Goal: Information Seeking & Learning: Compare options

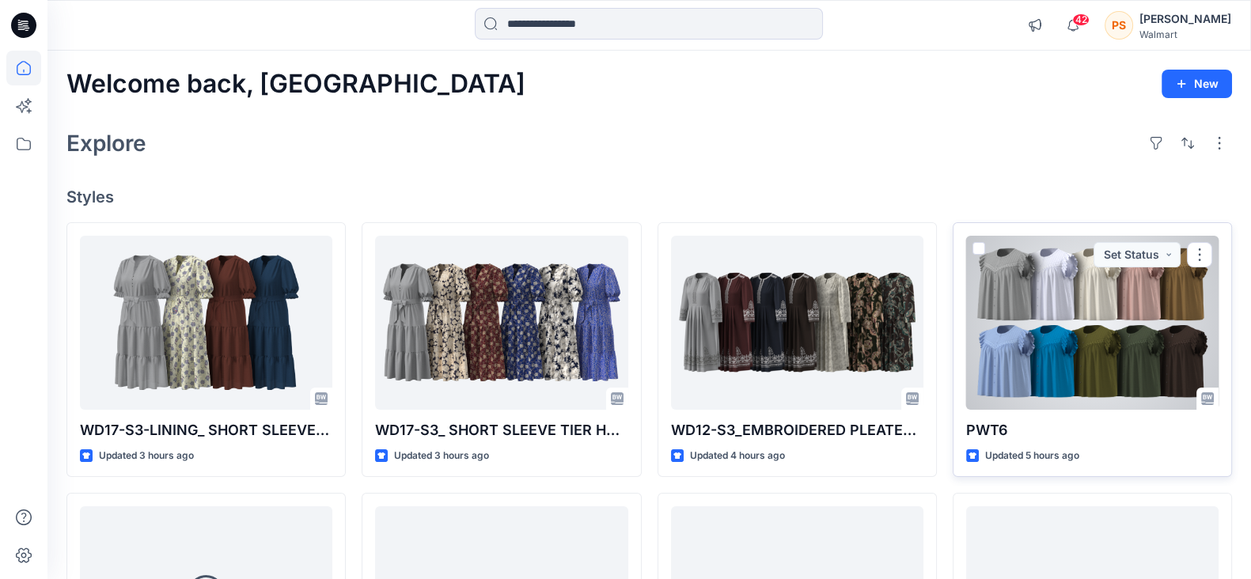
drag, startPoint x: 975, startPoint y: 395, endPoint x: 977, endPoint y: 289, distance: 106.1
click at [1046, 325] on div at bounding box center [1092, 323] width 252 height 174
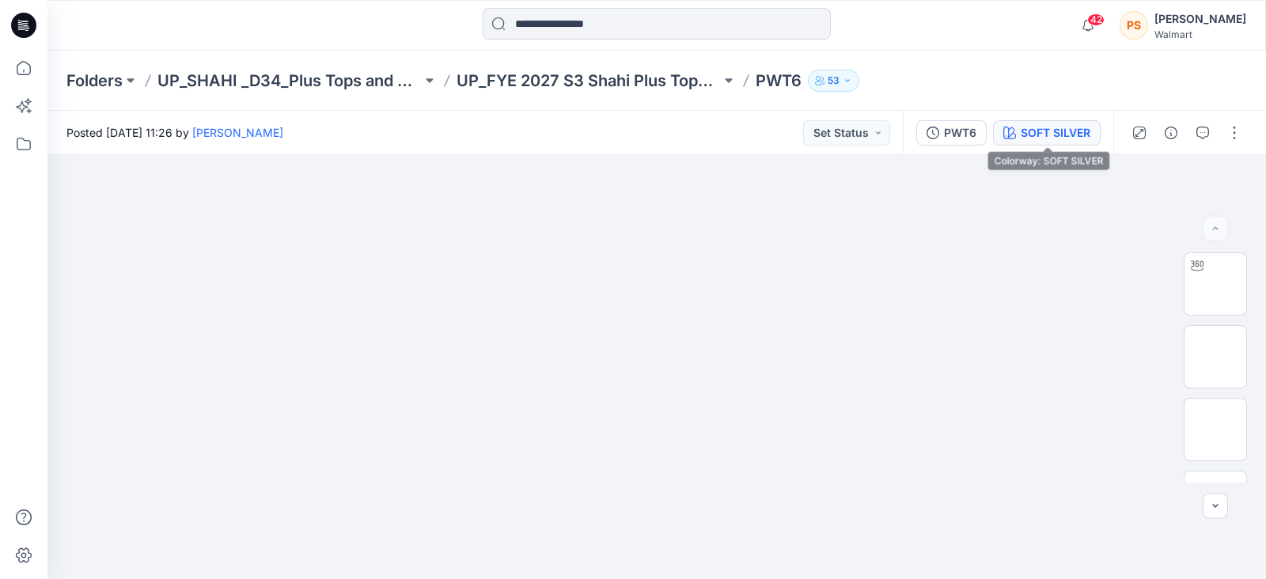
click at [1041, 125] on div "SOFT SILVER" at bounding box center [1056, 132] width 70 height 17
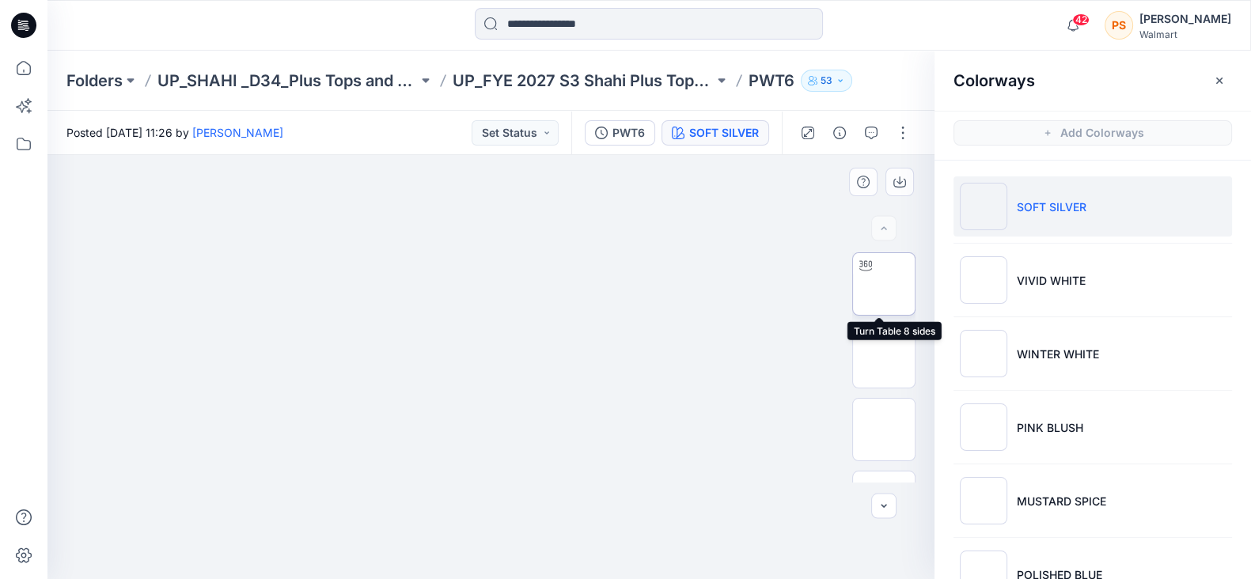
click at [884, 284] on img at bounding box center [884, 284] width 0 height 0
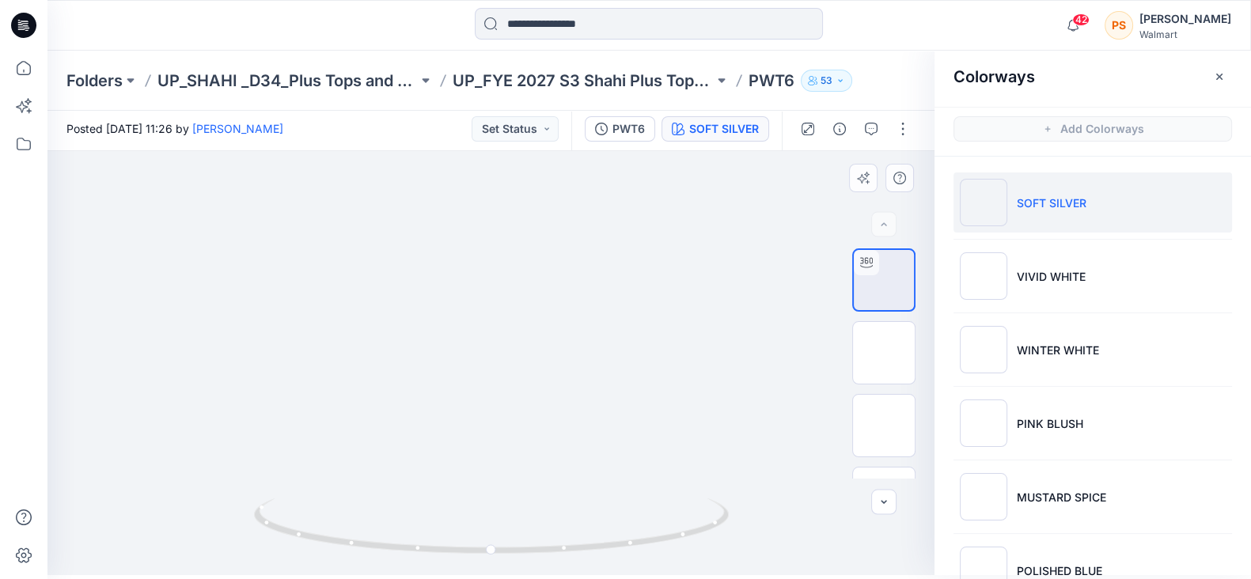
drag, startPoint x: 582, startPoint y: 271, endPoint x: 568, endPoint y: 340, distance: 70.2
drag, startPoint x: 621, startPoint y: 324, endPoint x: 625, endPoint y: 316, distance: 8.8
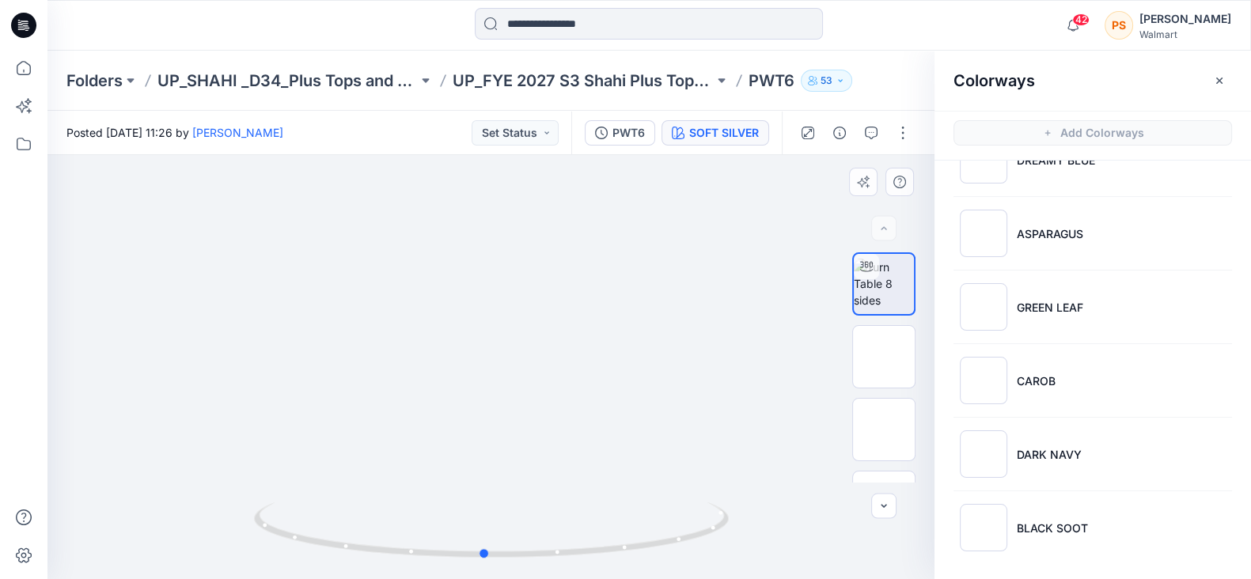
drag, startPoint x: 640, startPoint y: 402, endPoint x: 632, endPoint y: 346, distance: 56.6
drag, startPoint x: 560, startPoint y: 375, endPoint x: 617, endPoint y: 382, distance: 56.6
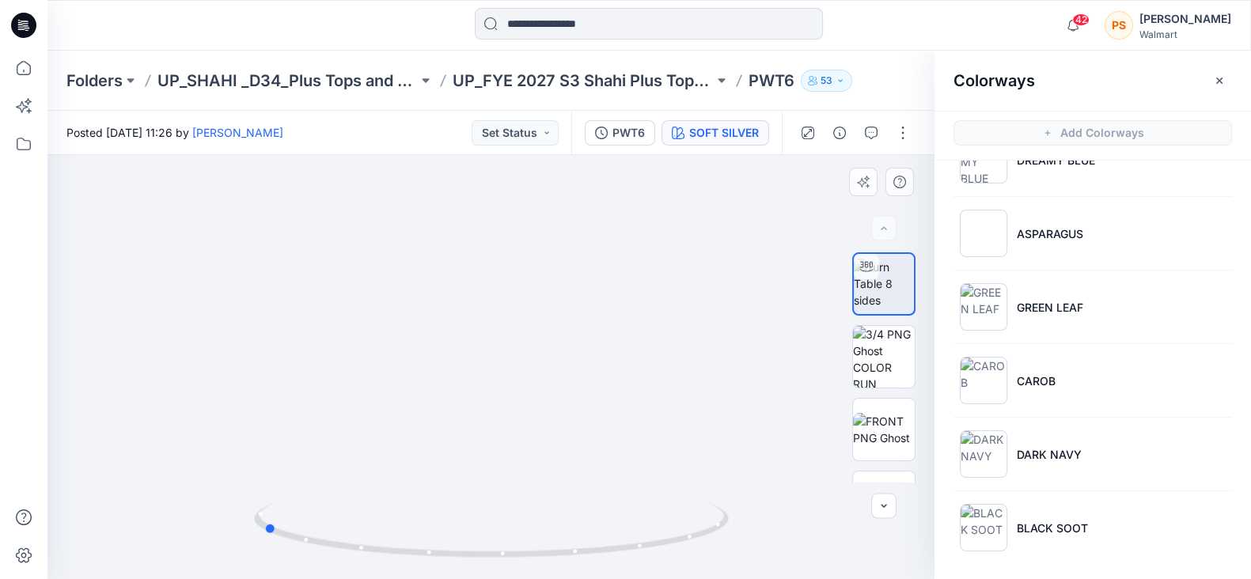
drag, startPoint x: 494, startPoint y: 555, endPoint x: 740, endPoint y: 540, distance: 246.6
click at [740, 540] on div at bounding box center [490, 367] width 887 height 424
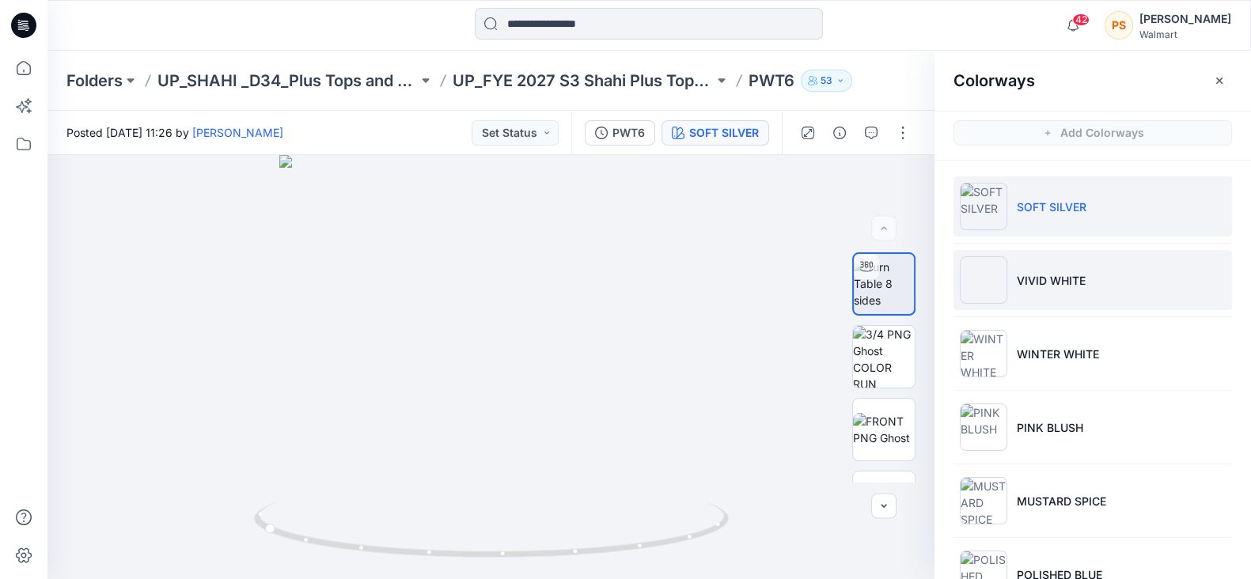
click at [1041, 283] on p "VIVID WHITE" at bounding box center [1051, 280] width 69 height 17
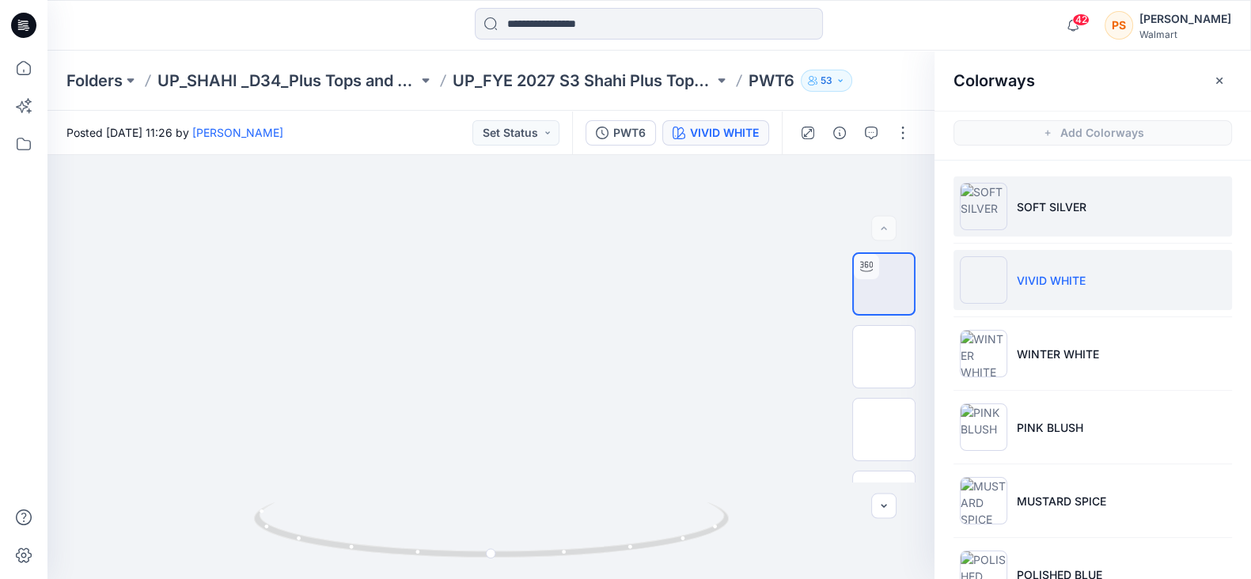
click at [1034, 205] on p "SOFT SILVER" at bounding box center [1052, 207] width 70 height 17
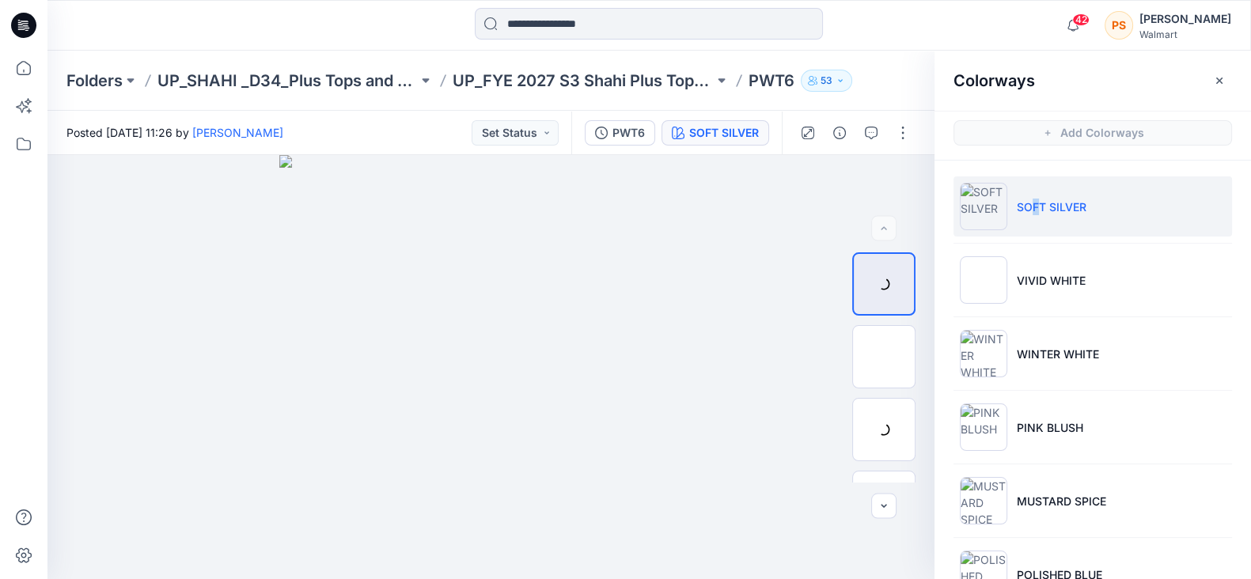
click at [975, 203] on img at bounding box center [983, 206] width 47 height 47
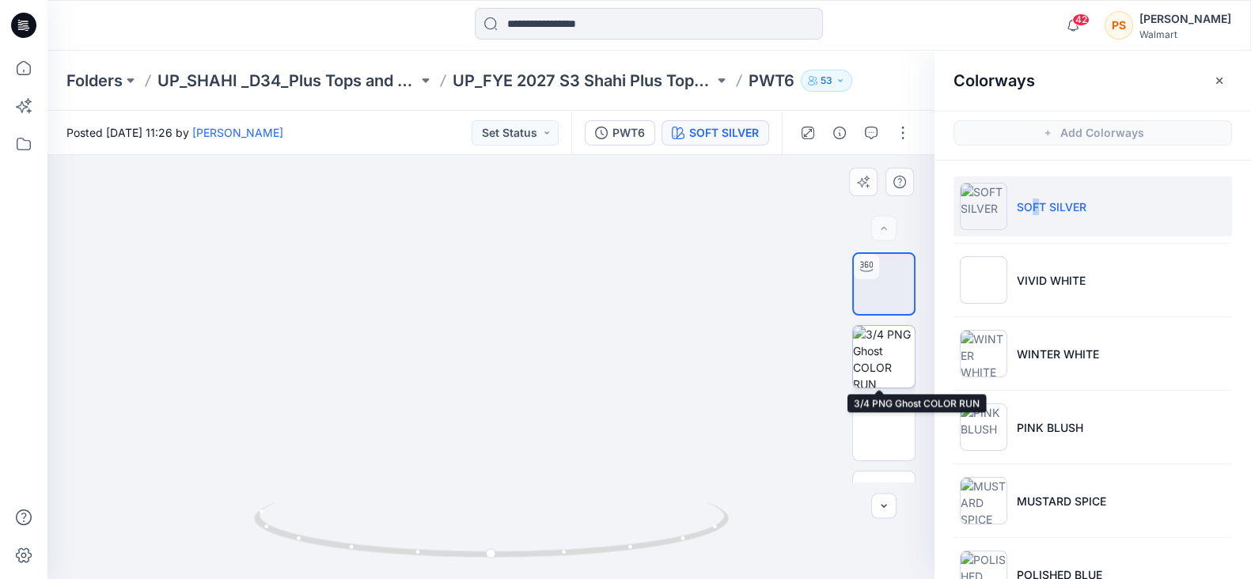
click at [887, 366] on img at bounding box center [884, 357] width 62 height 62
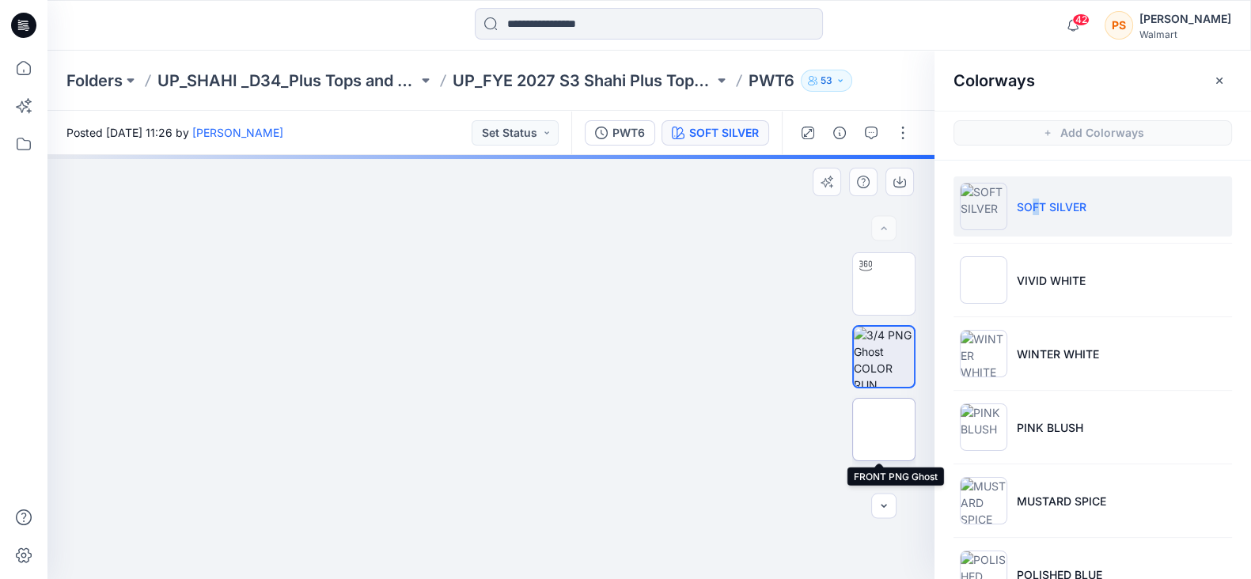
click at [884, 430] on img at bounding box center [884, 430] width 0 height 0
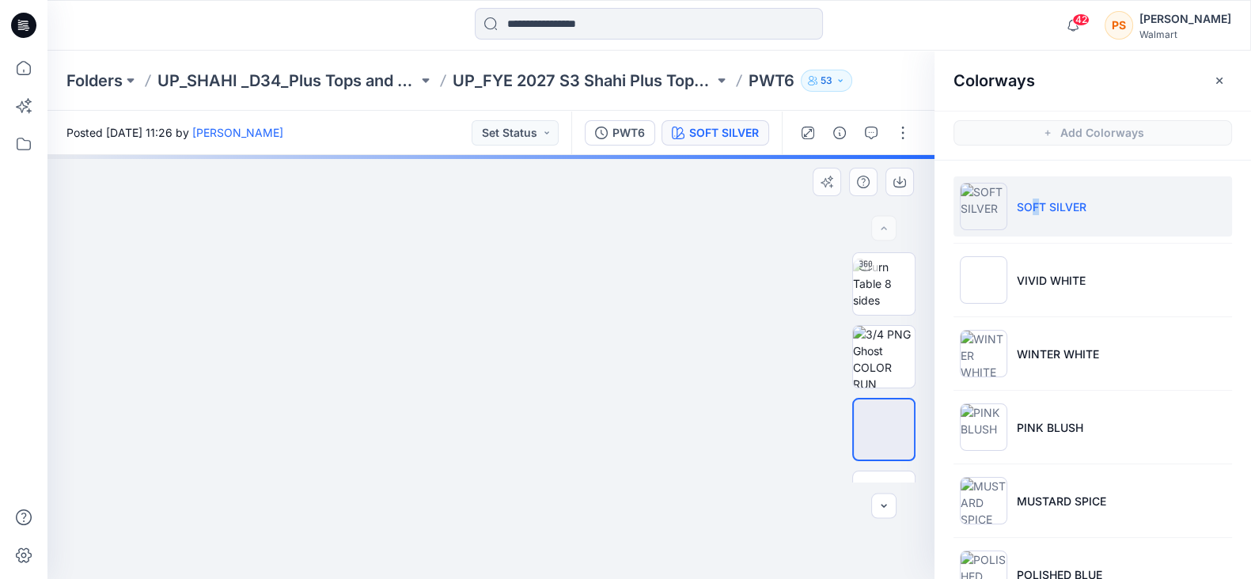
drag, startPoint x: 630, startPoint y: 358, endPoint x: 618, endPoint y: 203, distance: 155.6
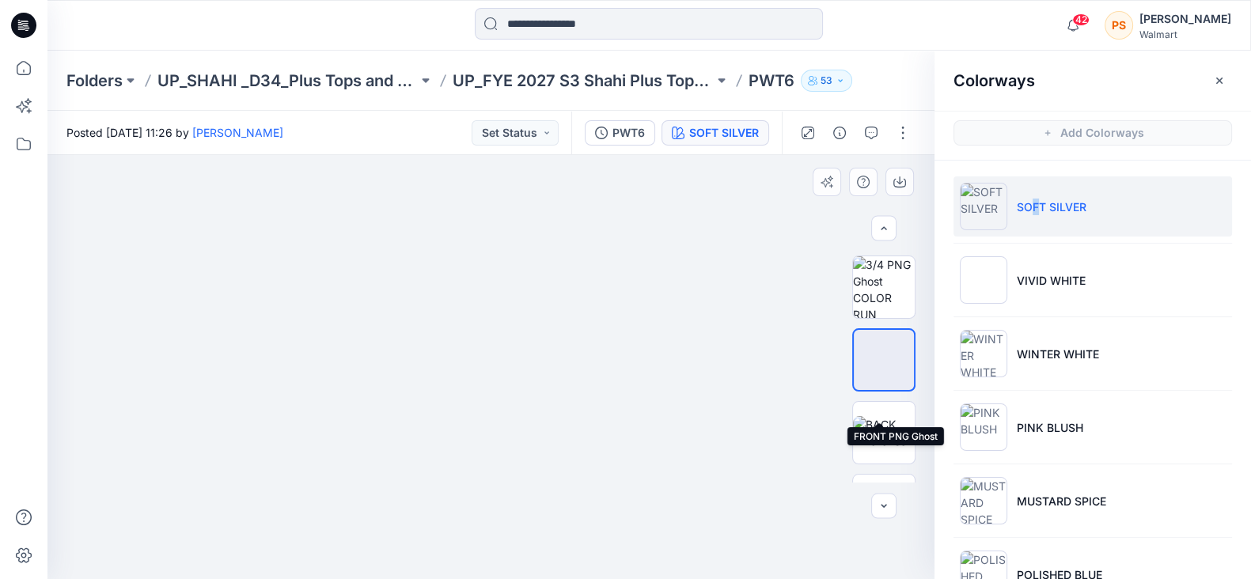
scroll to position [98, 0]
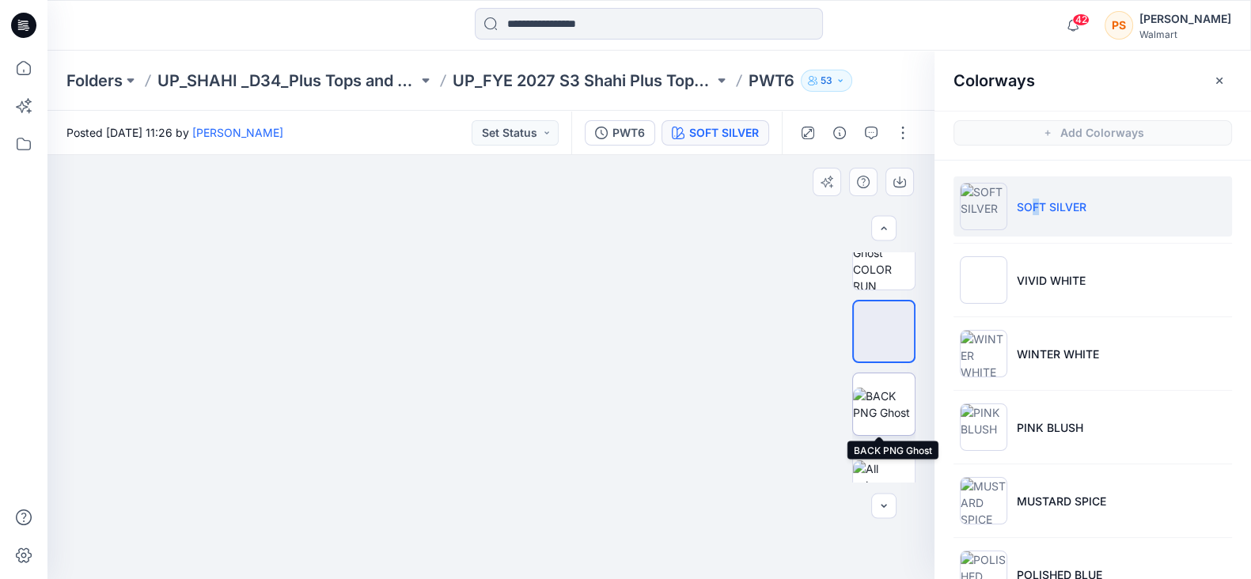
click at [878, 412] on img at bounding box center [884, 404] width 62 height 33
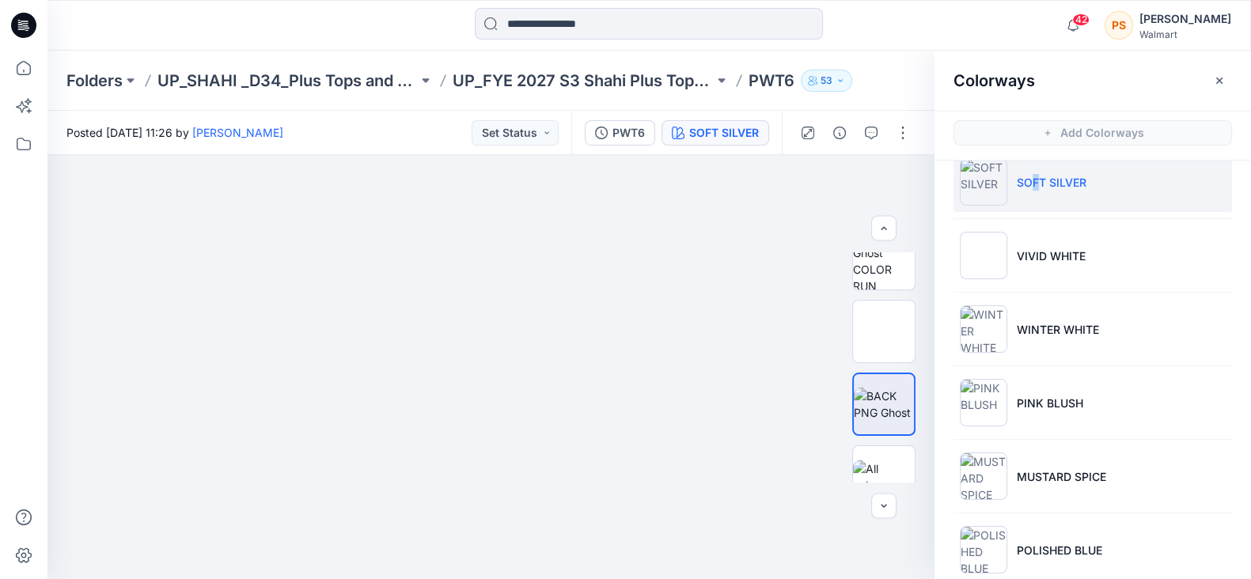
scroll to position [0, 0]
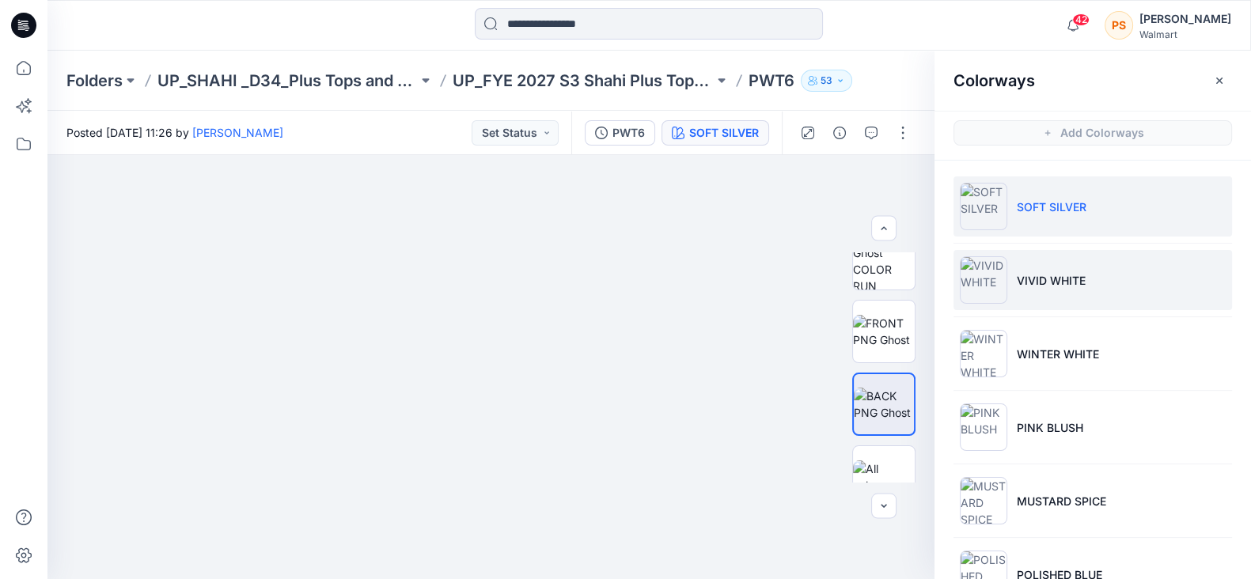
click at [1058, 286] on p "VIVID WHITE" at bounding box center [1051, 280] width 69 height 17
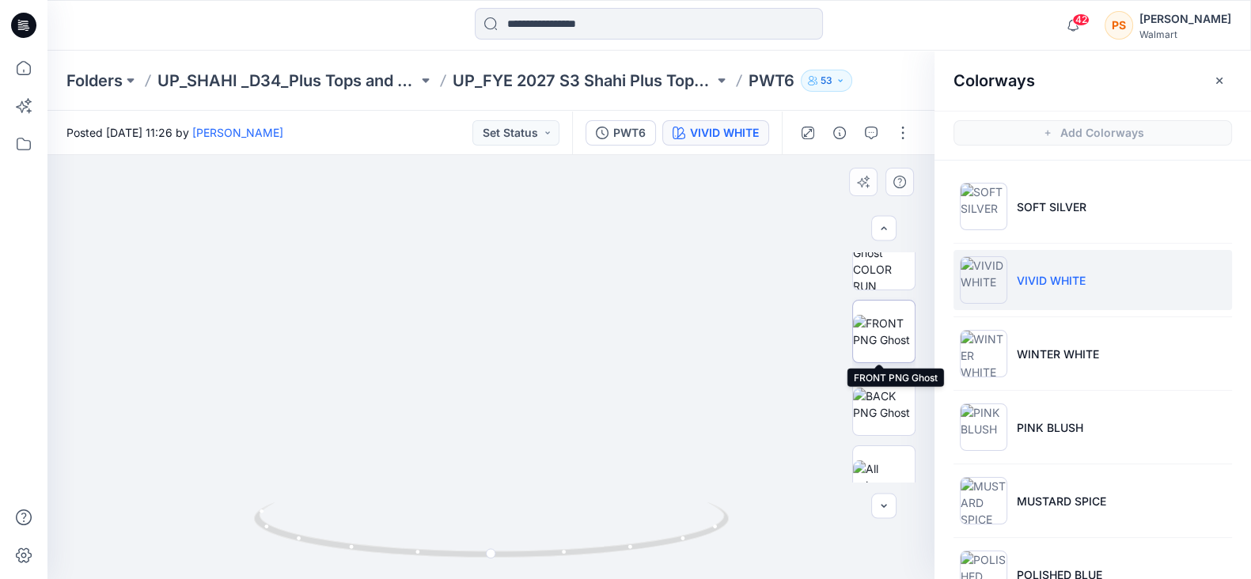
click at [864, 334] on img at bounding box center [884, 331] width 62 height 33
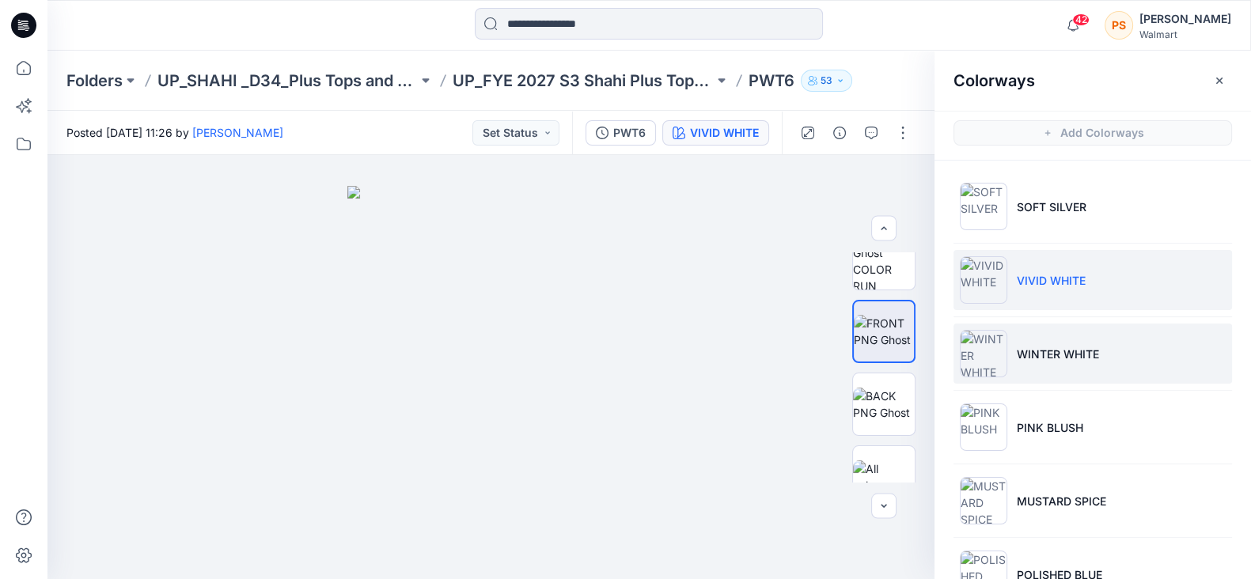
click at [1056, 347] on p "WINTER WHITE" at bounding box center [1058, 354] width 82 height 17
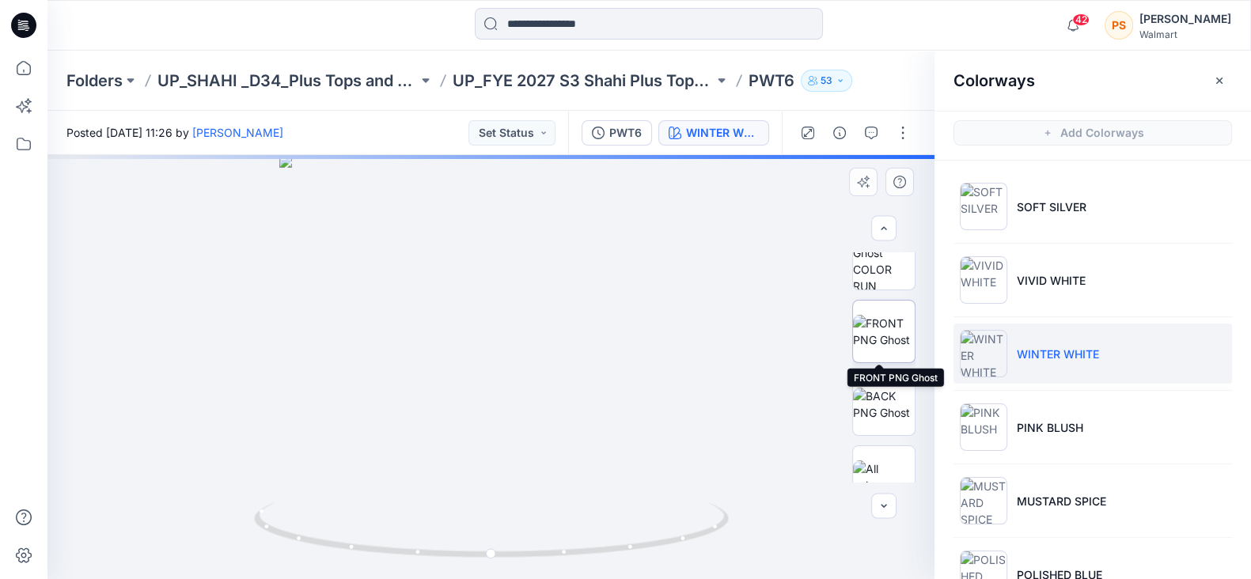
click at [879, 325] on img at bounding box center [884, 331] width 62 height 33
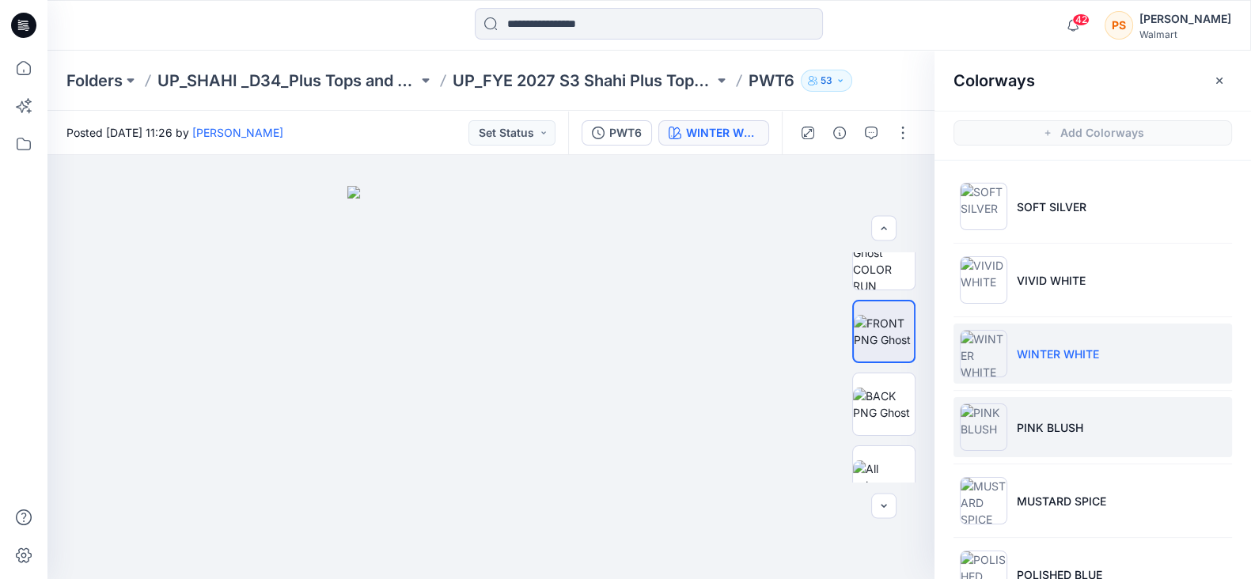
click at [1058, 429] on p "PINK BLUSH" at bounding box center [1050, 428] width 66 height 17
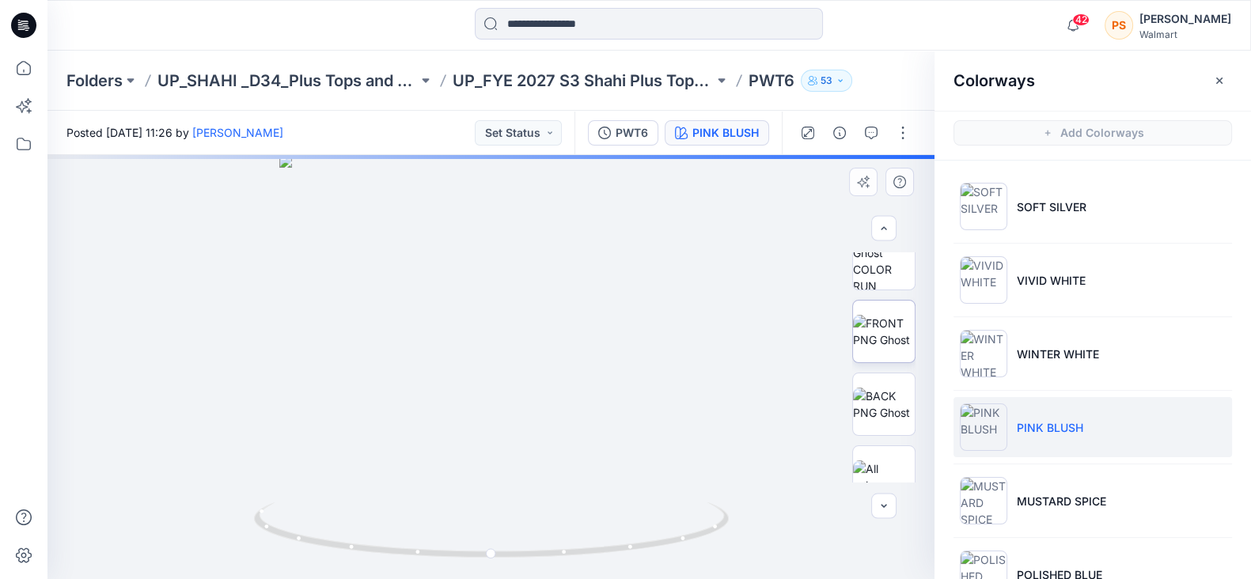
click at [871, 326] on img at bounding box center [884, 331] width 62 height 33
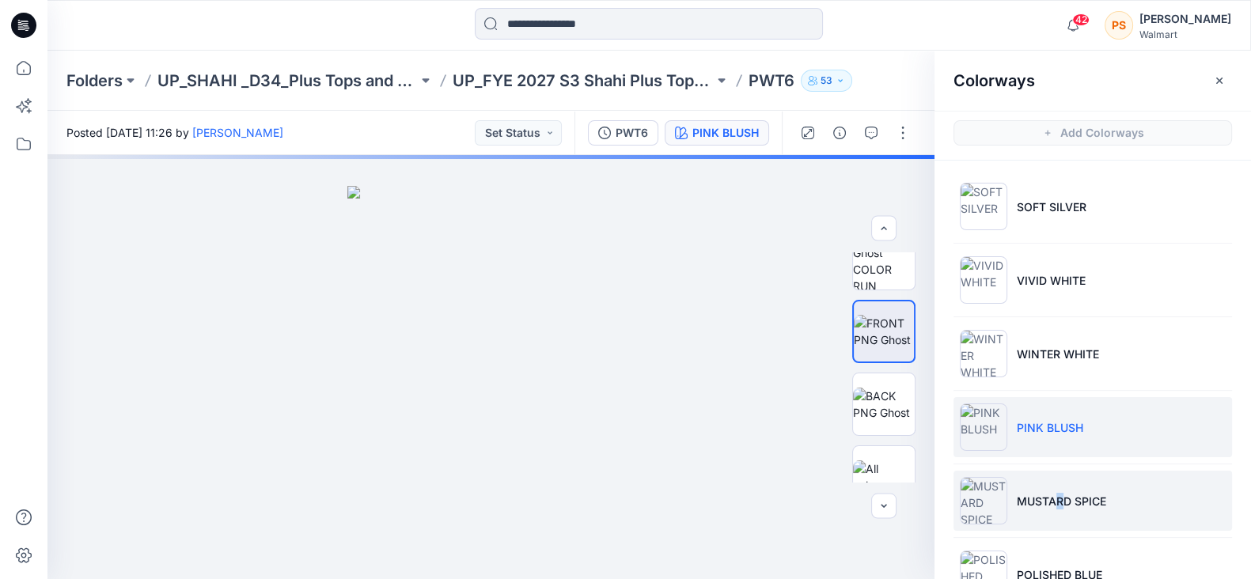
click at [1059, 504] on p "MUSTARD SPICE" at bounding box center [1061, 501] width 89 height 17
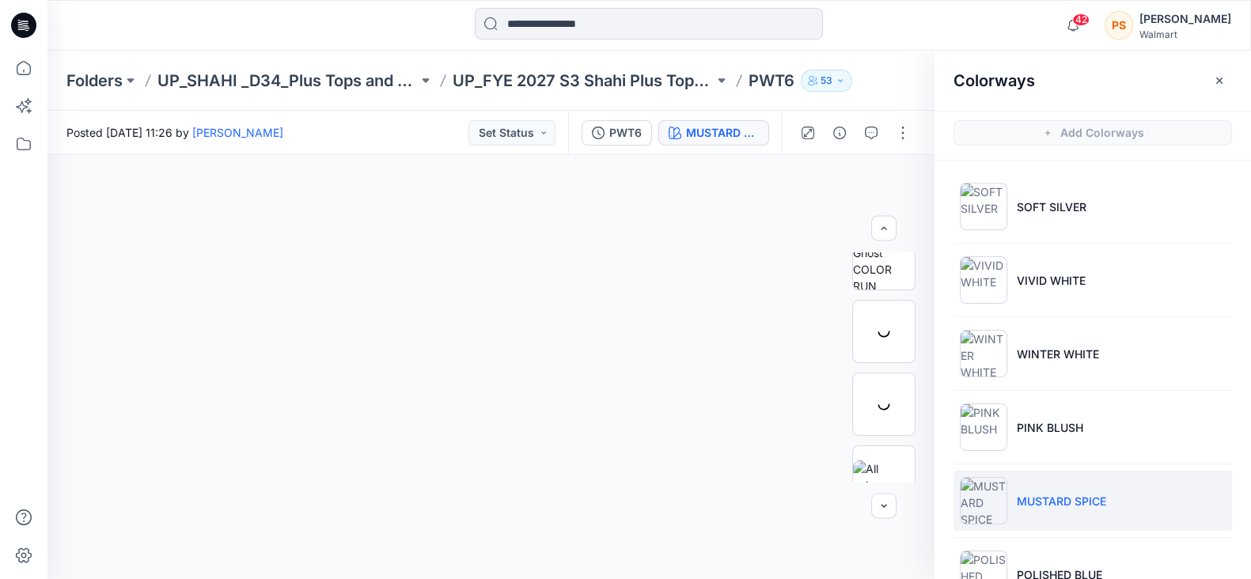
click at [1028, 493] on p "MUSTARD SPICE" at bounding box center [1061, 501] width 89 height 17
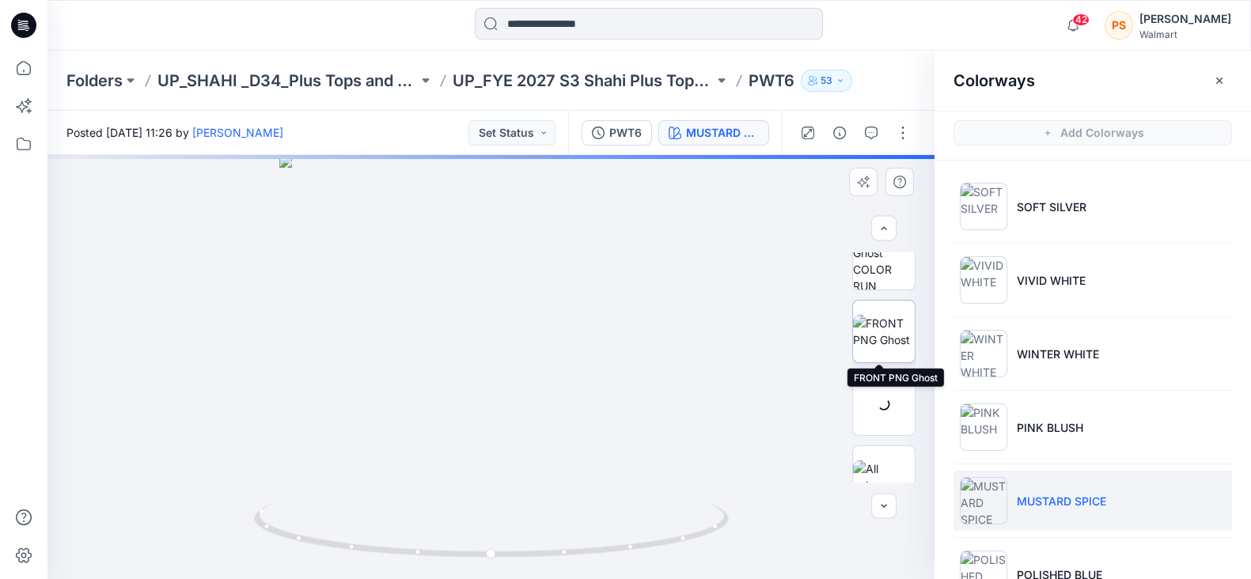
click at [871, 336] on img at bounding box center [884, 331] width 62 height 33
click at [861, 338] on img at bounding box center [884, 331] width 60 height 33
click at [884, 332] on img at bounding box center [884, 331] width 60 height 33
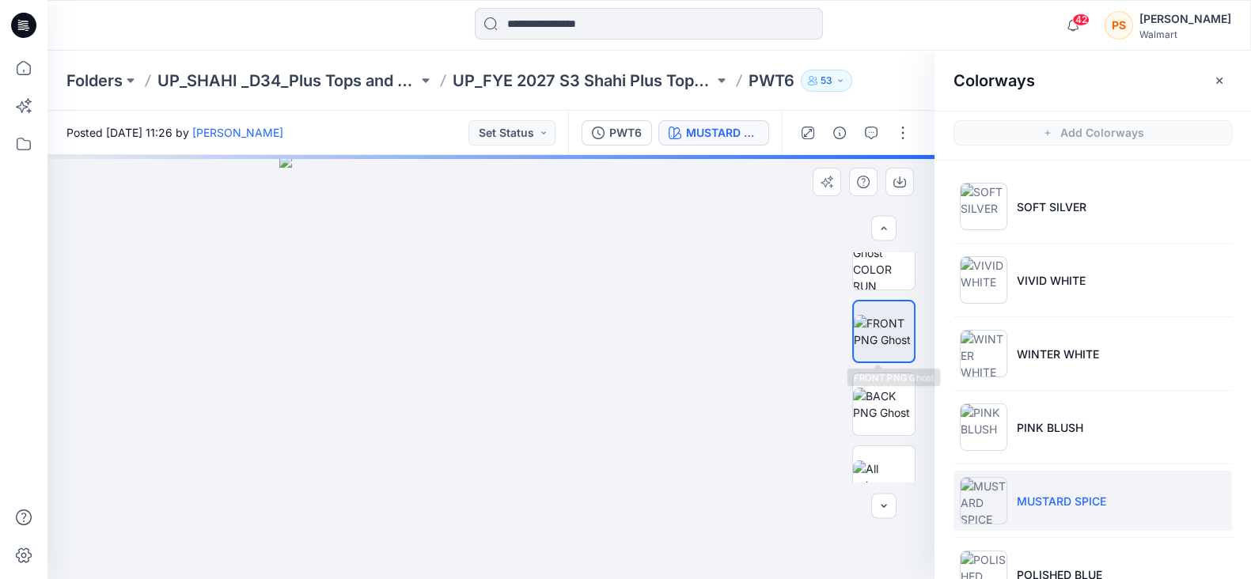
click at [858, 322] on img at bounding box center [884, 331] width 60 height 33
click at [877, 388] on img at bounding box center [884, 404] width 62 height 33
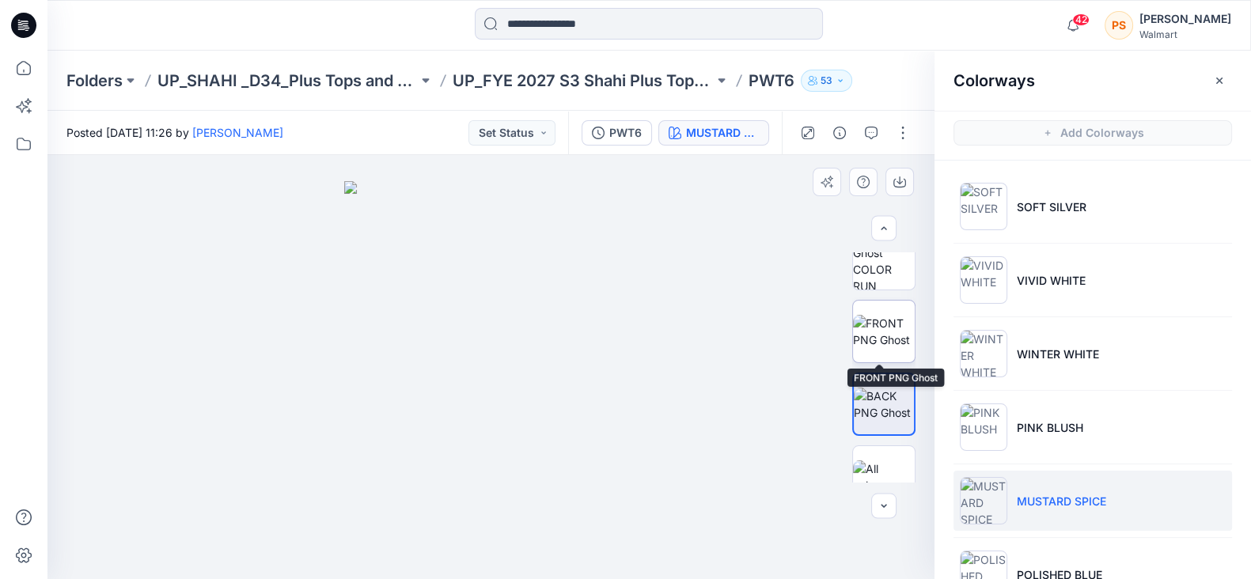
click at [906, 325] on img at bounding box center [884, 331] width 62 height 33
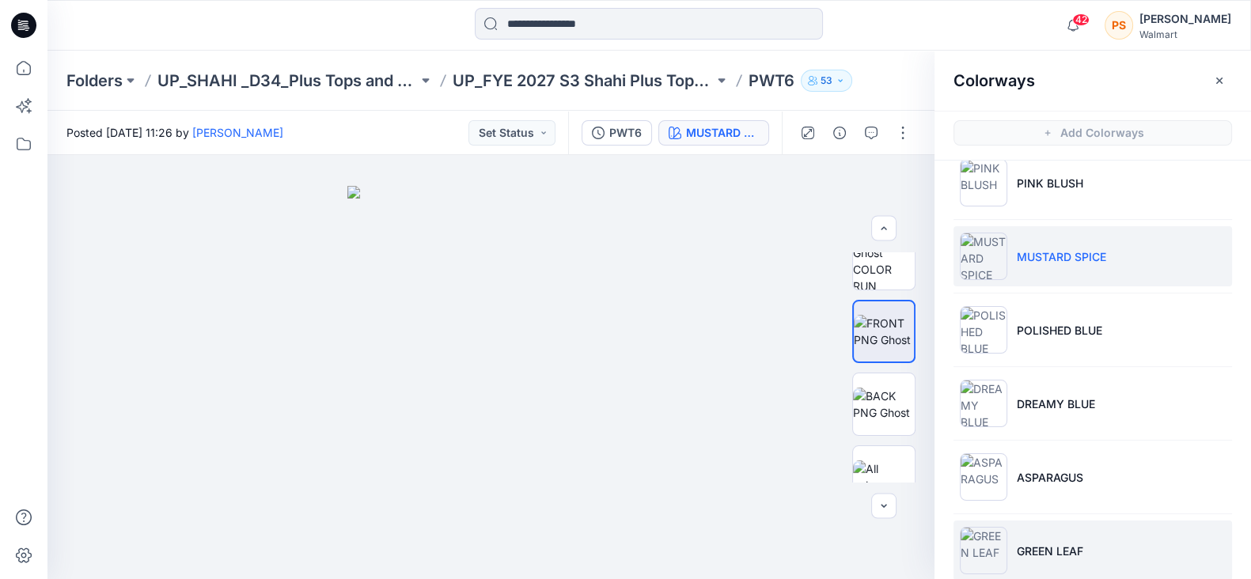
scroll to position [297, 0]
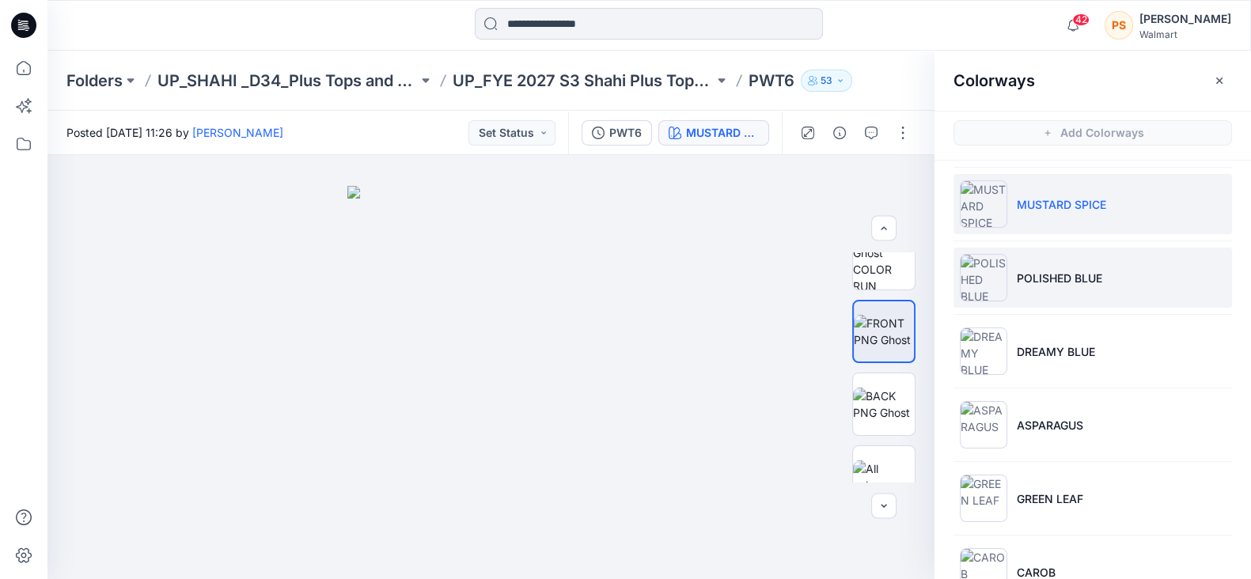
click at [1077, 280] on p "POLISHED BLUE" at bounding box center [1059, 278] width 85 height 17
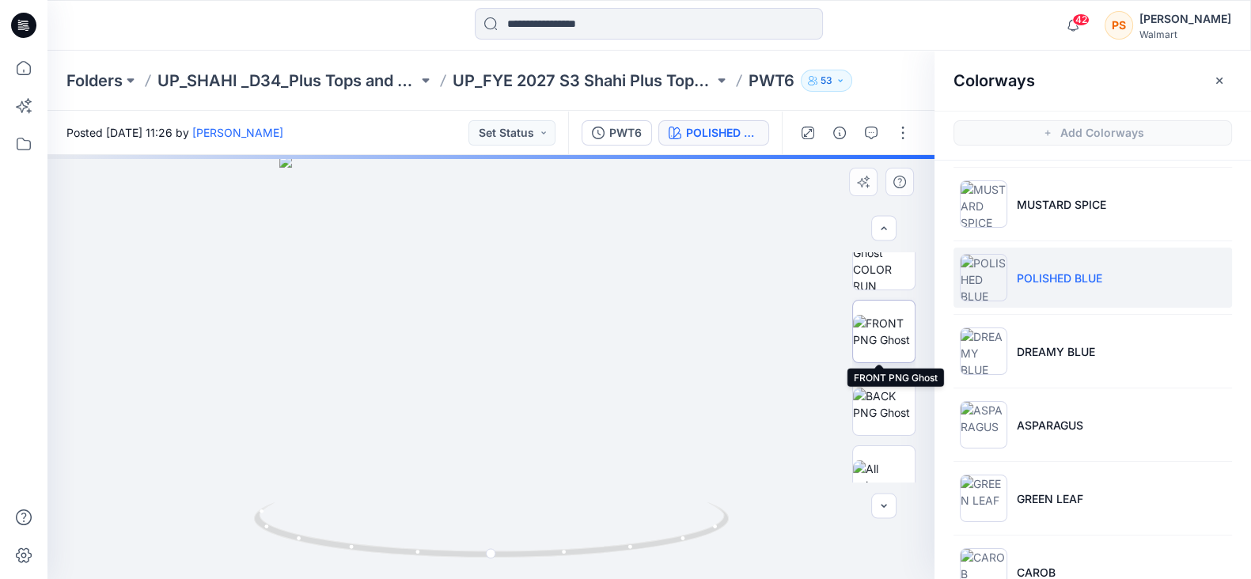
drag, startPoint x: 878, startPoint y: 324, endPoint x: 863, endPoint y: 308, distance: 21.8
click at [863, 315] on img at bounding box center [884, 331] width 62 height 33
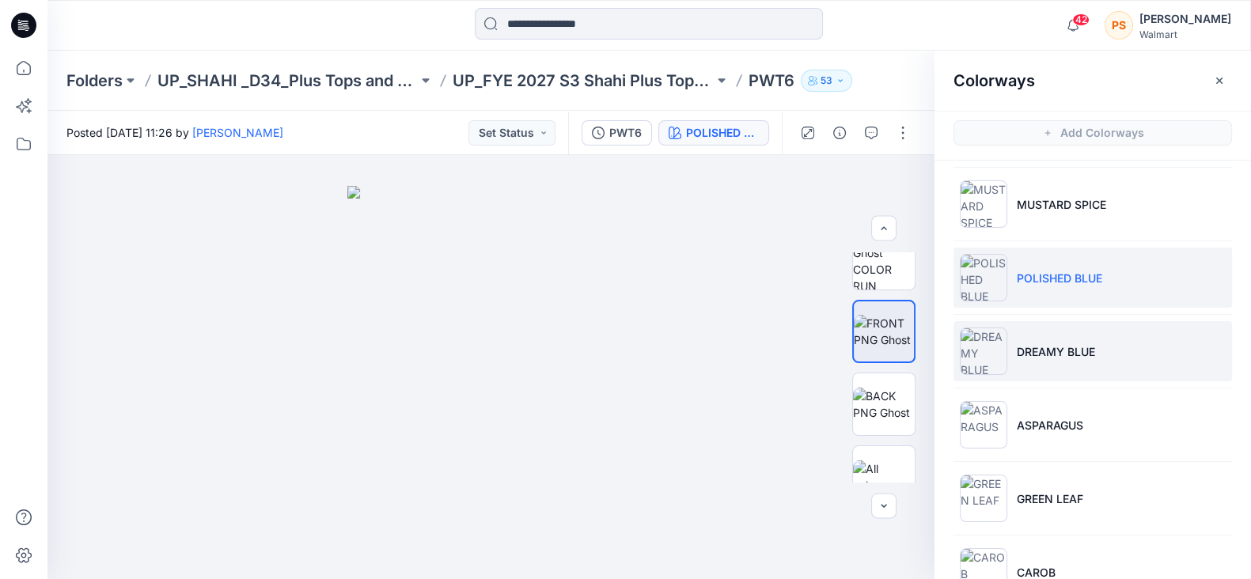
click at [1065, 353] on p "DREAMY BLUE" at bounding box center [1056, 352] width 78 height 17
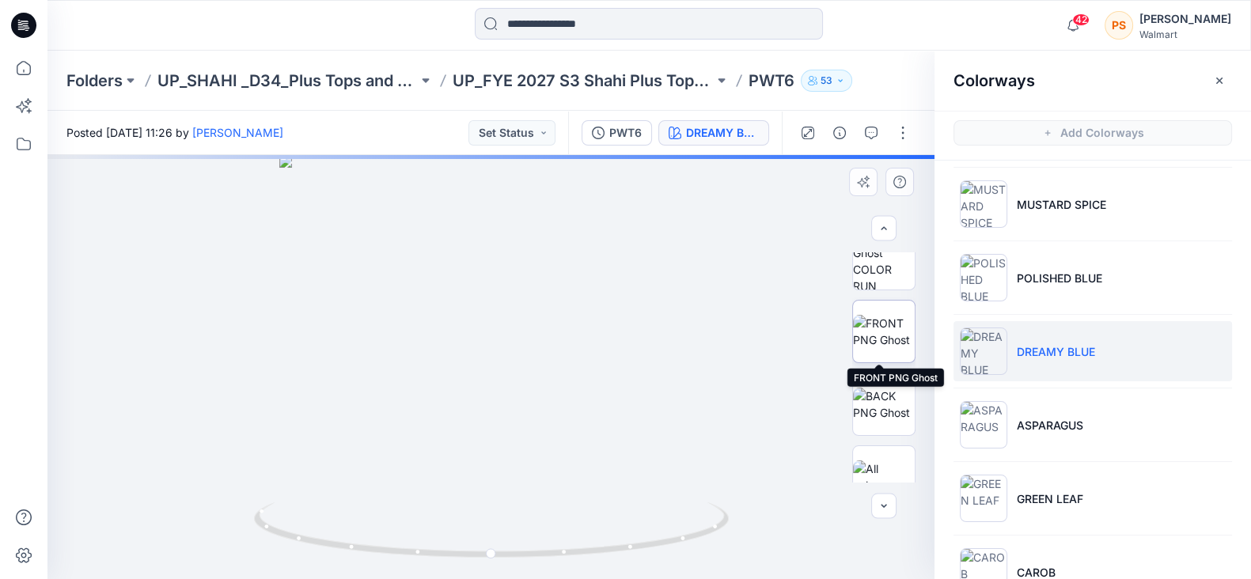
click at [877, 333] on img at bounding box center [884, 331] width 62 height 33
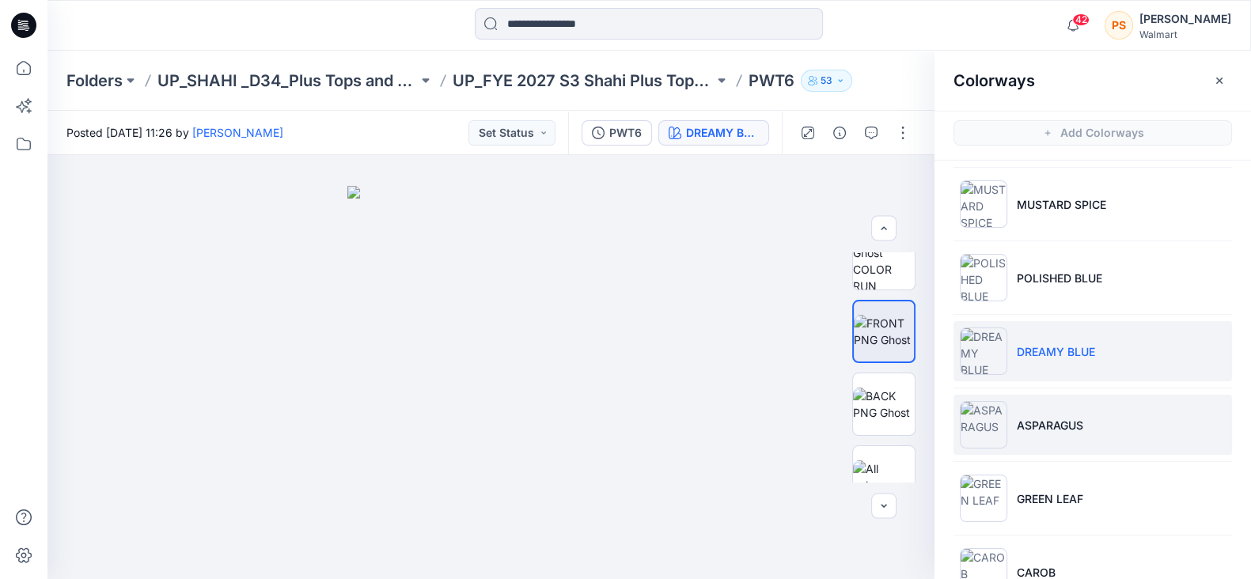
click at [1067, 423] on p "ASPARAGUS" at bounding box center [1050, 425] width 66 height 17
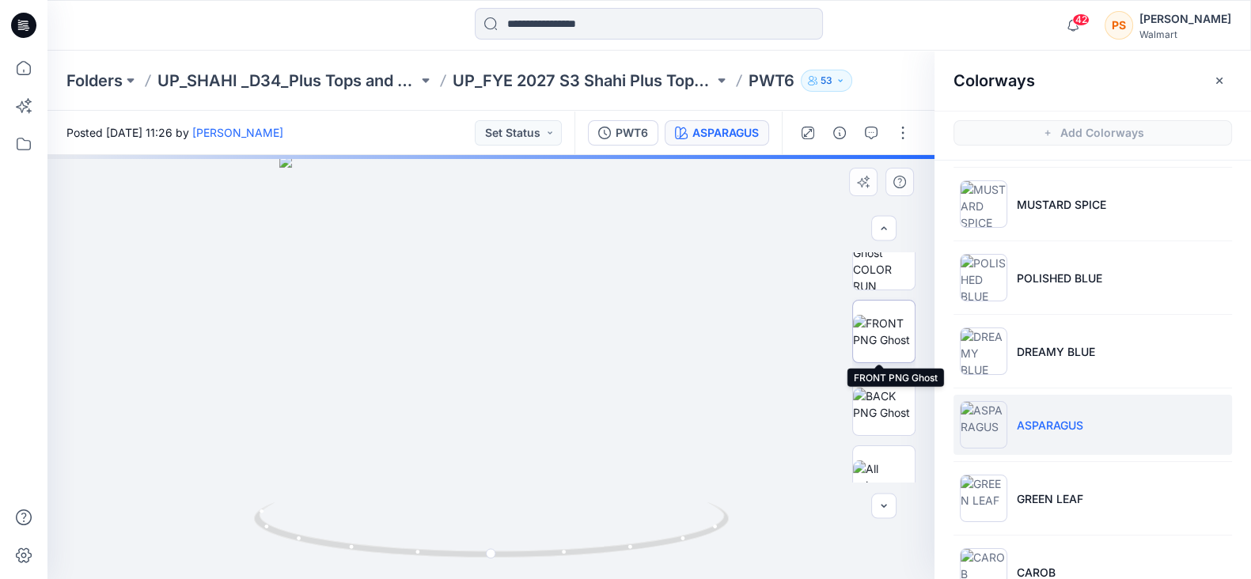
click at [871, 342] on img at bounding box center [884, 331] width 62 height 33
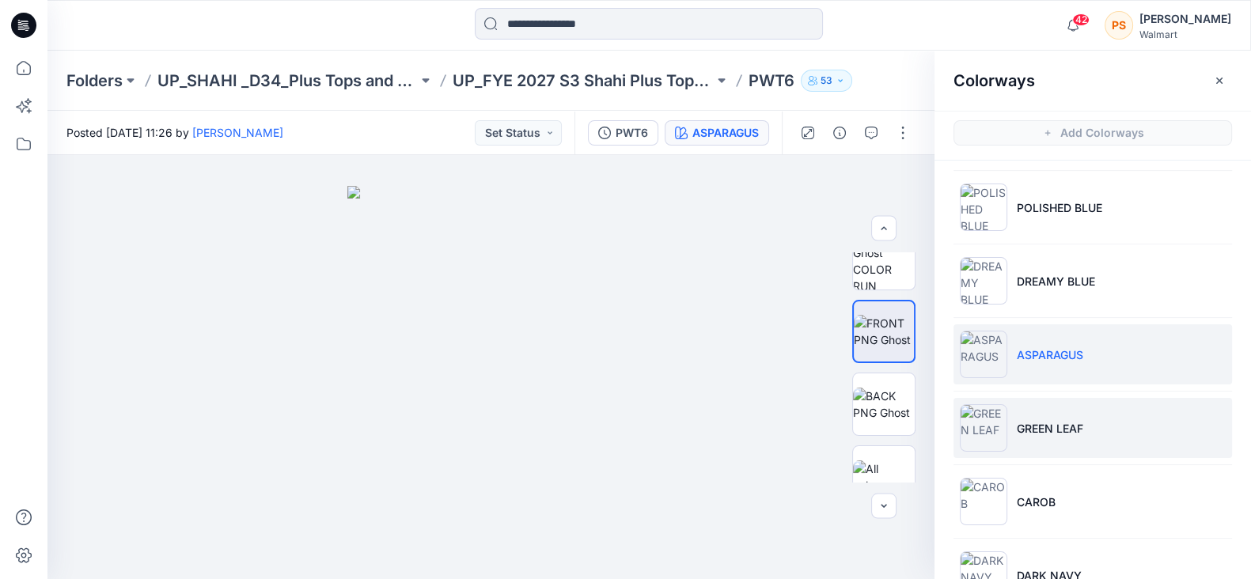
scroll to position [488, 0]
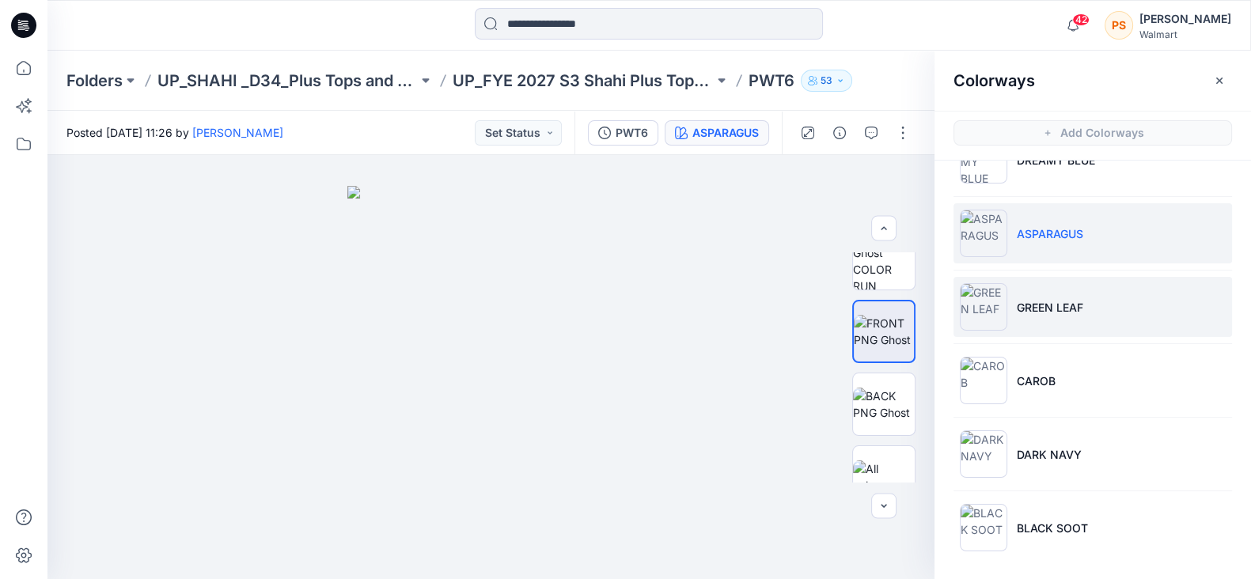
click at [1069, 317] on li "GREEN LEAF" at bounding box center [1093, 307] width 279 height 60
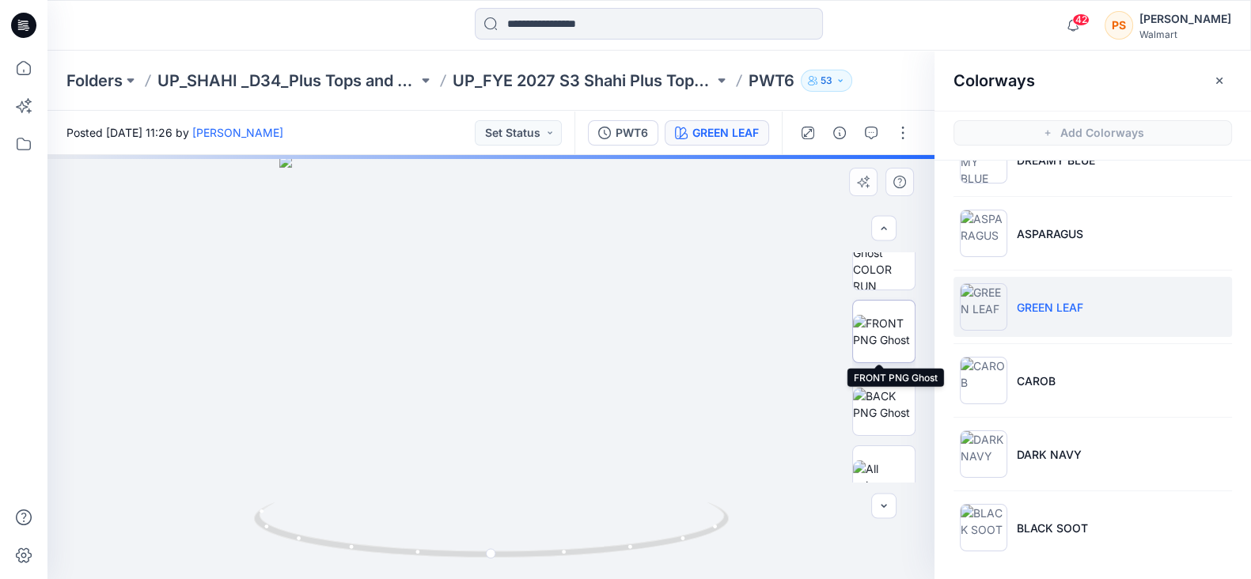
click at [885, 340] on img at bounding box center [884, 331] width 62 height 33
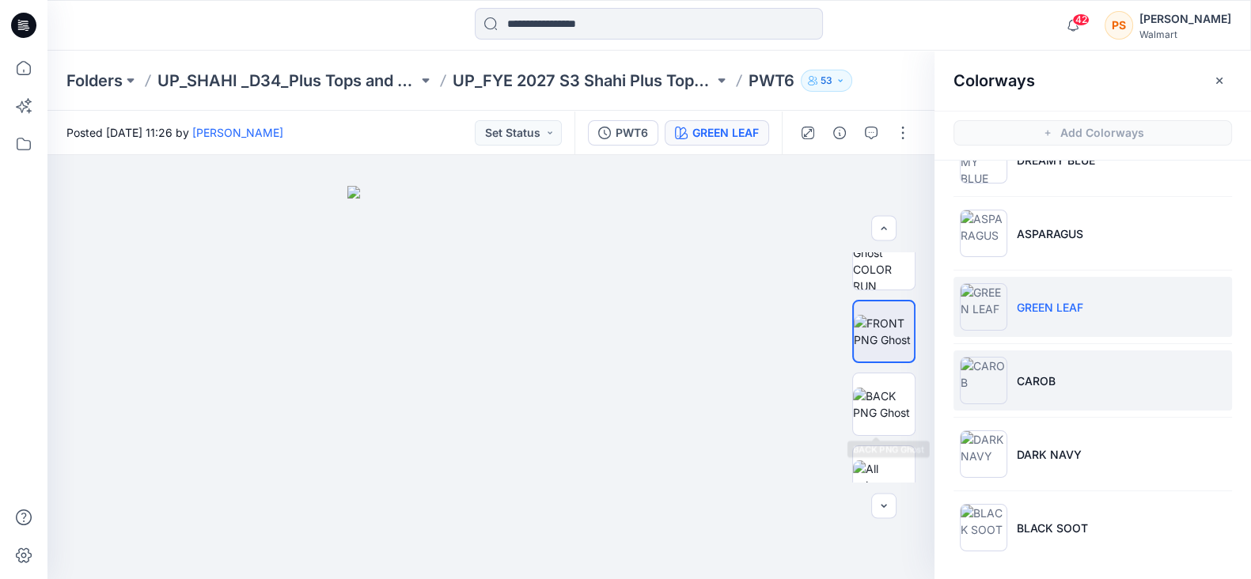
click at [1024, 379] on p "CAROB" at bounding box center [1036, 381] width 39 height 17
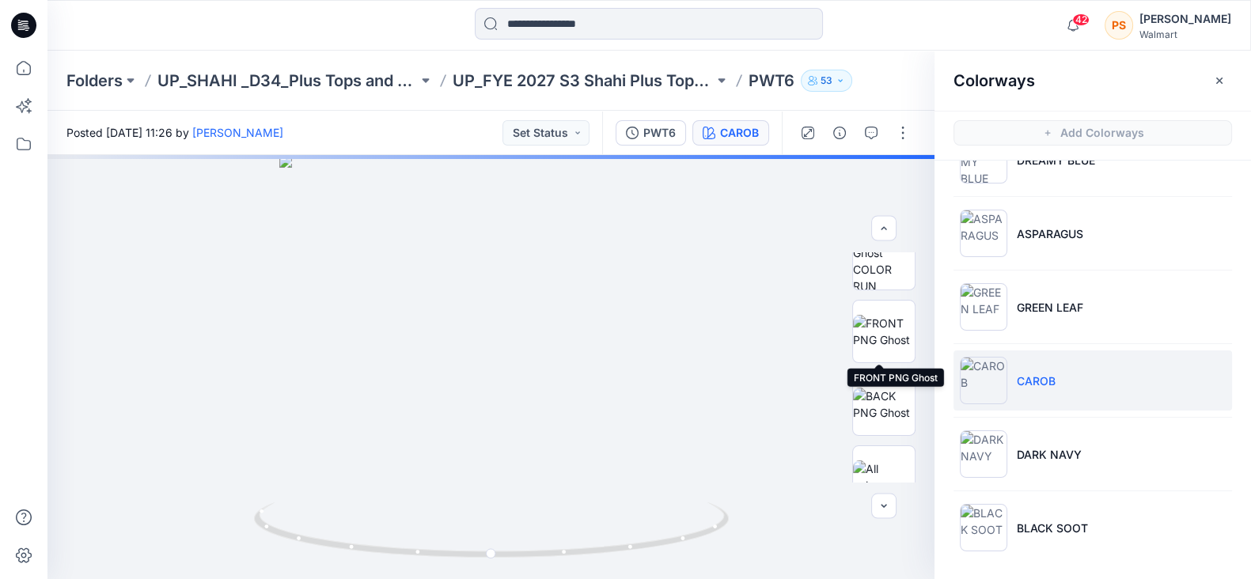
drag, startPoint x: 871, startPoint y: 332, endPoint x: 1076, endPoint y: 340, distance: 205.2
click at [871, 331] on img at bounding box center [884, 331] width 62 height 33
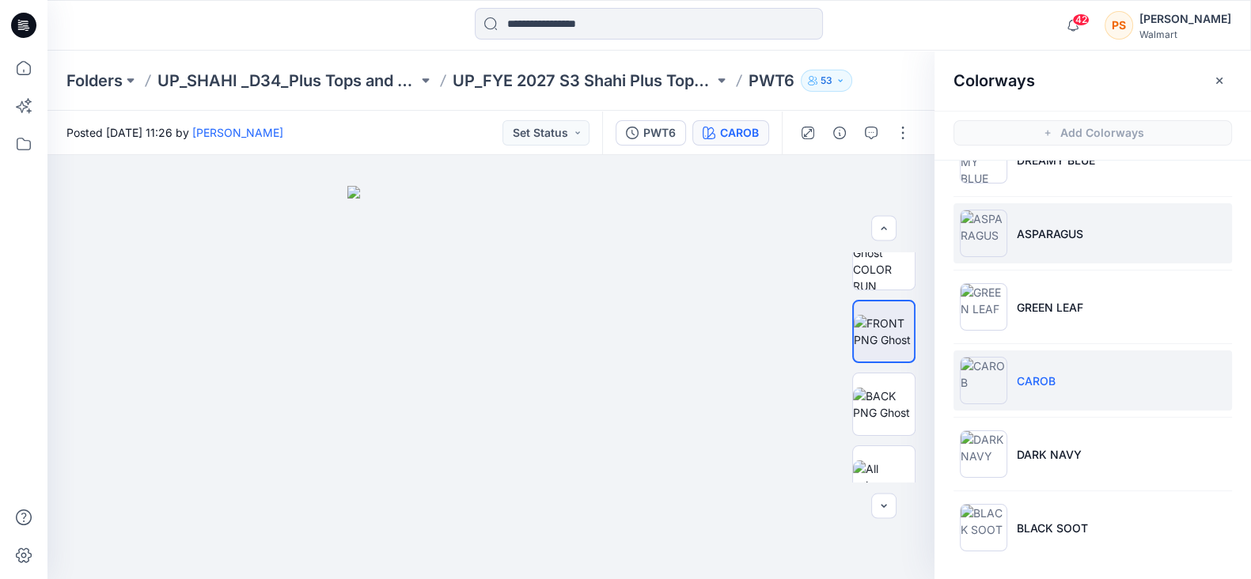
click at [1045, 238] on p "ASPARAGUS" at bounding box center [1050, 234] width 66 height 17
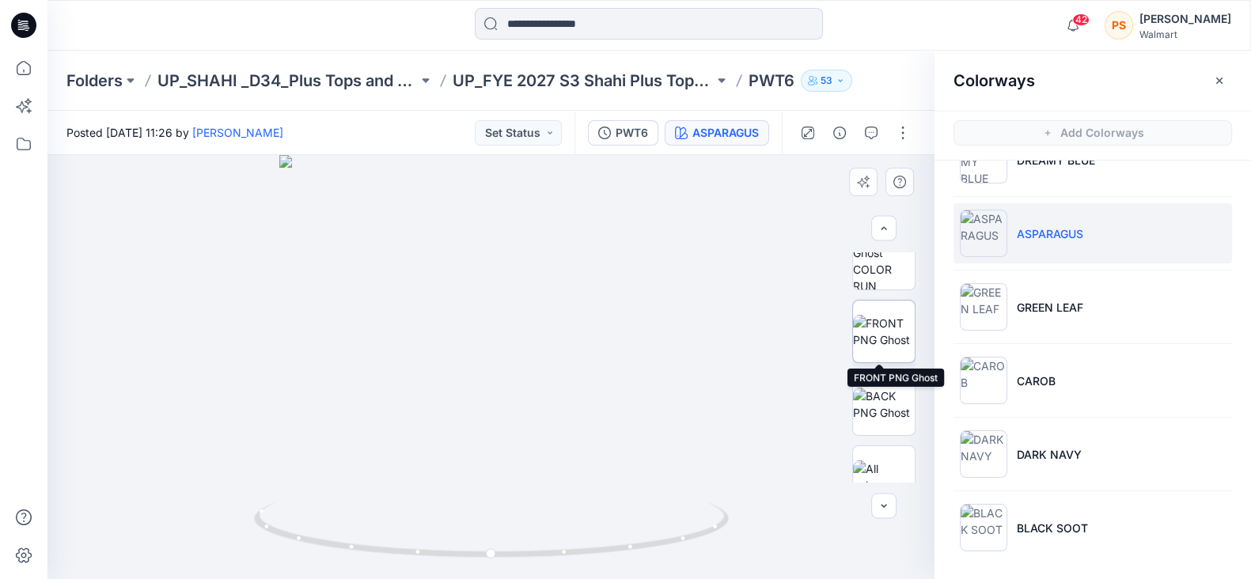
click at [875, 328] on img at bounding box center [884, 331] width 62 height 33
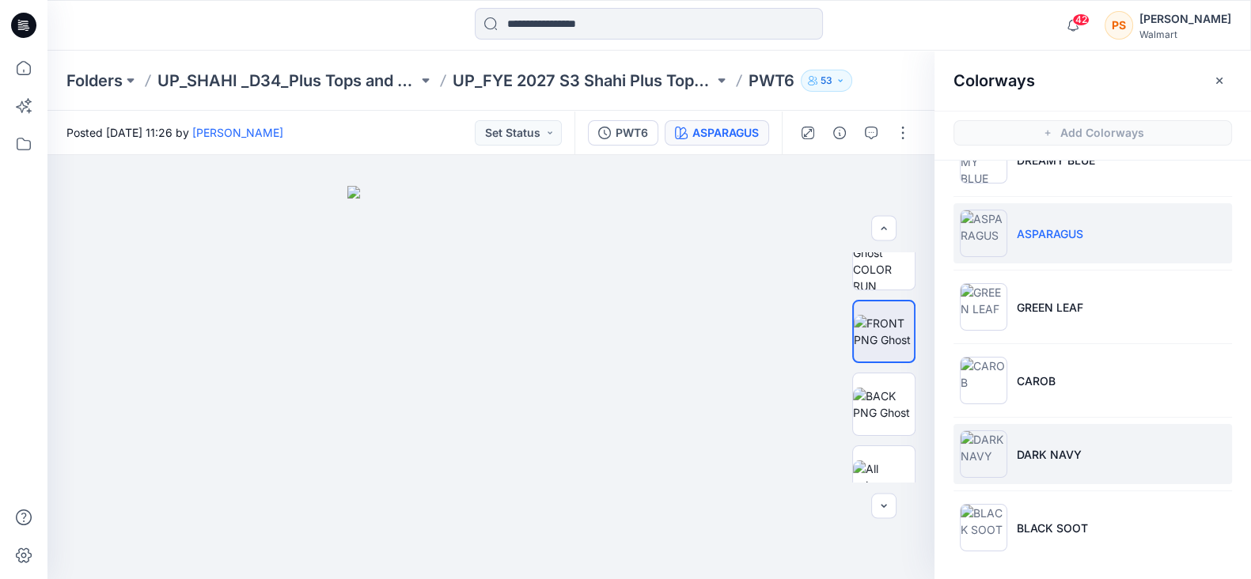
click at [1042, 442] on li "DARK NAVY" at bounding box center [1093, 454] width 279 height 60
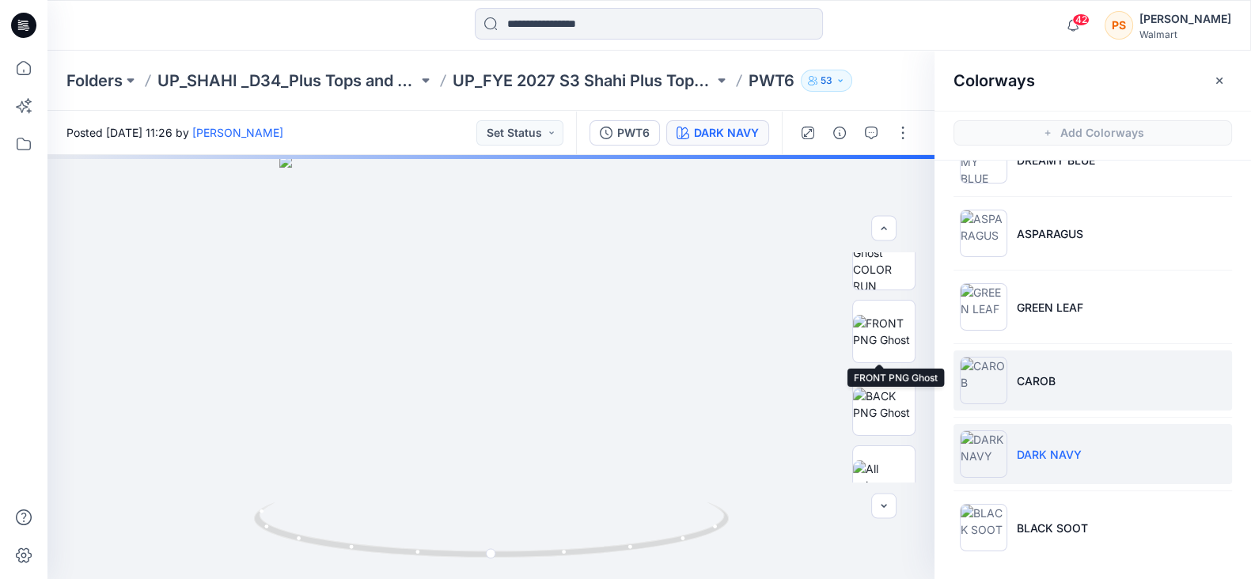
drag, startPoint x: 887, startPoint y: 312, endPoint x: 1001, endPoint y: 348, distance: 119.7
click at [887, 315] on img at bounding box center [884, 331] width 62 height 33
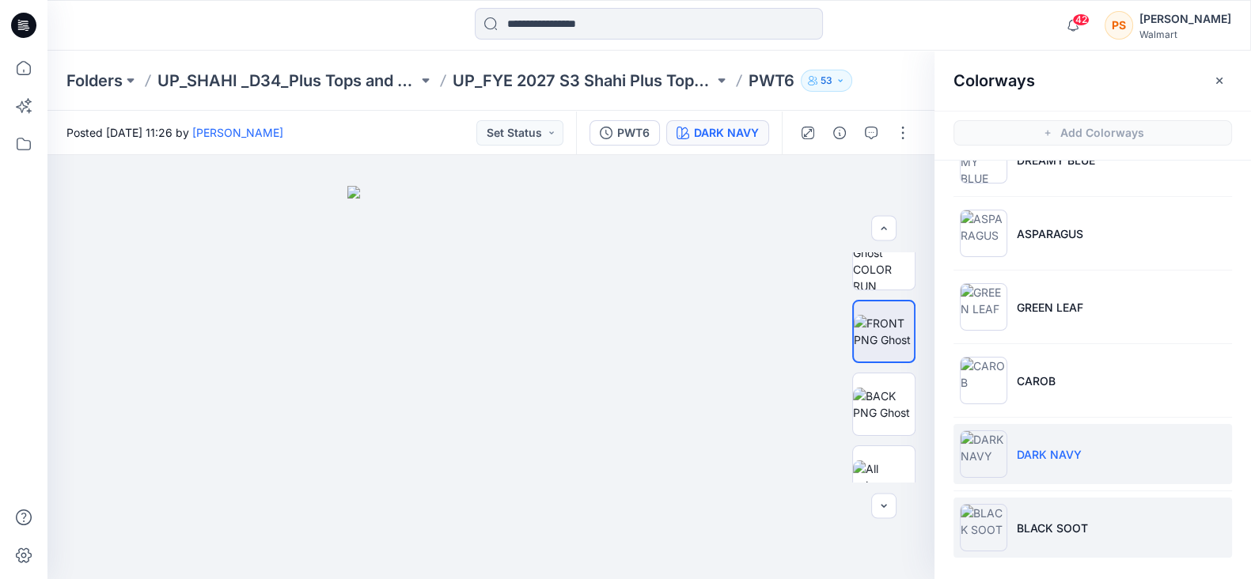
click at [1055, 520] on p "BLACK SOOT" at bounding box center [1052, 528] width 71 height 17
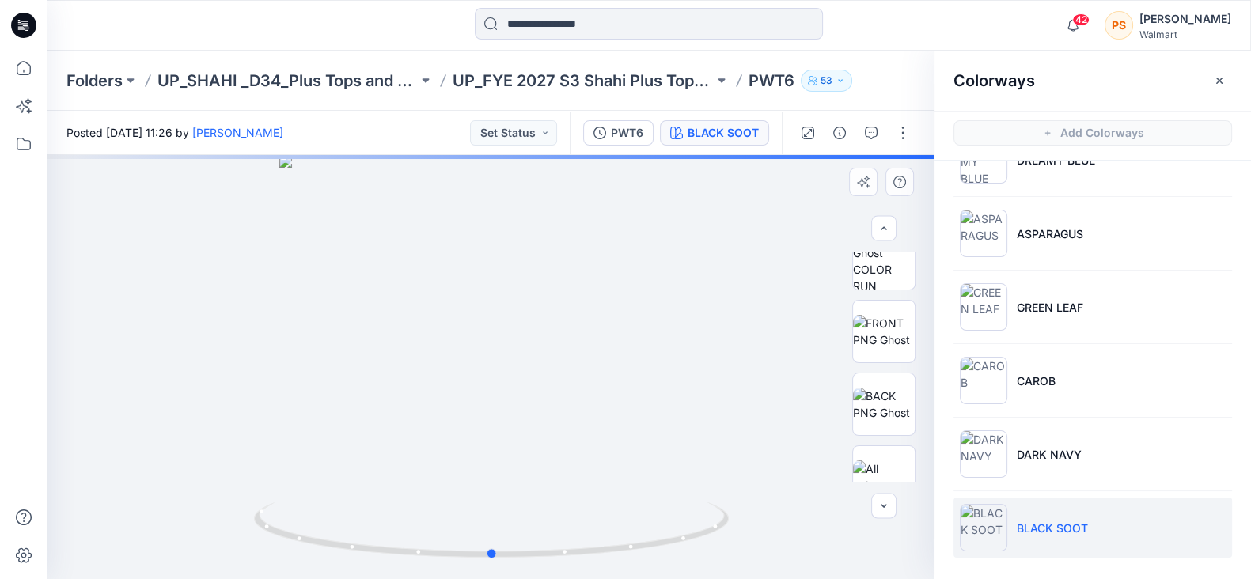
drag, startPoint x: 1055, startPoint y: 520, endPoint x: 598, endPoint y: 219, distance: 546.9
click at [598, 219] on div at bounding box center [490, 367] width 887 height 424
click at [886, 319] on img at bounding box center [884, 331] width 62 height 33
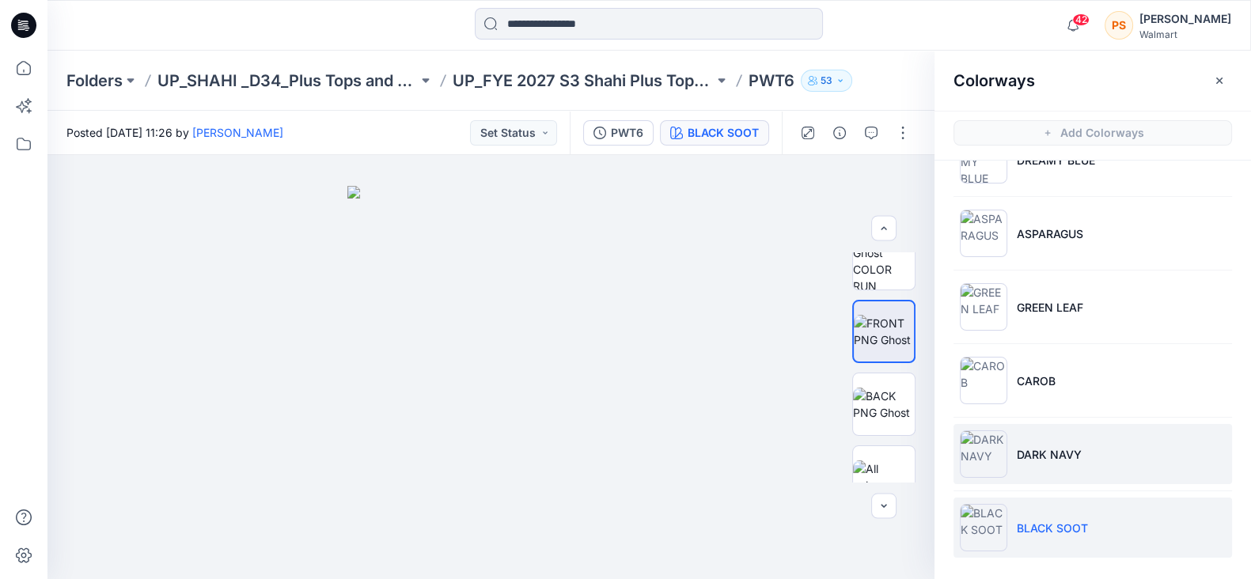
click at [1050, 453] on p "DARK NAVY" at bounding box center [1049, 454] width 65 height 17
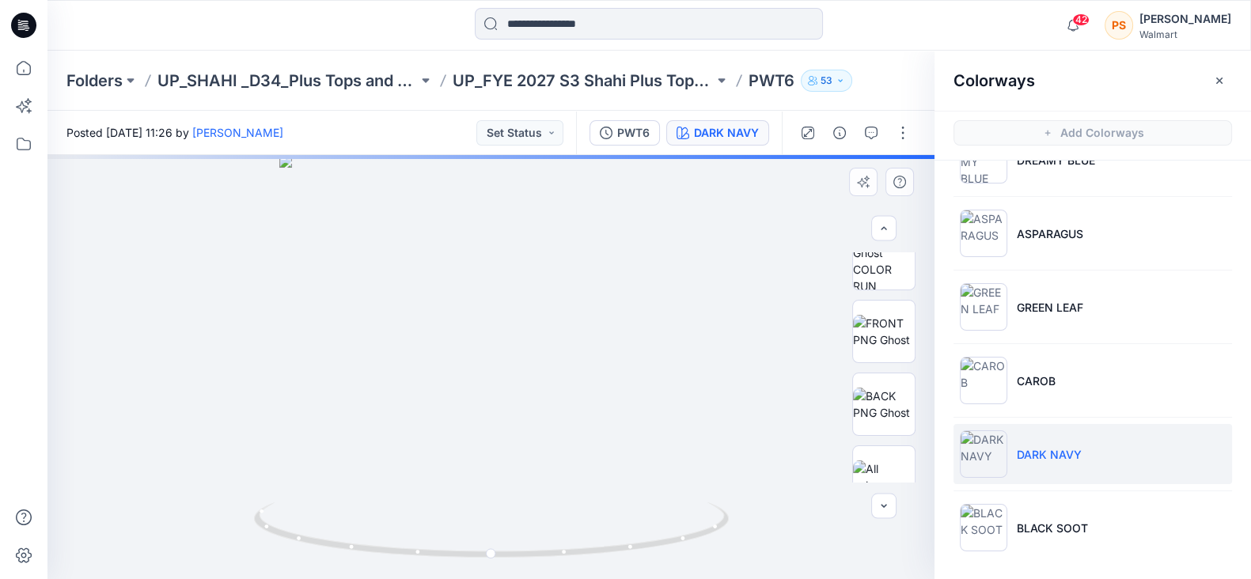
click at [845, 336] on div at bounding box center [883, 367] width 101 height 230
click at [894, 338] on img at bounding box center [884, 331] width 62 height 33
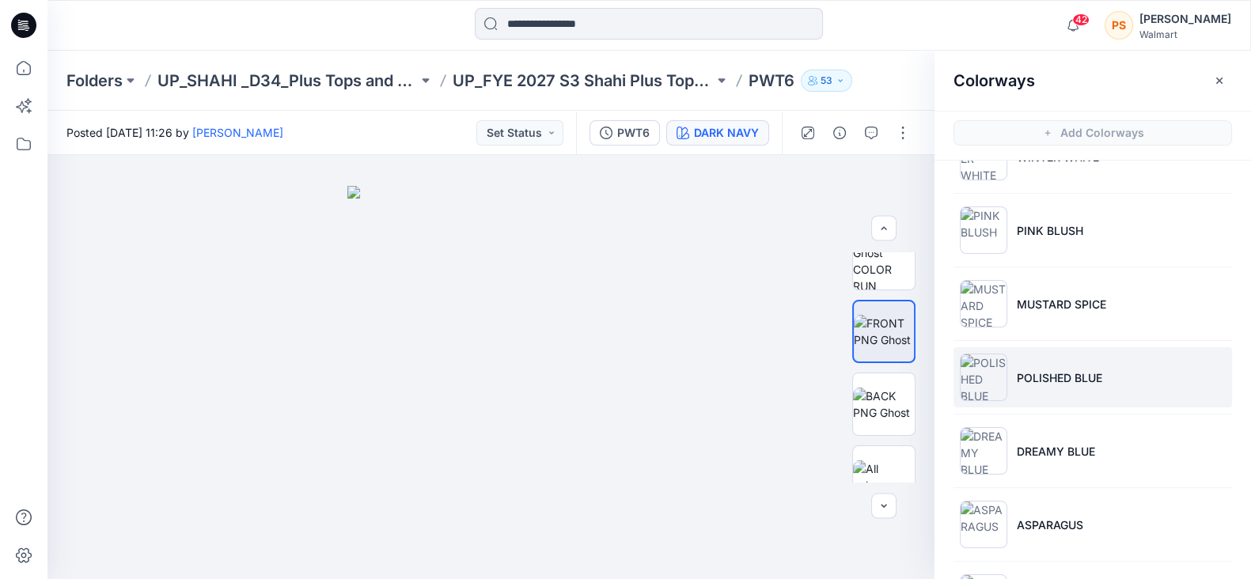
scroll to position [297, 0]
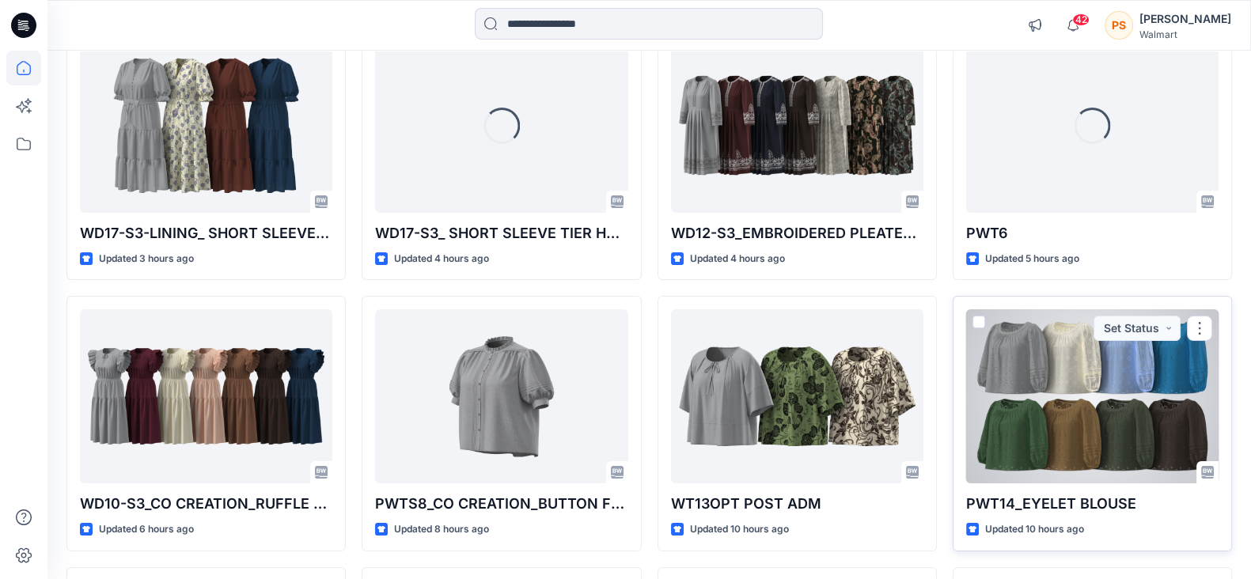
scroll to position [395, 0]
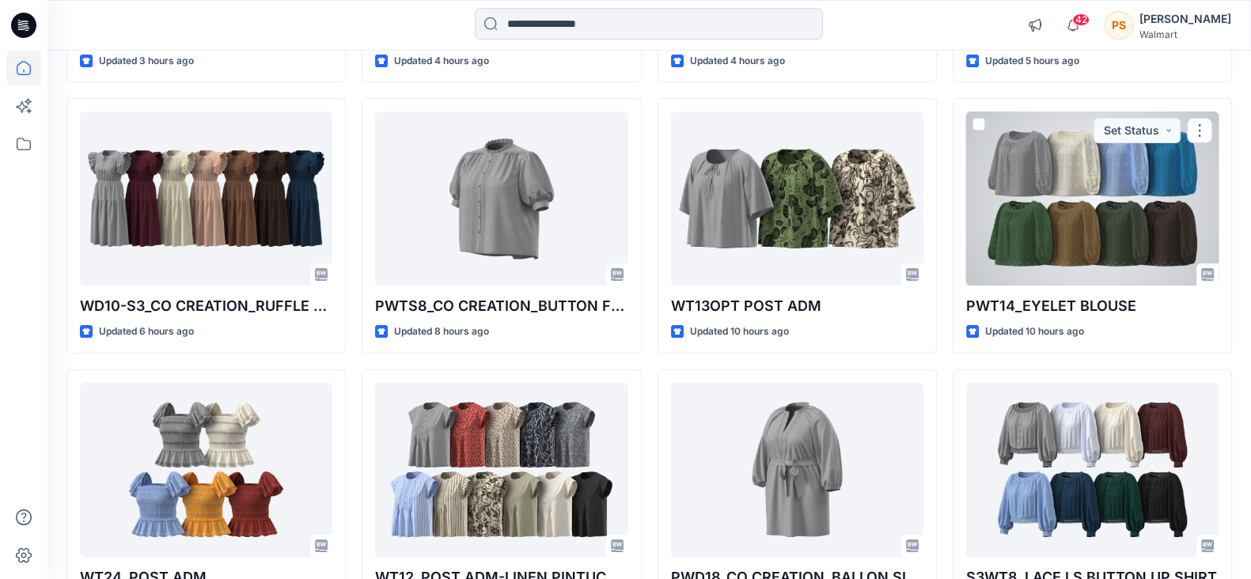
click at [1080, 215] on div at bounding box center [1092, 199] width 252 height 174
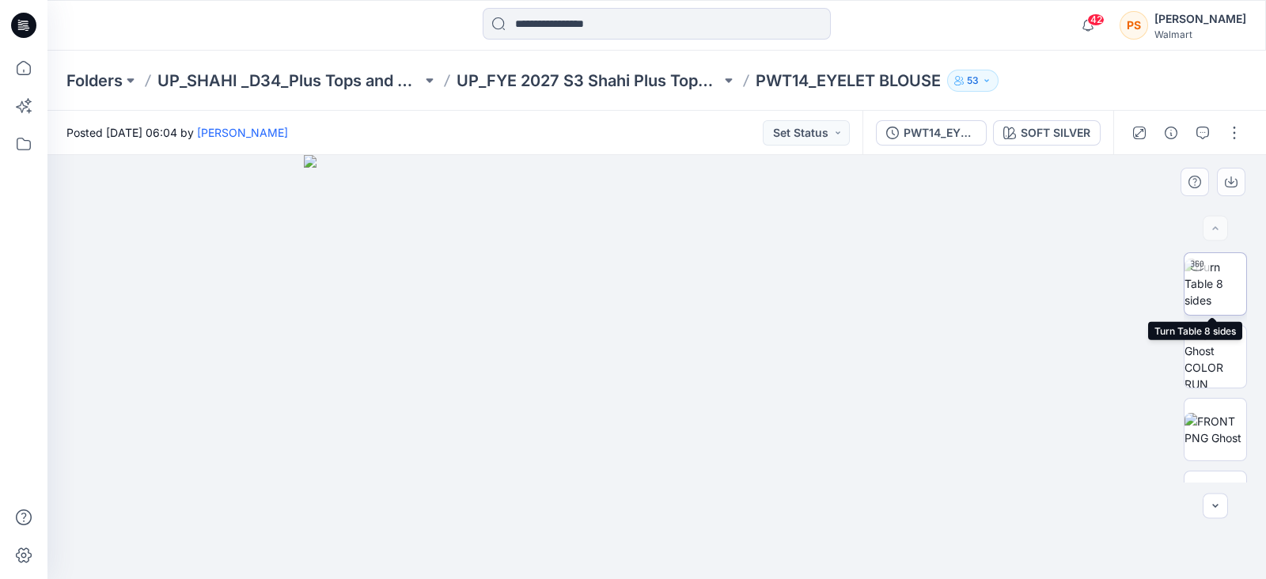
click at [1205, 302] on img at bounding box center [1216, 284] width 62 height 50
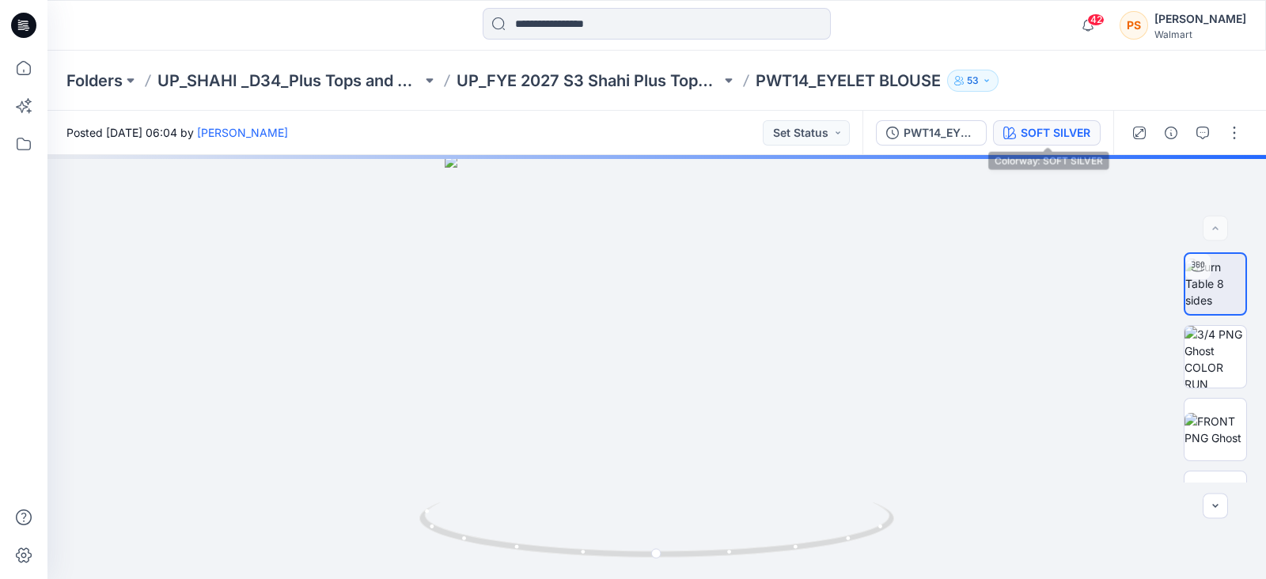
click at [1041, 143] on button "SOFT SILVER" at bounding box center [1047, 132] width 108 height 25
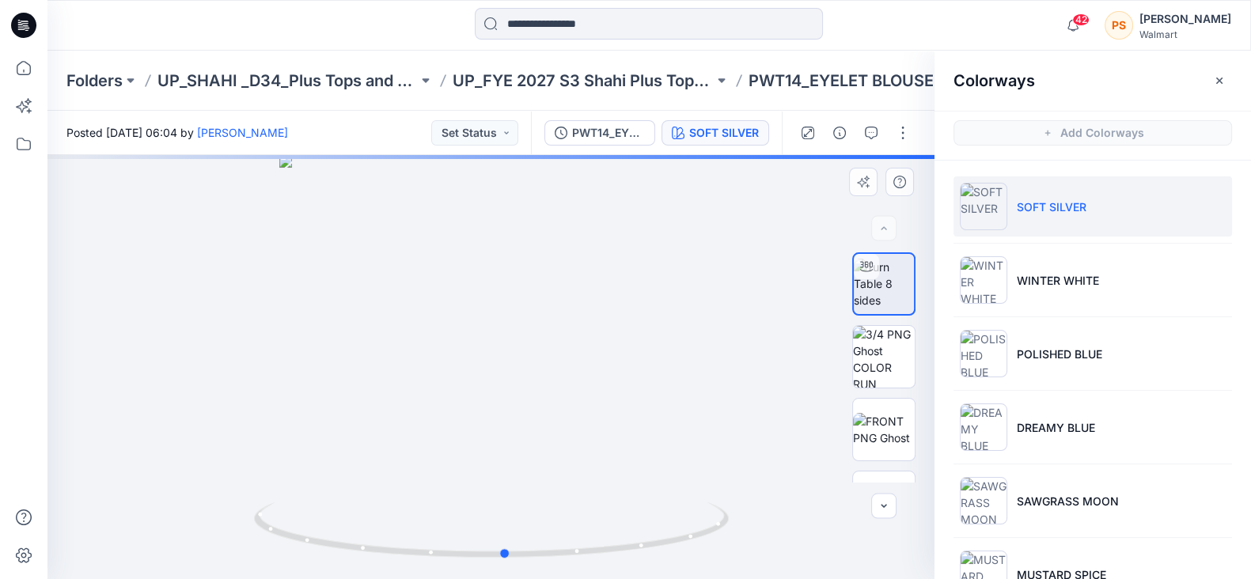
drag, startPoint x: 642, startPoint y: 384, endPoint x: 656, endPoint y: 294, distance: 90.6
click at [582, 561] on icon at bounding box center [493, 532] width 479 height 59
drag, startPoint x: 514, startPoint y: 507, endPoint x: 768, endPoint y: 466, distance: 256.5
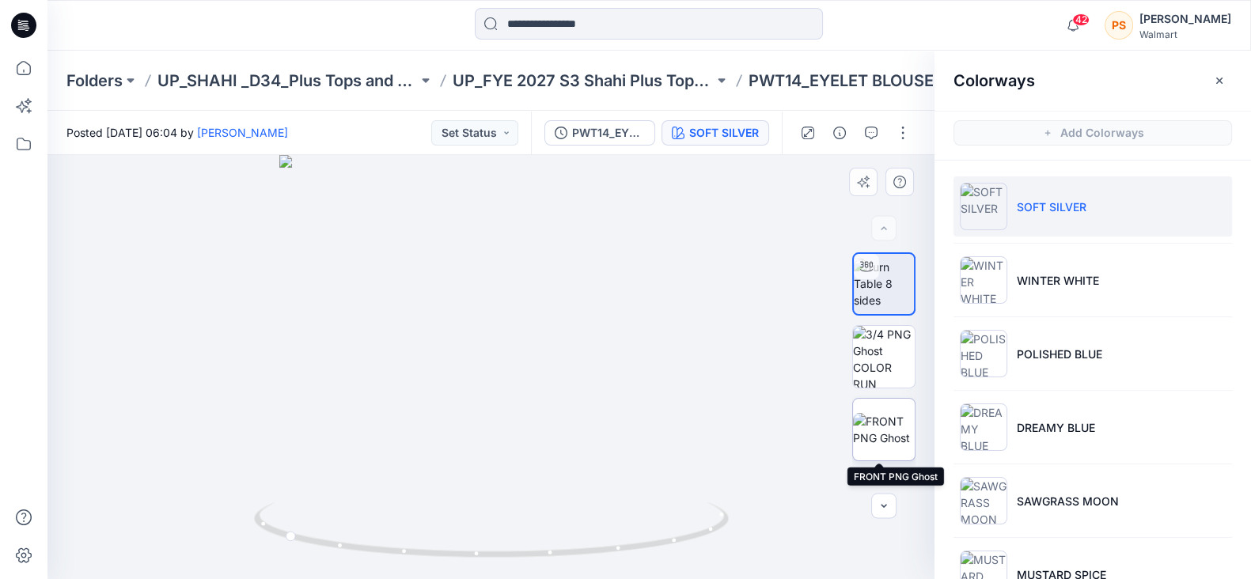
click at [878, 416] on img at bounding box center [884, 429] width 62 height 33
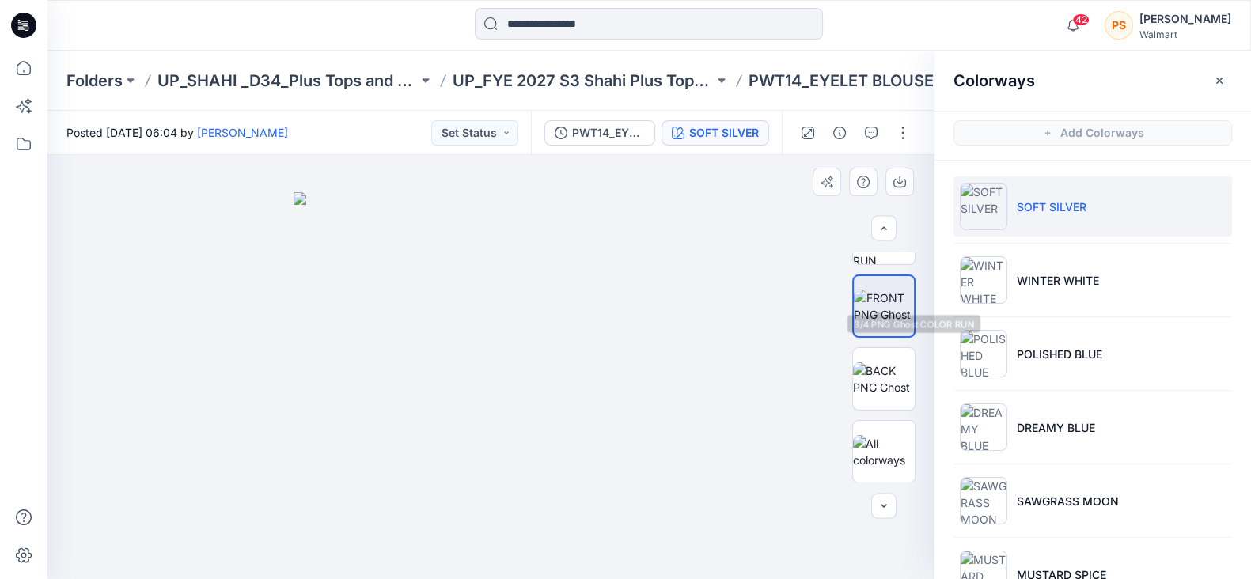
scroll to position [124, 0]
click at [886, 370] on img at bounding box center [884, 378] width 62 height 33
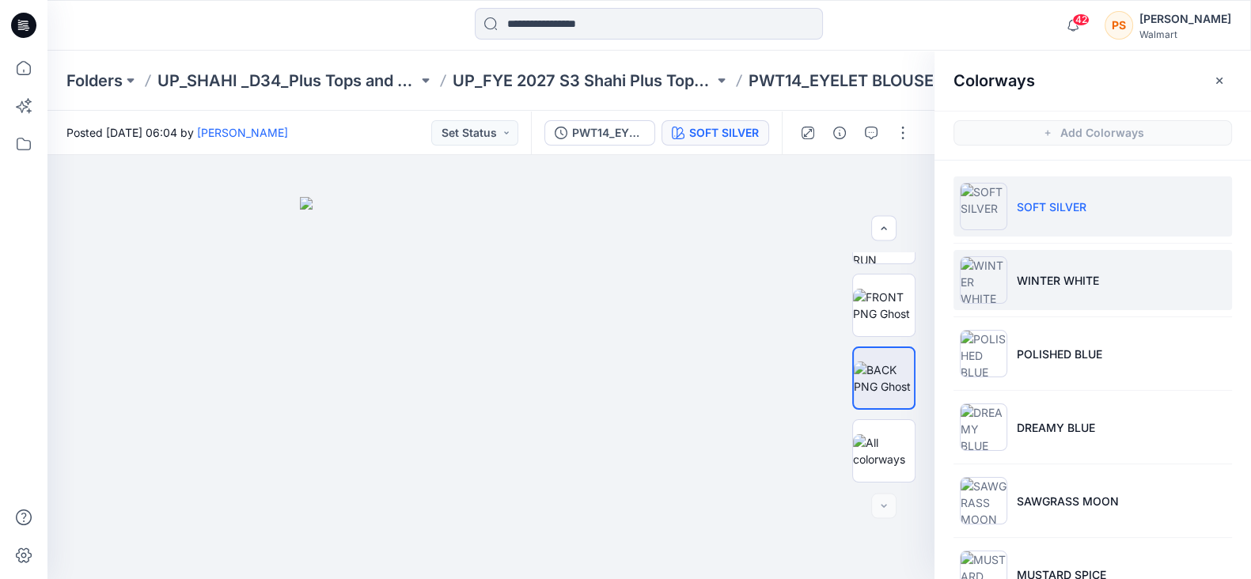
click at [1069, 288] on li "WINTER WHITE" at bounding box center [1093, 280] width 279 height 60
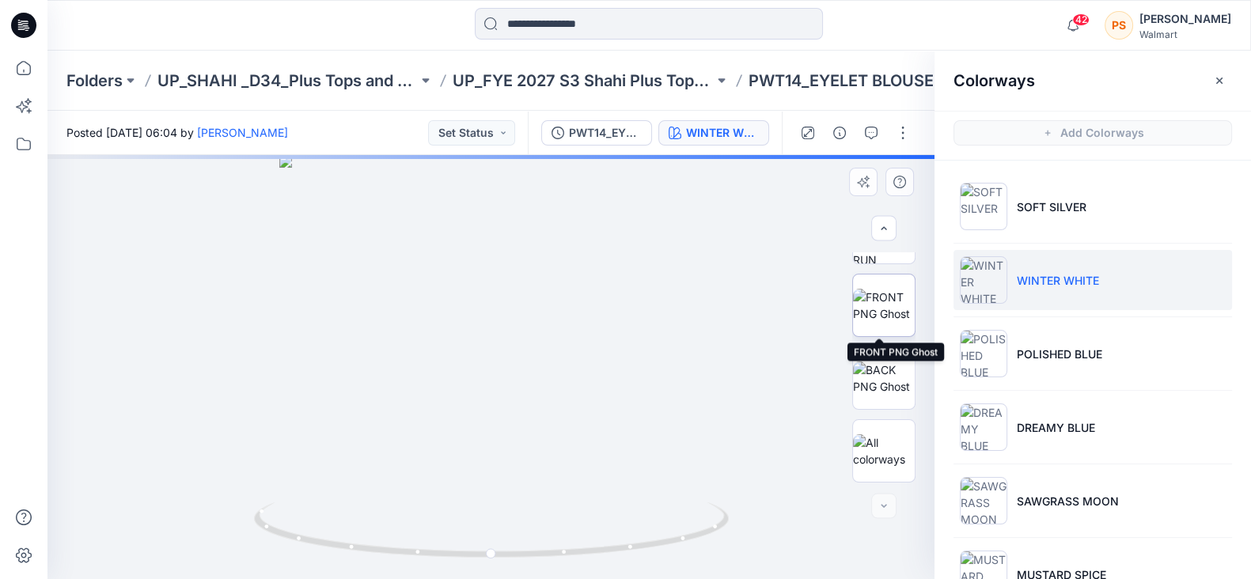
click at [884, 298] on img at bounding box center [884, 305] width 62 height 33
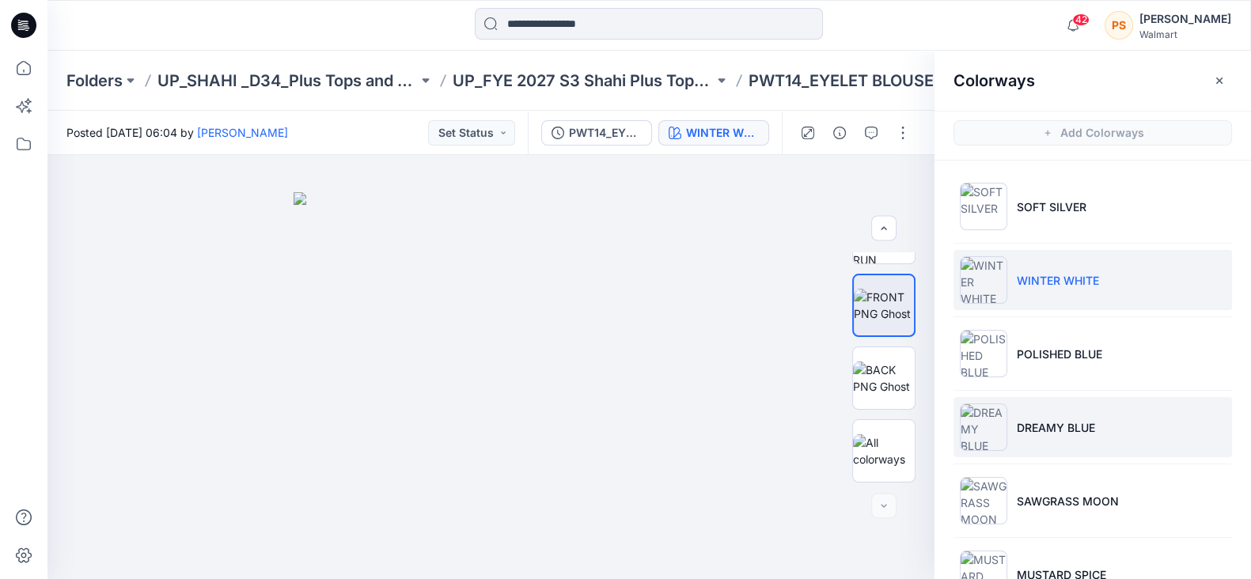
scroll to position [297, 0]
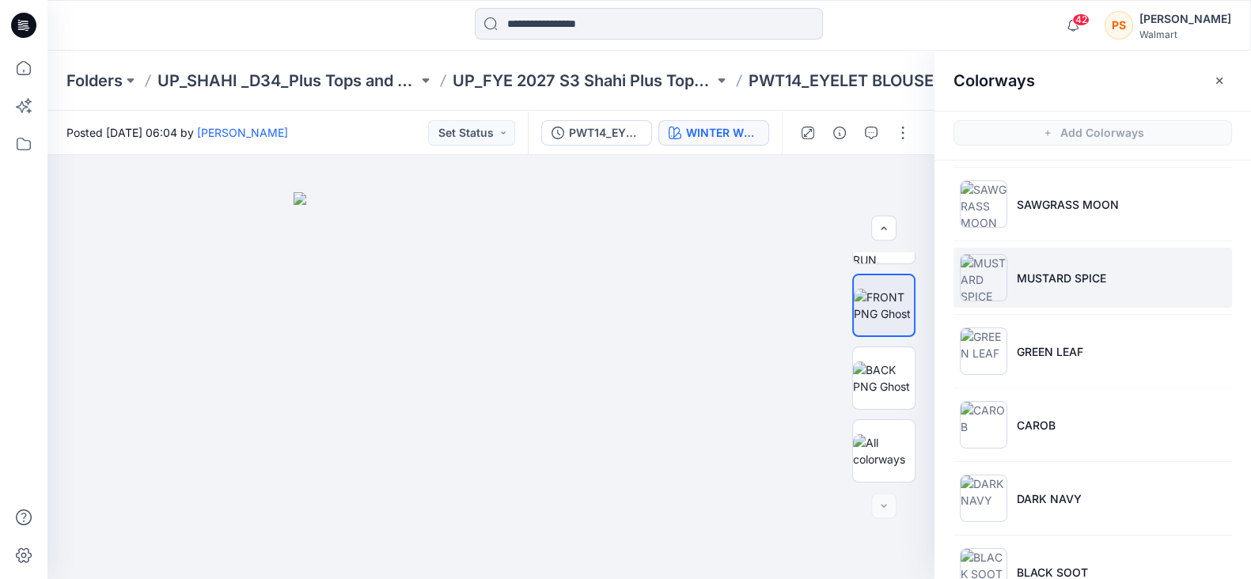
click at [1072, 277] on p "MUSTARD SPICE" at bounding box center [1061, 278] width 89 height 17
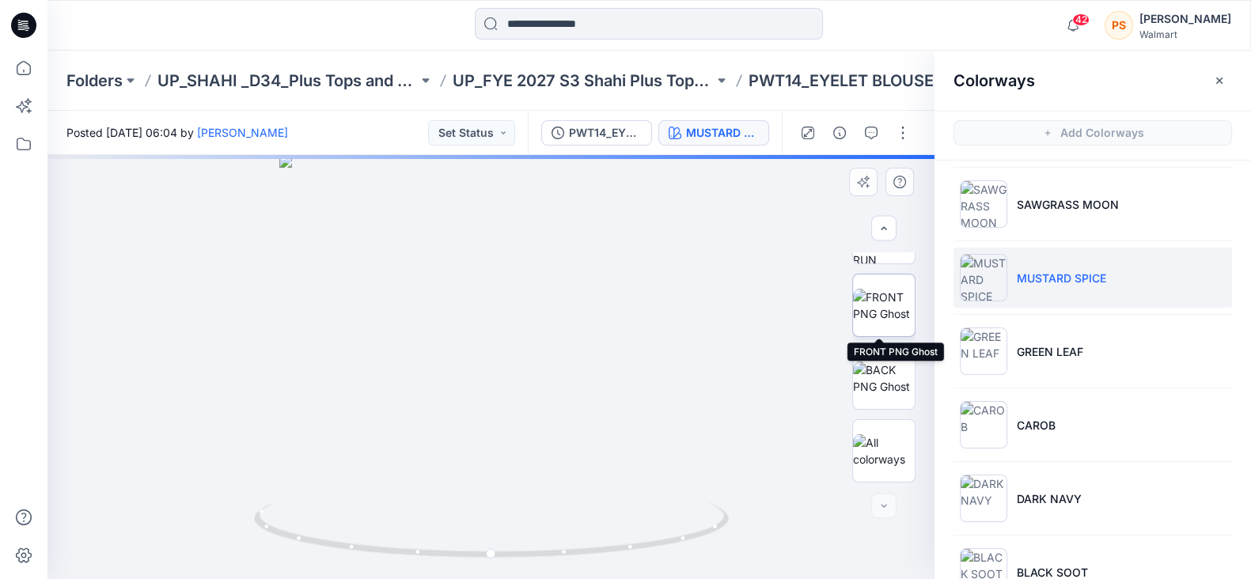
click at [883, 309] on img at bounding box center [884, 305] width 62 height 33
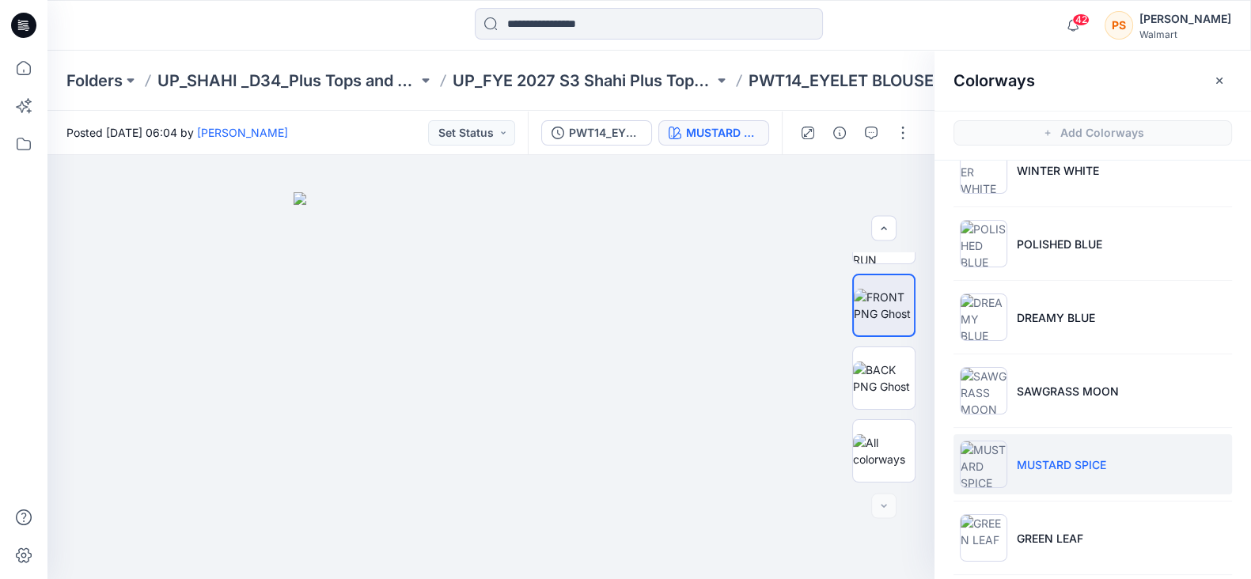
scroll to position [0, 0]
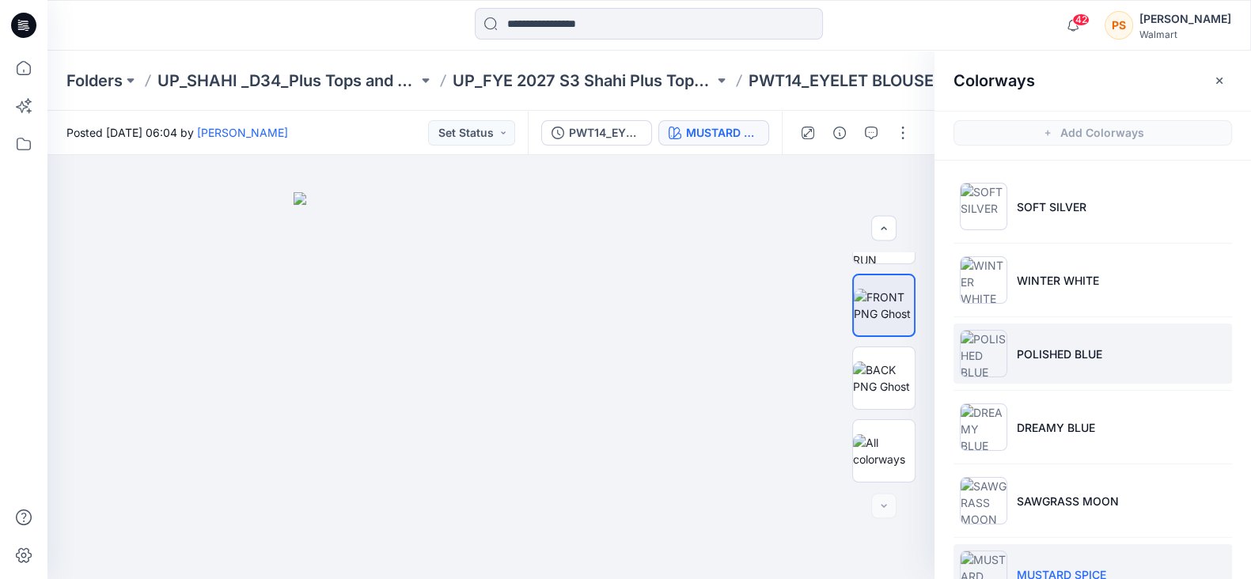
click at [1063, 364] on li "POLISHED BLUE" at bounding box center [1093, 354] width 279 height 60
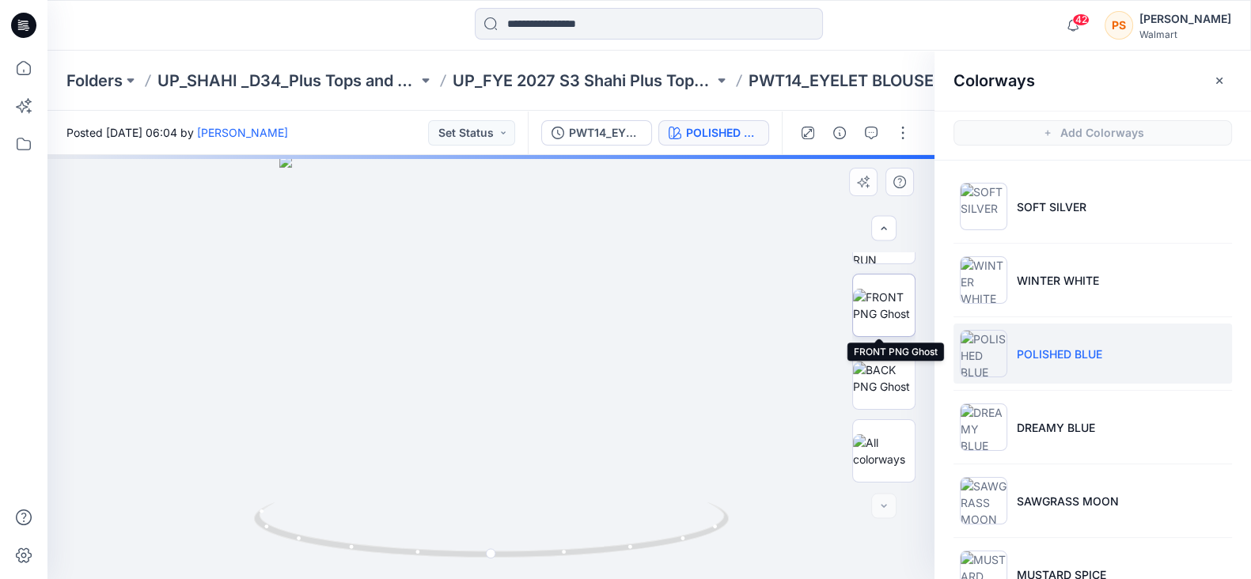
click at [881, 294] on img at bounding box center [884, 305] width 62 height 33
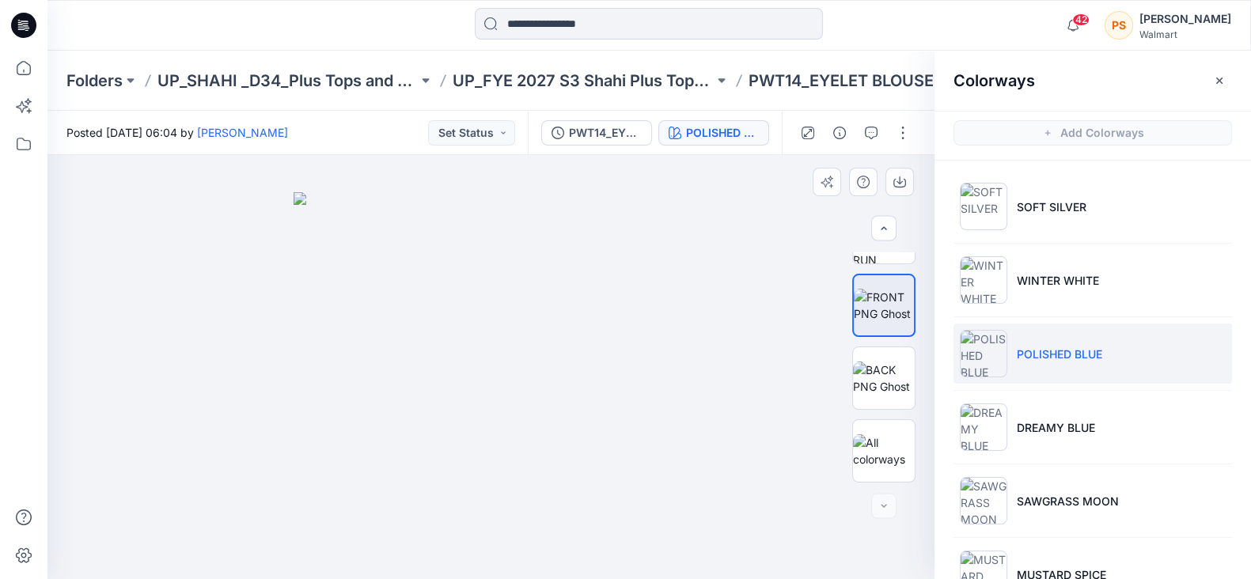
drag, startPoint x: 291, startPoint y: 184, endPoint x: 306, endPoint y: 300, distance: 117.2
click at [312, 358] on div at bounding box center [490, 367] width 887 height 424
drag, startPoint x: 283, startPoint y: 180, endPoint x: 305, endPoint y: 329, distance: 151.2
click at [305, 329] on div at bounding box center [490, 367] width 887 height 424
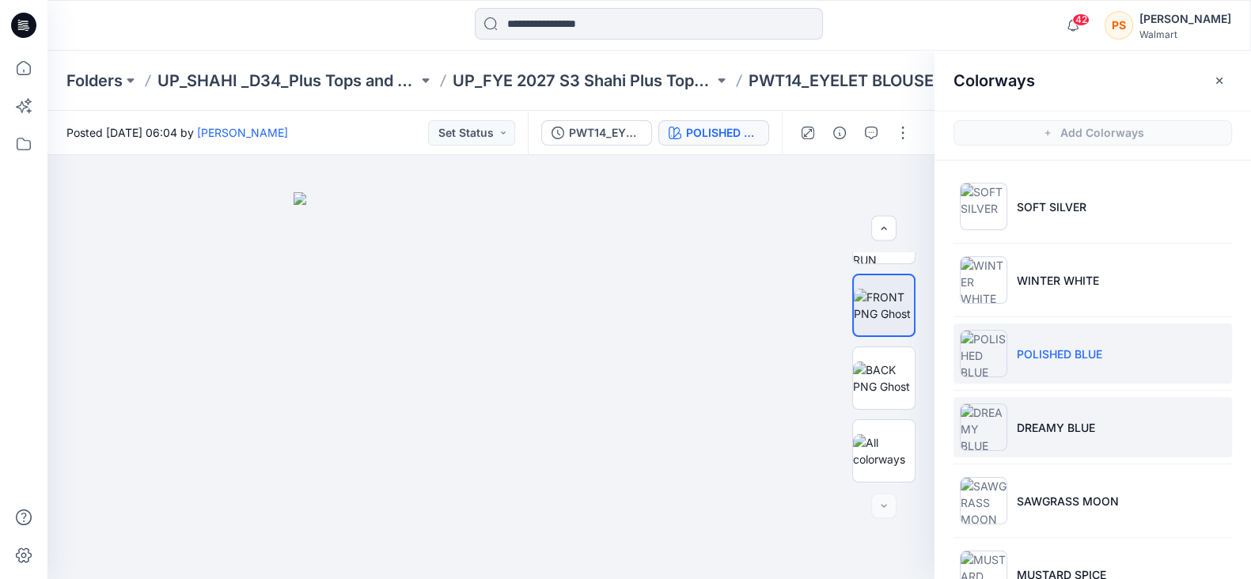
click at [1057, 421] on p "DREAMY BLUE" at bounding box center [1056, 428] width 78 height 17
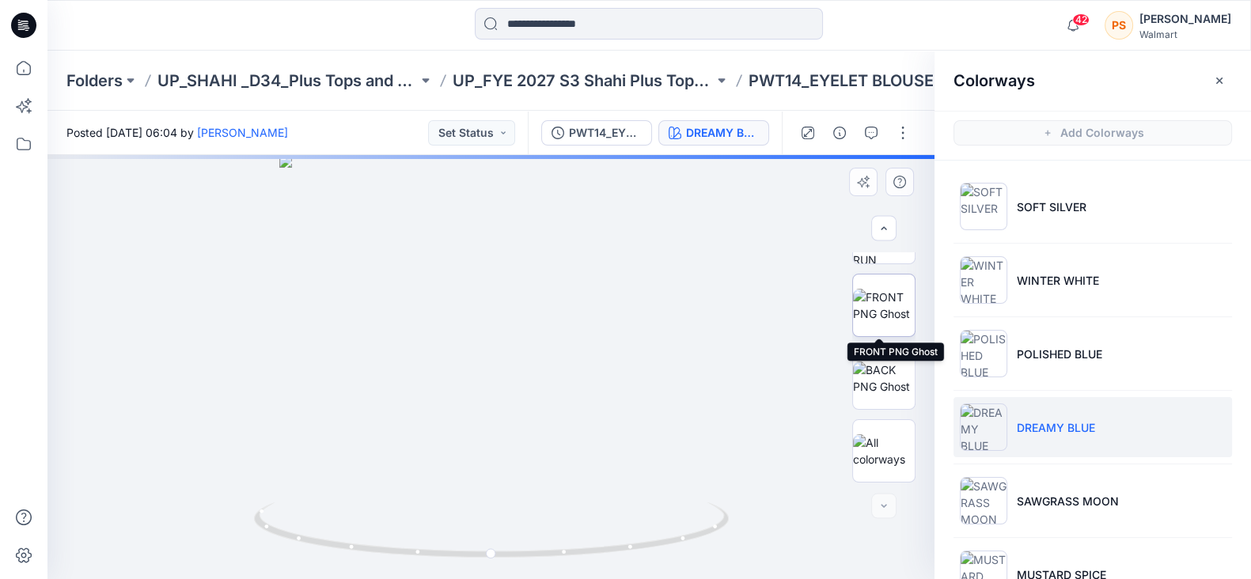
click at [877, 308] on img at bounding box center [884, 305] width 62 height 33
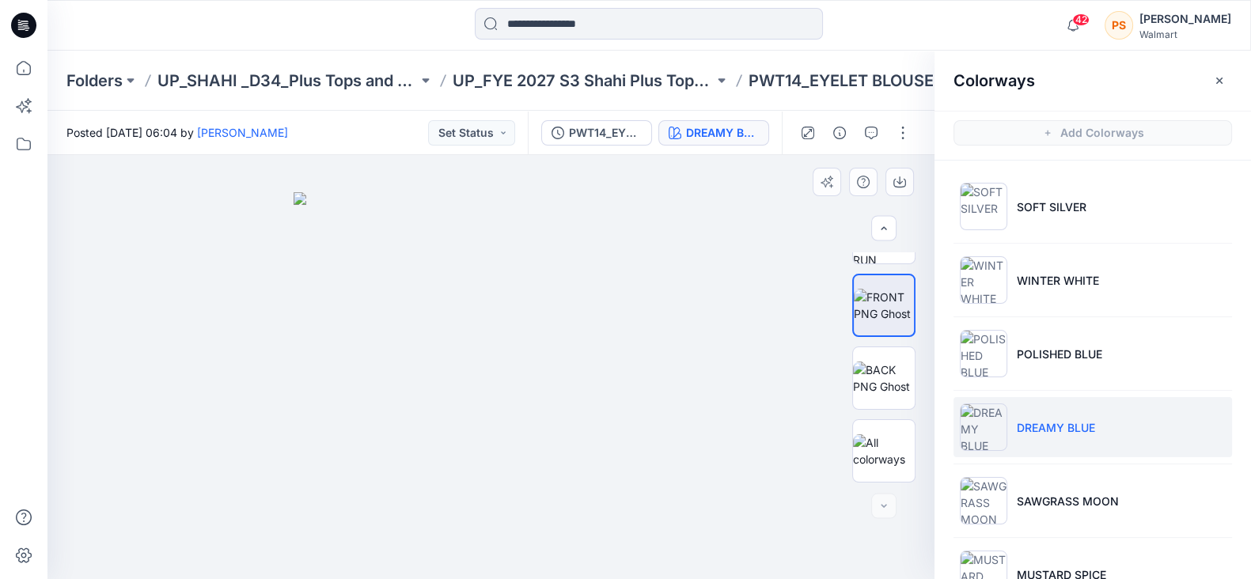
drag, startPoint x: 283, startPoint y: 182, endPoint x: 311, endPoint y: 392, distance: 211.6
click at [311, 392] on div at bounding box center [490, 367] width 887 height 424
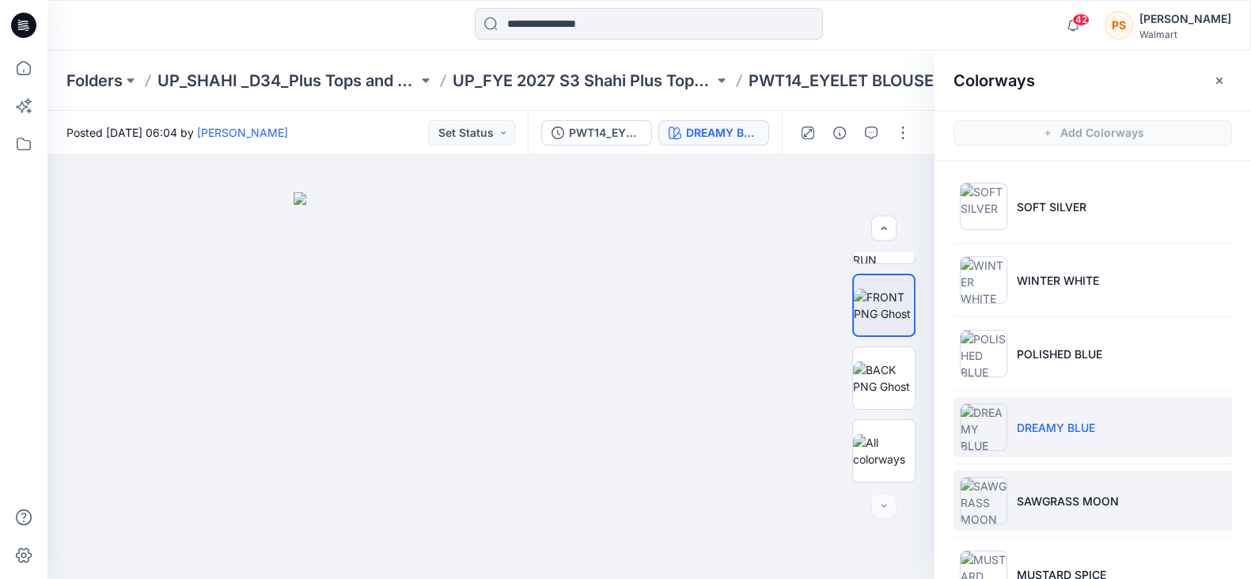
click at [1096, 493] on p "SAWGRASS MOON" at bounding box center [1068, 501] width 102 height 17
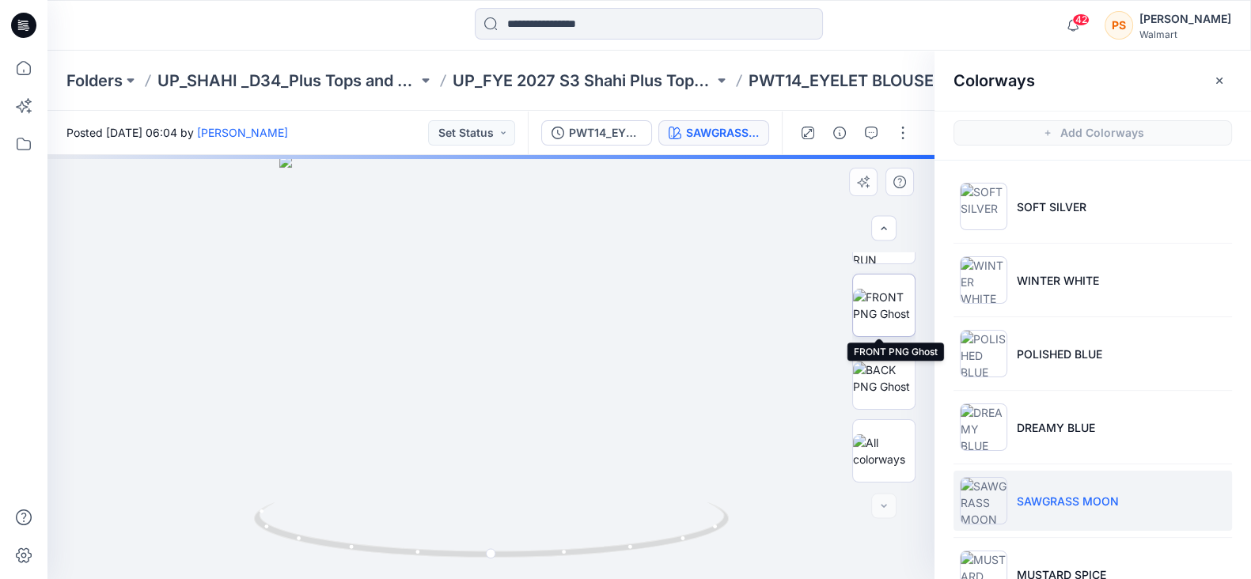
click at [889, 315] on img at bounding box center [884, 305] width 62 height 33
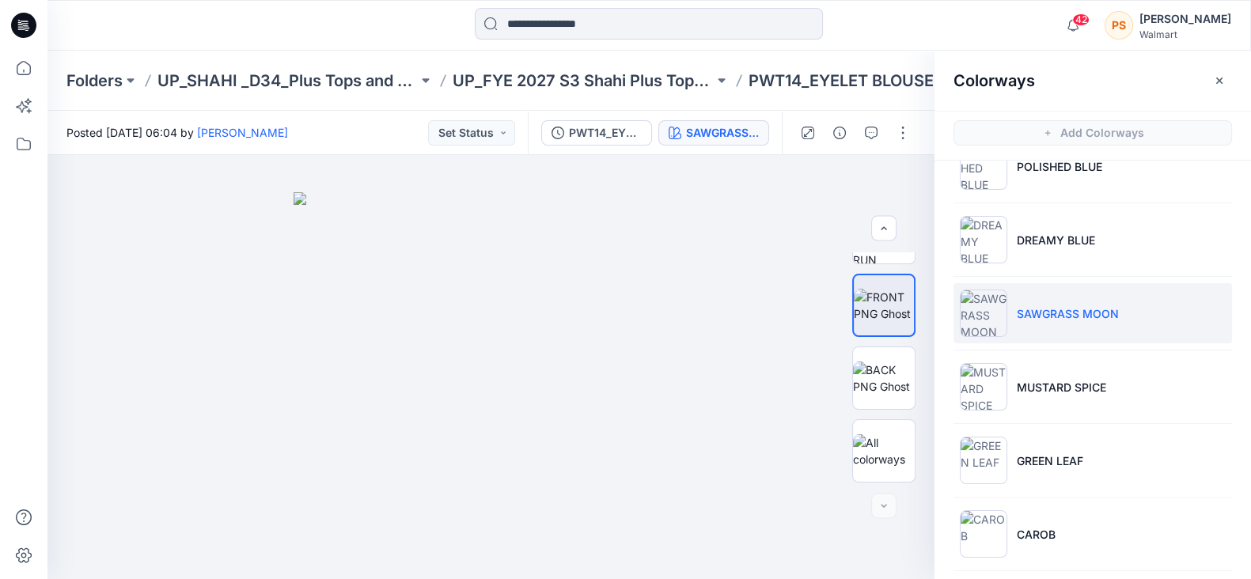
scroll to position [197, 0]
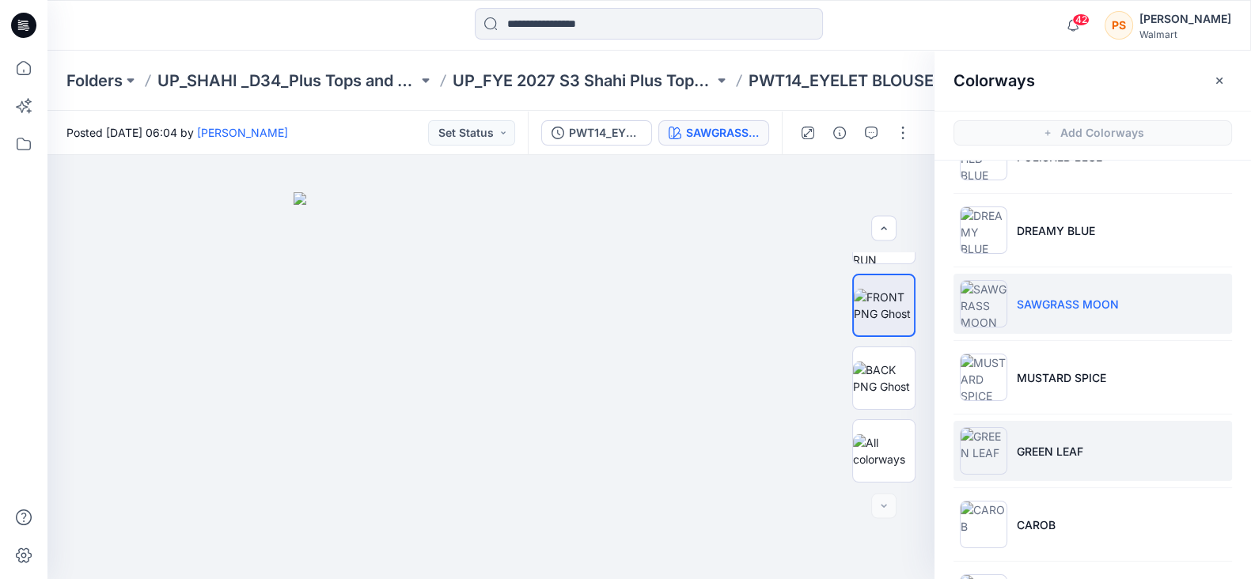
click at [1069, 458] on li "GREEN LEAF" at bounding box center [1093, 451] width 279 height 60
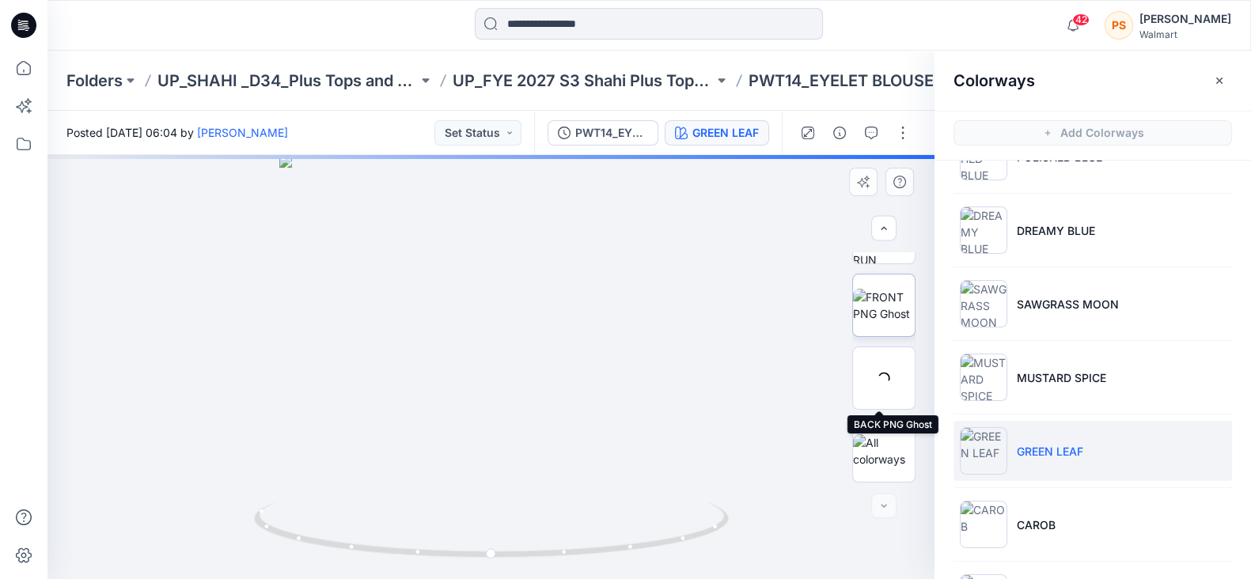
click at [879, 310] on img at bounding box center [884, 305] width 62 height 33
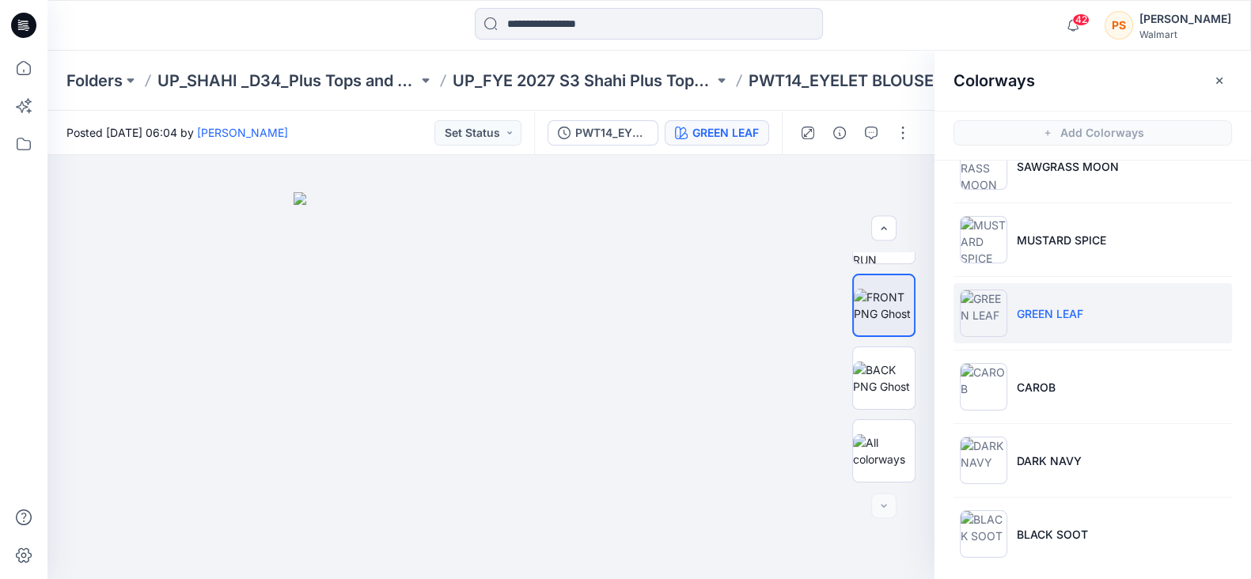
scroll to position [342, 0]
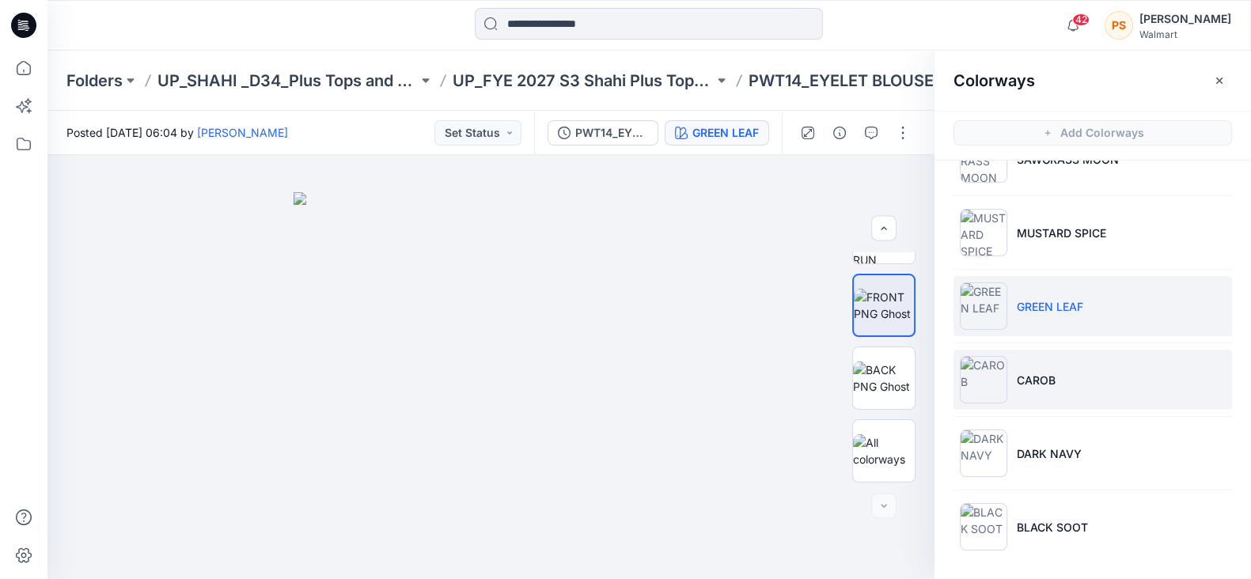
click at [1066, 385] on li "CAROB" at bounding box center [1093, 380] width 279 height 60
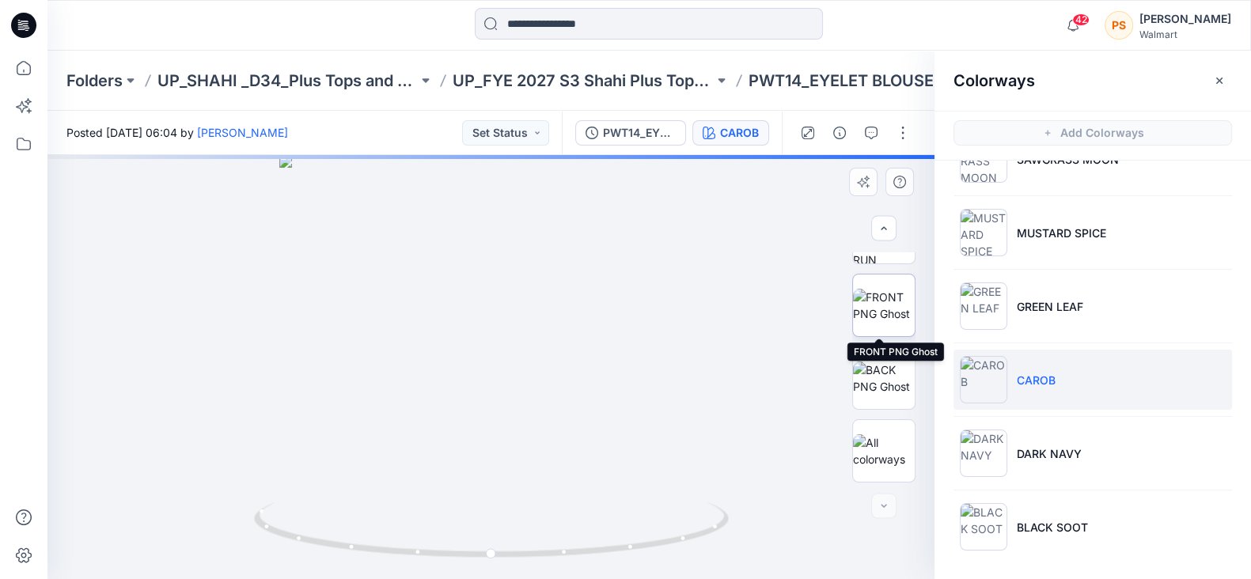
click at [898, 314] on img at bounding box center [884, 305] width 62 height 33
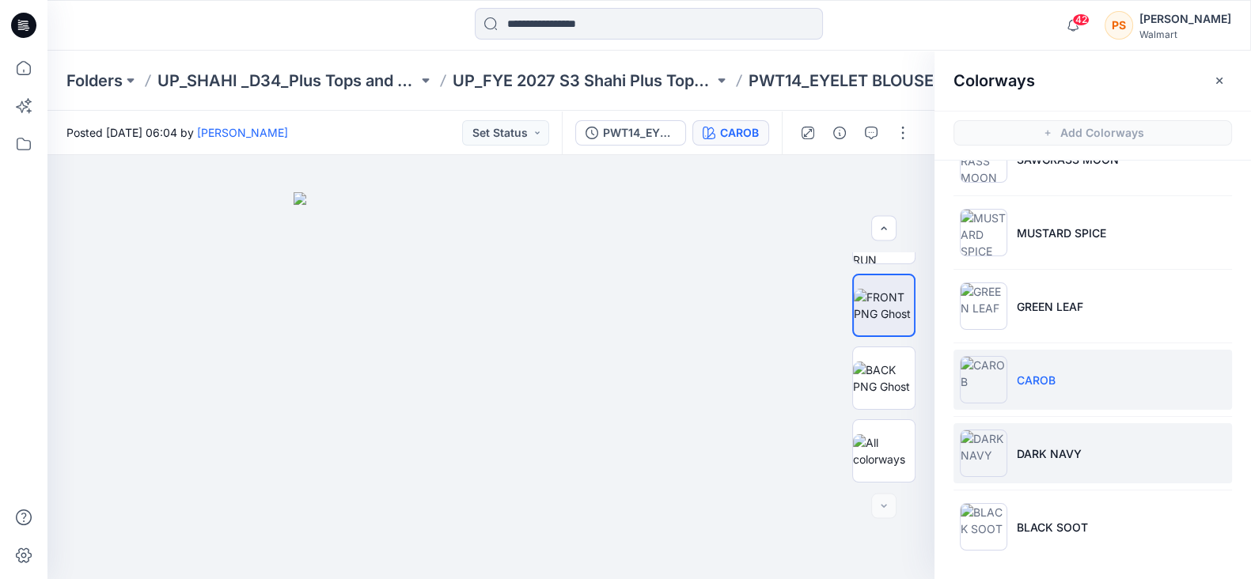
click at [1047, 465] on li "DARK NAVY" at bounding box center [1093, 453] width 279 height 60
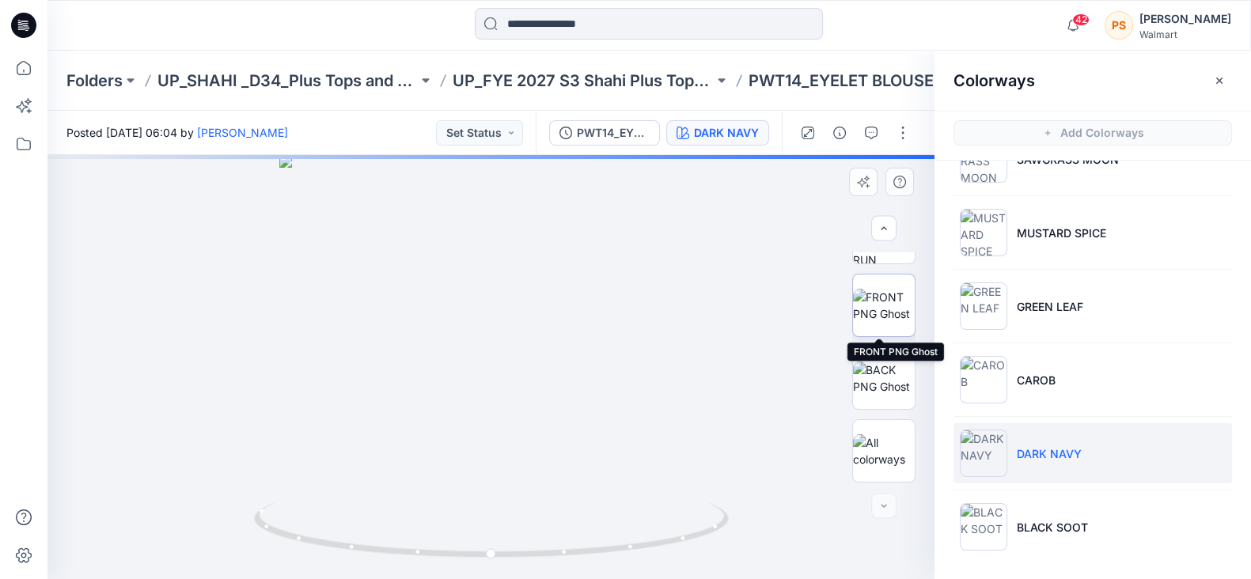
click at [866, 302] on img at bounding box center [884, 305] width 62 height 33
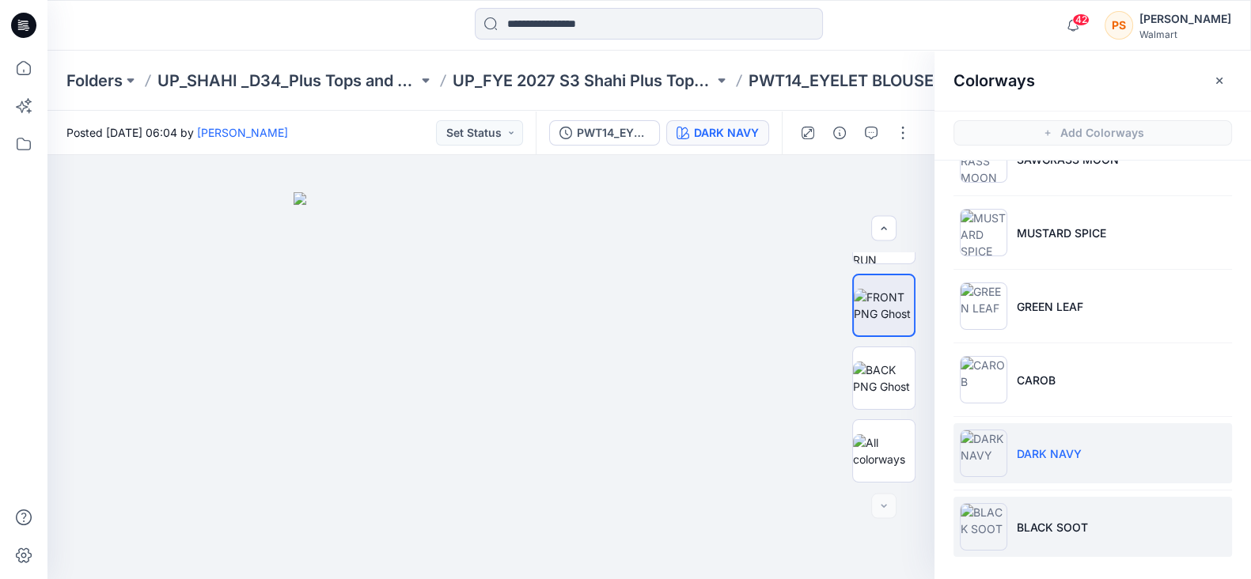
click at [1058, 513] on li "BLACK SOOT" at bounding box center [1093, 527] width 279 height 60
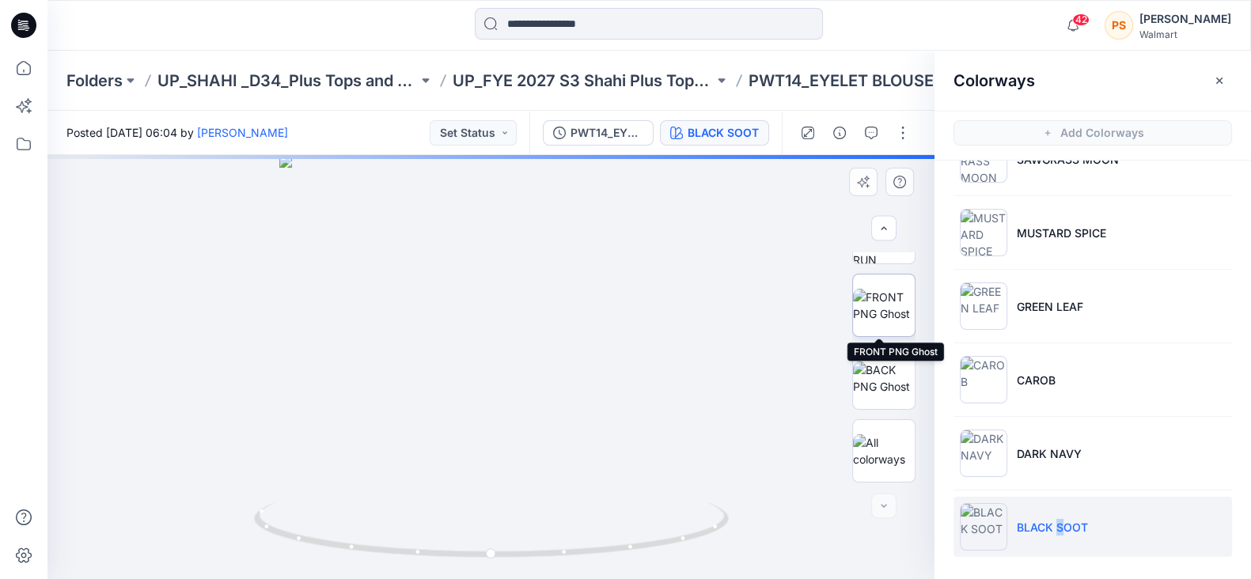
click at [879, 298] on img at bounding box center [884, 305] width 62 height 33
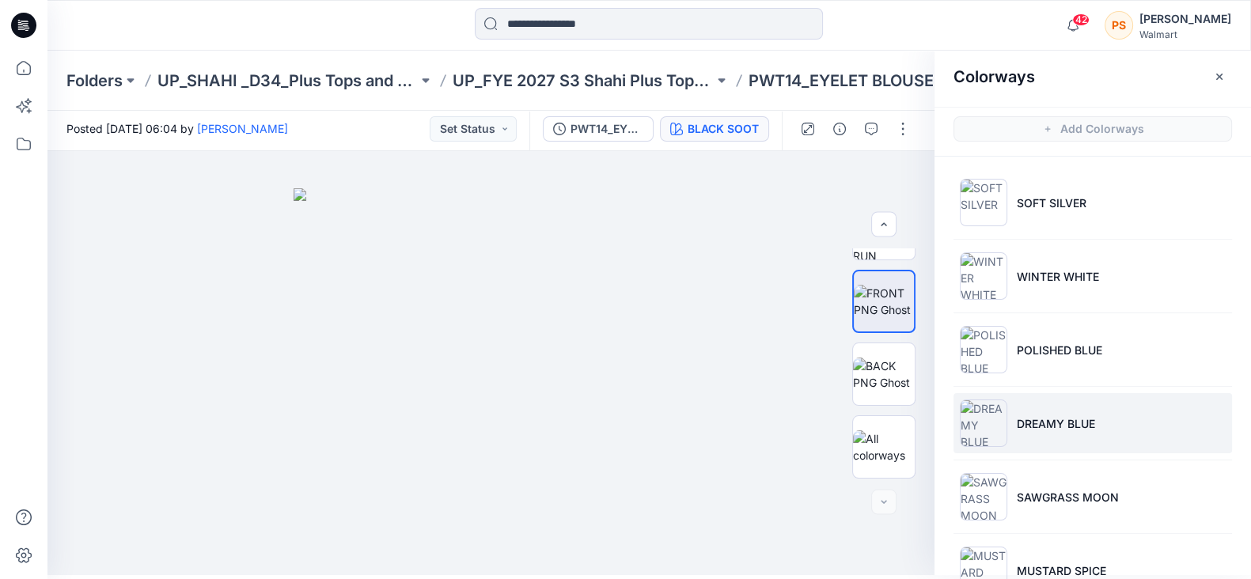
scroll to position [0, 0]
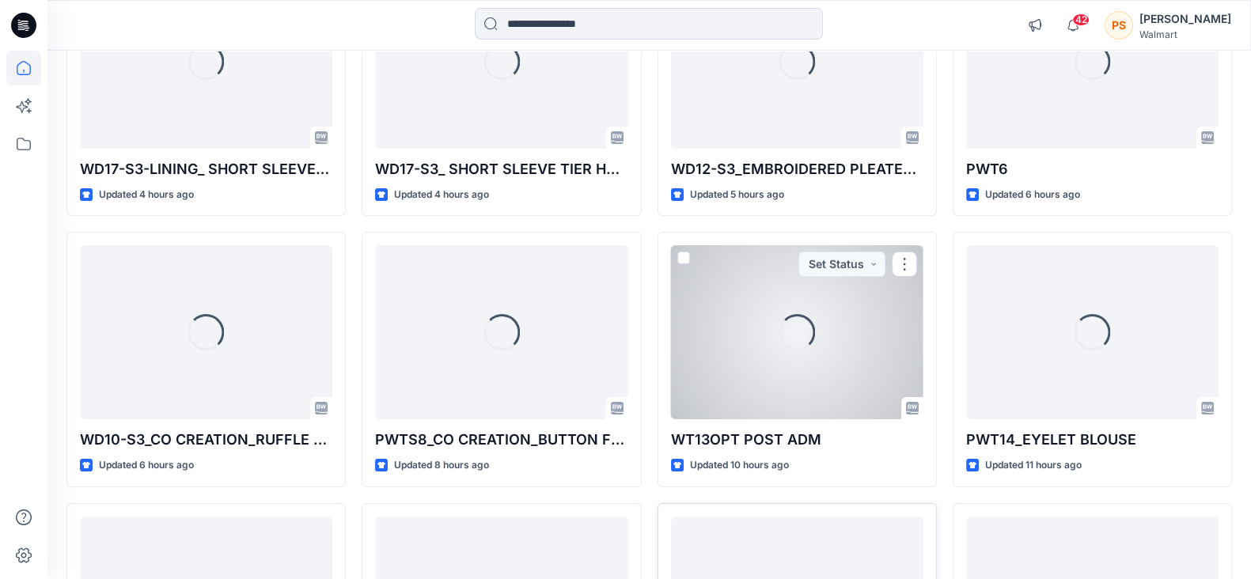
scroll to position [495, 0]
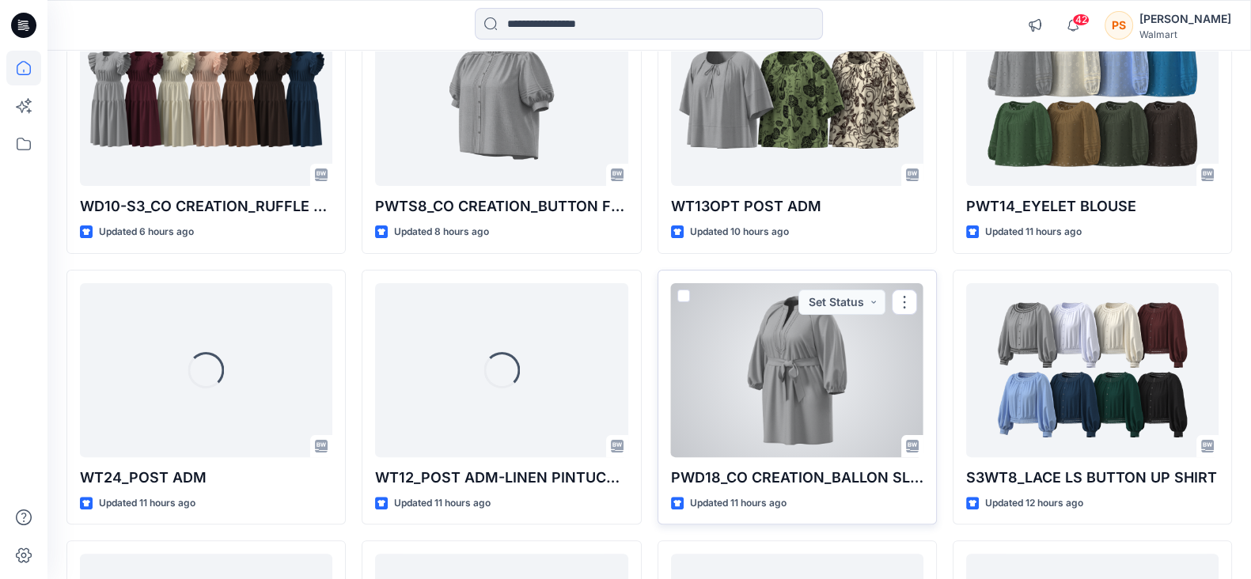
click at [839, 388] on div at bounding box center [797, 370] width 252 height 174
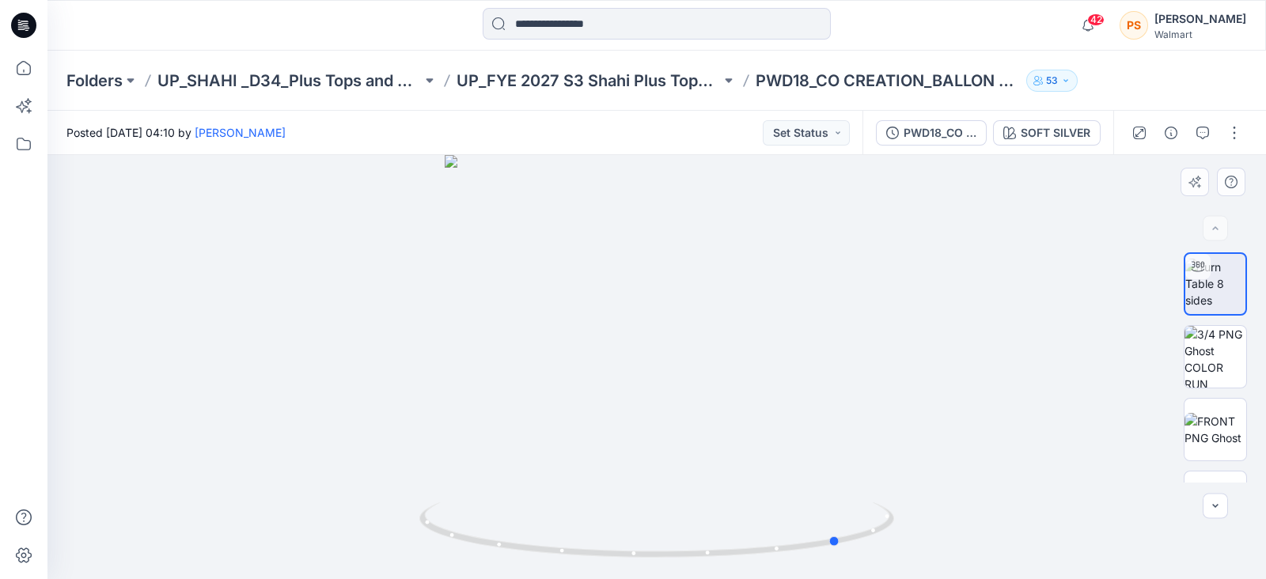
drag, startPoint x: 730, startPoint y: 564, endPoint x: 935, endPoint y: 537, distance: 206.8
drag, startPoint x: 814, startPoint y: 553, endPoint x: 868, endPoint y: 541, distance: 54.5
click at [1076, 133] on div "SOFT SILVER" at bounding box center [1056, 132] width 70 height 17
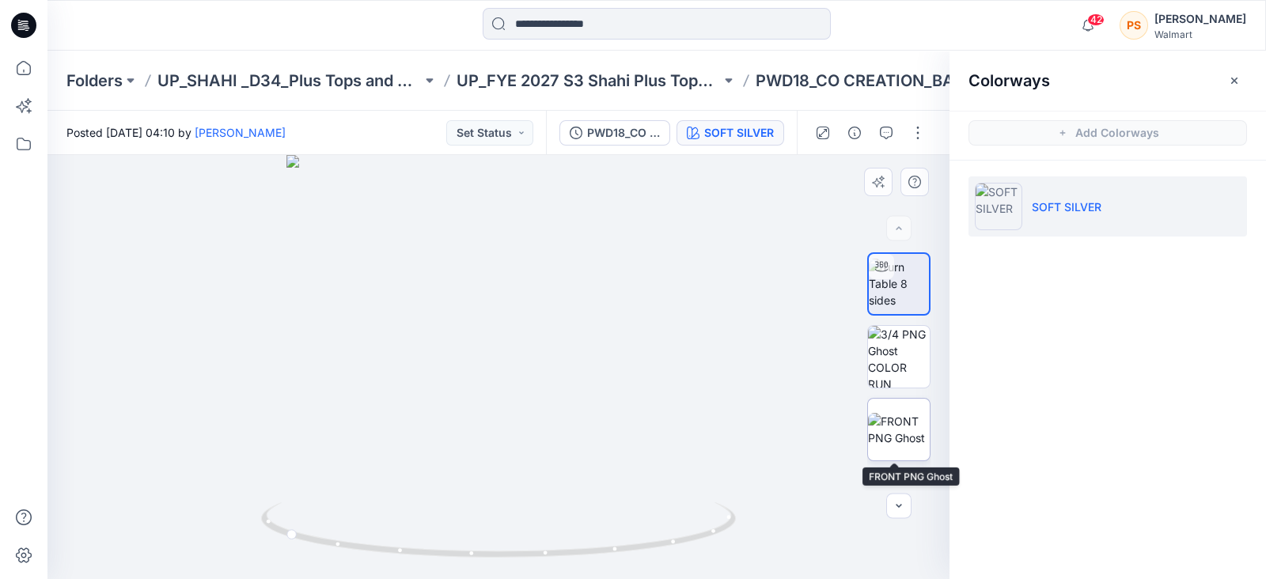
click at [894, 413] on img at bounding box center [899, 429] width 62 height 33
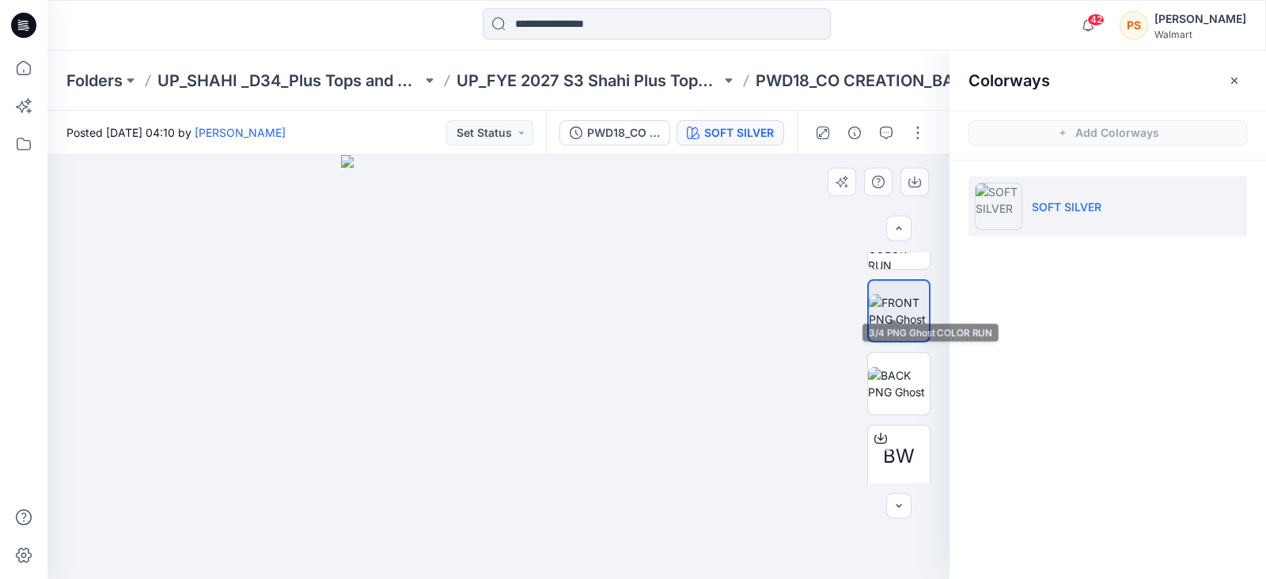
scroll to position [124, 0]
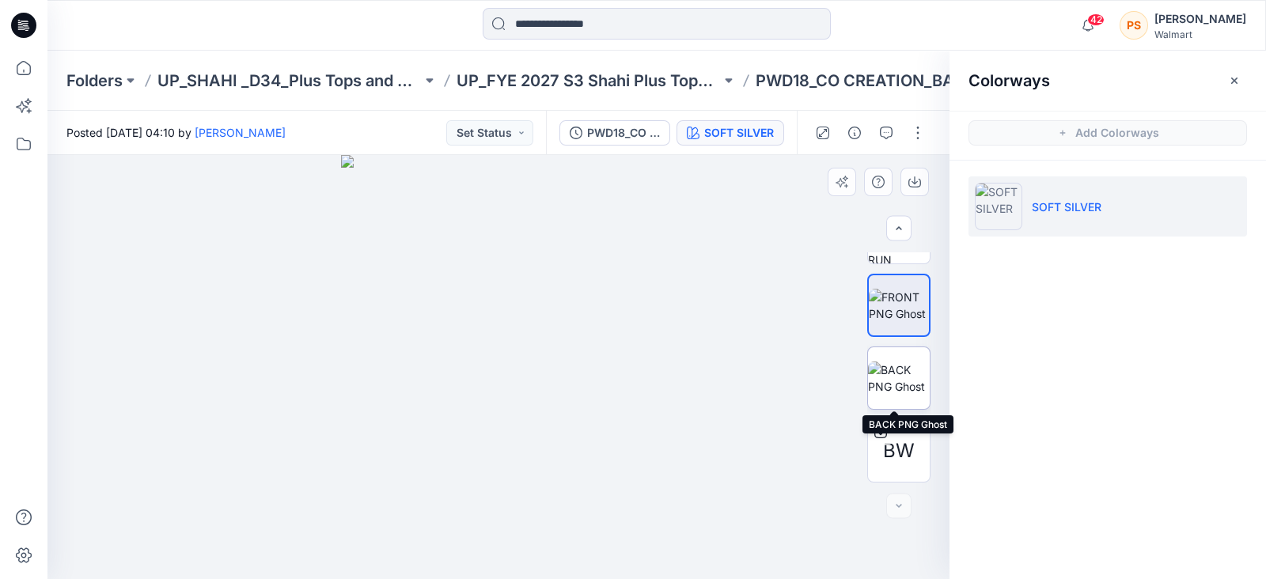
click at [893, 381] on img at bounding box center [899, 378] width 62 height 33
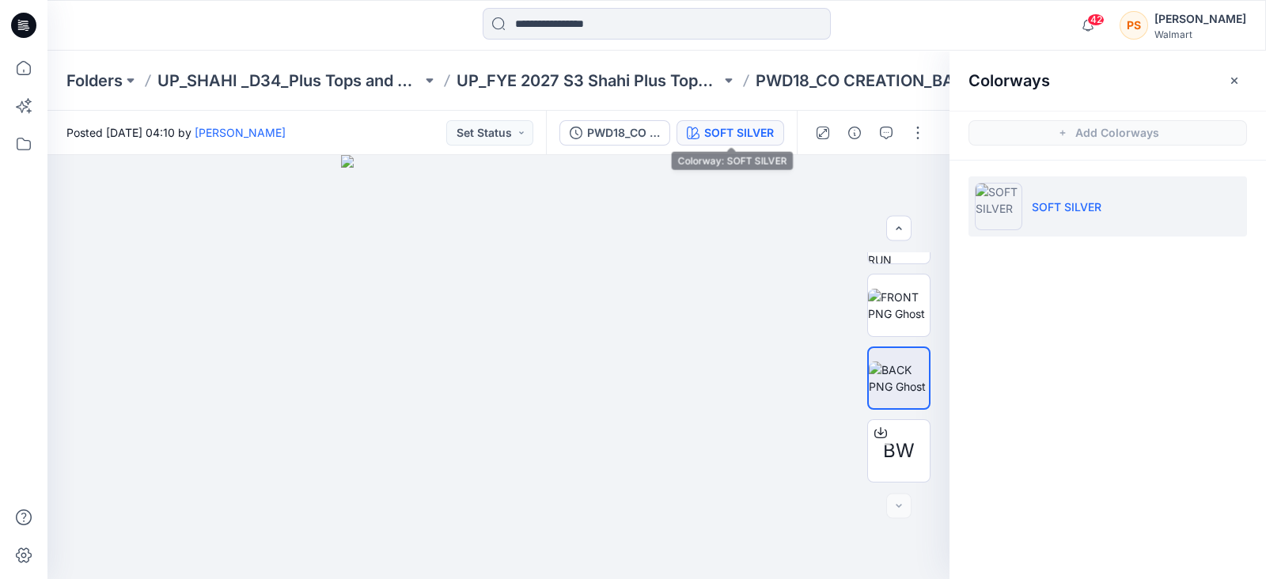
click at [724, 132] on div "SOFT SILVER" at bounding box center [739, 132] width 70 height 17
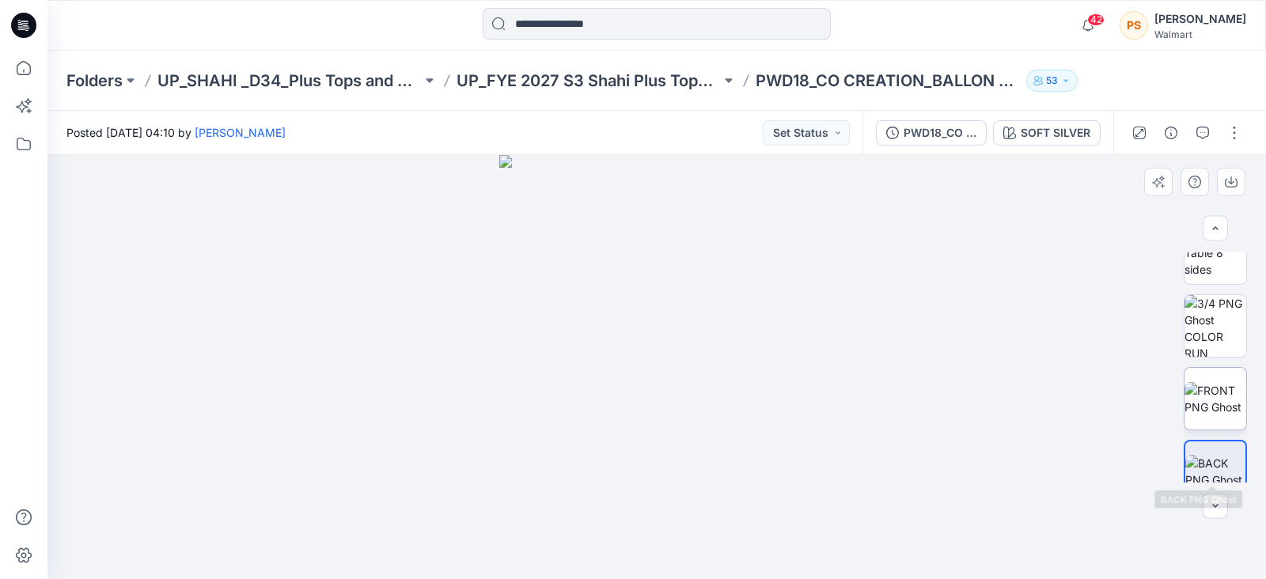
scroll to position [0, 0]
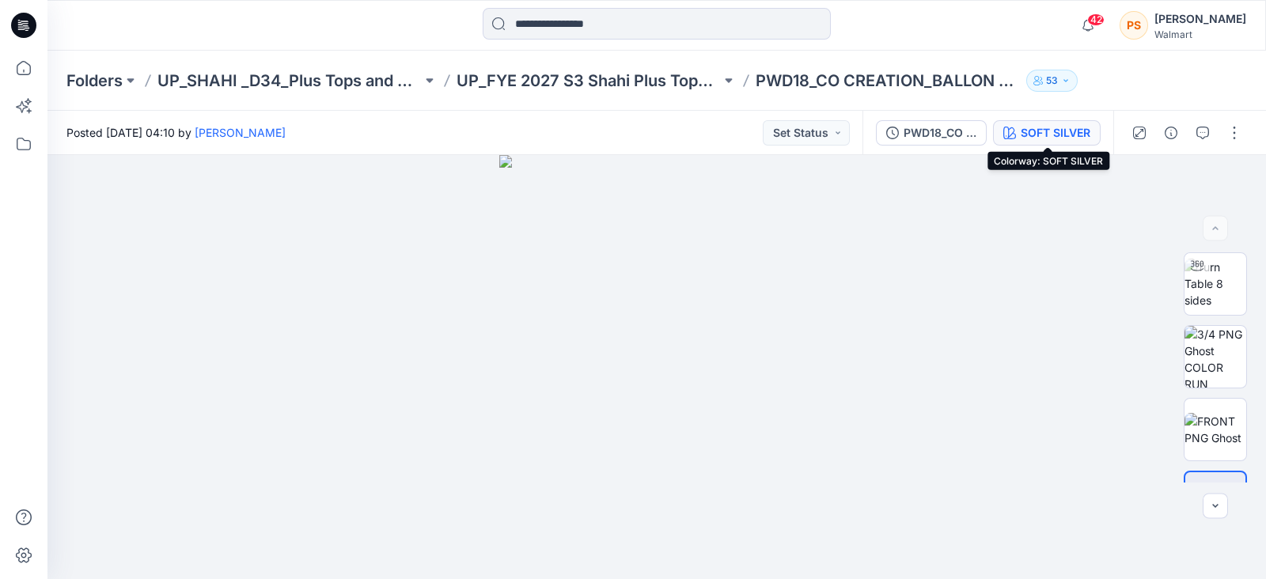
click at [1052, 136] on div "SOFT SILVER" at bounding box center [1056, 132] width 70 height 17
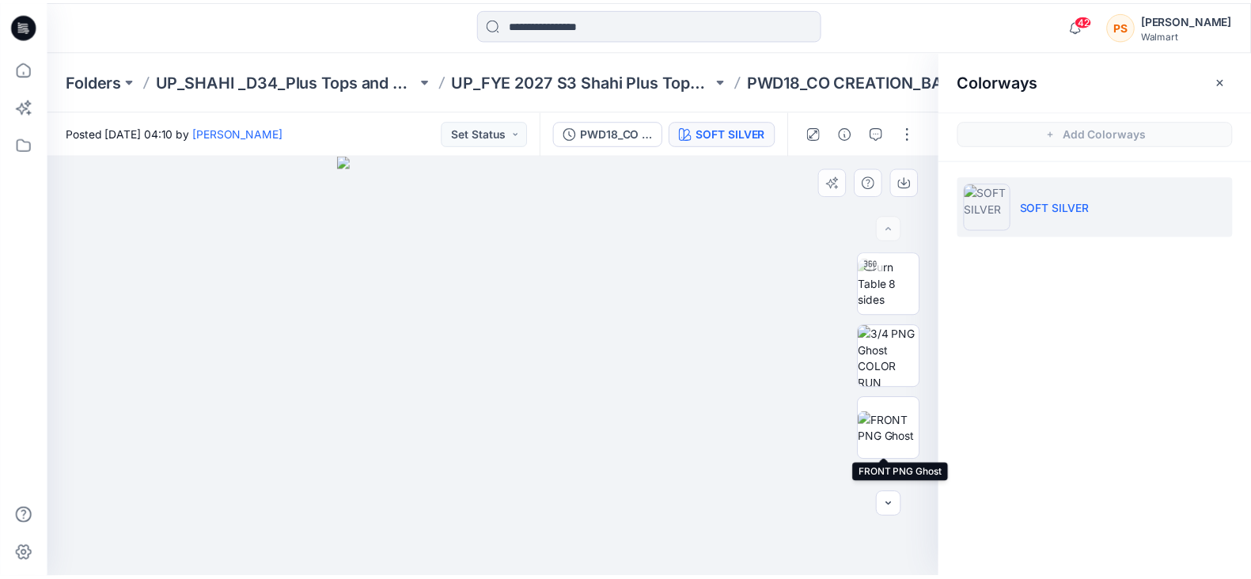
scroll to position [124, 0]
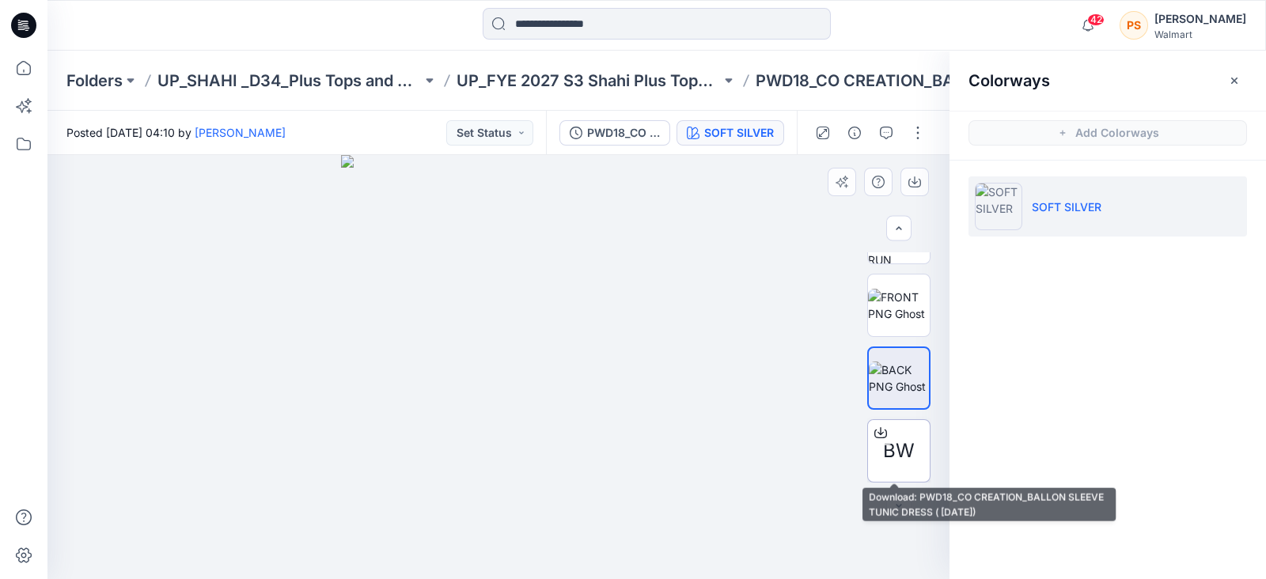
click at [897, 468] on div "BW" at bounding box center [899, 451] width 63 height 63
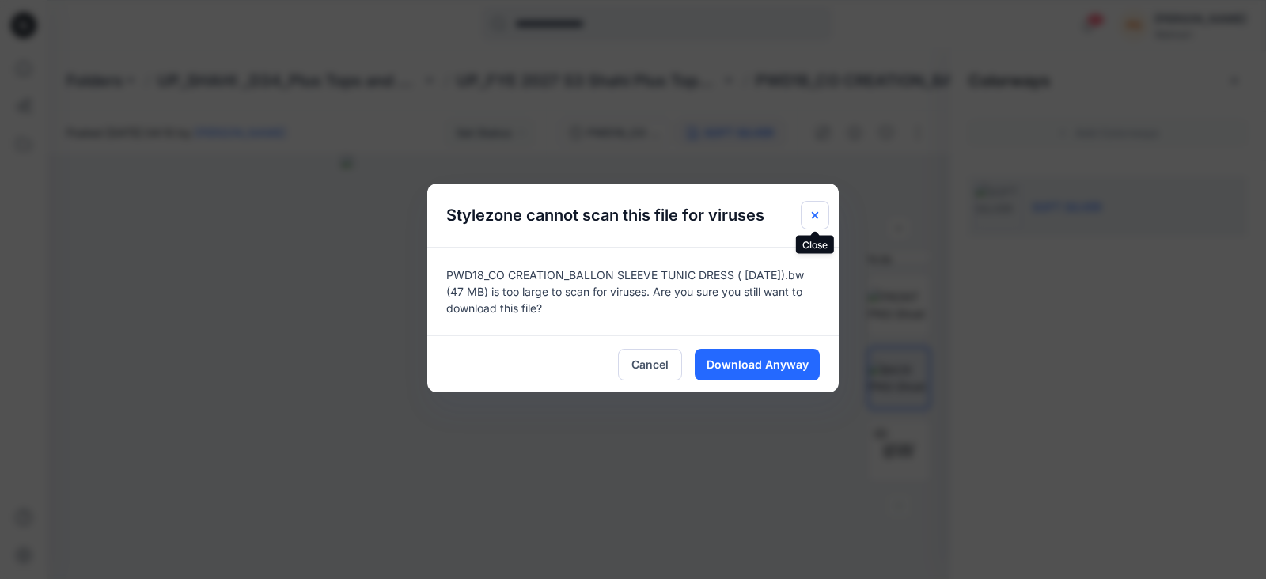
click at [813, 218] on icon "Close" at bounding box center [815, 215] width 13 height 13
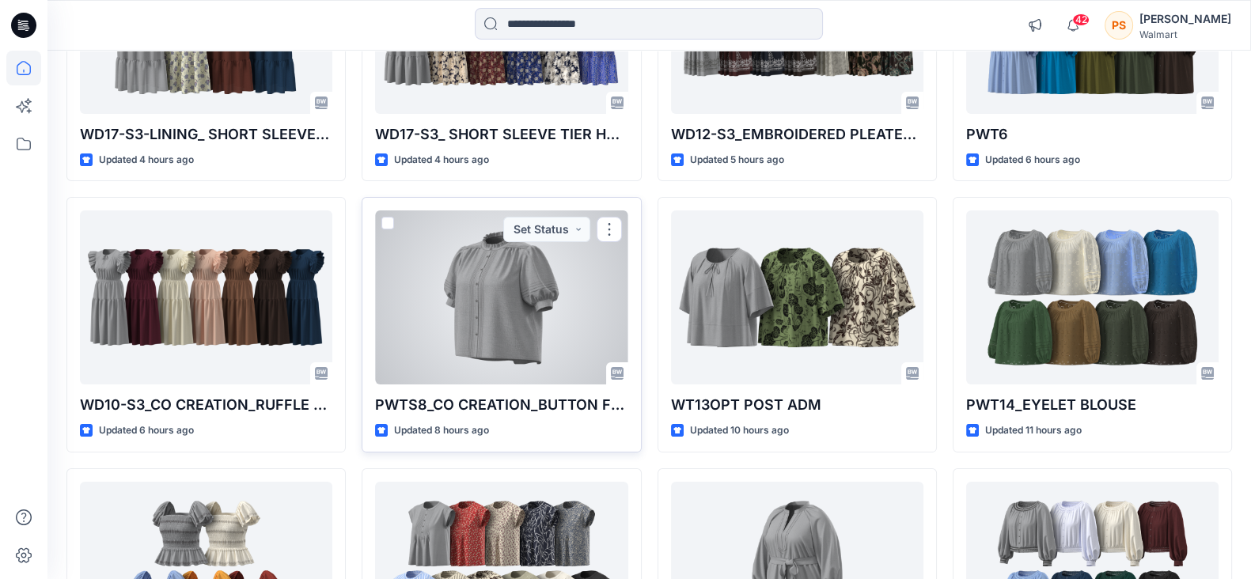
scroll to position [395, 0]
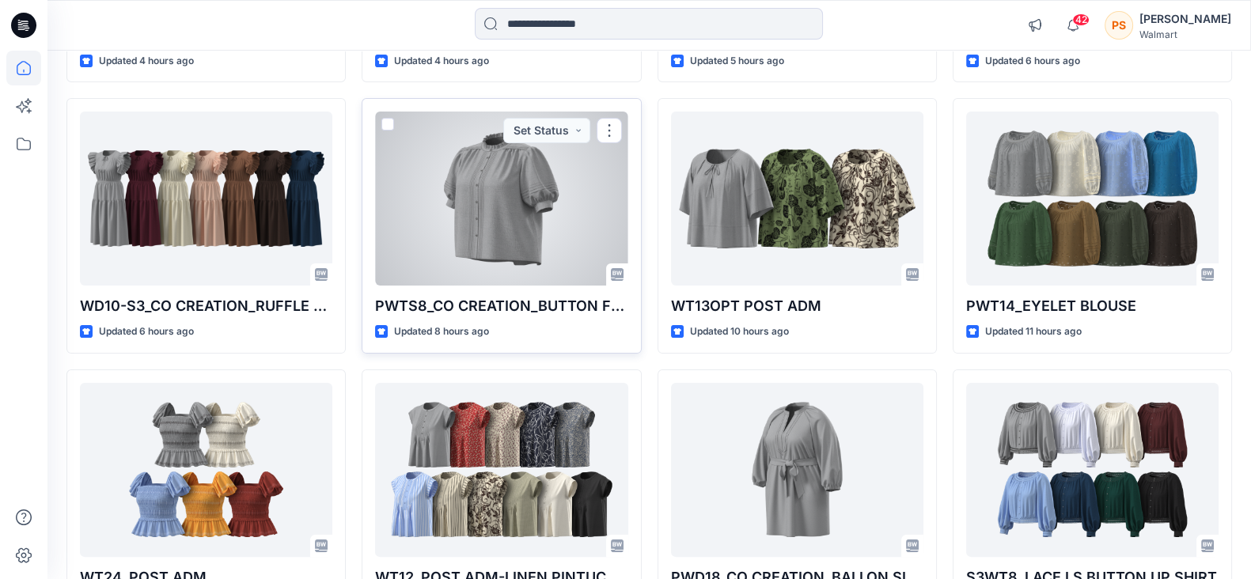
click at [472, 251] on div at bounding box center [501, 199] width 252 height 174
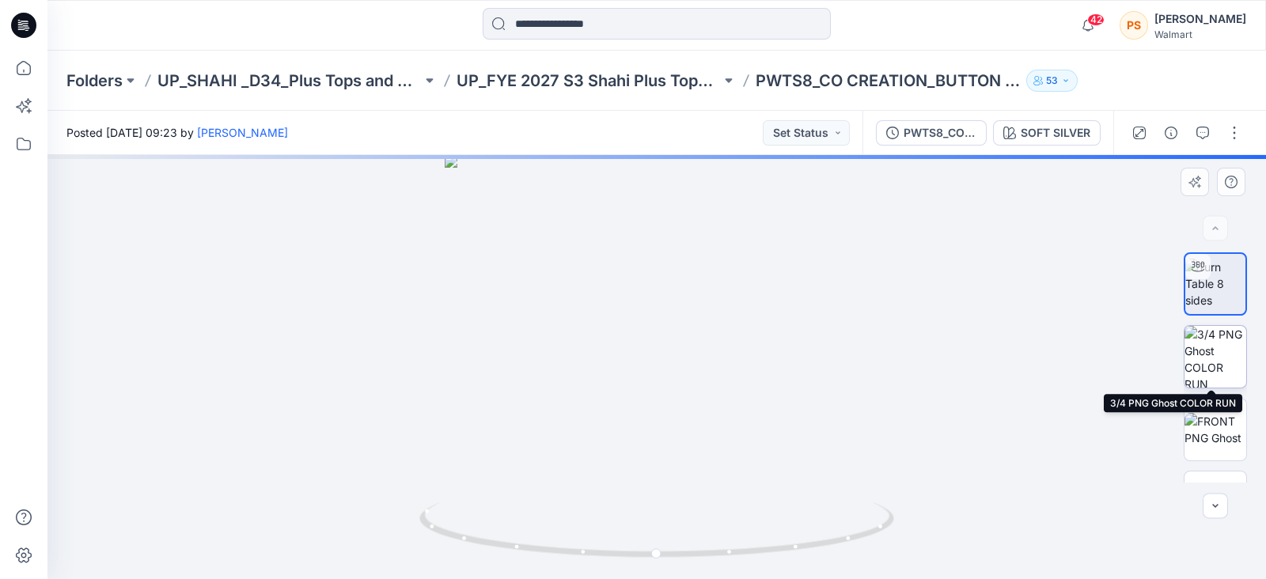
click at [1204, 360] on img at bounding box center [1216, 357] width 62 height 62
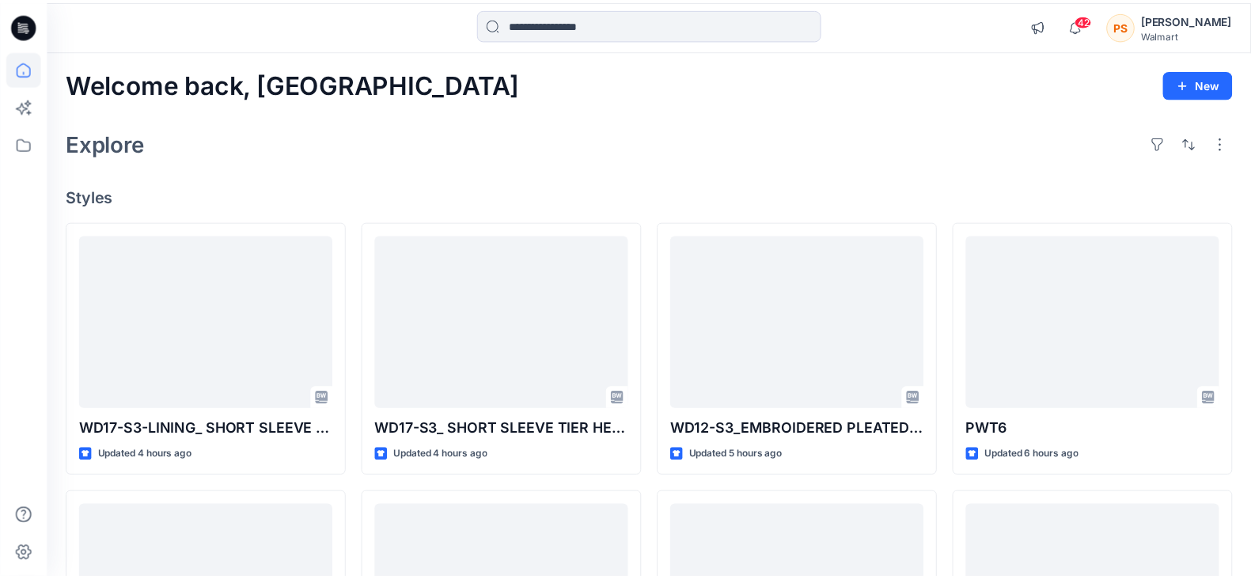
scroll to position [395, 0]
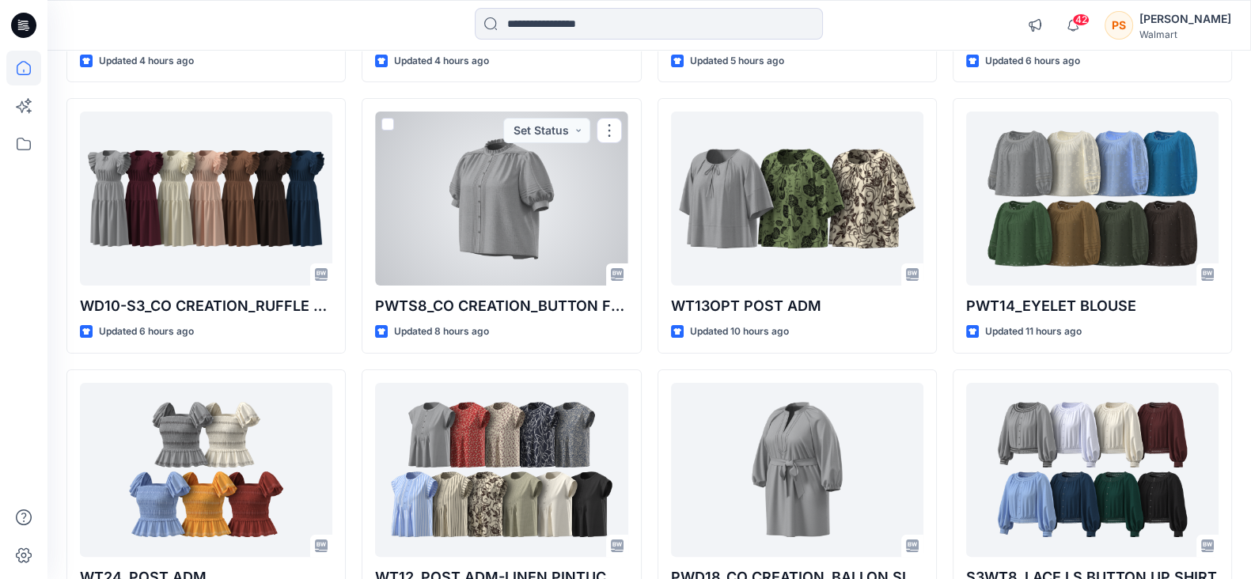
drag, startPoint x: 466, startPoint y: 235, endPoint x: 498, endPoint y: 232, distance: 31.8
click at [465, 234] on div at bounding box center [501, 199] width 252 height 174
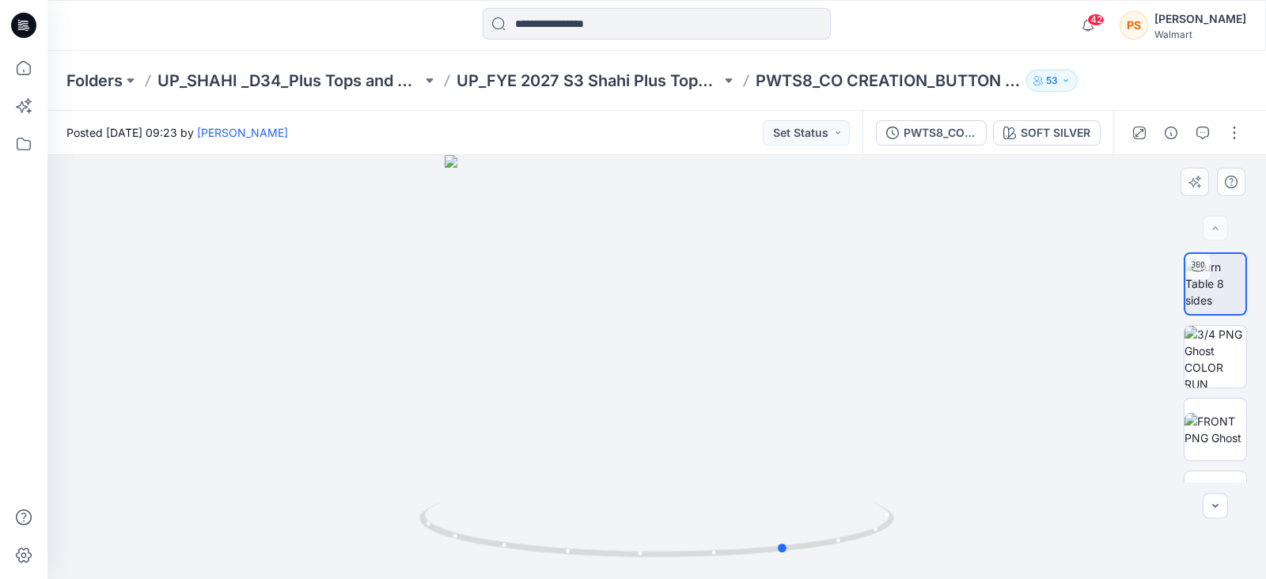
drag, startPoint x: 864, startPoint y: 493, endPoint x: 1266, endPoint y: 342, distance: 428.8
drag, startPoint x: 807, startPoint y: 473, endPoint x: 1123, endPoint y: 414, distance: 321.2
click at [1210, 417] on img at bounding box center [1216, 429] width 62 height 33
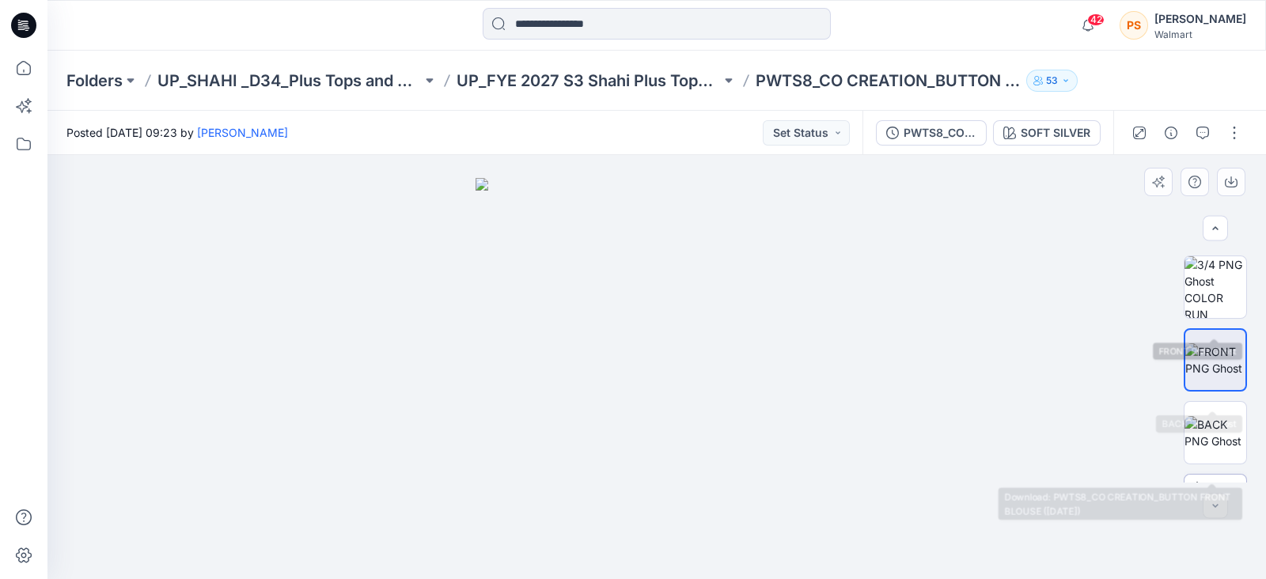
scroll to position [124, 0]
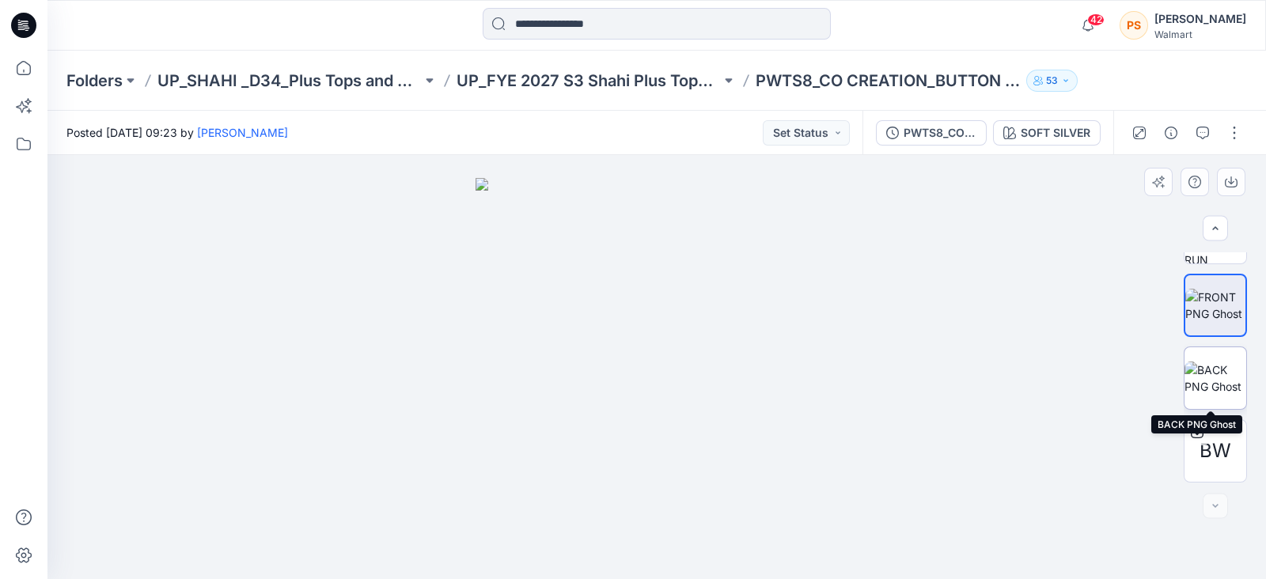
click at [1221, 371] on img at bounding box center [1216, 378] width 62 height 33
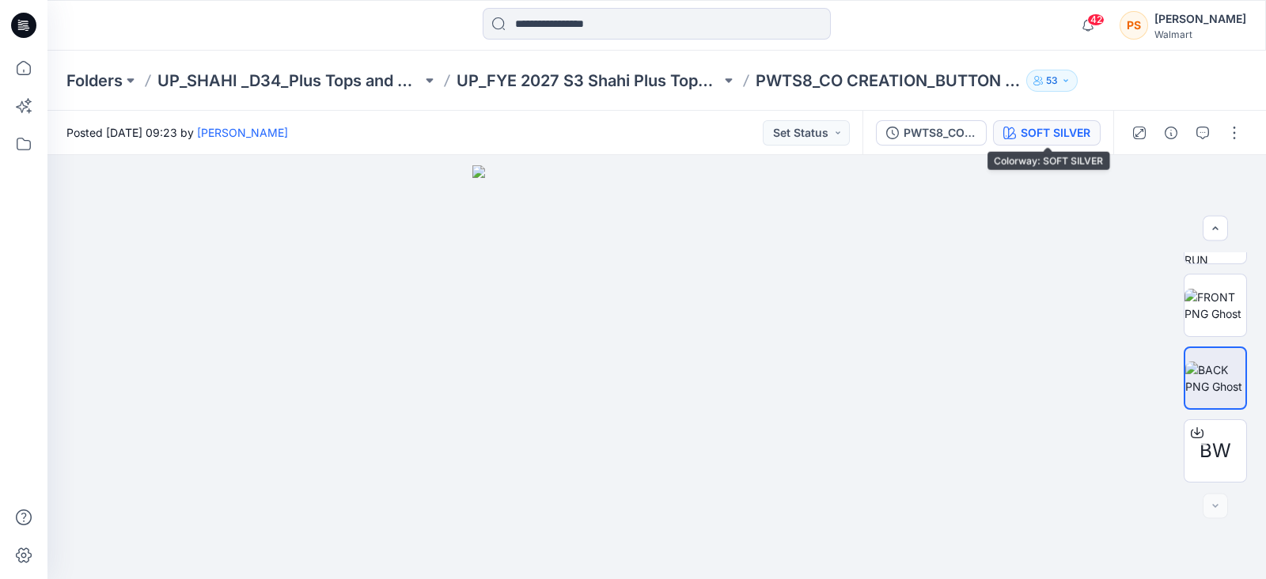
click at [1058, 129] on div "SOFT SILVER" at bounding box center [1056, 132] width 70 height 17
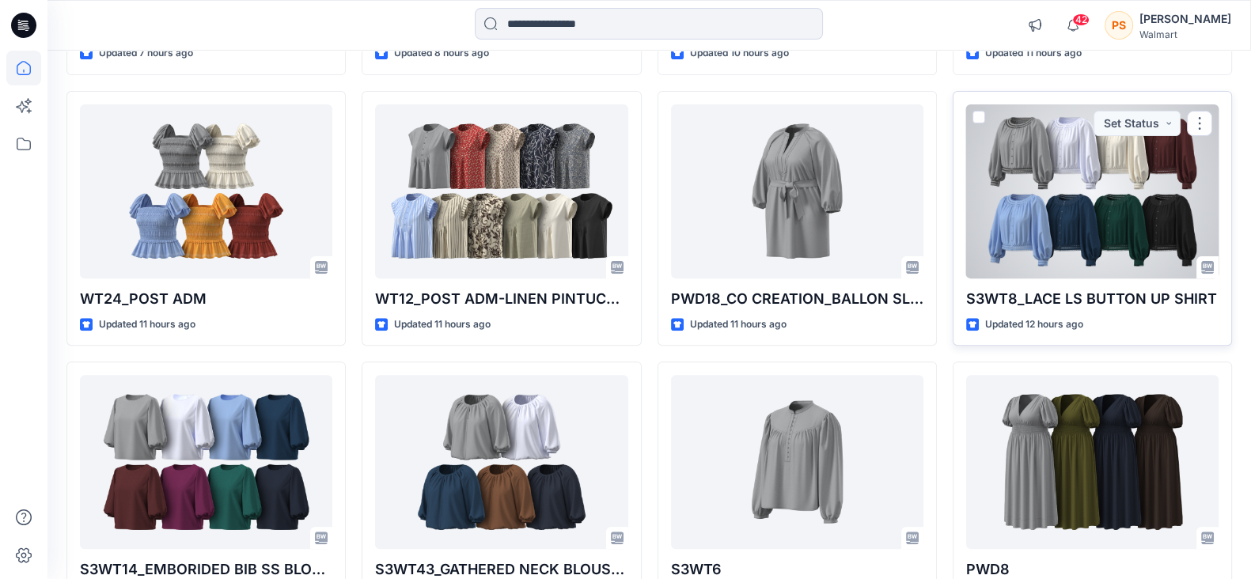
scroll to position [713, 0]
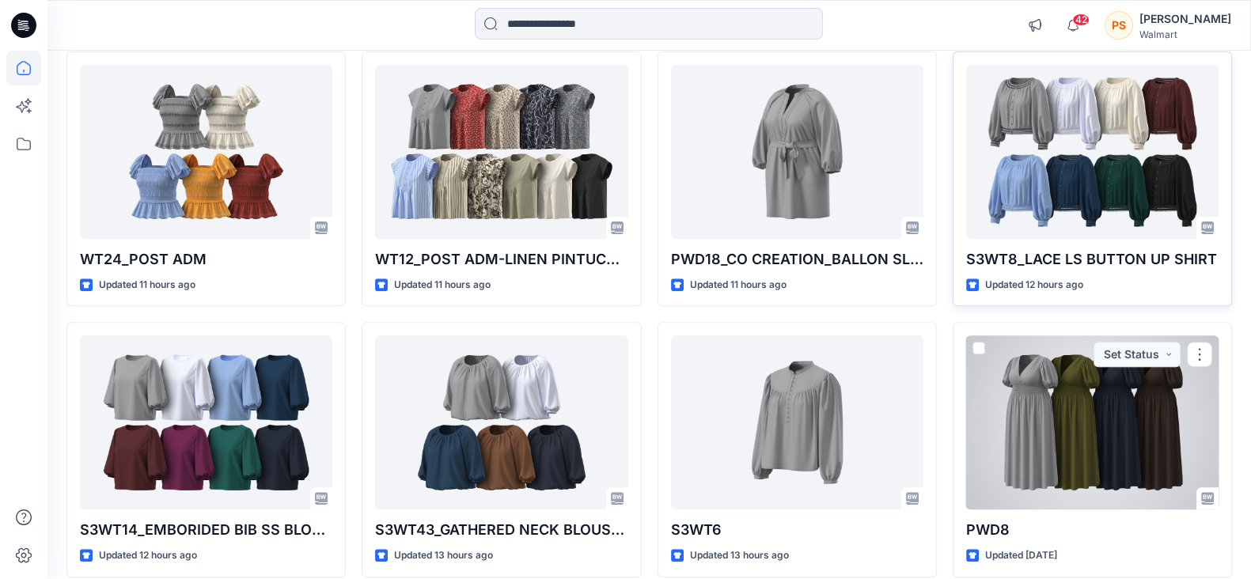
click at [1120, 429] on div at bounding box center [1092, 423] width 252 height 174
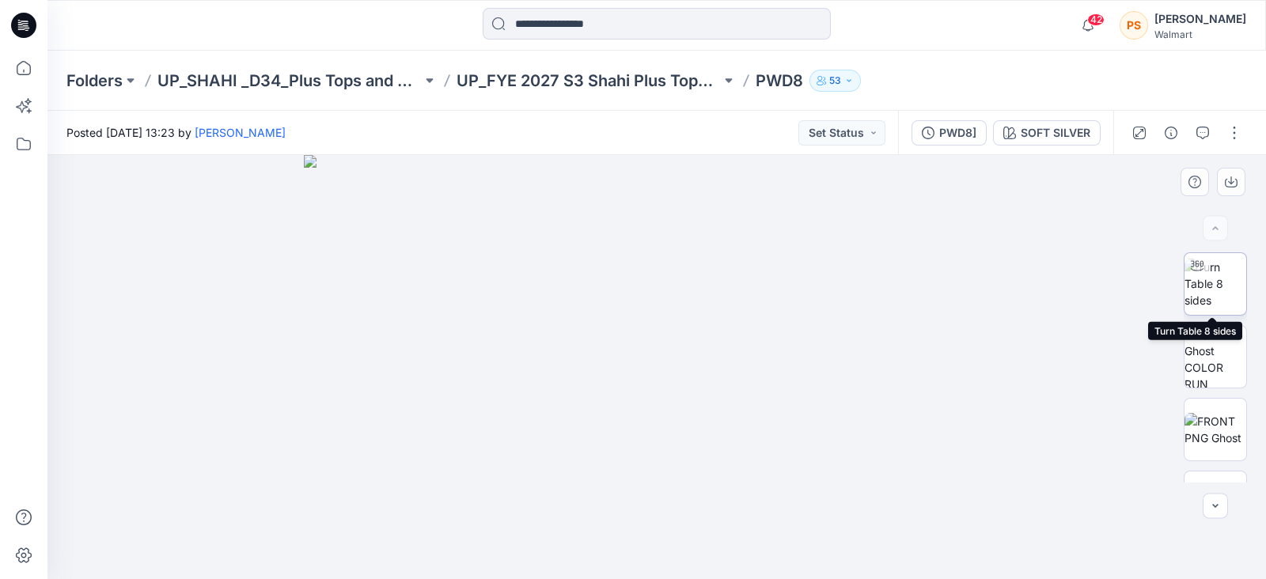
click at [1213, 290] on img at bounding box center [1216, 284] width 62 height 50
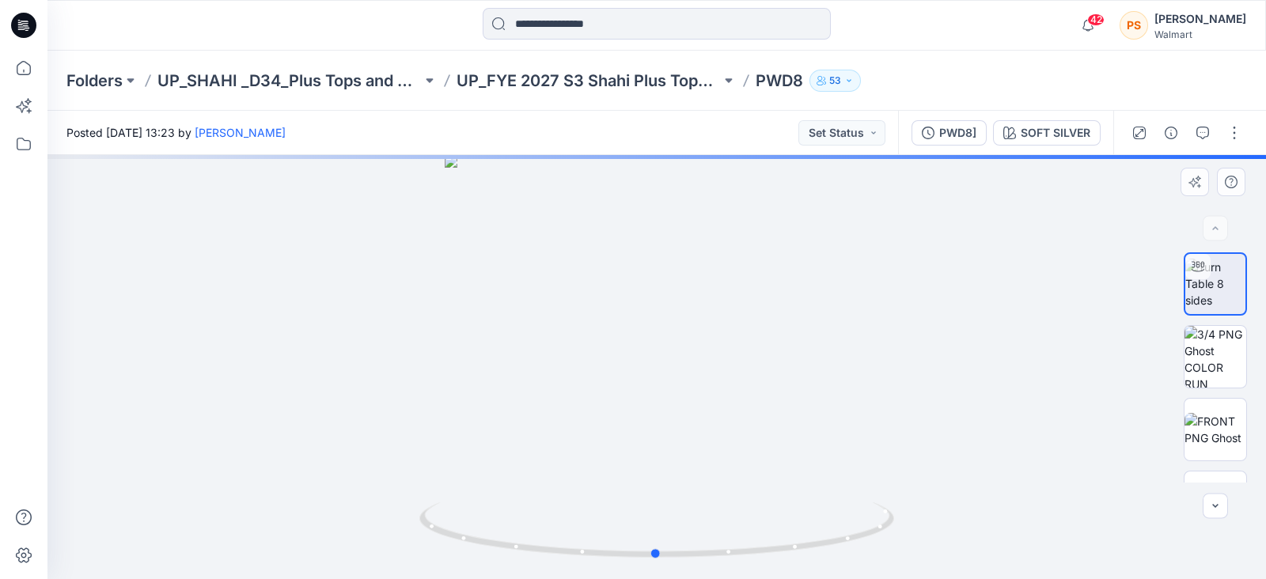
drag, startPoint x: 873, startPoint y: 445, endPoint x: 872, endPoint y: 317, distance: 128.2
drag, startPoint x: 654, startPoint y: 558, endPoint x: 794, endPoint y: 563, distance: 140.2
click at [794, 562] on icon at bounding box center [659, 532] width 479 height 59
drag, startPoint x: 803, startPoint y: 560, endPoint x: 949, endPoint y: 545, distance: 147.2
drag, startPoint x: 795, startPoint y: 549, endPoint x: 841, endPoint y: 551, distance: 45.2
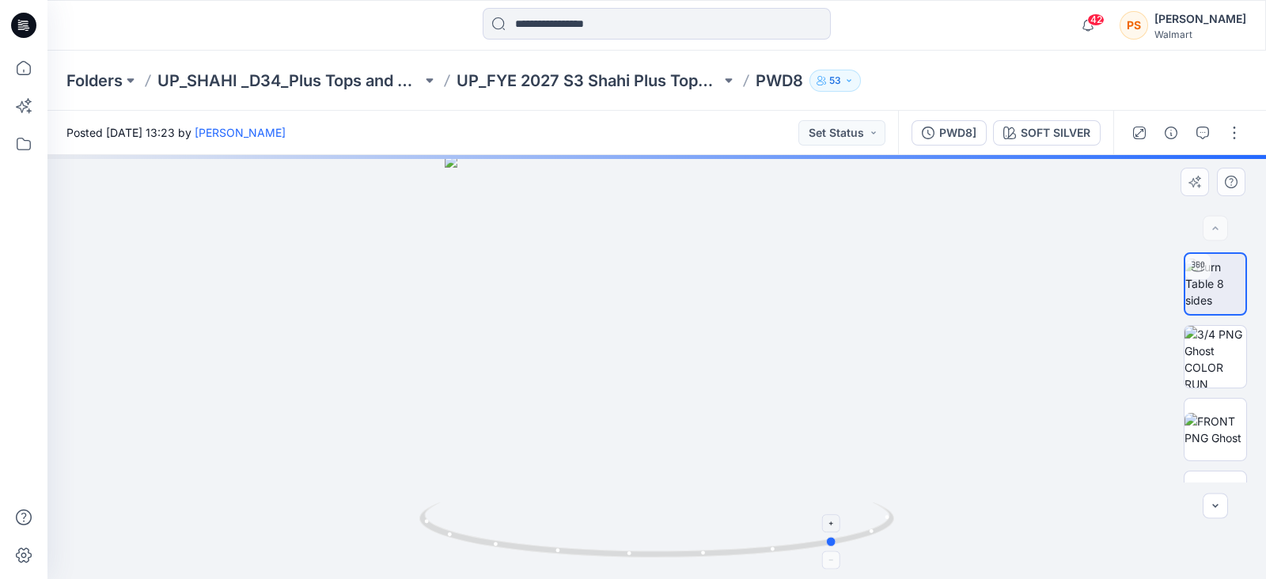
click at [839, 551] on icon at bounding box center [659, 532] width 479 height 59
click at [888, 528] on icon at bounding box center [659, 532] width 479 height 59
drag, startPoint x: 877, startPoint y: 534, endPoint x: 972, endPoint y: 499, distance: 101.2
drag, startPoint x: 980, startPoint y: 465, endPoint x: 980, endPoint y: 274, distance: 190.8
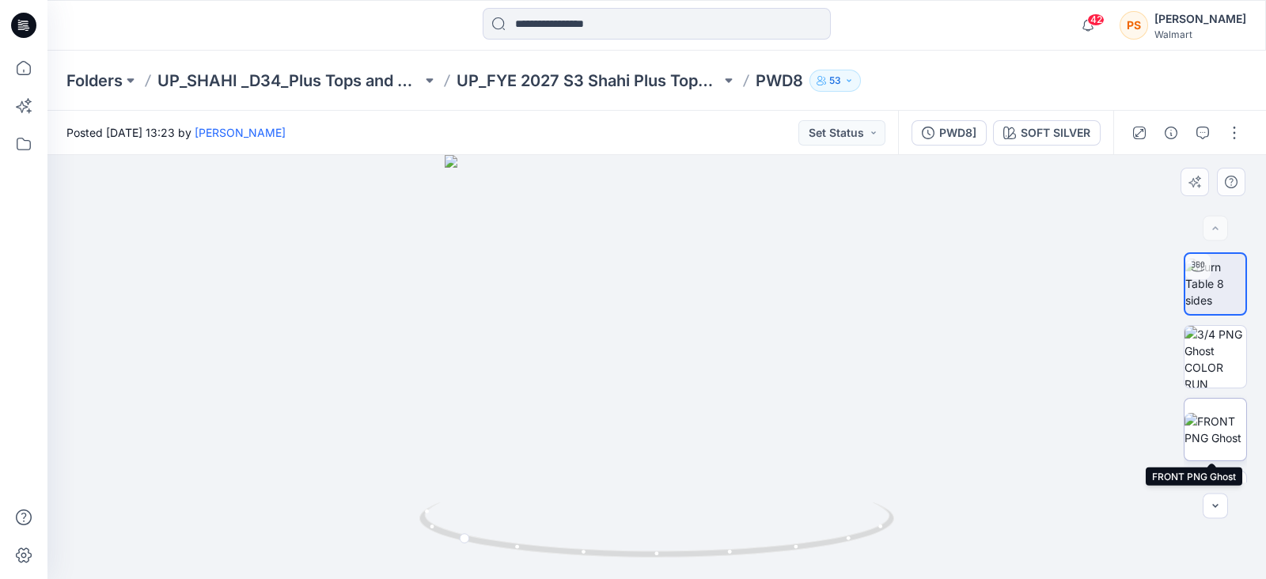
click at [1216, 427] on img at bounding box center [1216, 429] width 62 height 33
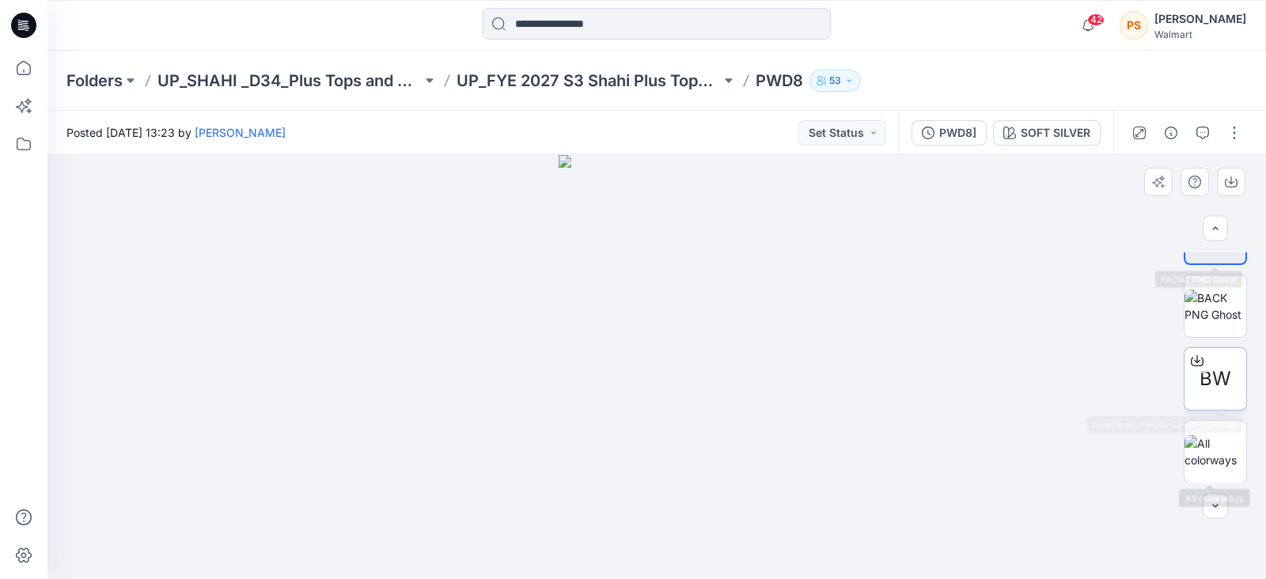
scroll to position [197, 0]
click at [1216, 310] on img at bounding box center [1216, 305] width 62 height 33
click at [1215, 458] on img at bounding box center [1216, 451] width 62 height 33
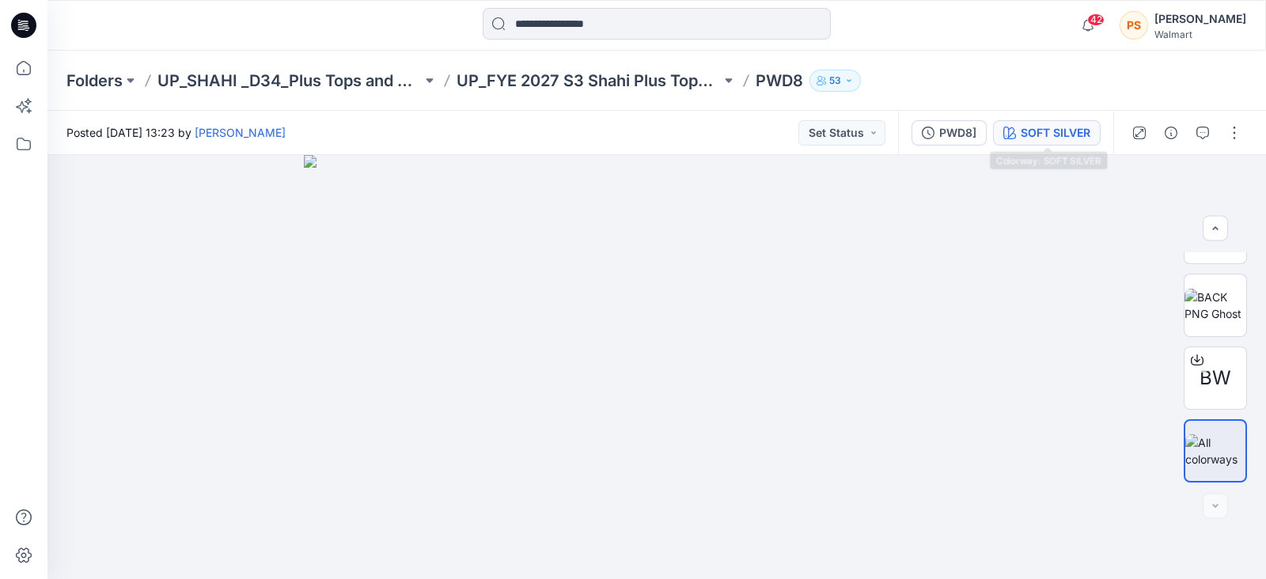
click at [1052, 135] on div "SOFT SILVER" at bounding box center [1056, 132] width 70 height 17
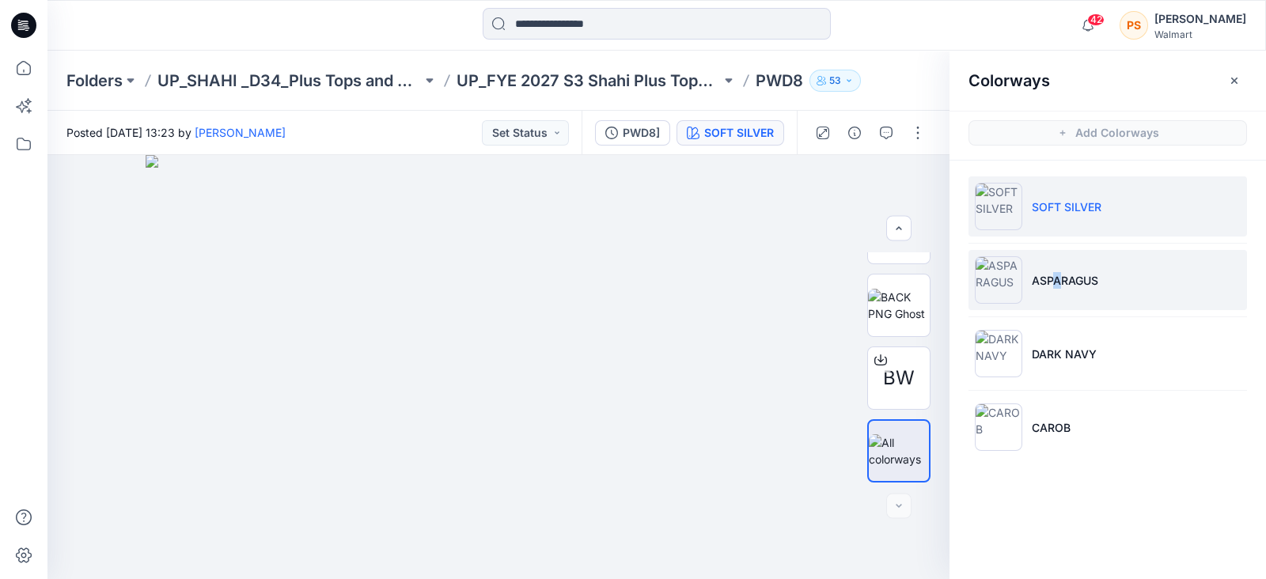
click at [1057, 285] on p "ASPARAGUS" at bounding box center [1065, 280] width 66 height 17
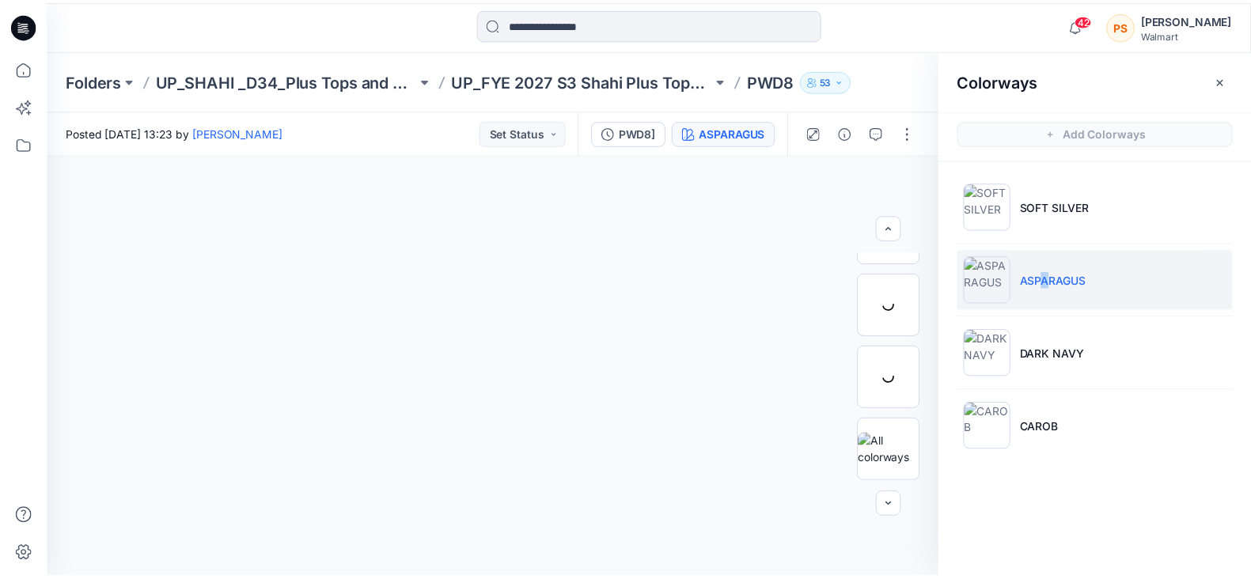
scroll to position [123, 0]
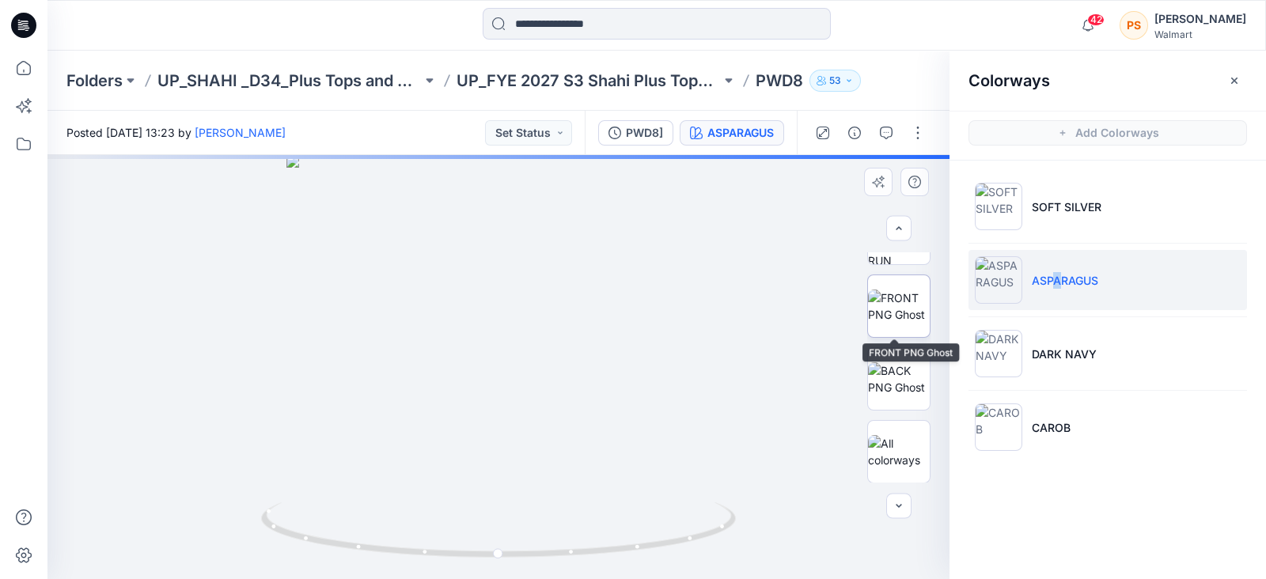
click at [889, 291] on img at bounding box center [899, 306] width 62 height 33
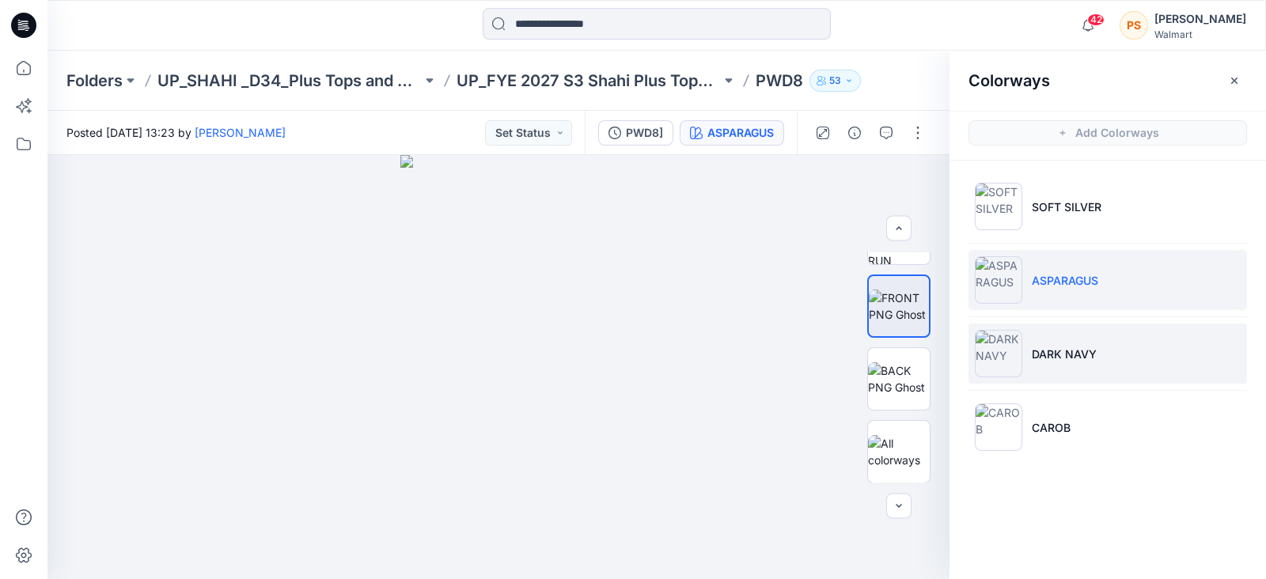
click at [1073, 341] on li "DARK NAVY" at bounding box center [1108, 354] width 279 height 60
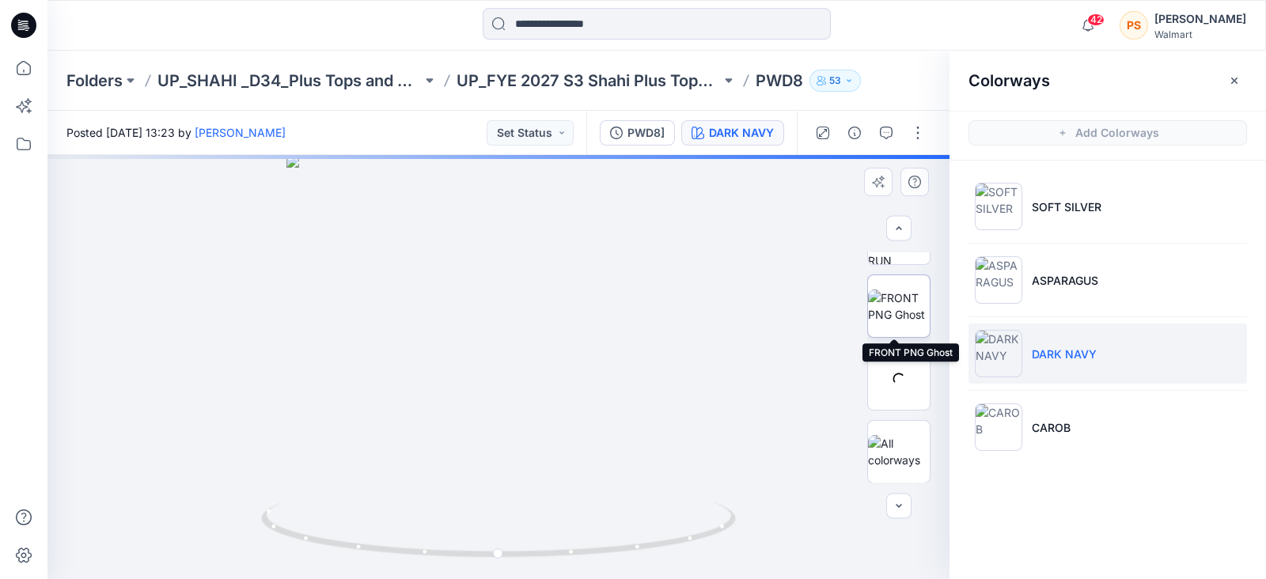
click at [898, 290] on img at bounding box center [899, 306] width 62 height 33
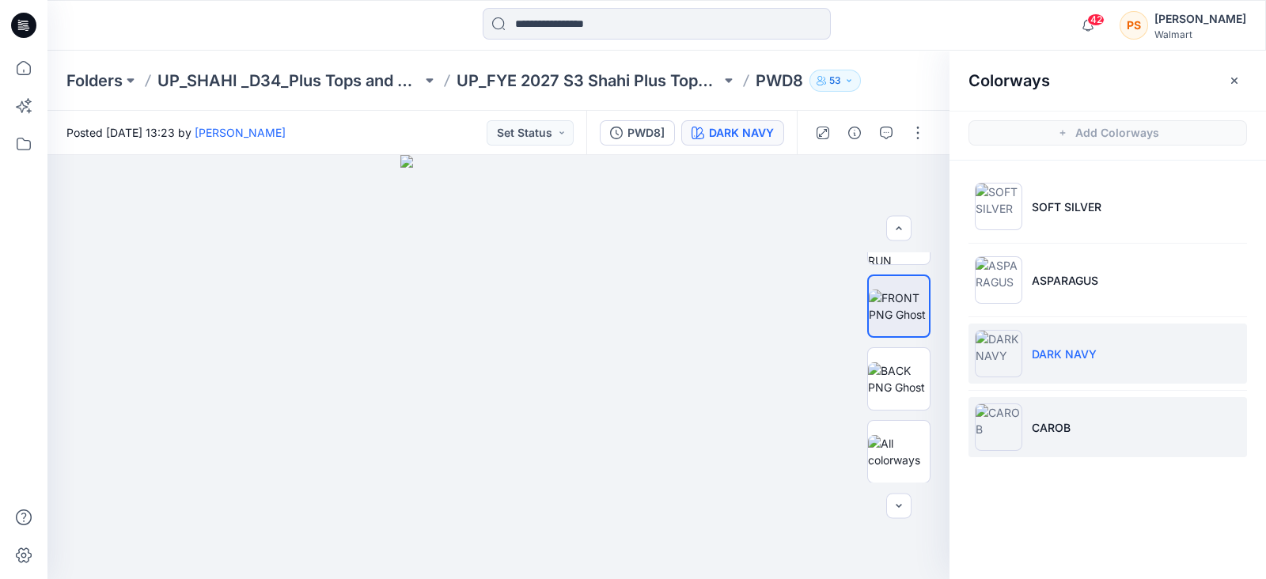
click at [1031, 427] on li "CAROB" at bounding box center [1108, 427] width 279 height 60
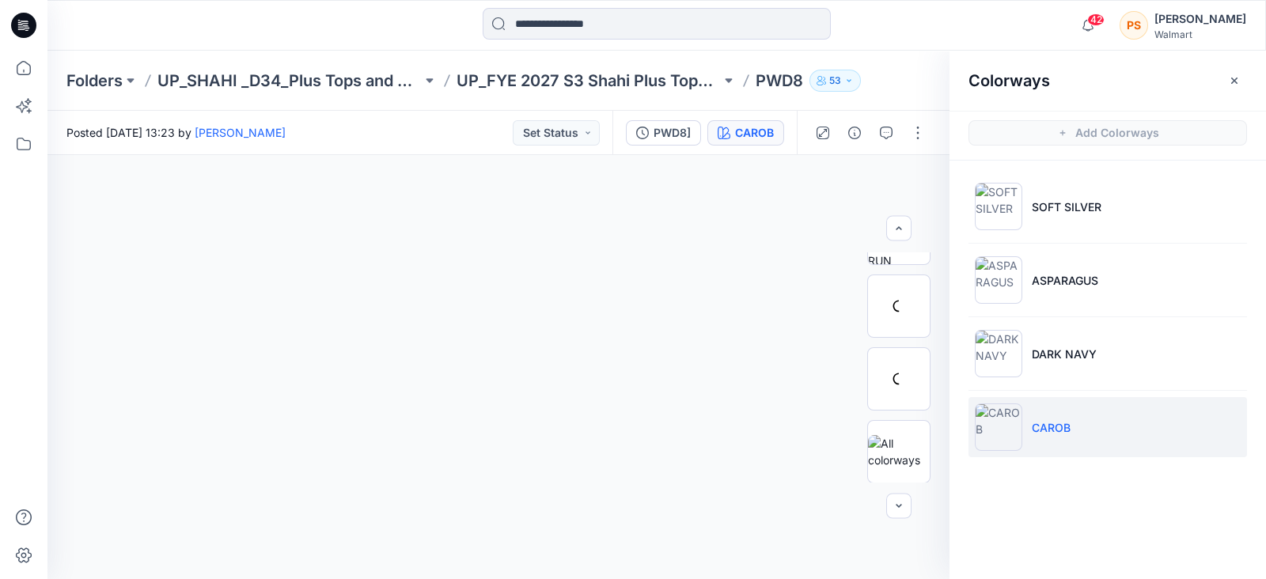
click at [1093, 429] on li "CAROB" at bounding box center [1108, 427] width 279 height 60
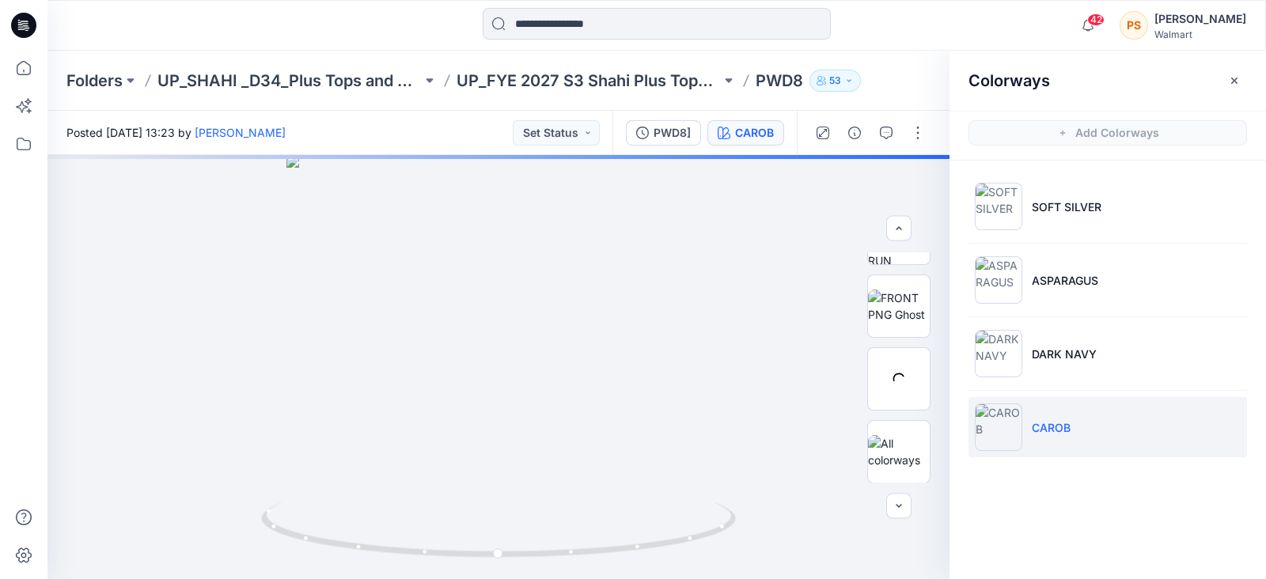
click at [1107, 515] on div "Colorways Add Colorways SOFT SILVER ASPARAGUS DARK NAVY CAROB" at bounding box center [1108, 315] width 317 height 529
click at [962, 21] on div "42 Notifications [PERSON_NAME] shared WD17-S3-LINING_ SHORT SLEEVE TIER HEM MID…" at bounding box center [656, 25] width 1218 height 35
click at [963, 21] on div "42 Notifications [PERSON_NAME] shared WD17-S3-LINING_ SHORT SLEEVE TIER HEM MID…" at bounding box center [656, 25] width 1218 height 35
click at [912, 297] on img at bounding box center [899, 306] width 62 height 33
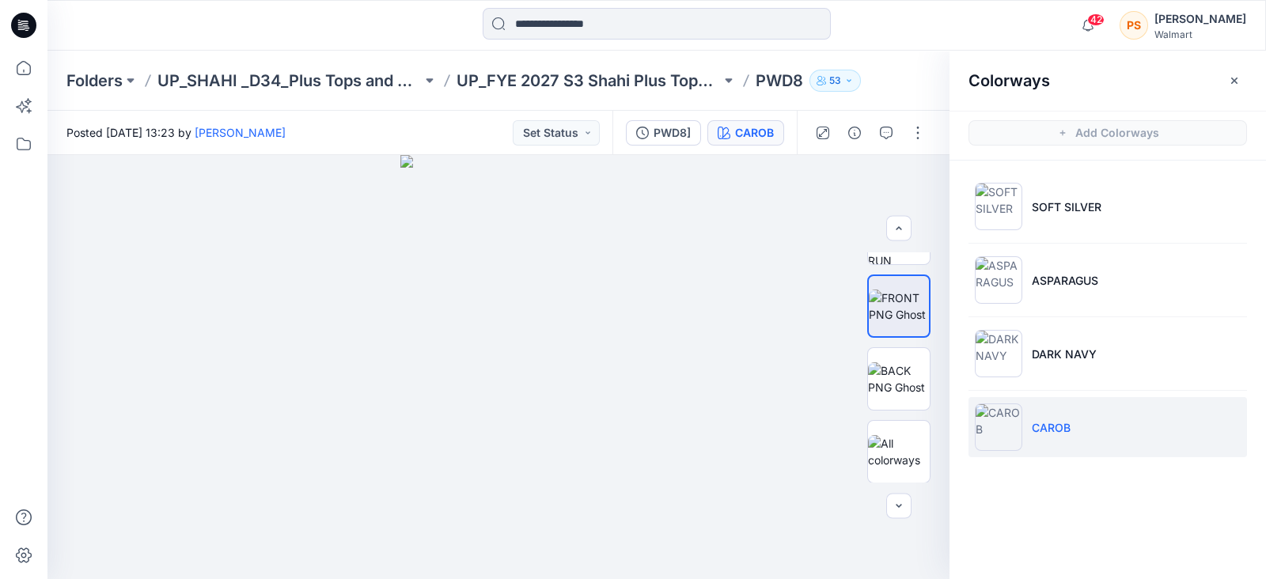
click at [776, 89] on p "PWD8" at bounding box center [779, 81] width 47 height 22
click at [788, 80] on p "PWD8" at bounding box center [779, 81] width 47 height 22
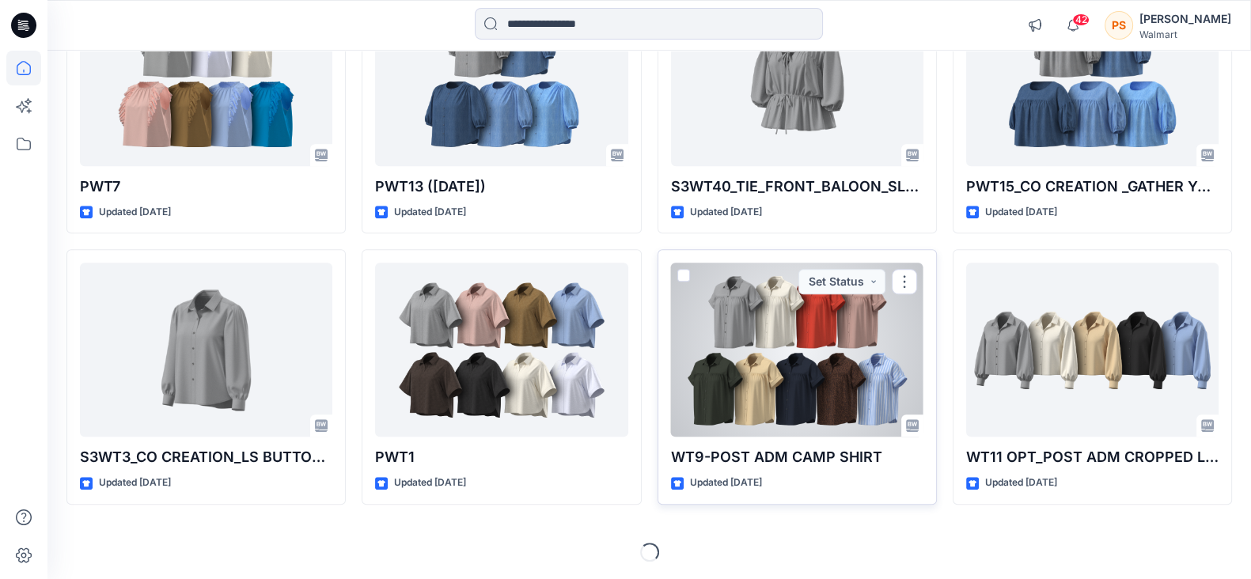
scroll to position [1130, 0]
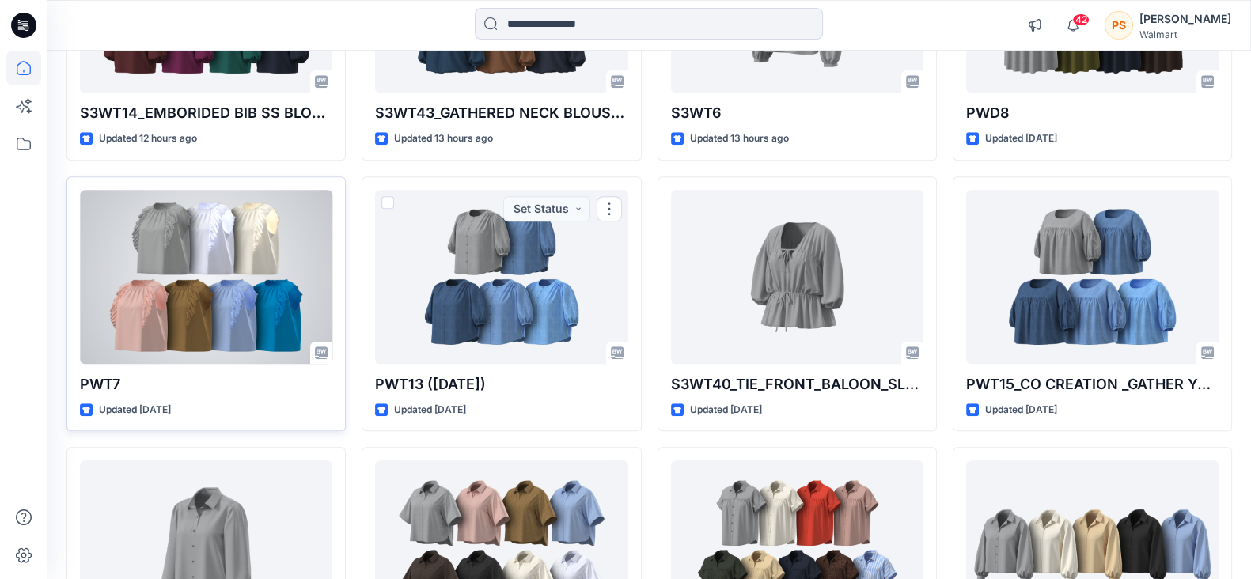
click at [195, 264] on div at bounding box center [206, 277] width 252 height 174
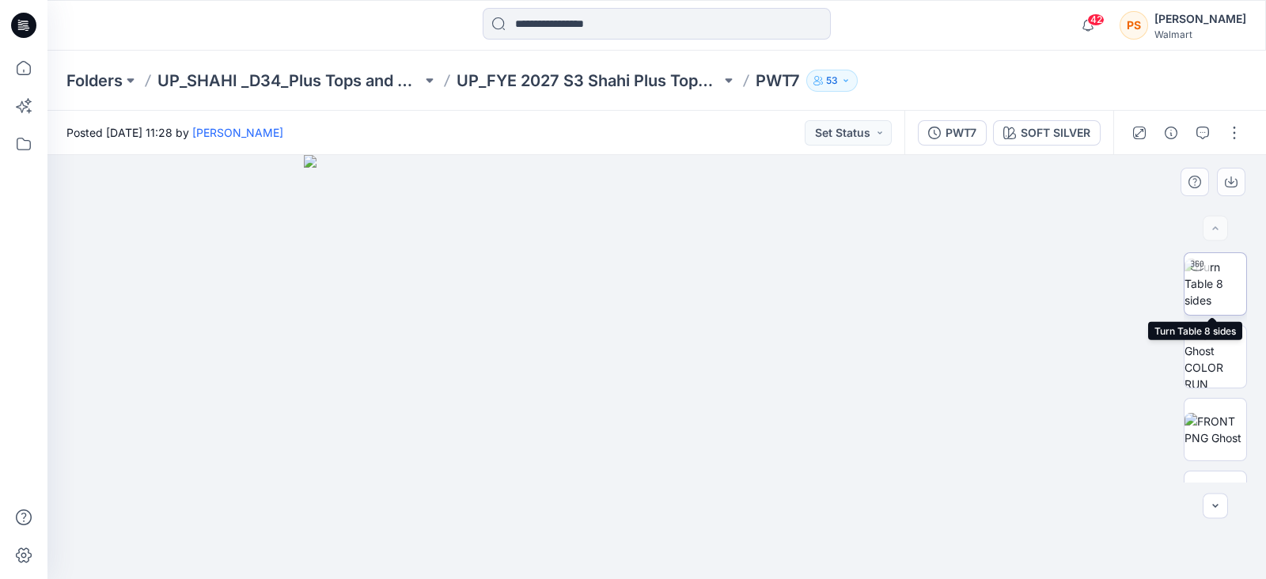
click at [1221, 298] on img at bounding box center [1216, 284] width 62 height 50
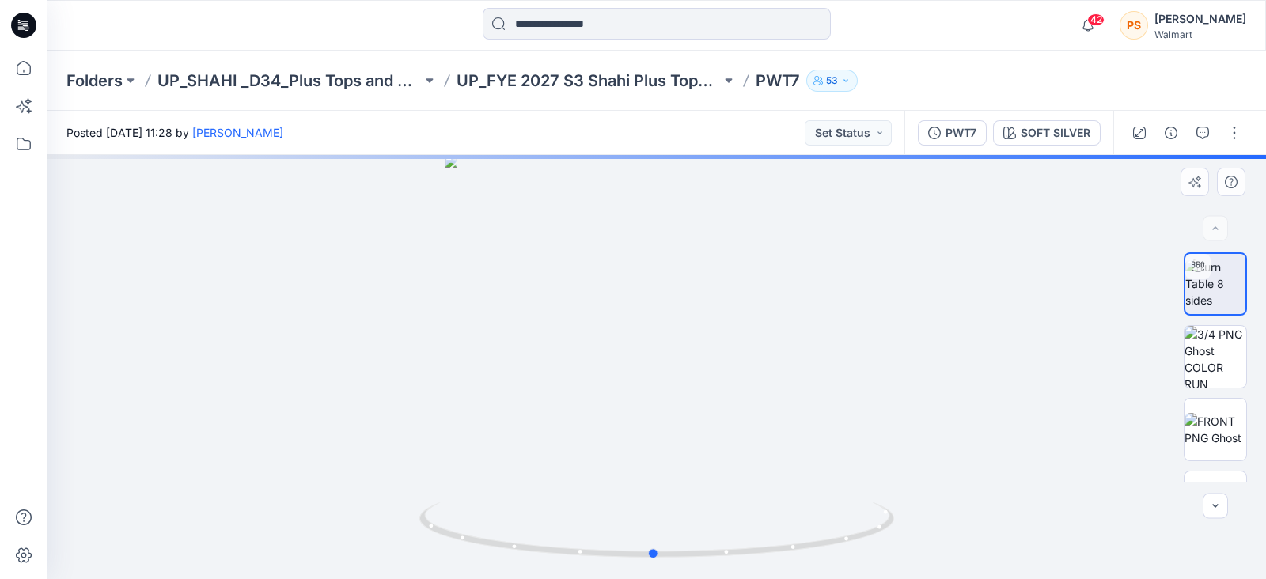
drag, startPoint x: 823, startPoint y: 378, endPoint x: 820, endPoint y: 327, distance: 51.5
click at [758, 543] on icon at bounding box center [659, 532] width 479 height 59
drag, startPoint x: 766, startPoint y: 567, endPoint x: 1025, endPoint y: 487, distance: 270.9
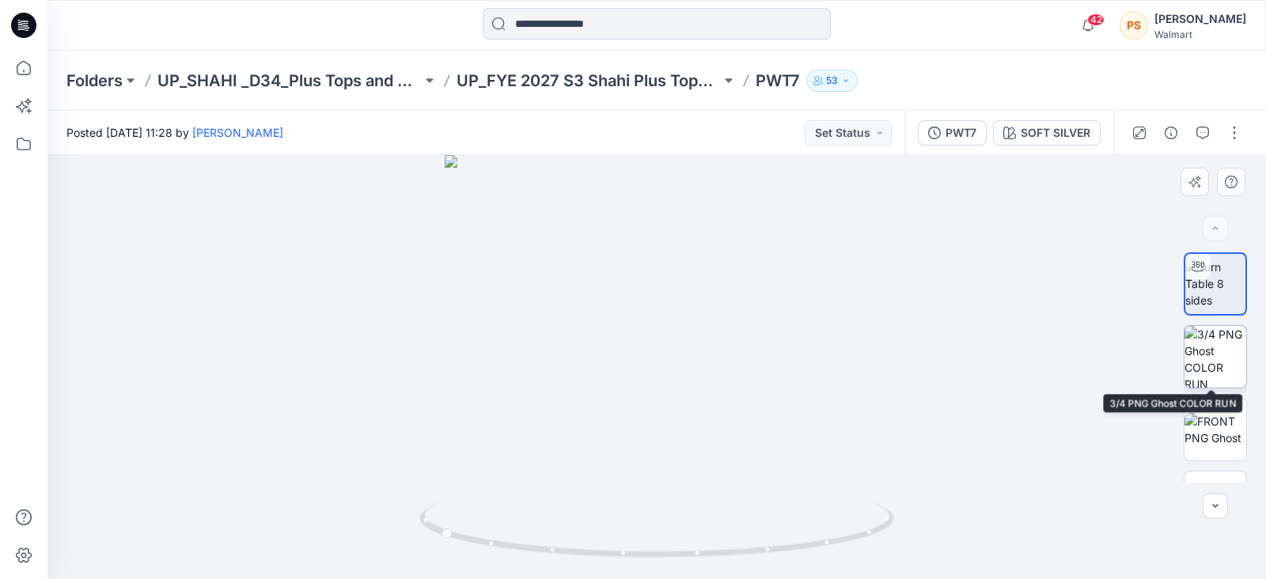
click at [1216, 374] on img at bounding box center [1216, 357] width 62 height 62
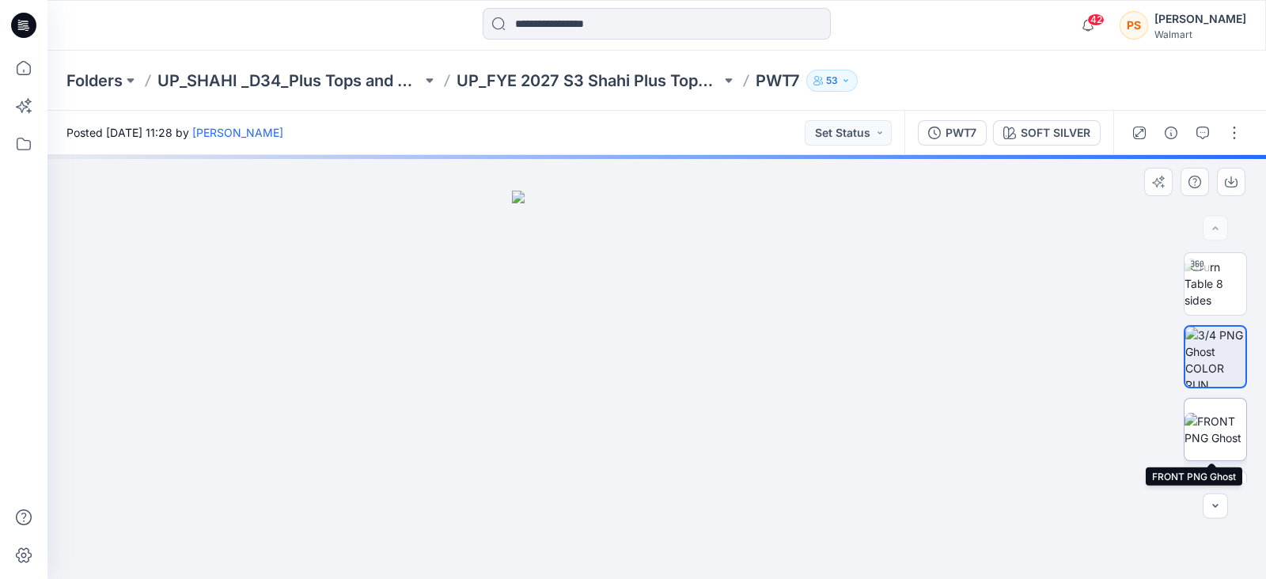
click at [1219, 437] on img at bounding box center [1216, 429] width 62 height 33
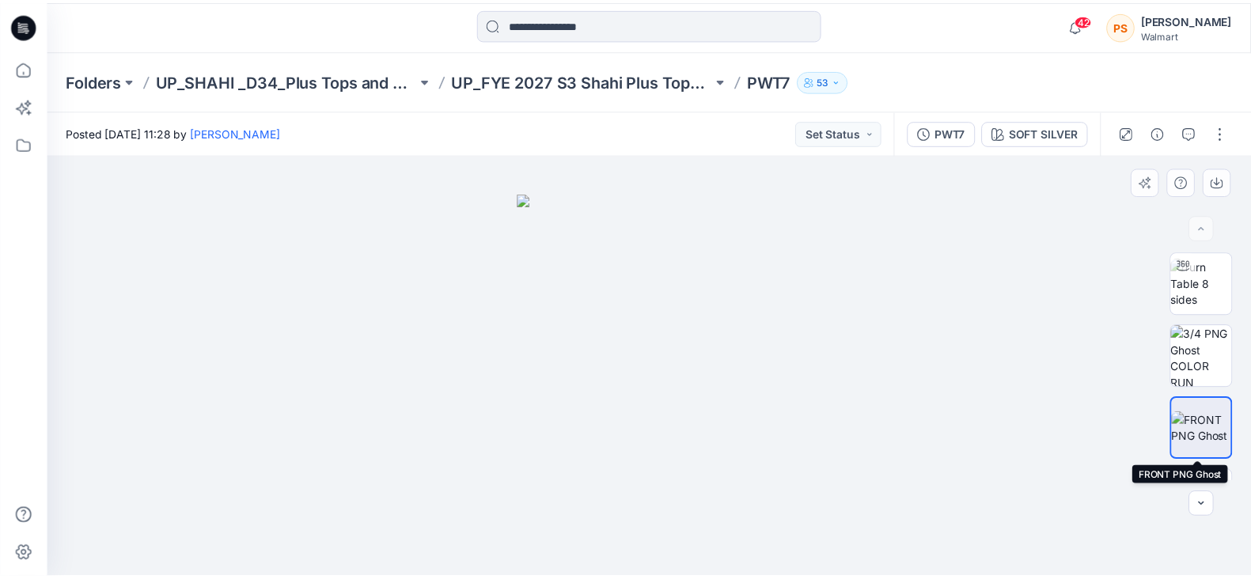
scroll to position [197, 0]
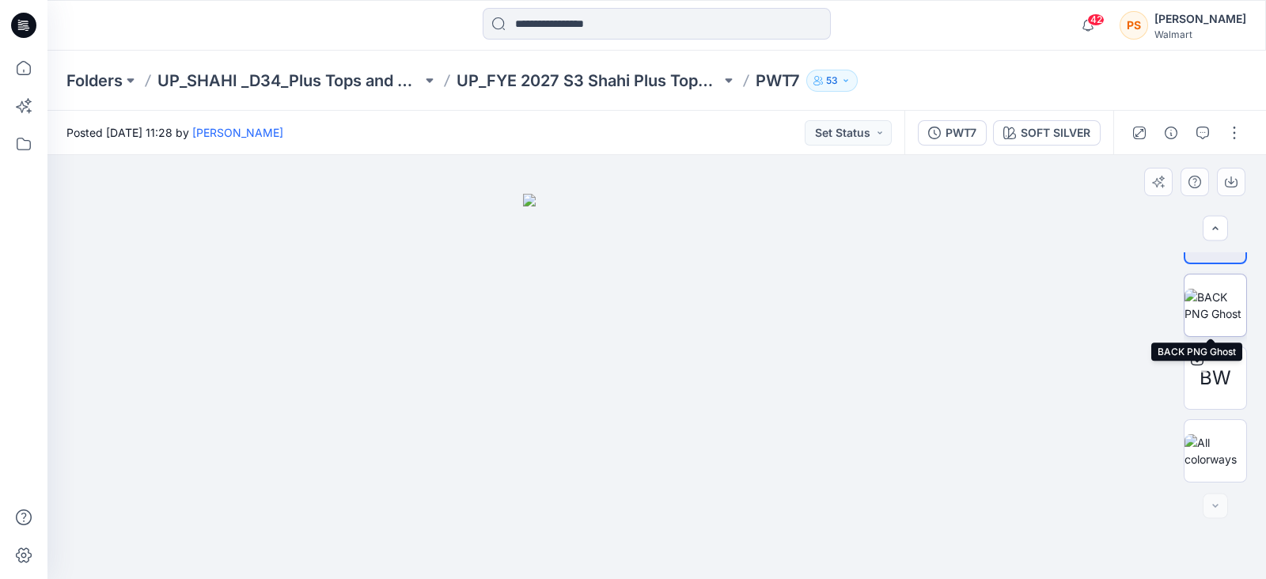
click at [1219, 306] on img at bounding box center [1216, 305] width 62 height 33
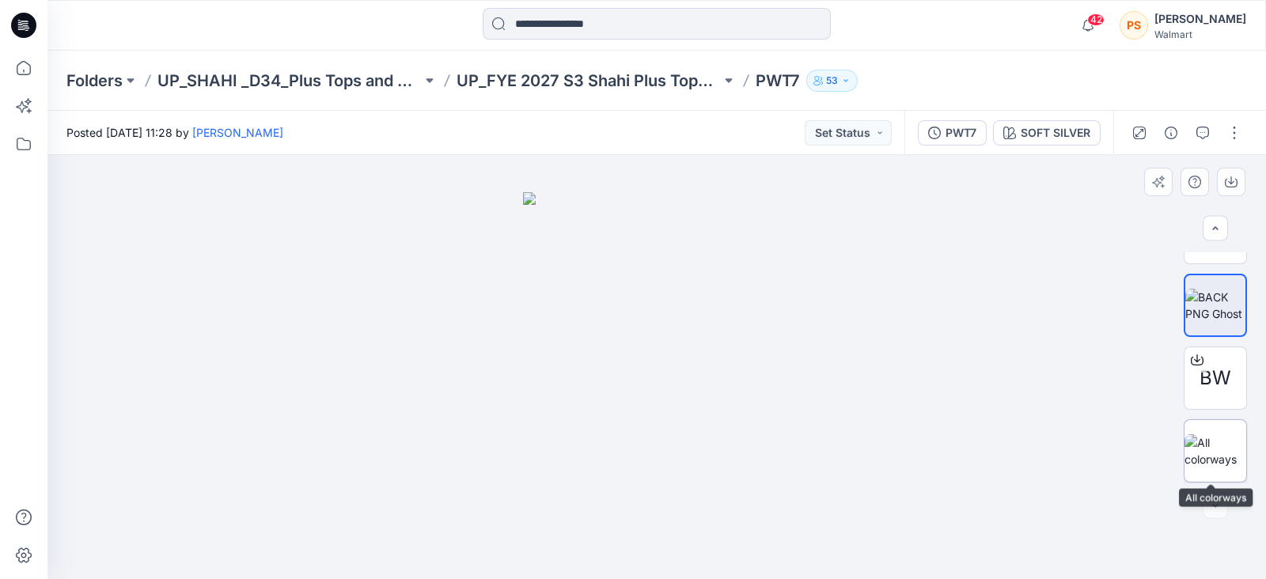
click at [1235, 438] on img at bounding box center [1216, 451] width 62 height 33
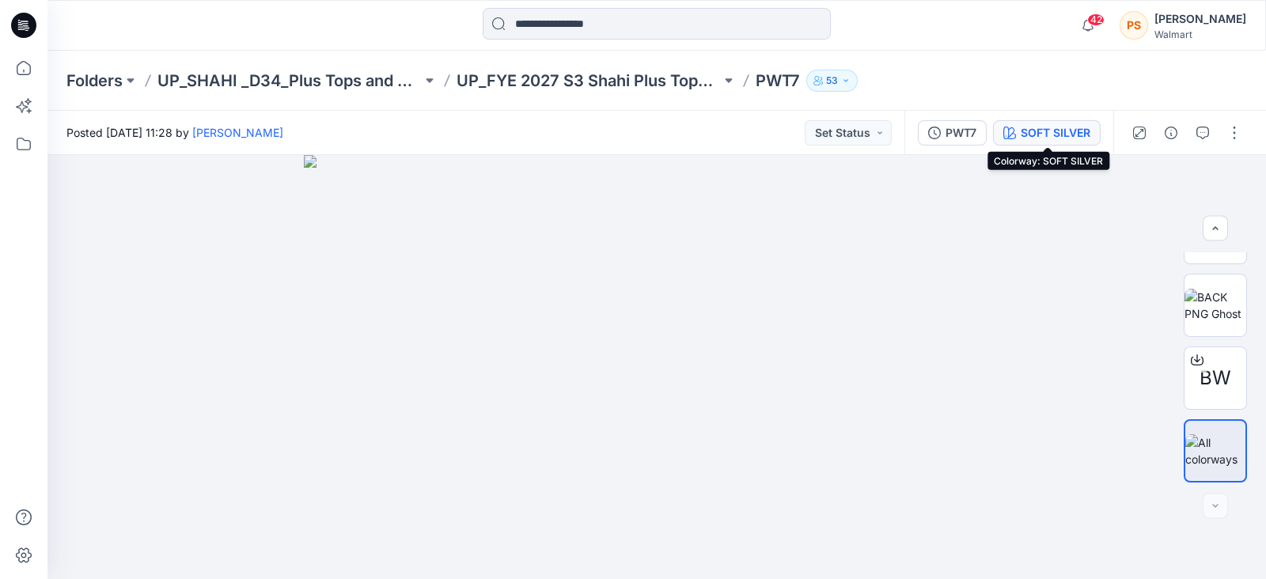
click at [1065, 132] on div "SOFT SILVER" at bounding box center [1056, 132] width 70 height 17
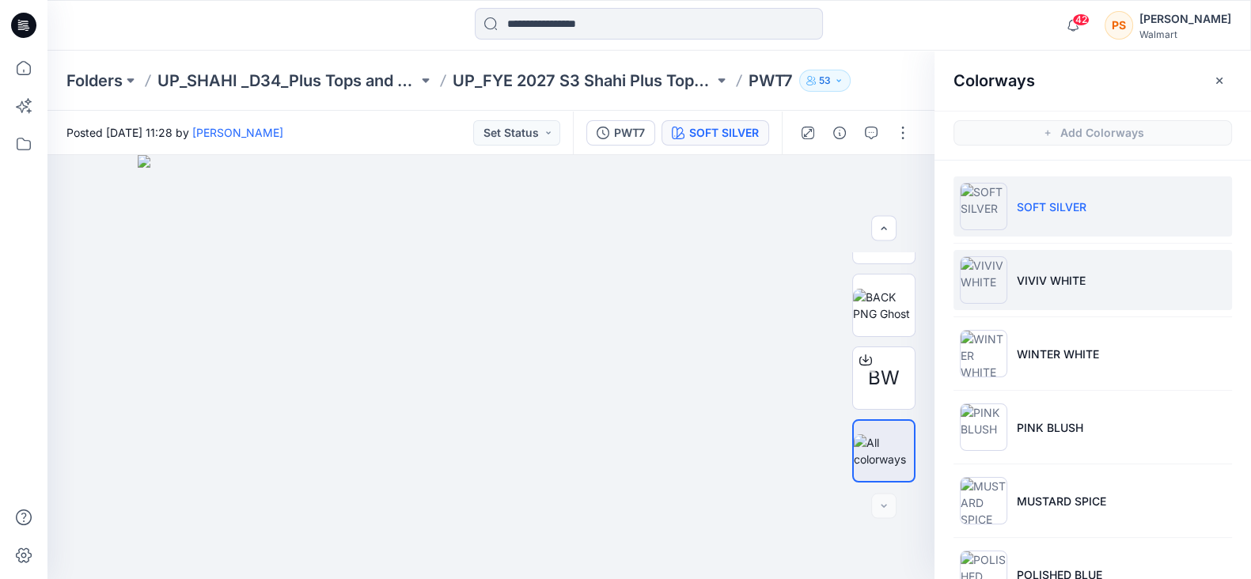
click at [1074, 268] on li "VIVIV WHITE" at bounding box center [1093, 280] width 279 height 60
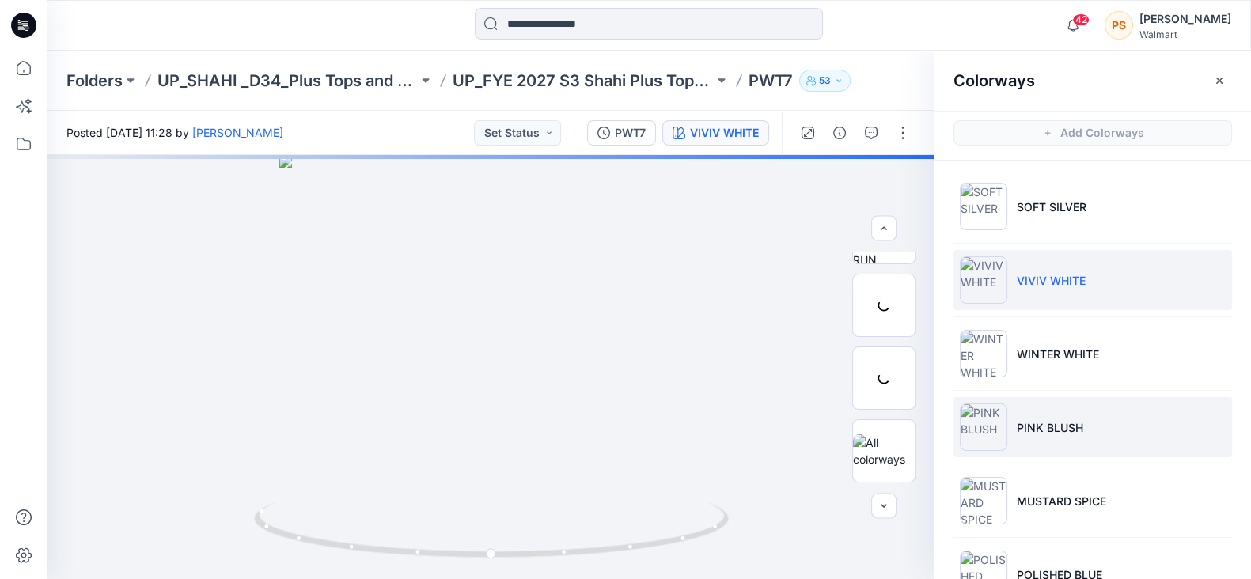
scroll to position [123, 0]
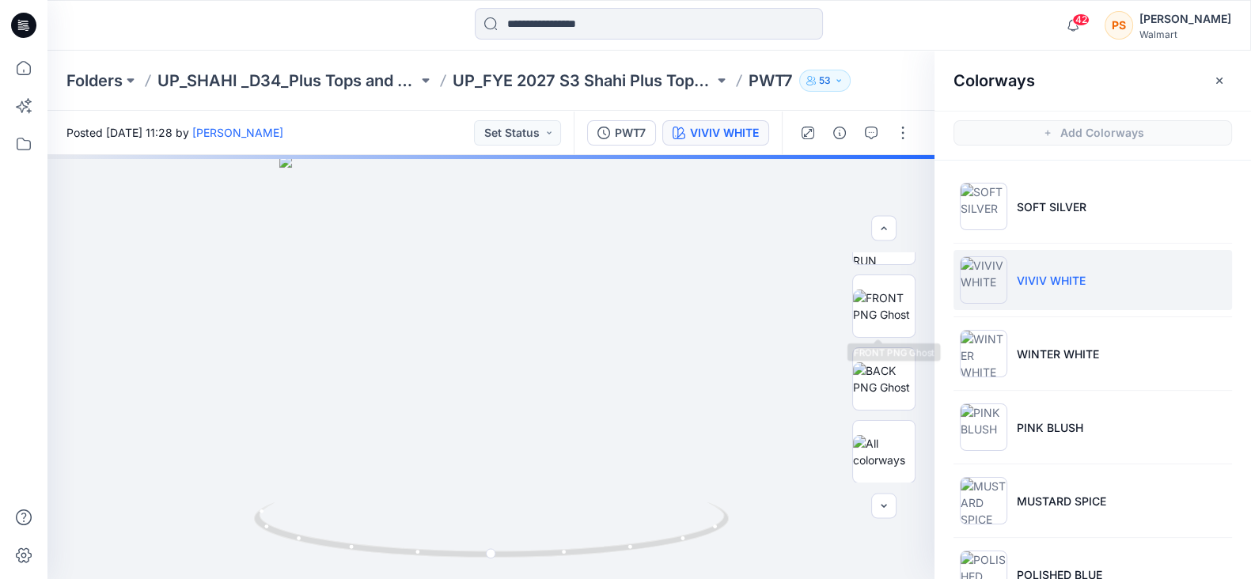
click at [876, 306] on img at bounding box center [884, 306] width 62 height 33
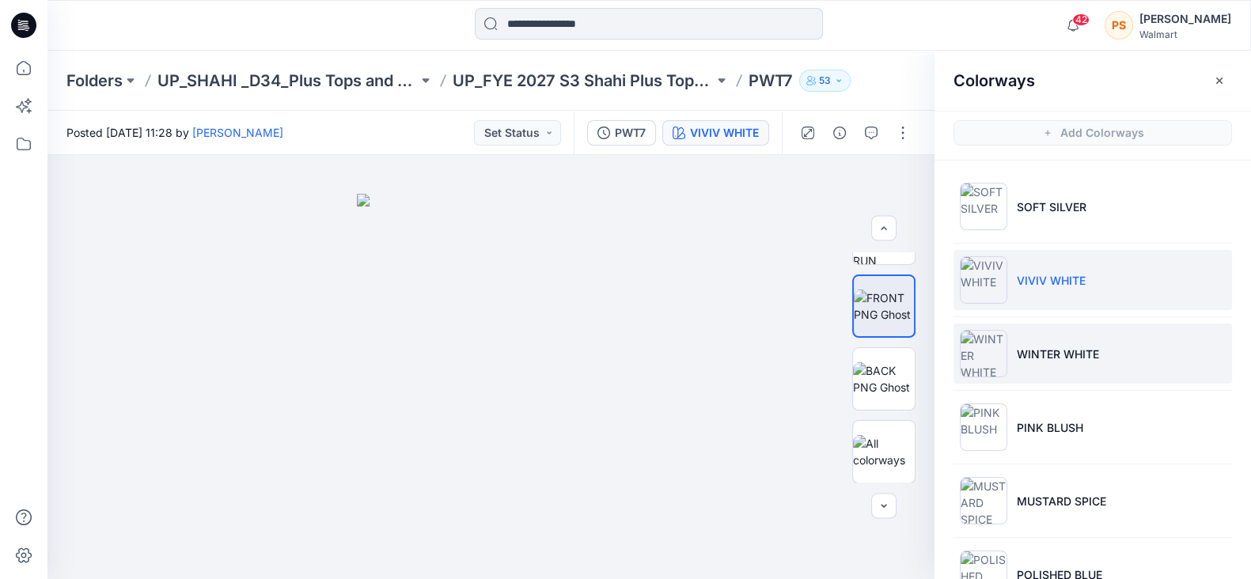
click at [1072, 355] on p "WINTER WHITE" at bounding box center [1058, 354] width 82 height 17
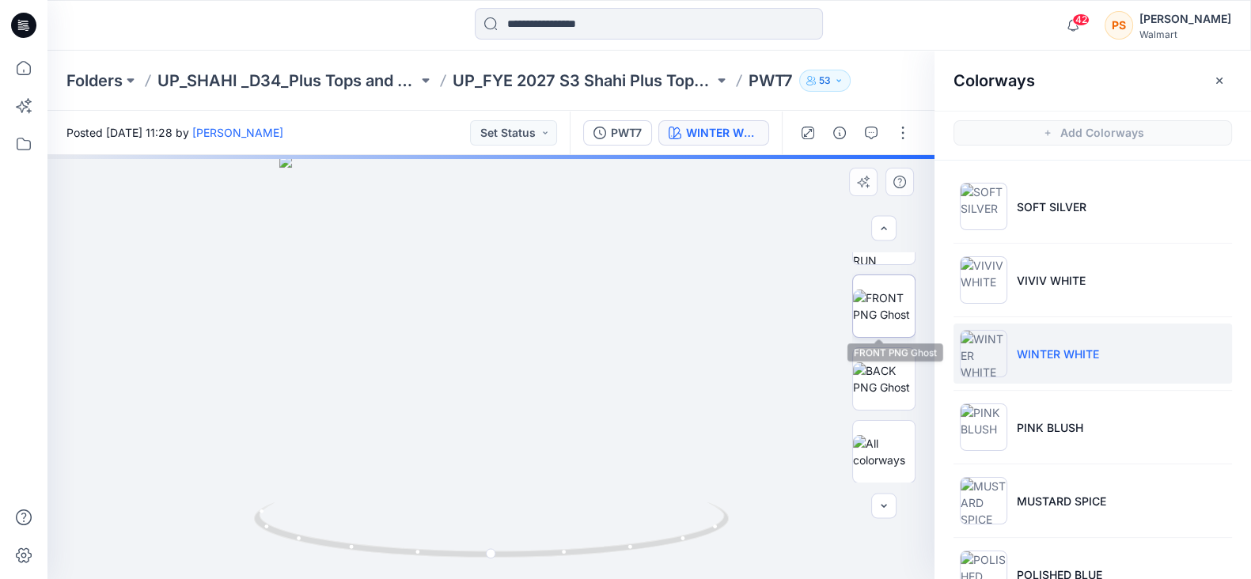
click at [881, 302] on img at bounding box center [884, 306] width 62 height 33
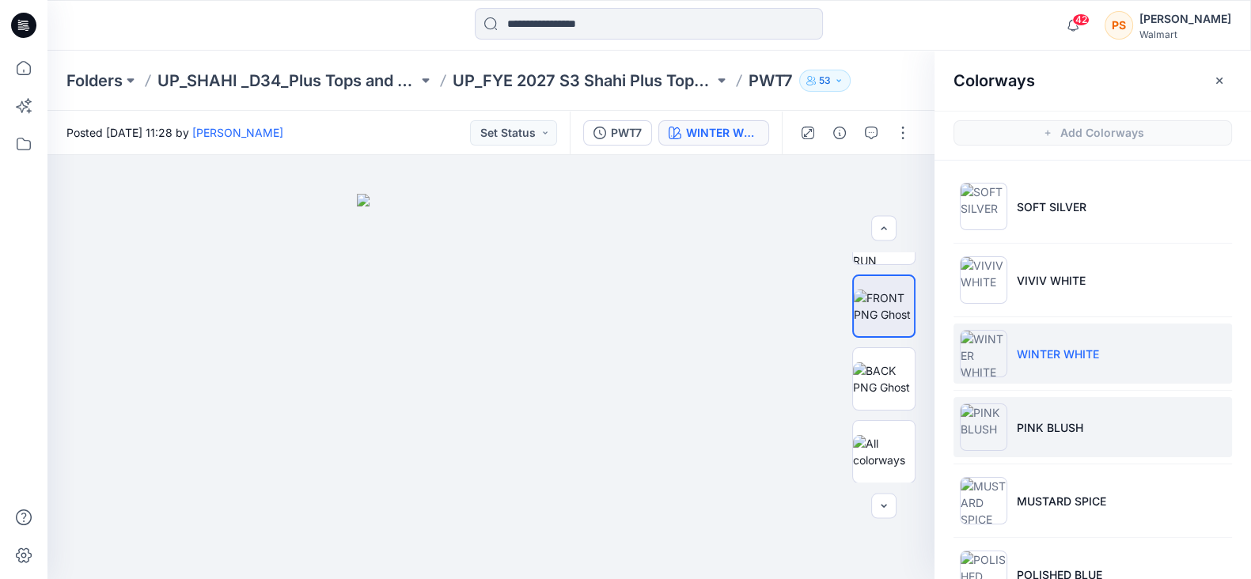
click at [1088, 431] on li "PINK BLUSH" at bounding box center [1093, 427] width 279 height 60
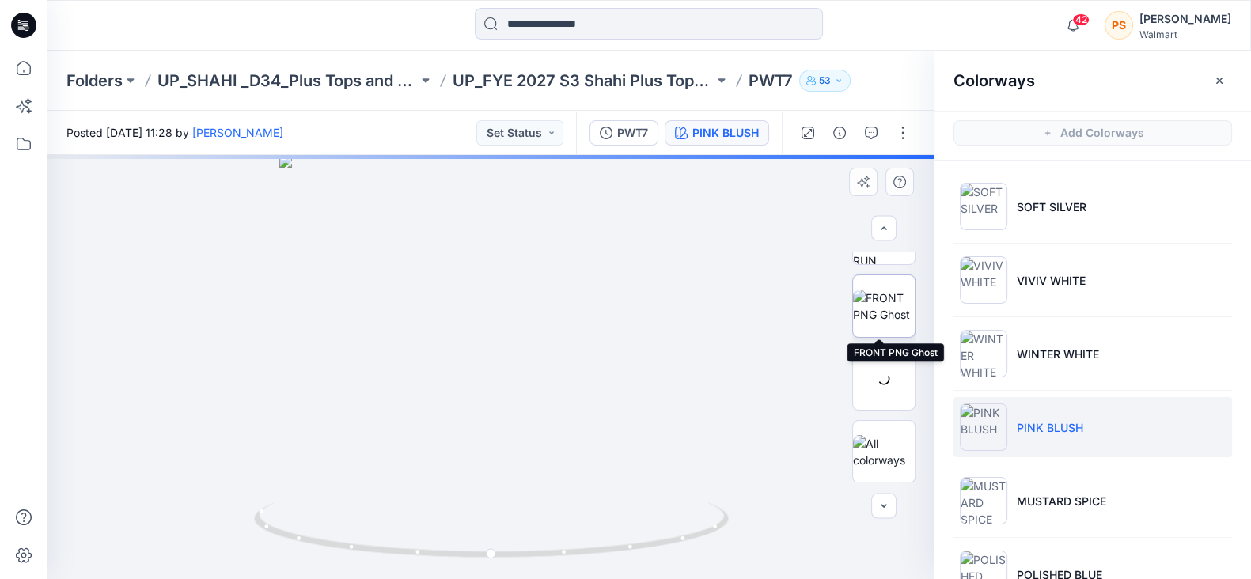
click at [872, 305] on img at bounding box center [884, 306] width 62 height 33
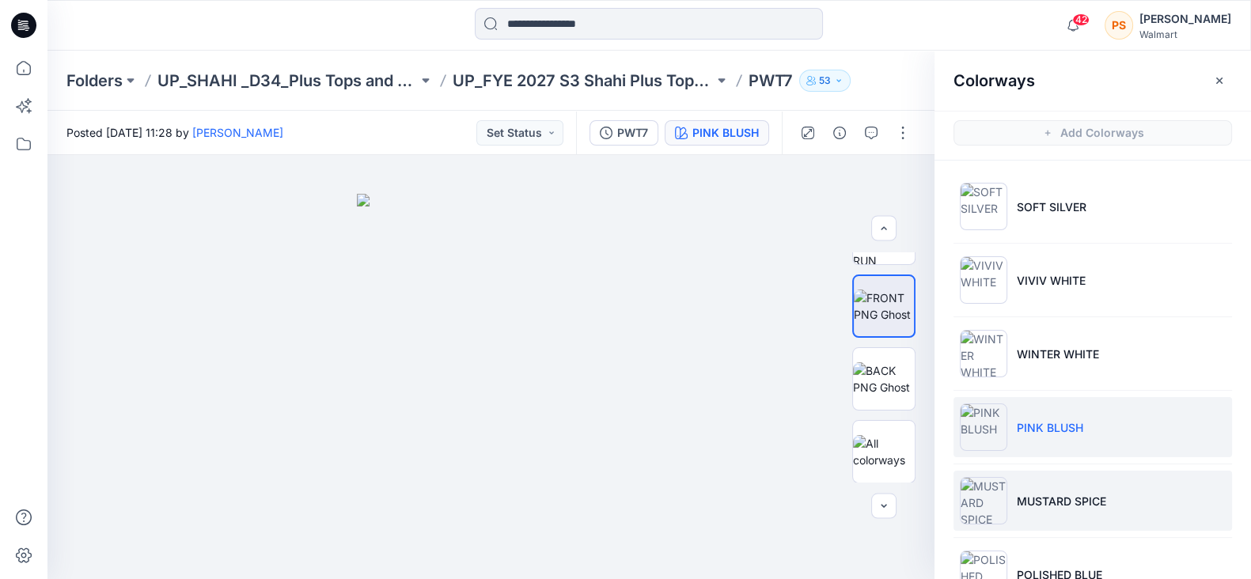
click at [1090, 507] on p "MUSTARD SPICE" at bounding box center [1061, 501] width 89 height 17
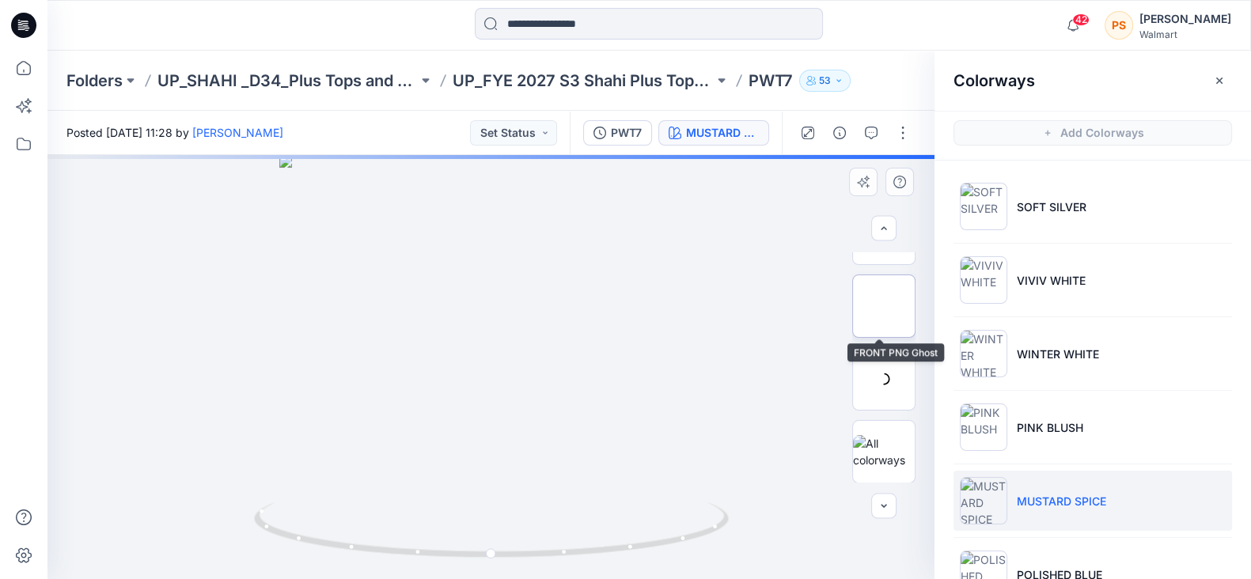
click at [884, 306] on img at bounding box center [884, 306] width 0 height 0
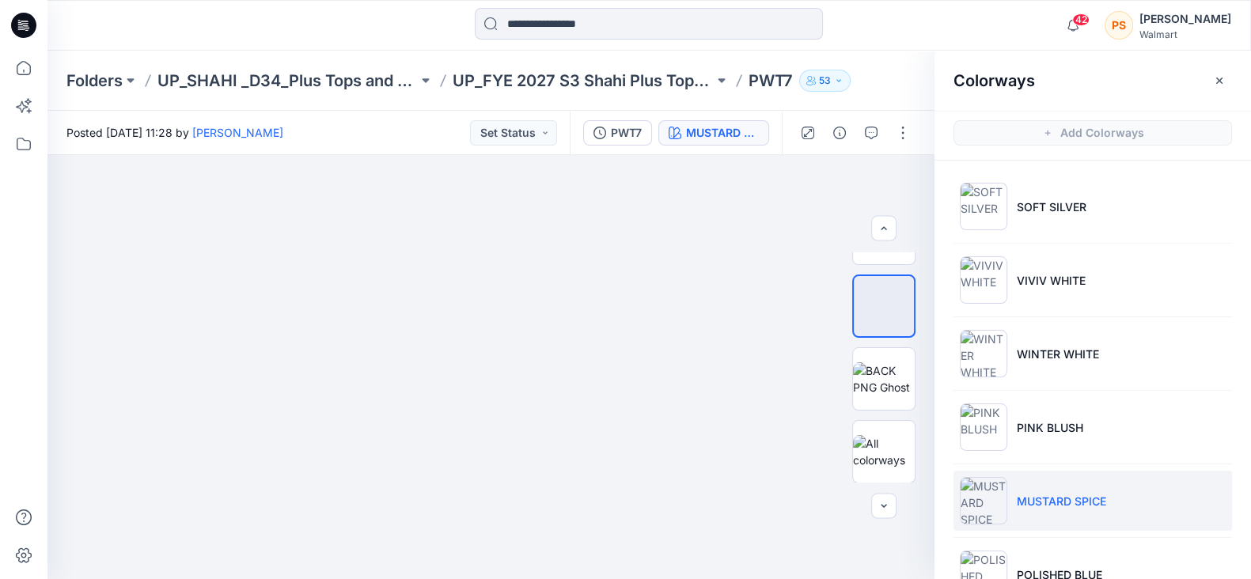
scroll to position [98, 0]
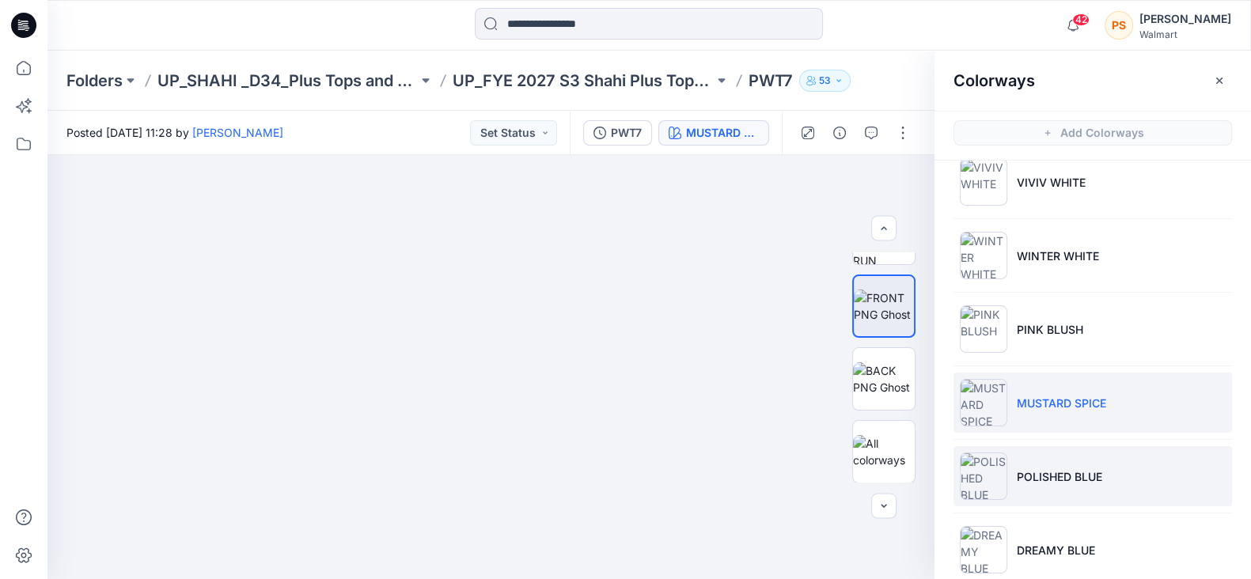
click at [1069, 465] on li "POLISHED BLUE" at bounding box center [1093, 476] width 279 height 60
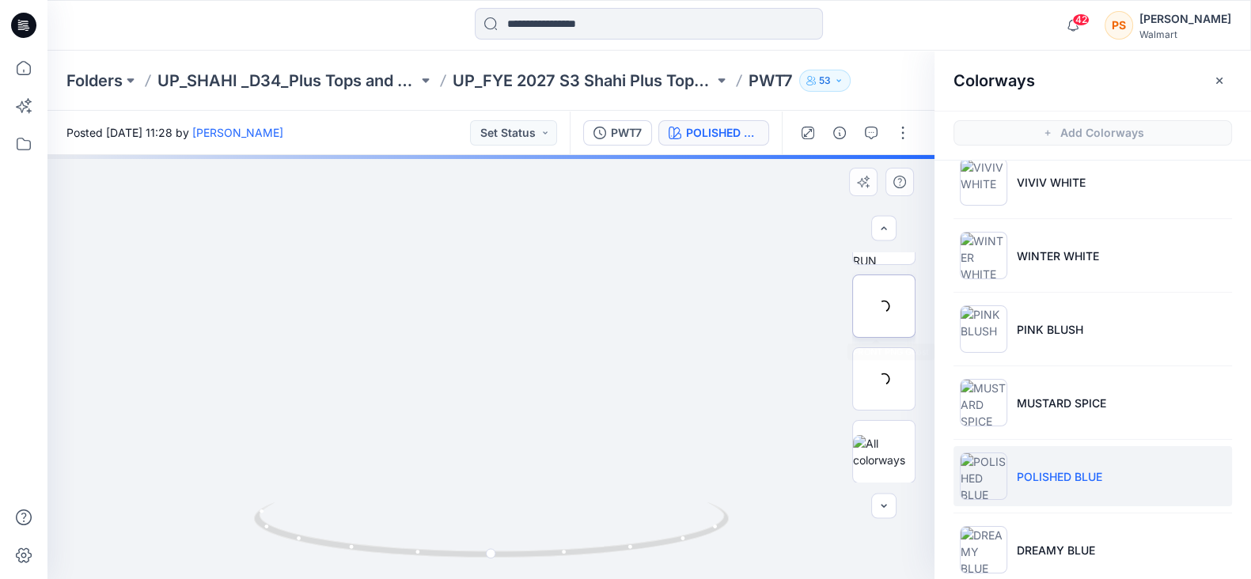
click at [893, 316] on div at bounding box center [883, 306] width 63 height 63
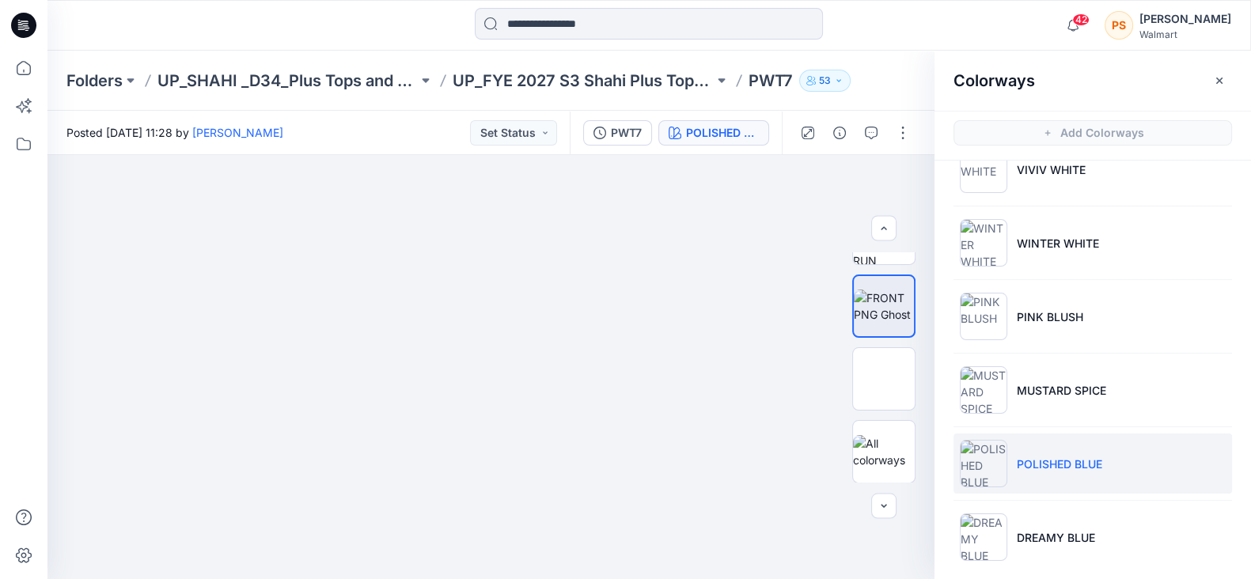
scroll to position [122, 0]
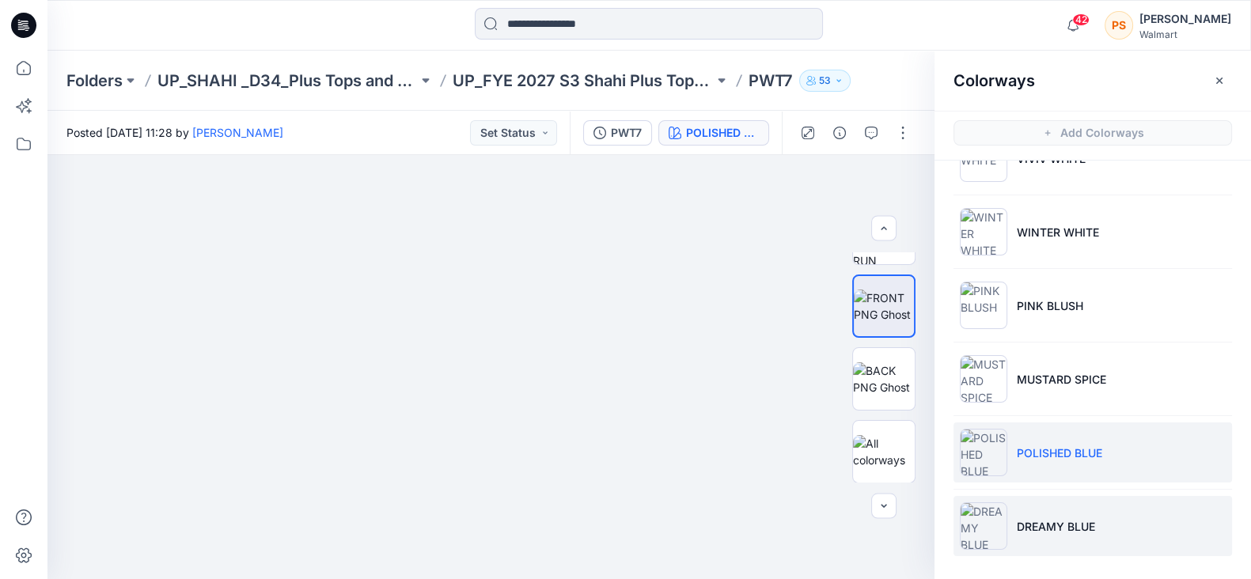
click at [1105, 521] on li "DREAMY BLUE" at bounding box center [1093, 526] width 279 height 60
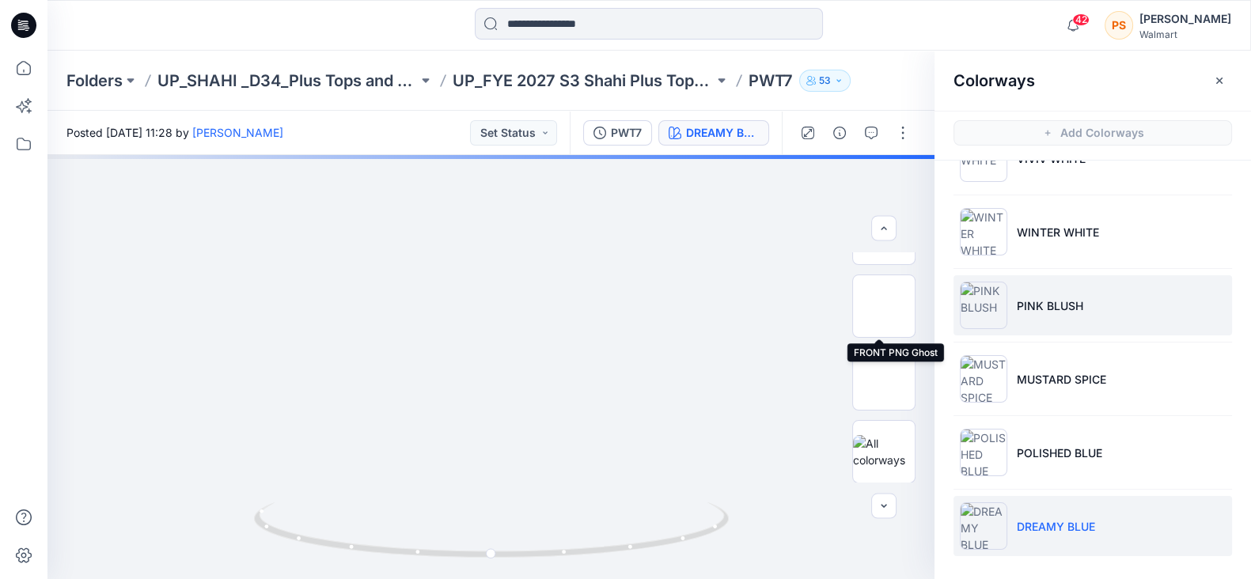
drag, startPoint x: 883, startPoint y: 322, endPoint x: 993, endPoint y: 317, distance: 110.9
click at [885, 322] on img at bounding box center [884, 306] width 62 height 33
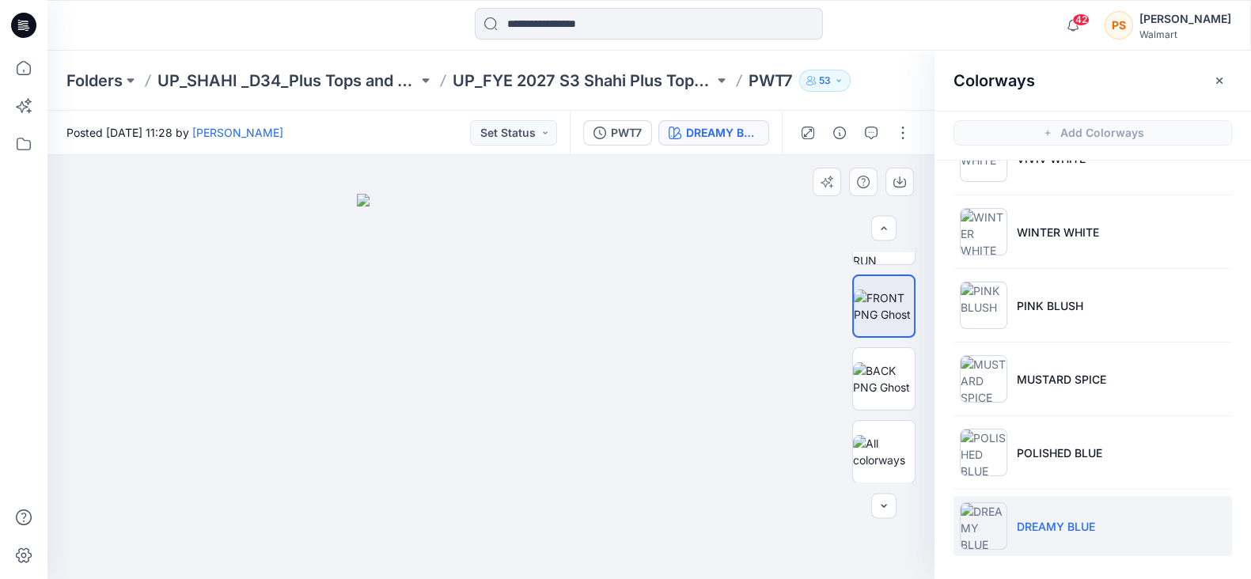
drag, startPoint x: 831, startPoint y: 441, endPoint x: 822, endPoint y: 392, distance: 50.0
click at [886, 508] on icon "button" at bounding box center [884, 506] width 13 height 13
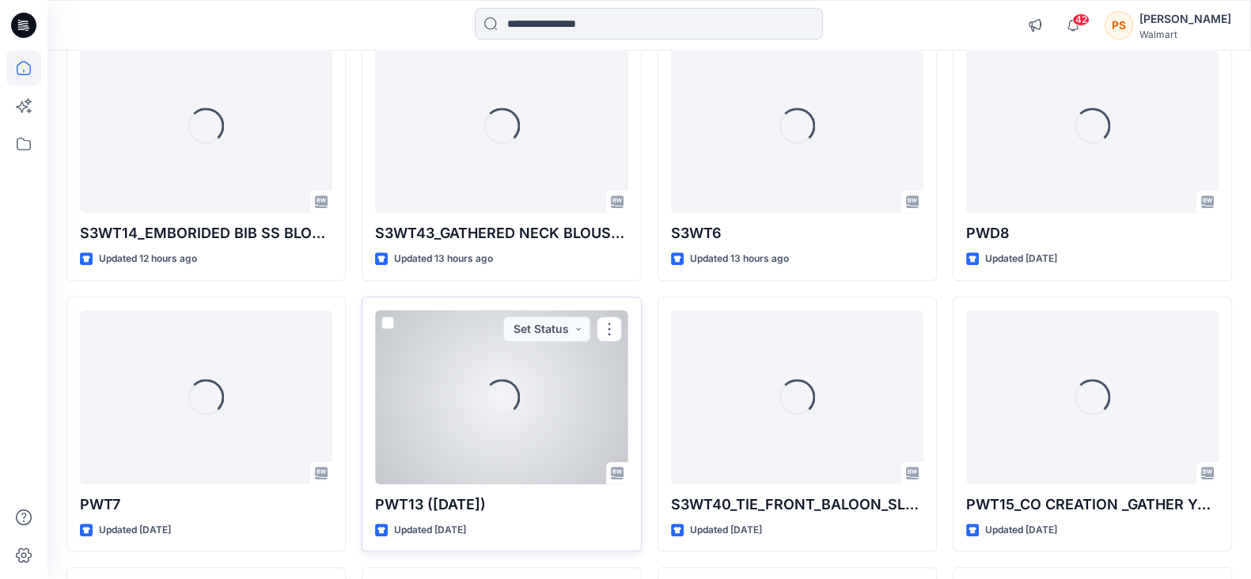
scroll to position [1307, 0]
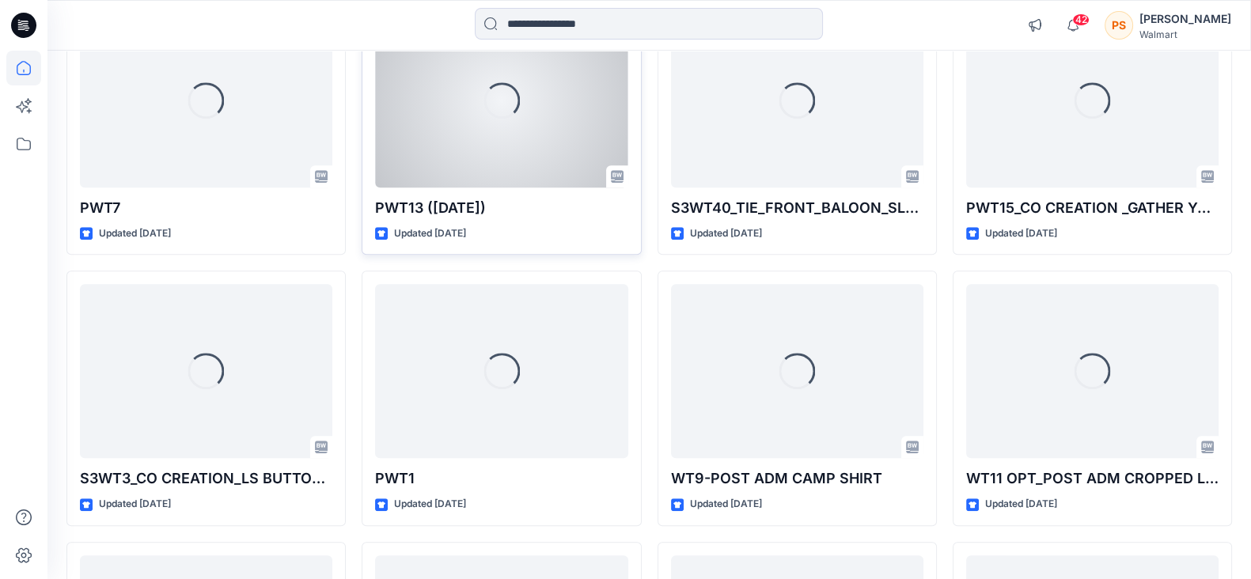
click at [450, 168] on div "Loading..." at bounding box center [501, 100] width 252 height 174
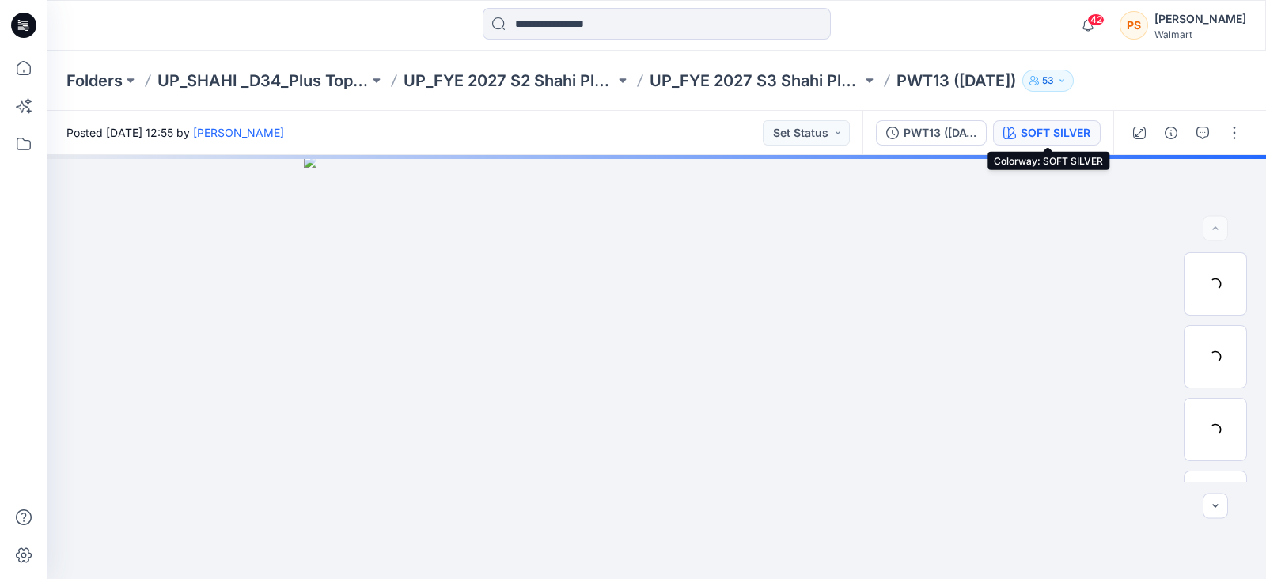
click at [1058, 134] on div "SOFT SILVER" at bounding box center [1056, 132] width 70 height 17
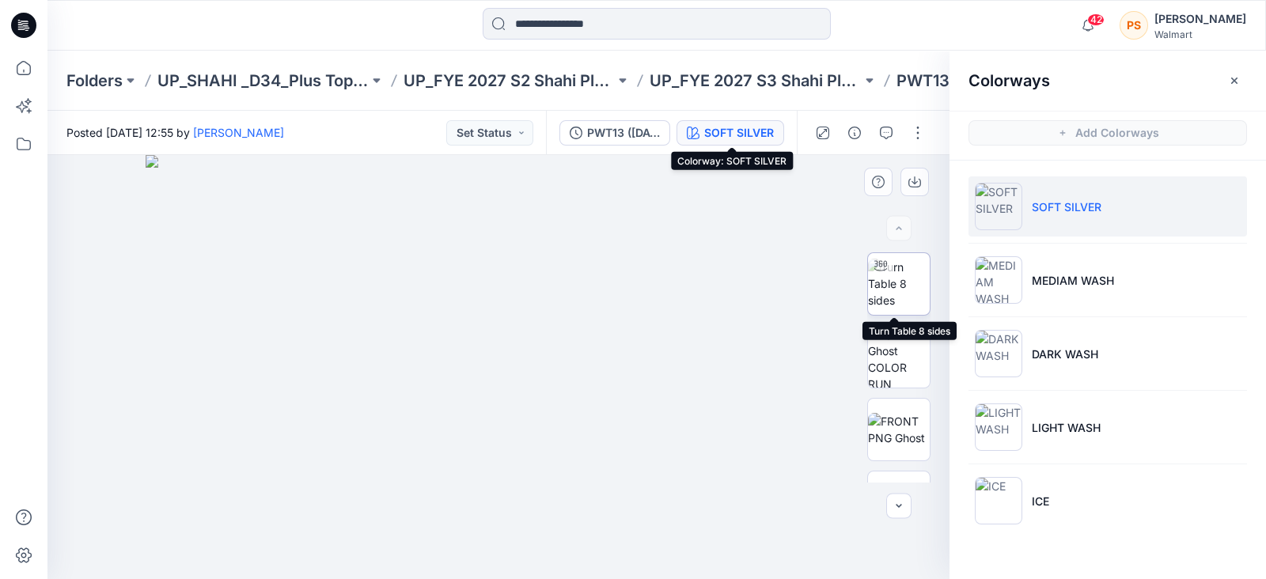
click at [906, 288] on img at bounding box center [899, 284] width 62 height 50
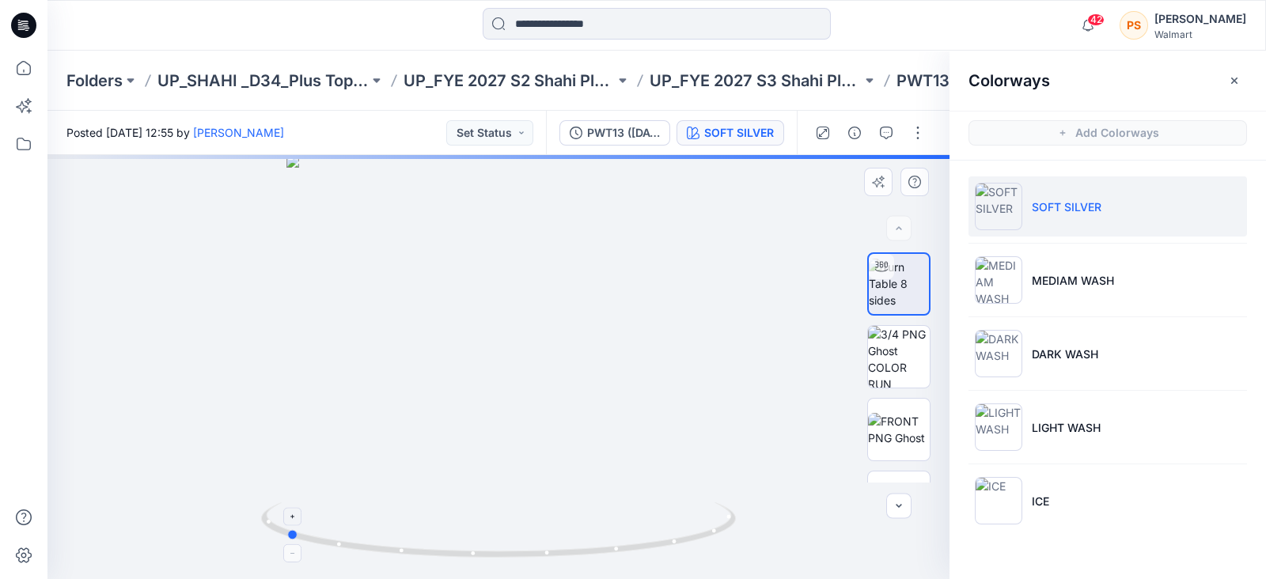
drag, startPoint x: 565, startPoint y: 522, endPoint x: 352, endPoint y: 529, distance: 213.0
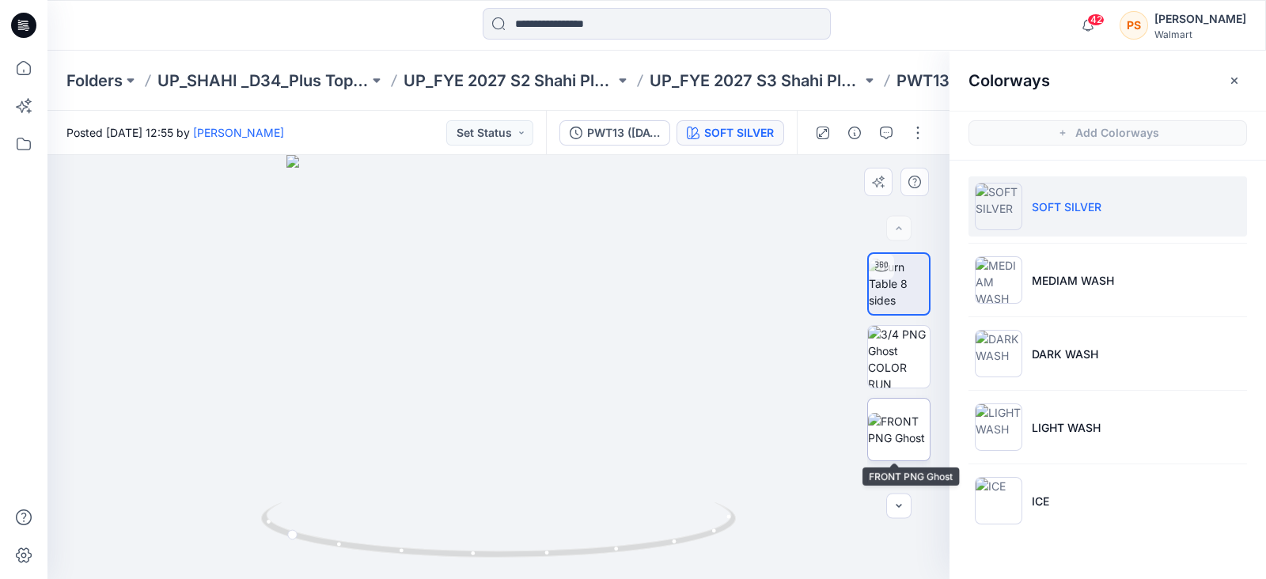
click at [895, 443] on img at bounding box center [899, 429] width 62 height 33
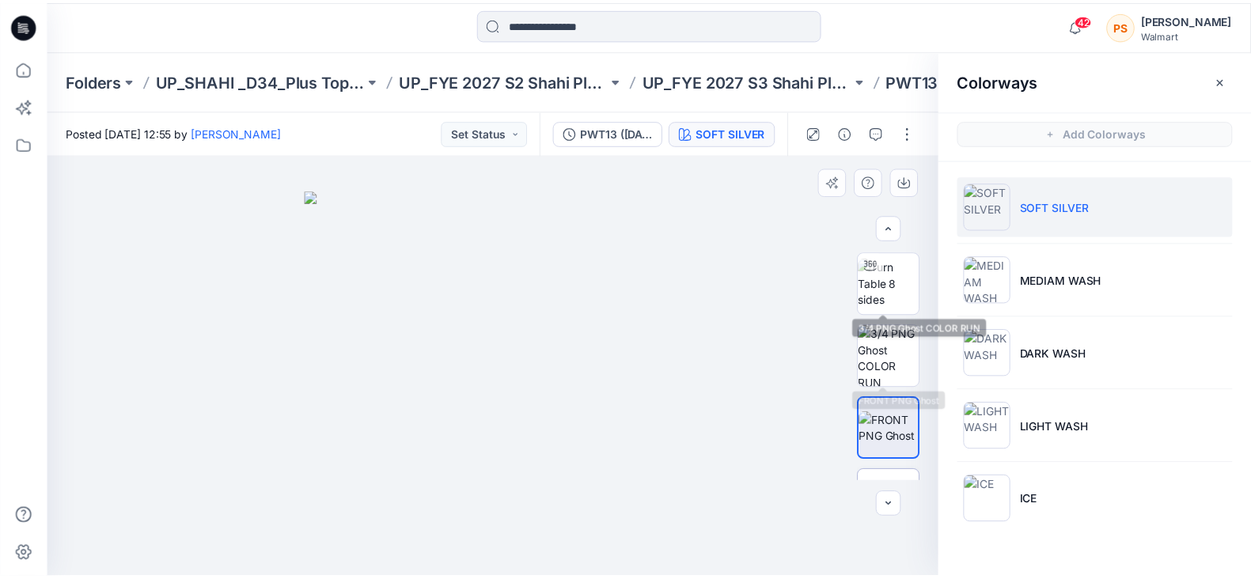
scroll to position [98, 0]
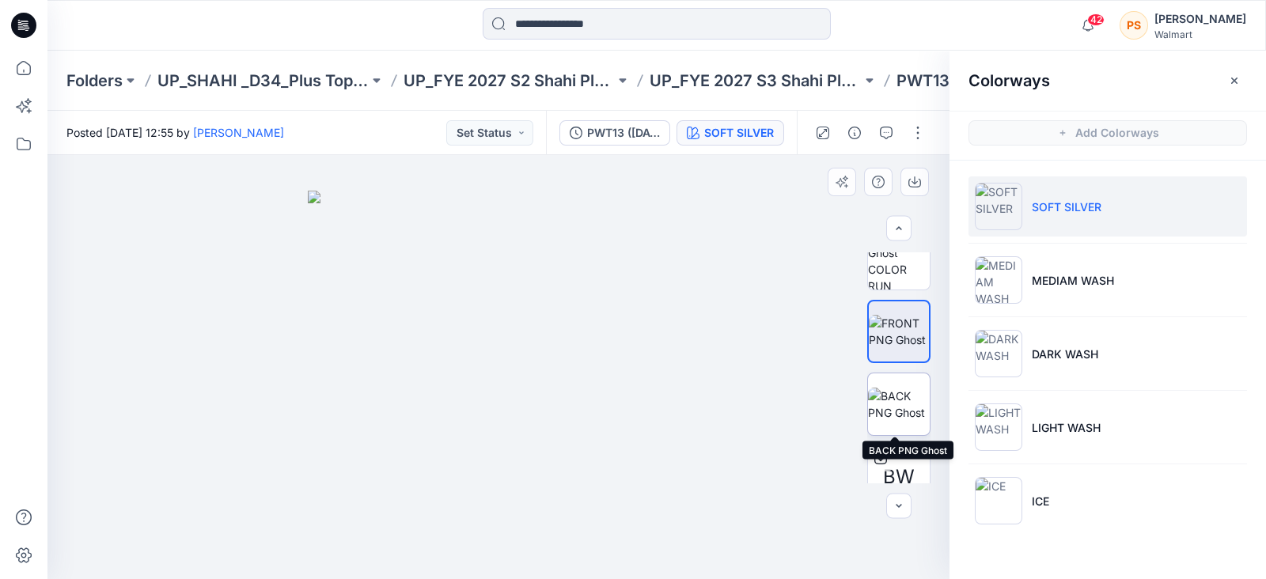
click at [902, 405] on img at bounding box center [899, 404] width 62 height 33
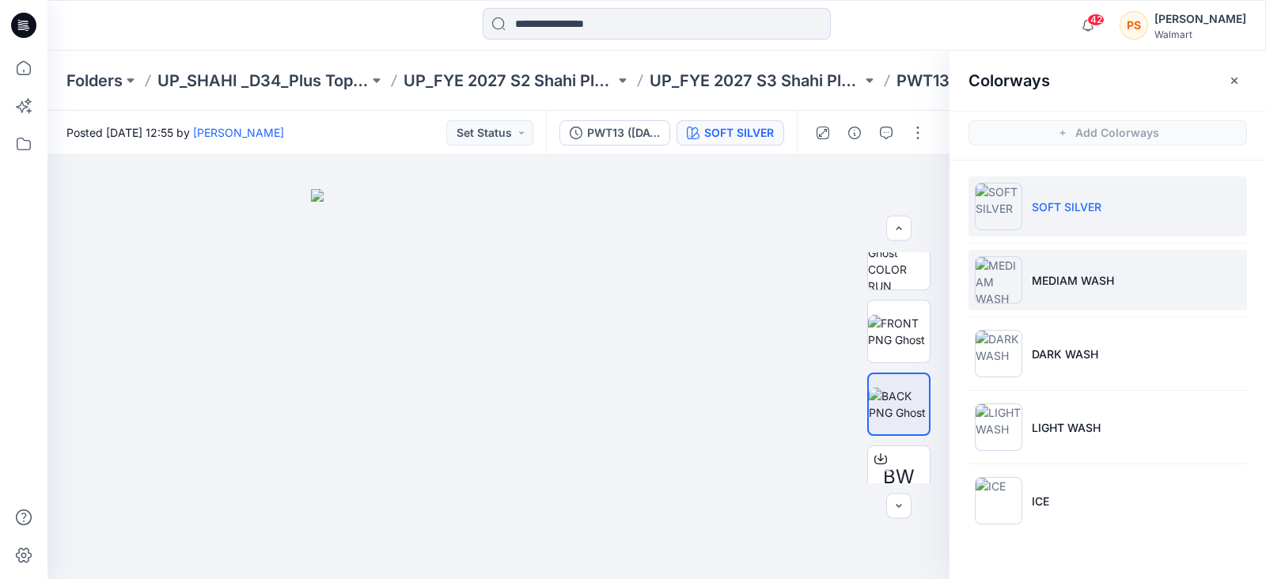
click at [1097, 267] on li "MEDIAM WASH" at bounding box center [1108, 280] width 279 height 60
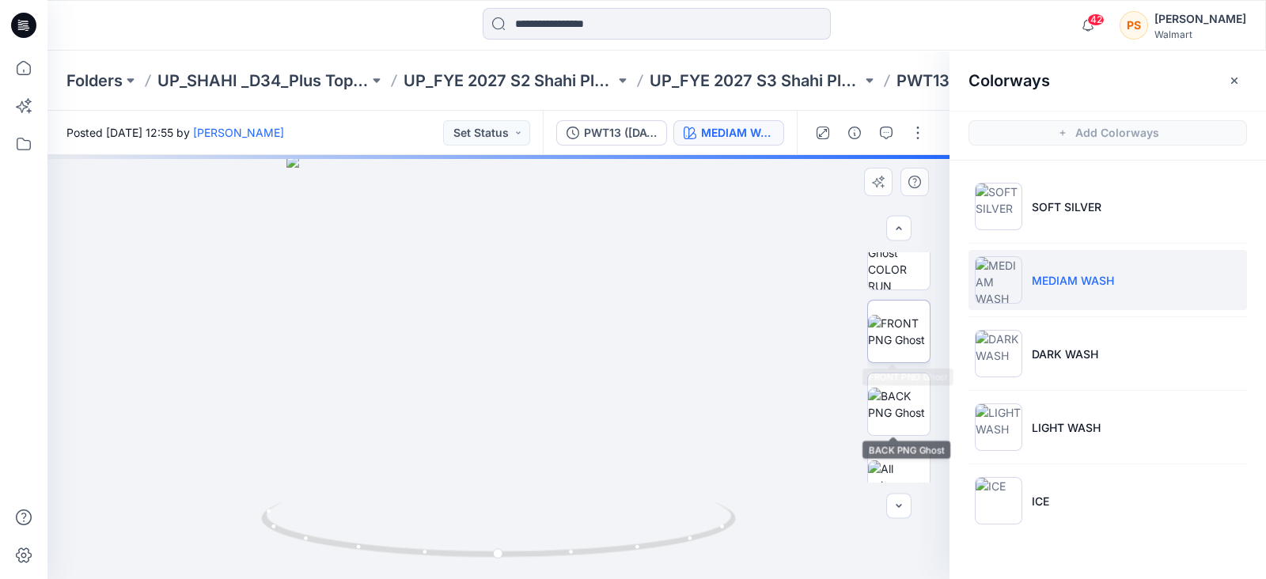
click at [903, 347] on img at bounding box center [899, 331] width 62 height 33
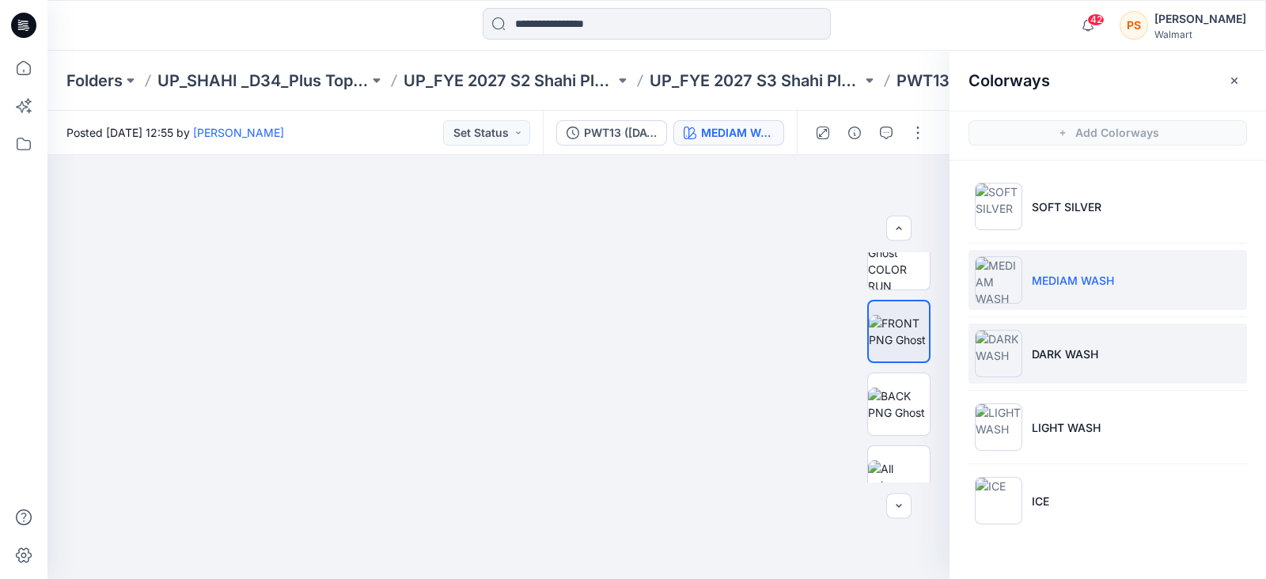
click at [1069, 367] on li "DARK WASH" at bounding box center [1108, 354] width 279 height 60
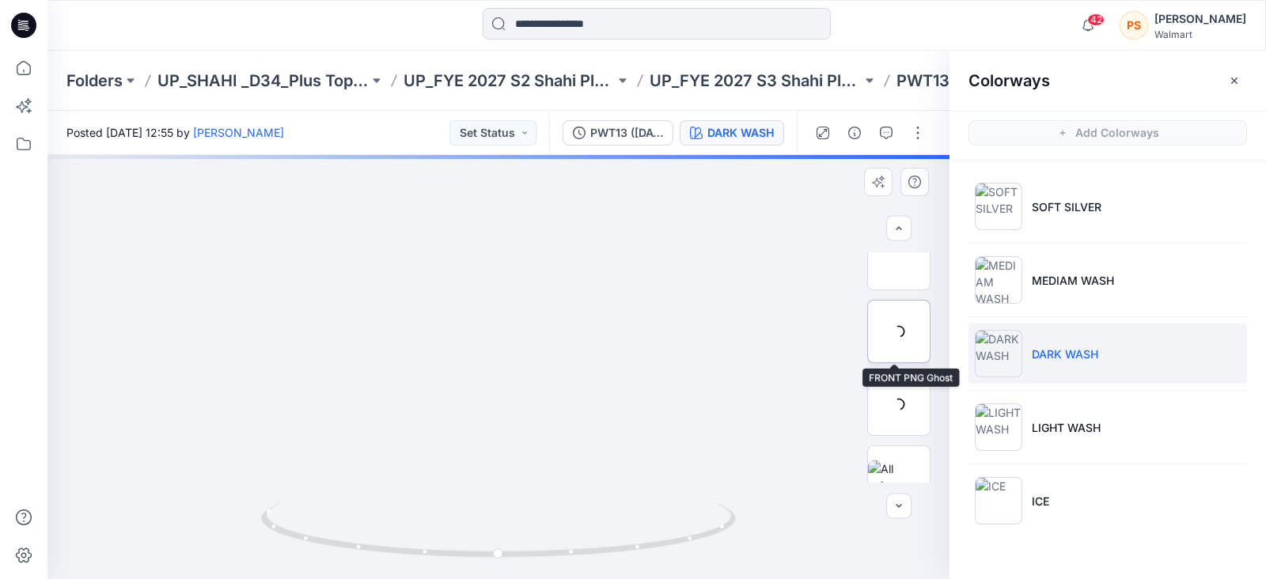
click at [882, 338] on div at bounding box center [899, 331] width 63 height 63
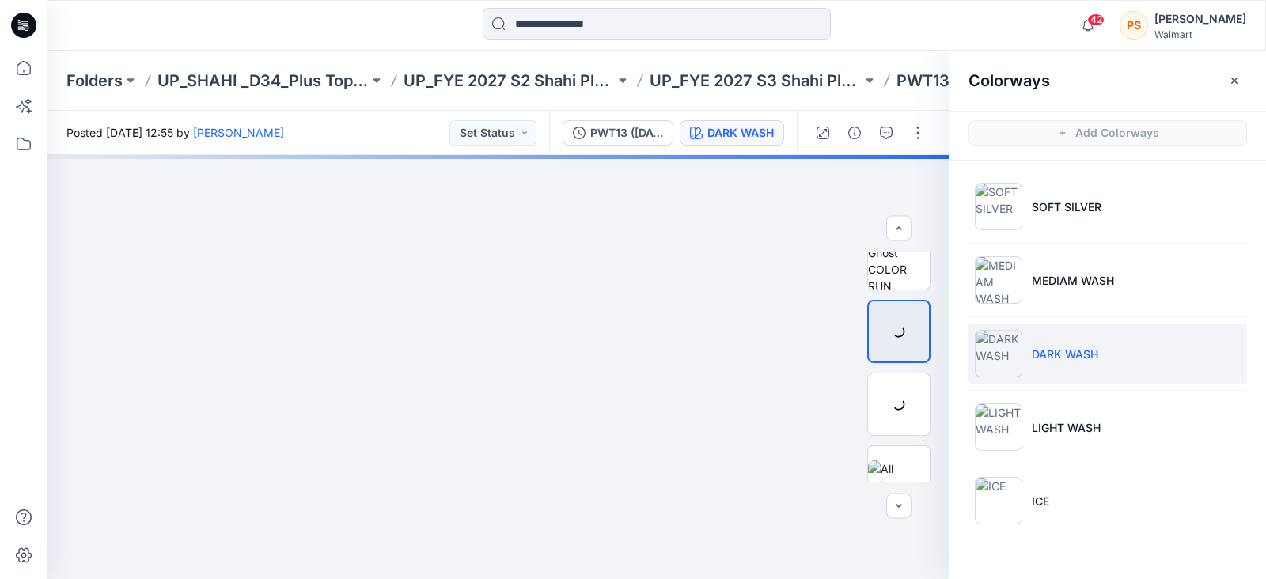
drag, startPoint x: 1088, startPoint y: 284, endPoint x: 1130, endPoint y: 85, distance: 203.7
click at [1130, 85] on div "Colorways" at bounding box center [1108, 80] width 317 height 59
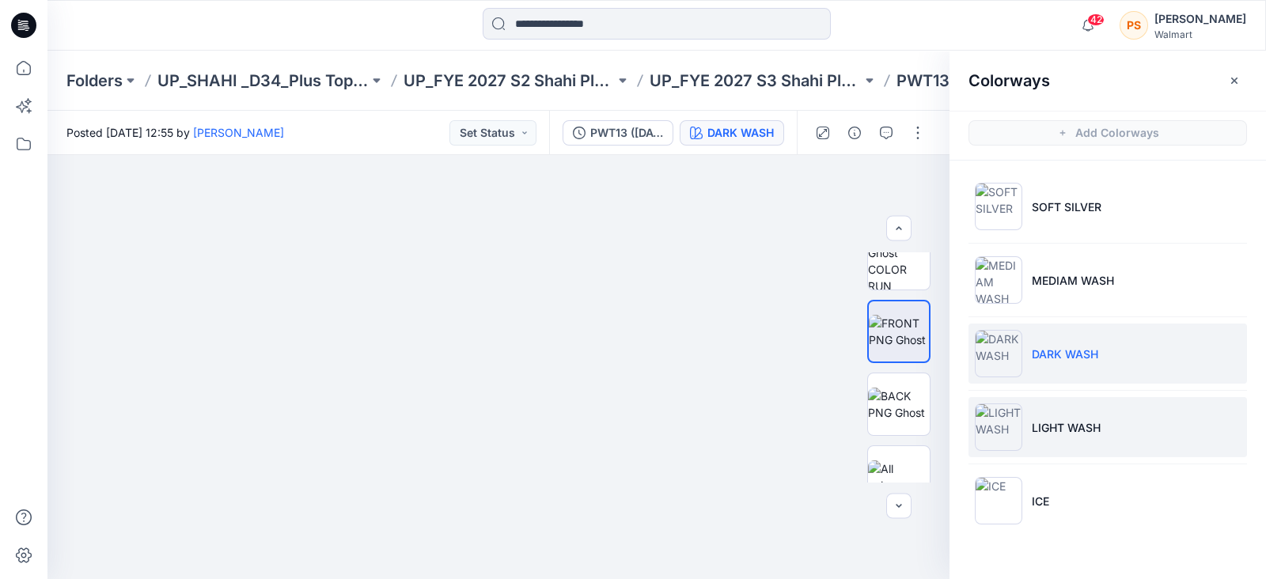
click at [1099, 436] on li "LIGHT WASH" at bounding box center [1108, 427] width 279 height 60
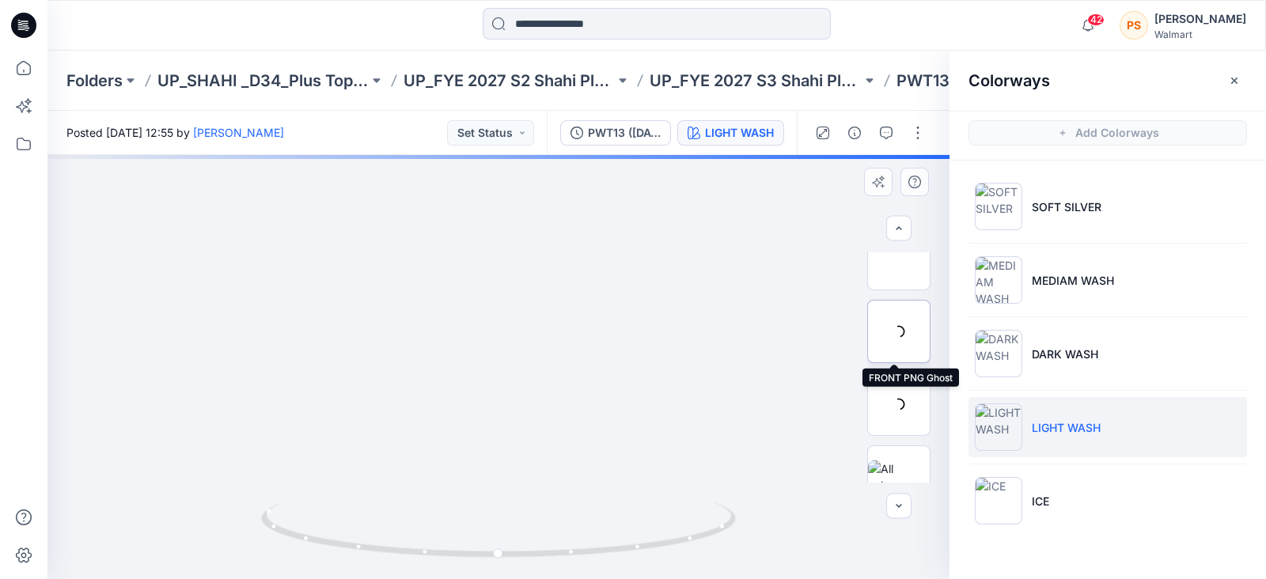
click at [905, 334] on div at bounding box center [899, 331] width 63 height 63
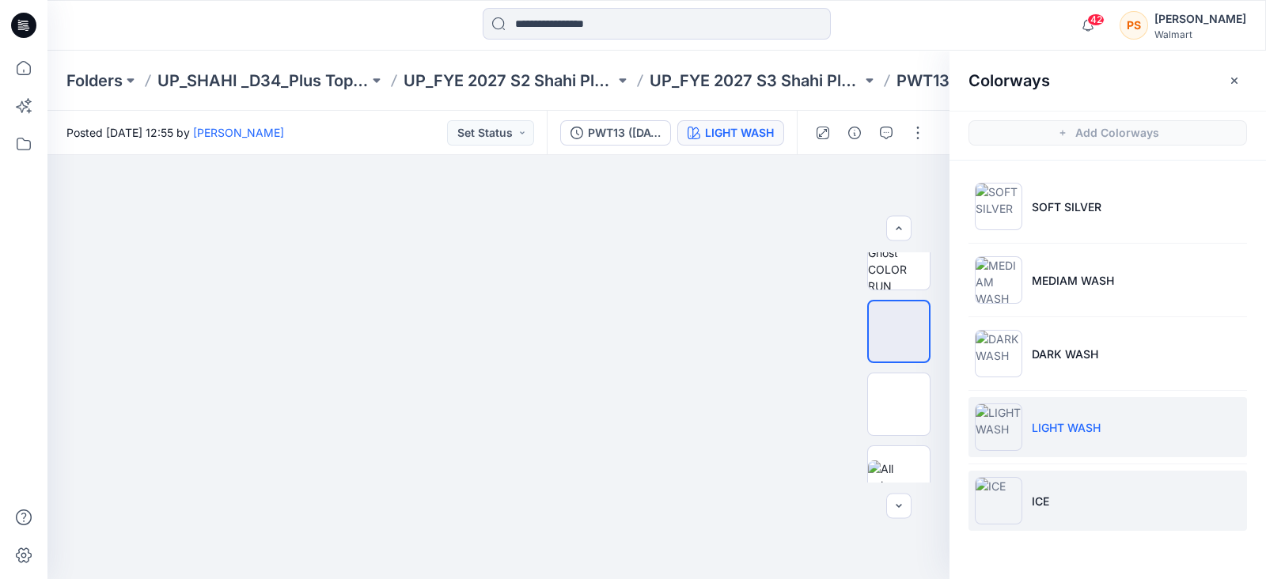
click at [1042, 497] on p "ICE" at bounding box center [1040, 501] width 17 height 17
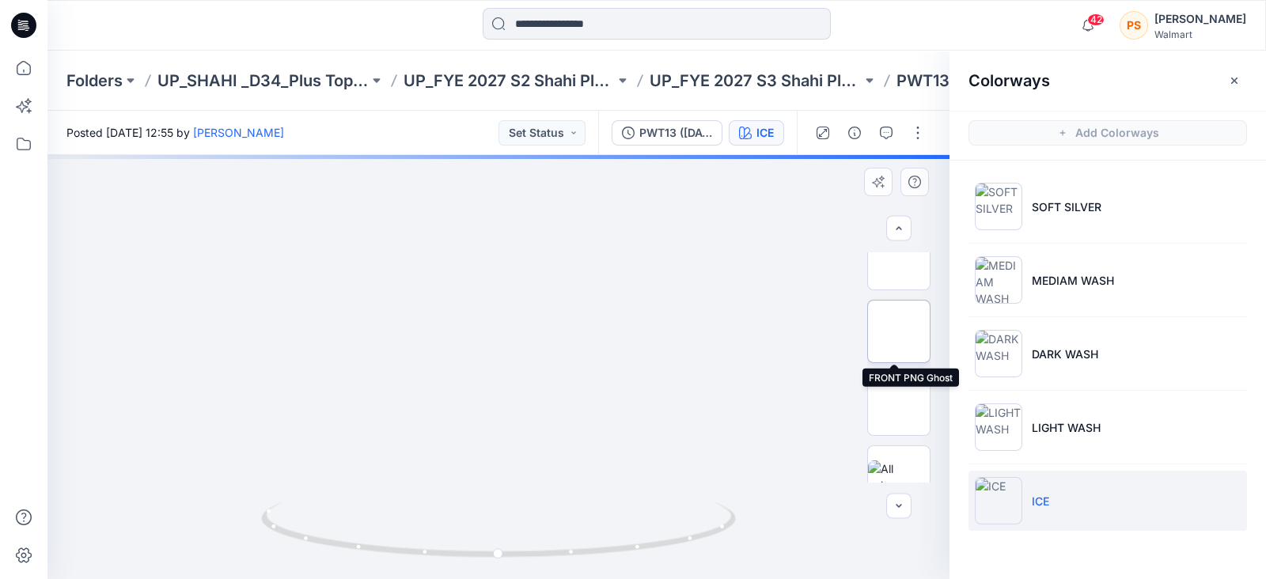
click at [899, 332] on img at bounding box center [899, 332] width 0 height 0
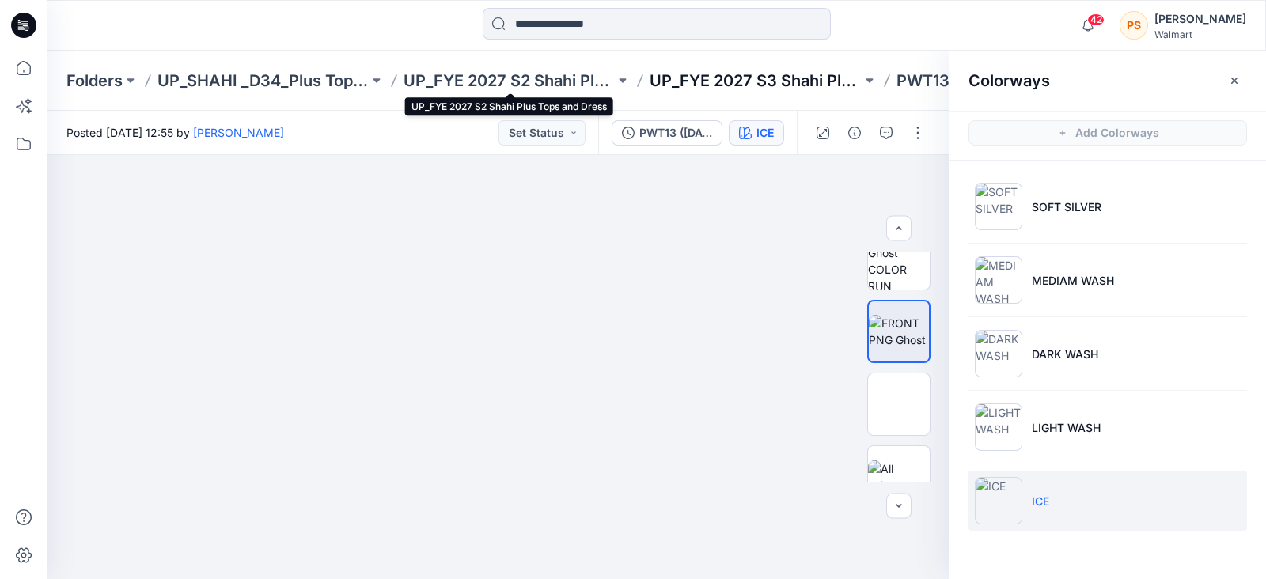
click at [677, 81] on p "UP_FYE 2027 S3 Shahi Plus Tops and Dress" at bounding box center [755, 81] width 211 height 22
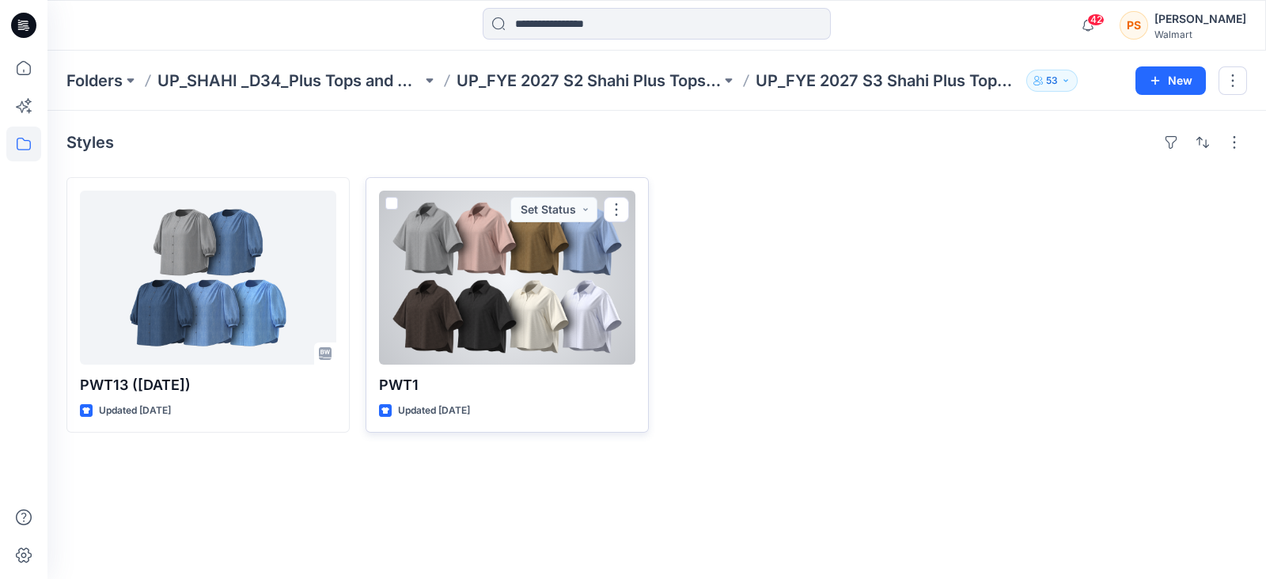
click at [514, 249] on div at bounding box center [507, 278] width 256 height 174
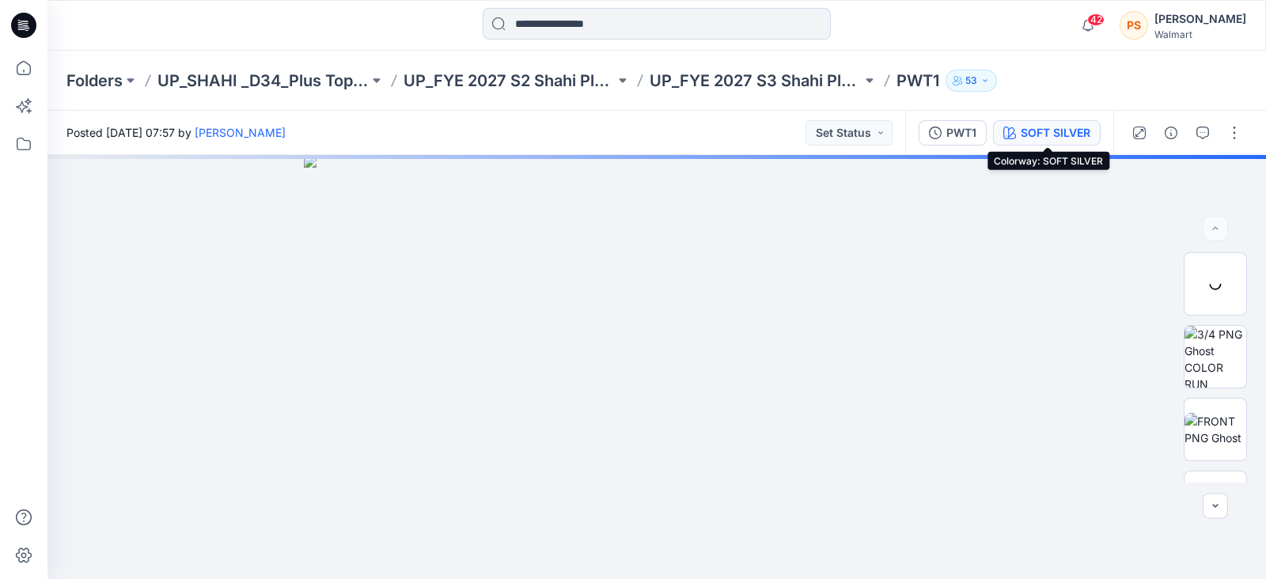
click at [1063, 127] on div "SOFT SILVER" at bounding box center [1056, 132] width 70 height 17
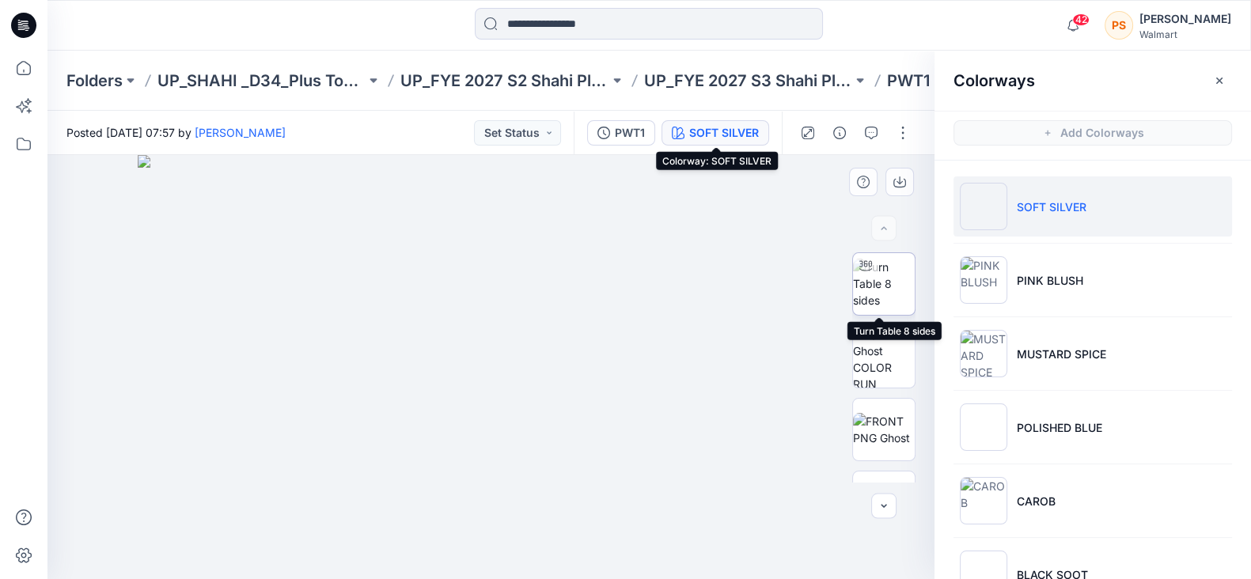
click at [874, 293] on img at bounding box center [884, 284] width 62 height 50
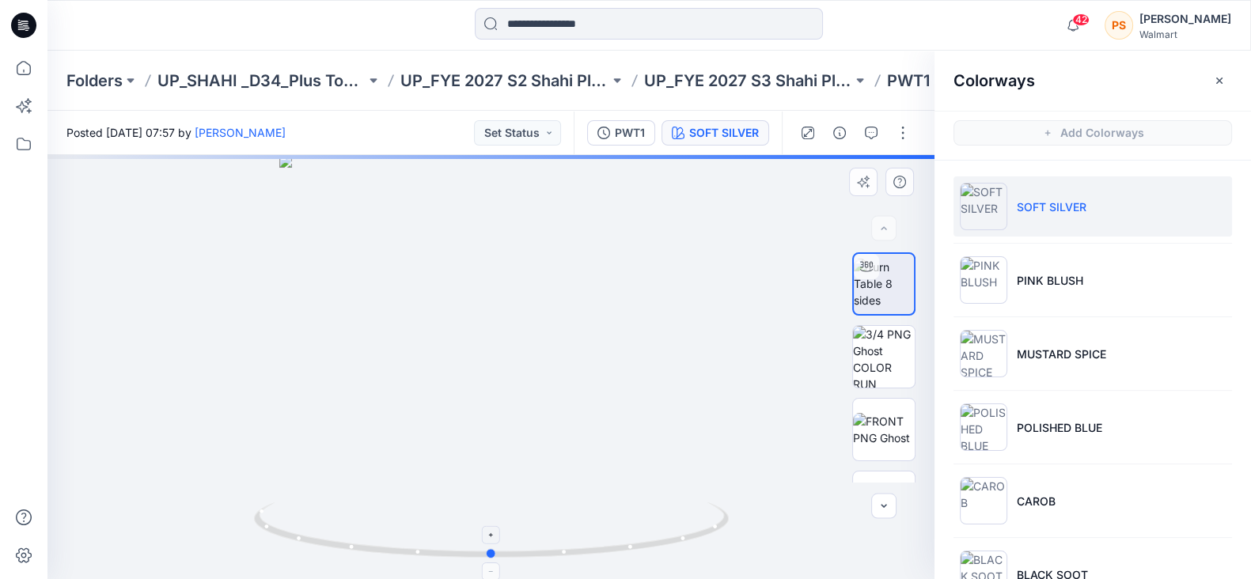
click at [514, 560] on icon at bounding box center [493, 532] width 479 height 59
drag, startPoint x: 497, startPoint y: 557, endPoint x: 296, endPoint y: 504, distance: 207.9
click at [305, 497] on div at bounding box center [490, 367] width 887 height 424
click at [887, 437] on img at bounding box center [884, 429] width 62 height 33
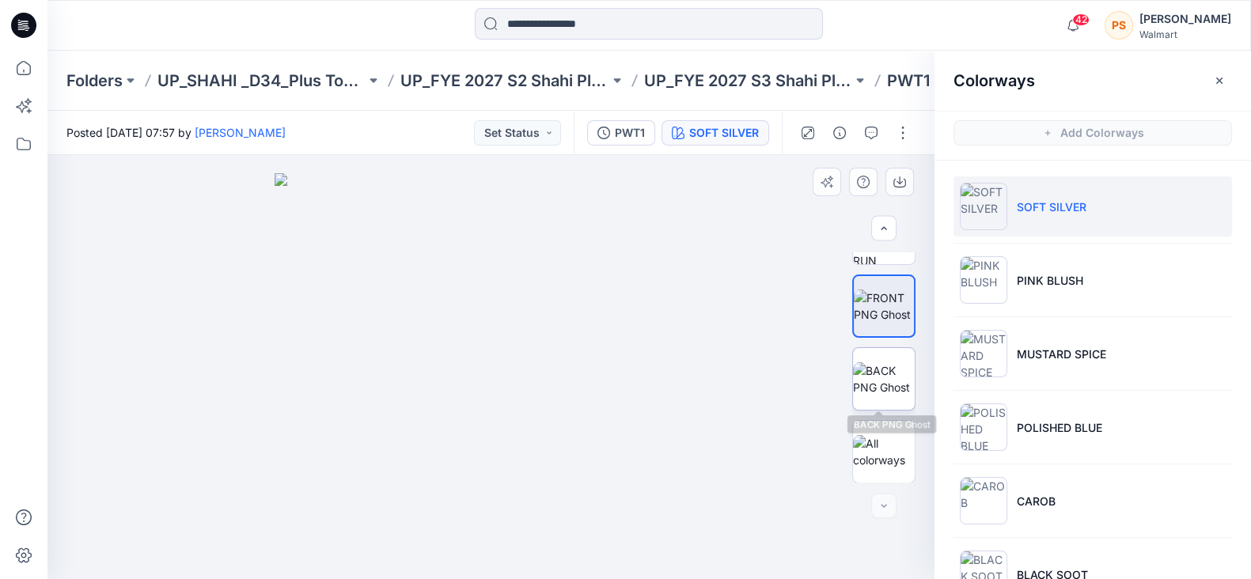
scroll to position [124, 0]
click at [881, 366] on img at bounding box center [884, 378] width 62 height 33
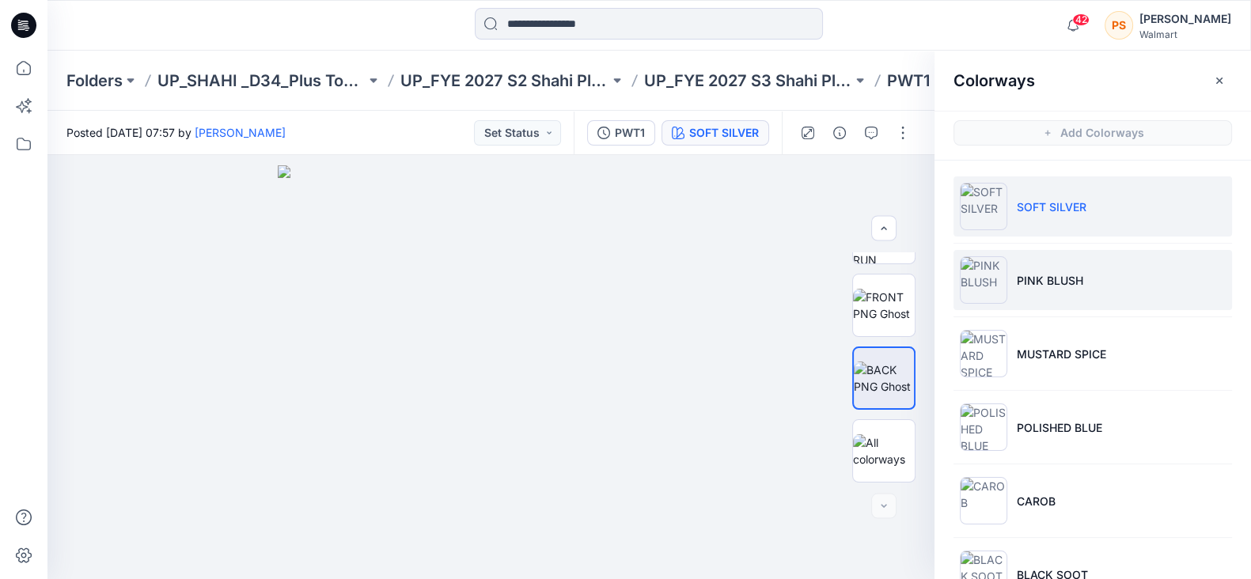
click at [1044, 283] on p "PINK BLUSH" at bounding box center [1050, 280] width 66 height 17
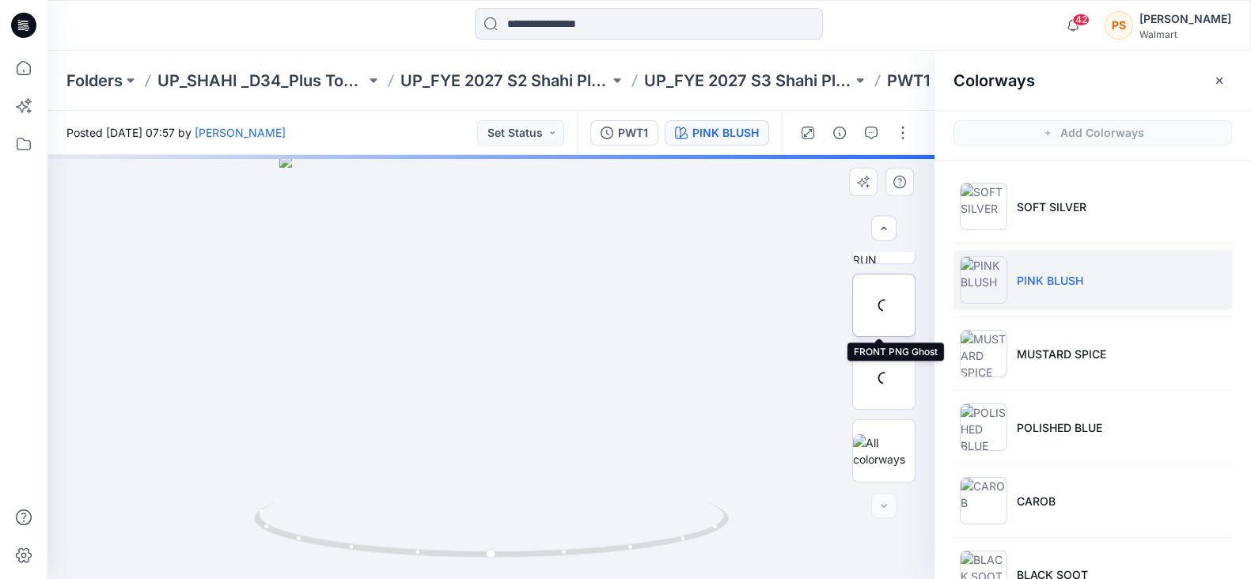
click at [883, 309] on div at bounding box center [883, 305] width 63 height 63
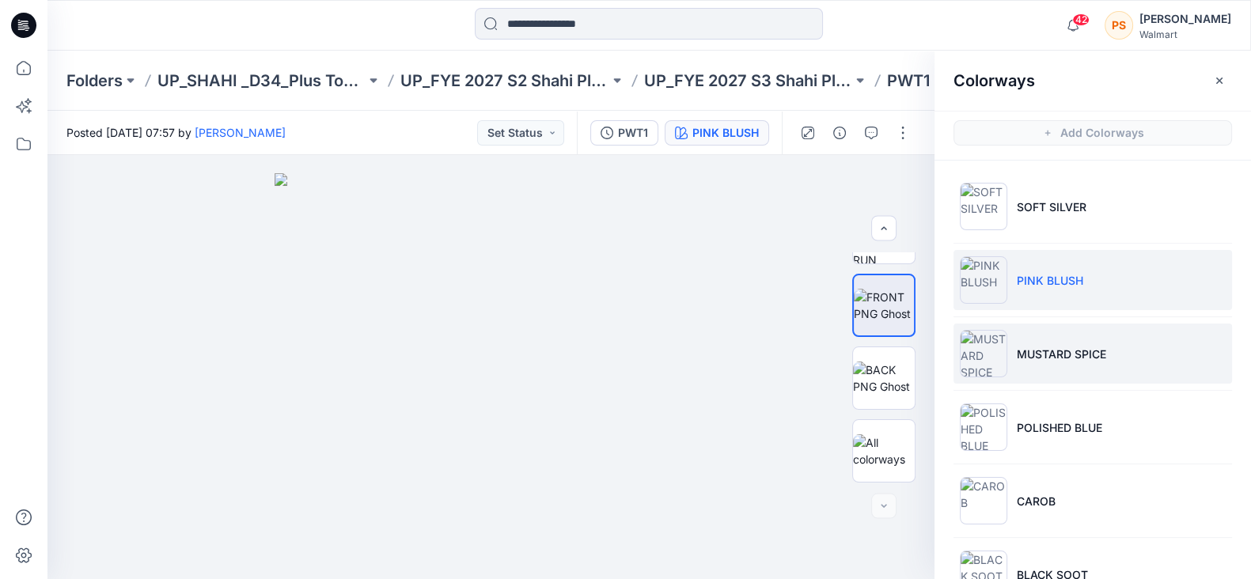
click at [1063, 350] on p "MUSTARD SPICE" at bounding box center [1061, 354] width 89 height 17
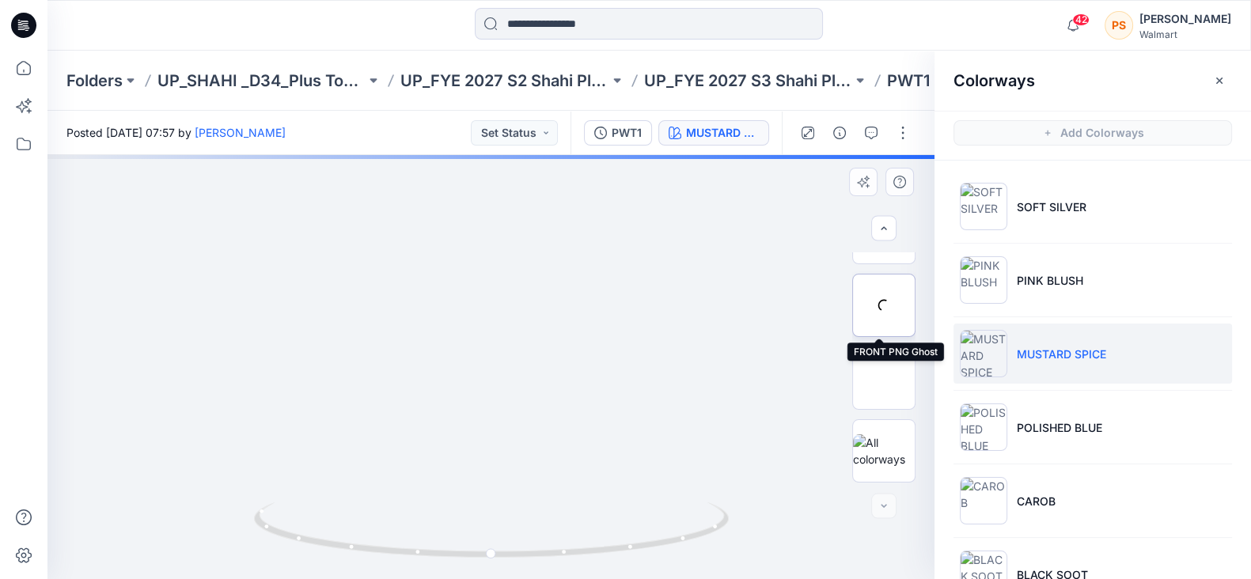
click at [887, 317] on div at bounding box center [883, 305] width 63 height 63
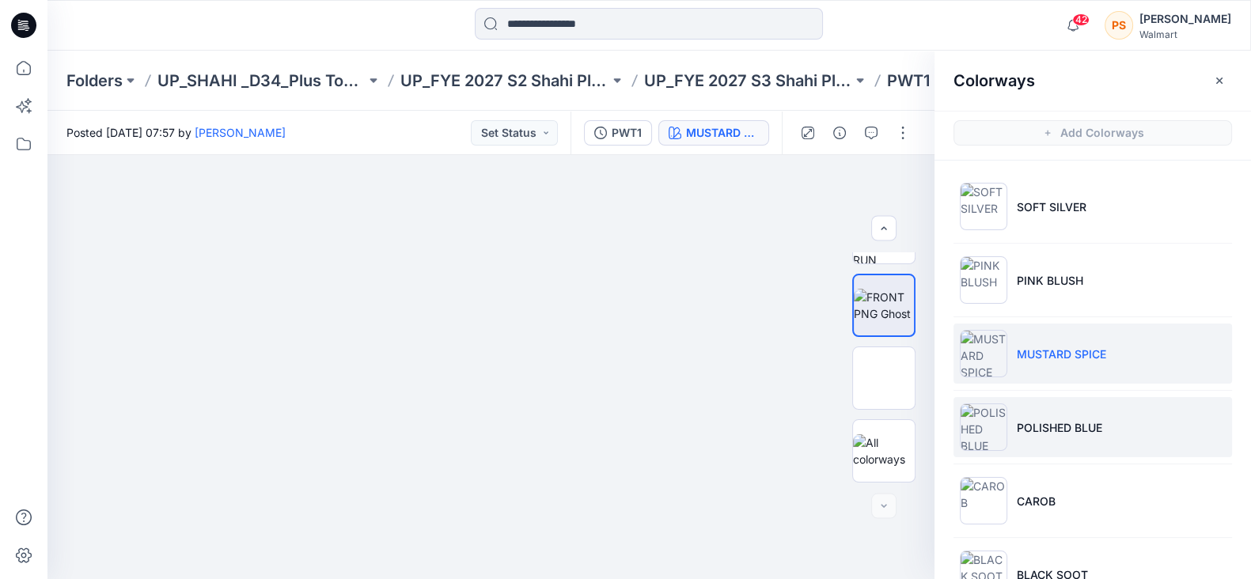
click at [1088, 438] on li "POLISHED BLUE" at bounding box center [1093, 427] width 279 height 60
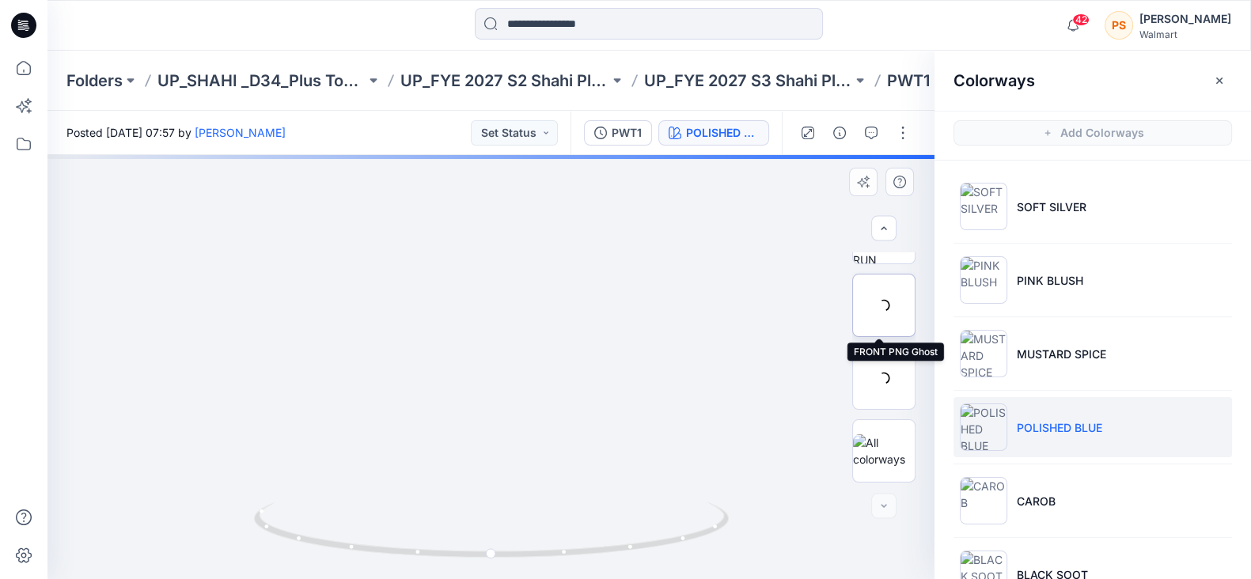
click at [886, 307] on div at bounding box center [883, 305] width 63 height 63
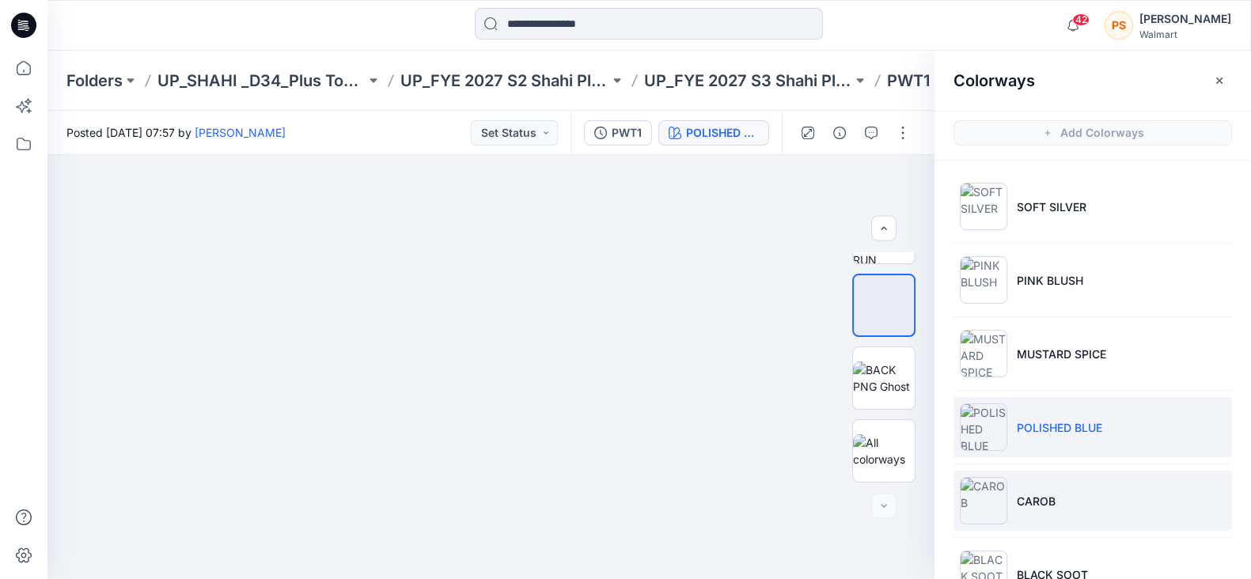
click at [1060, 506] on li "CAROB" at bounding box center [1093, 501] width 279 height 60
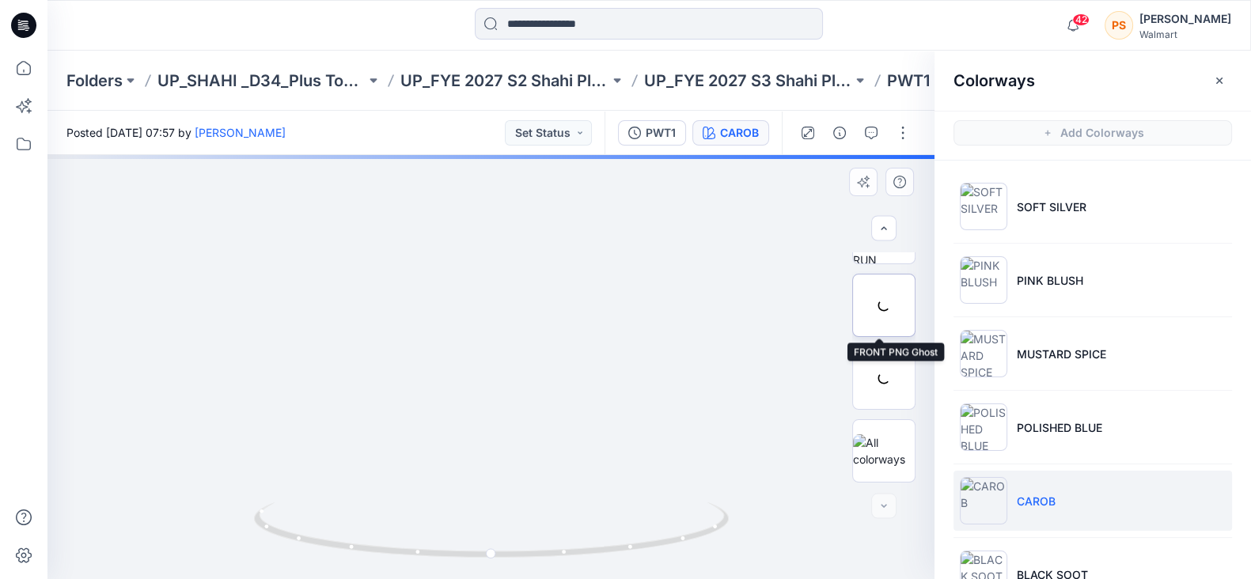
click at [860, 307] on div at bounding box center [883, 305] width 63 height 63
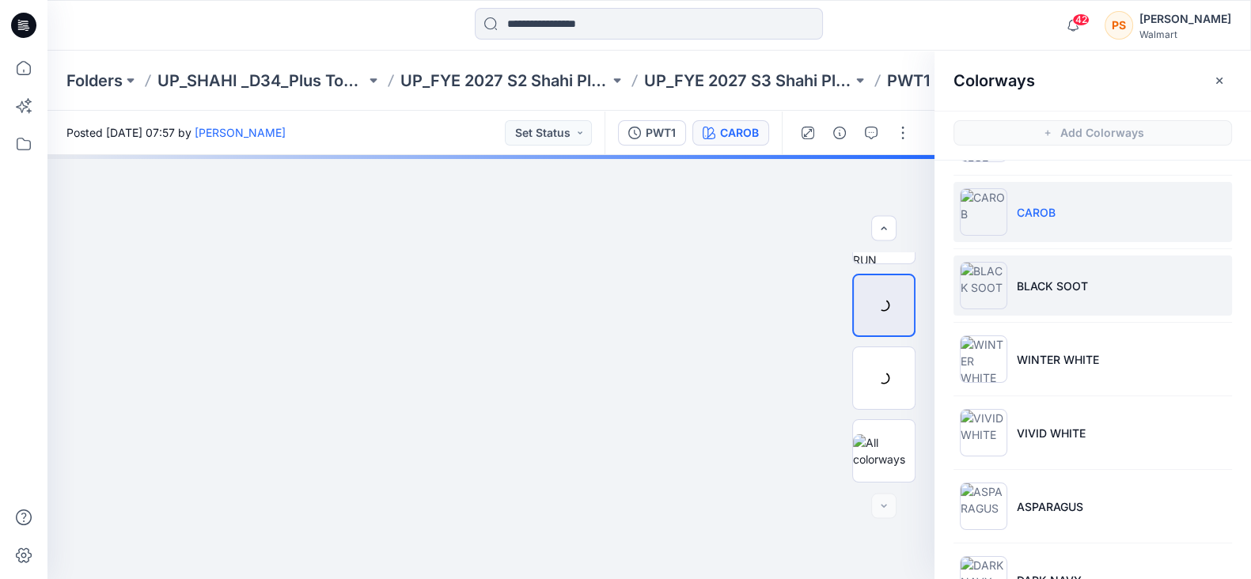
scroll to position [297, 0]
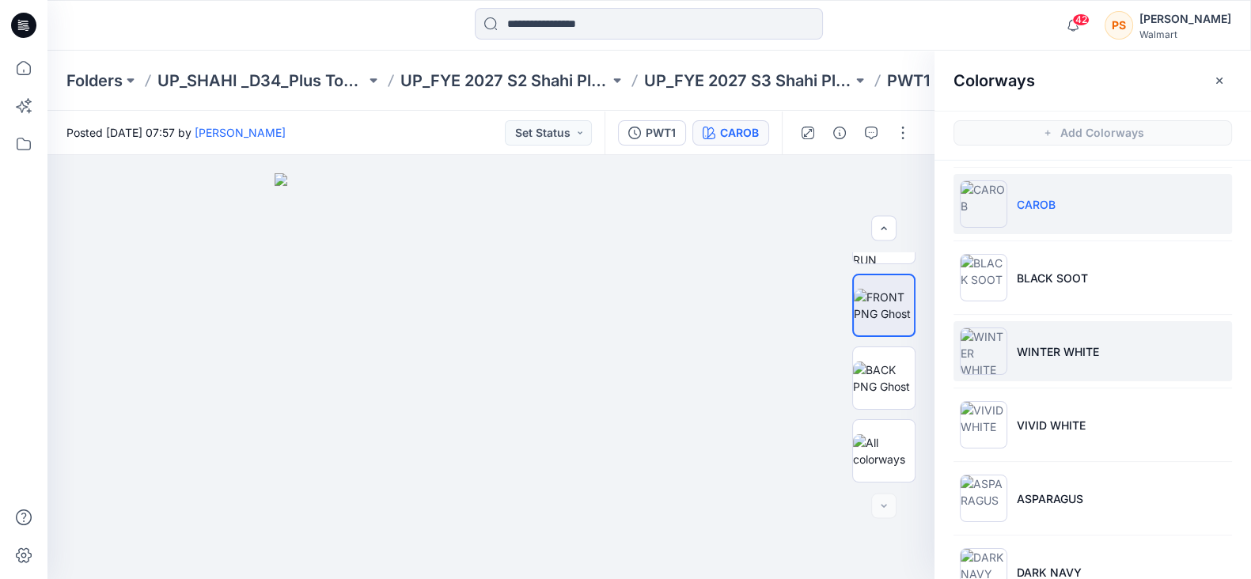
click at [1034, 361] on li "WINTER WHITE" at bounding box center [1093, 351] width 279 height 60
click at [1034, 358] on p "WINTER WHITE" at bounding box center [1058, 352] width 82 height 17
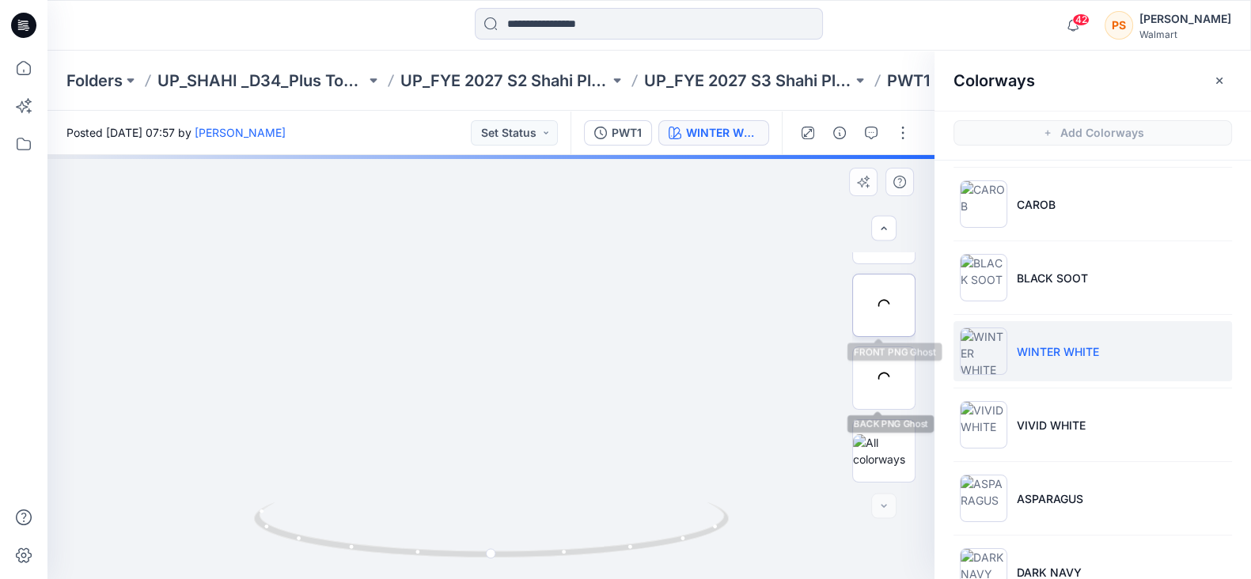
click at [870, 305] on div at bounding box center [883, 305] width 63 height 63
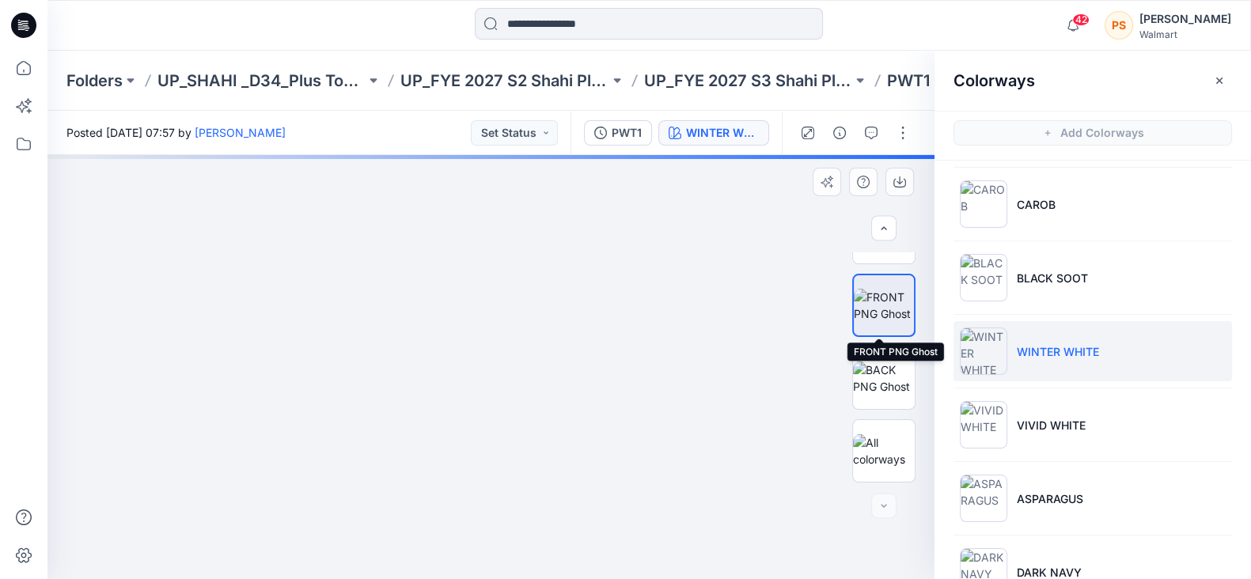
click at [878, 289] on img at bounding box center [884, 305] width 60 height 33
click at [879, 296] on img at bounding box center [884, 305] width 60 height 33
click at [886, 304] on img at bounding box center [884, 305] width 60 height 33
click at [887, 299] on img at bounding box center [884, 305] width 60 height 33
click at [868, 302] on img at bounding box center [884, 305] width 60 height 33
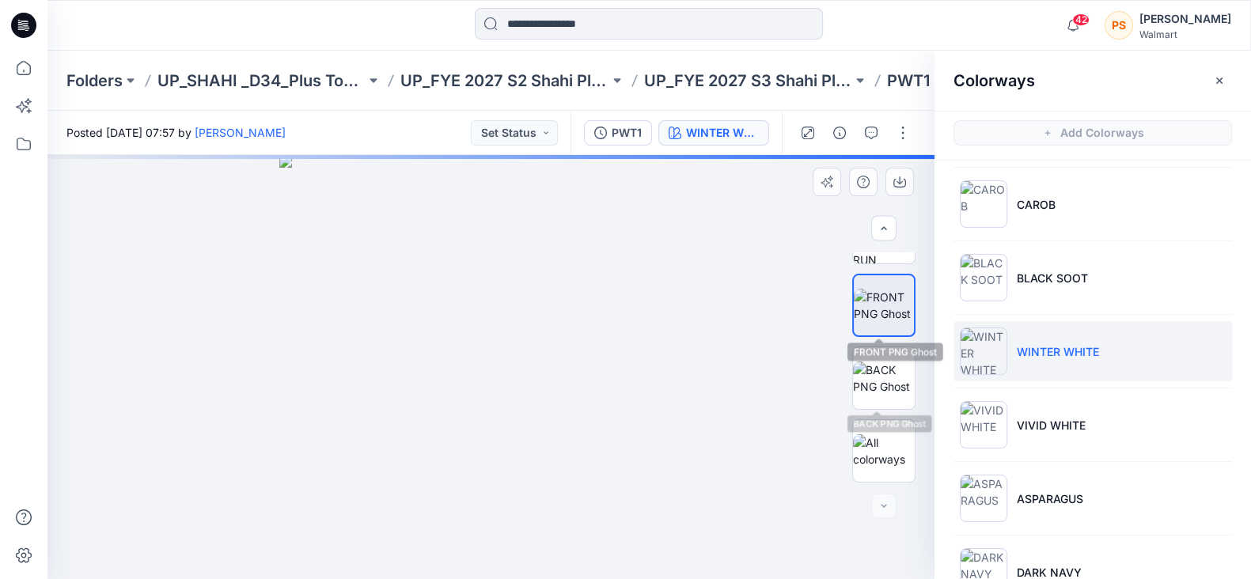
click at [886, 315] on img at bounding box center [884, 305] width 60 height 33
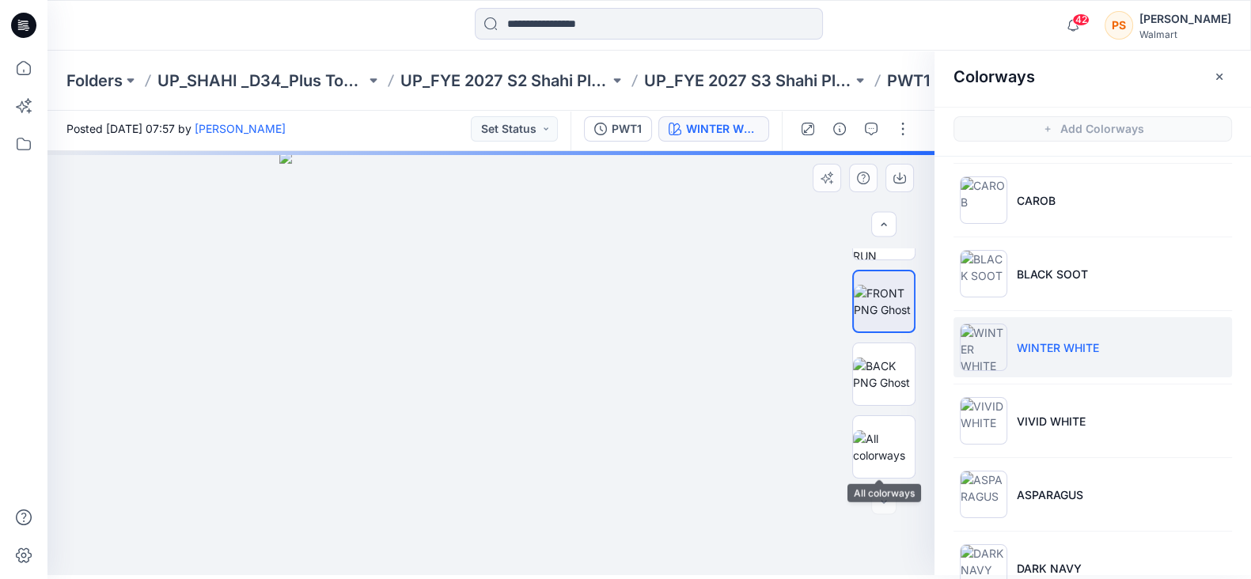
scroll to position [4, 0]
click at [879, 313] on img at bounding box center [884, 301] width 60 height 33
click at [880, 370] on img at bounding box center [884, 374] width 62 height 33
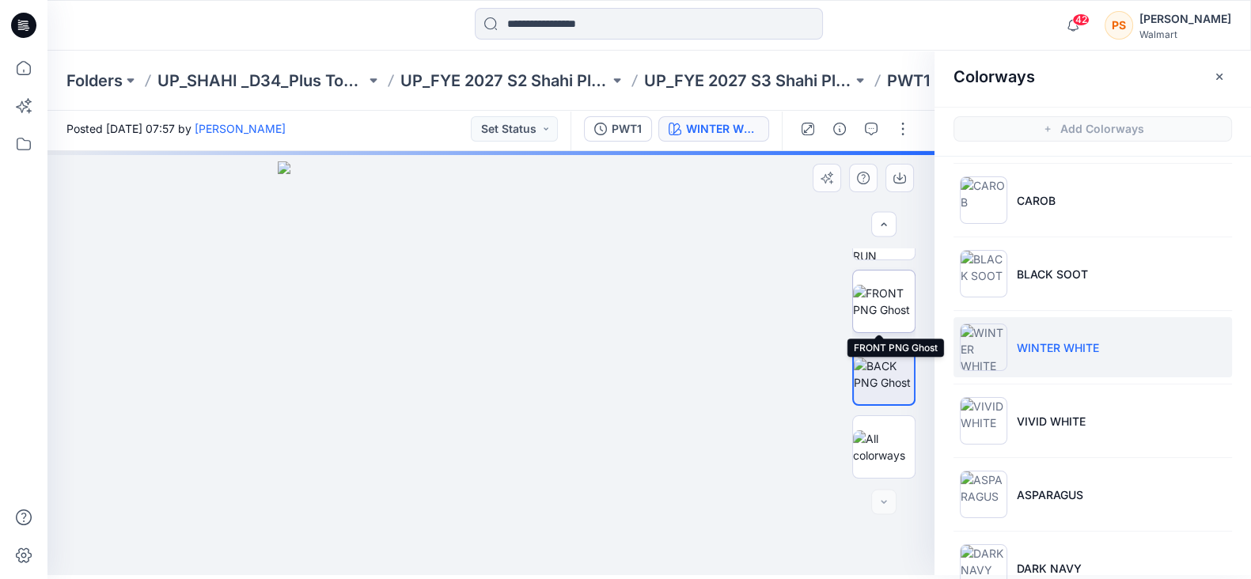
click at [876, 287] on img at bounding box center [884, 301] width 62 height 33
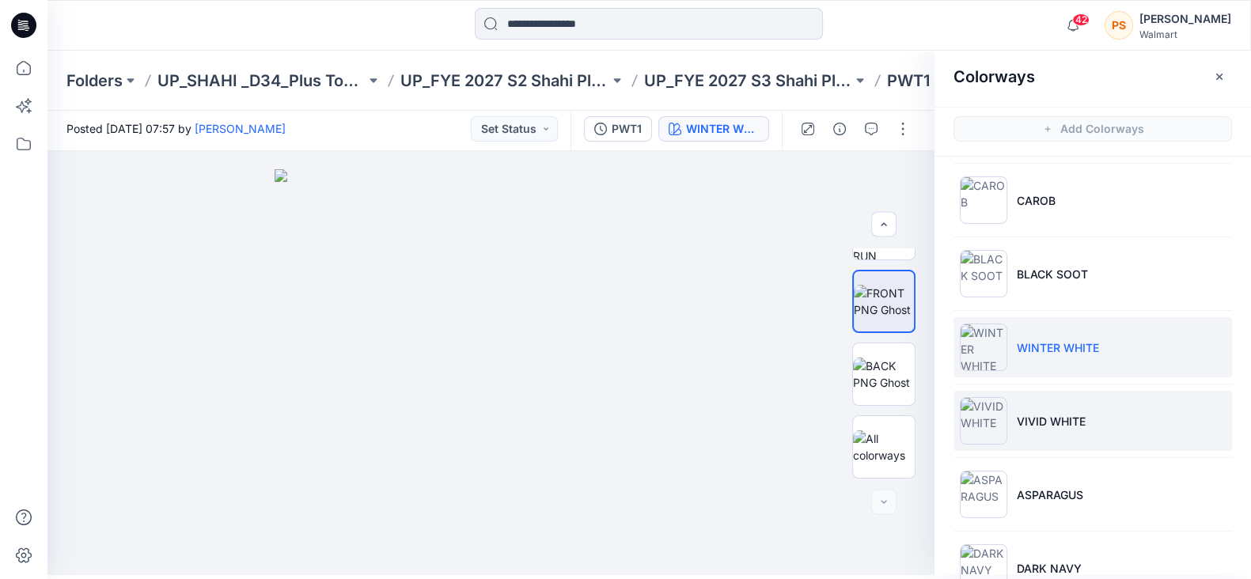
click at [1037, 423] on p "VIVID WHITE" at bounding box center [1051, 421] width 69 height 17
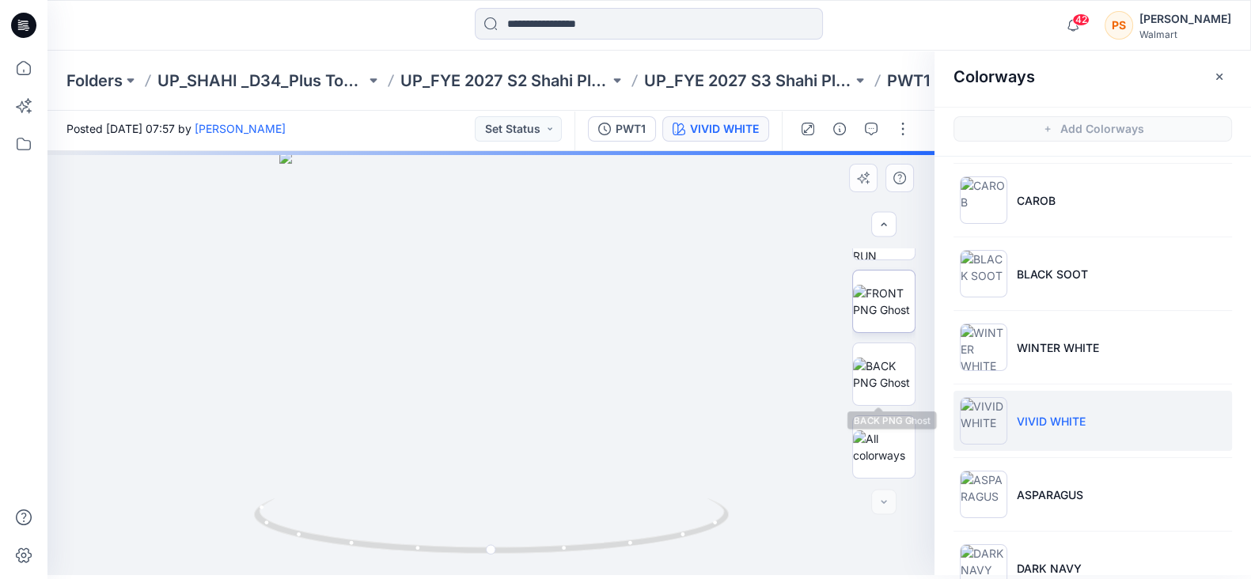
click at [856, 288] on img at bounding box center [884, 301] width 62 height 33
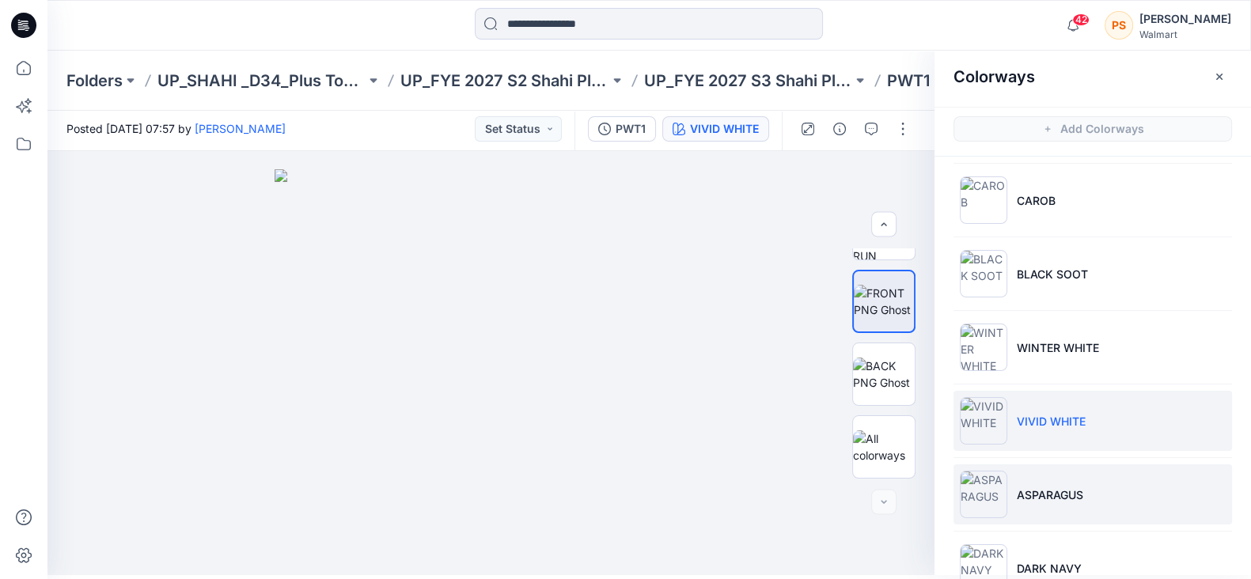
click at [1049, 495] on p "ASPARAGUS" at bounding box center [1050, 495] width 66 height 17
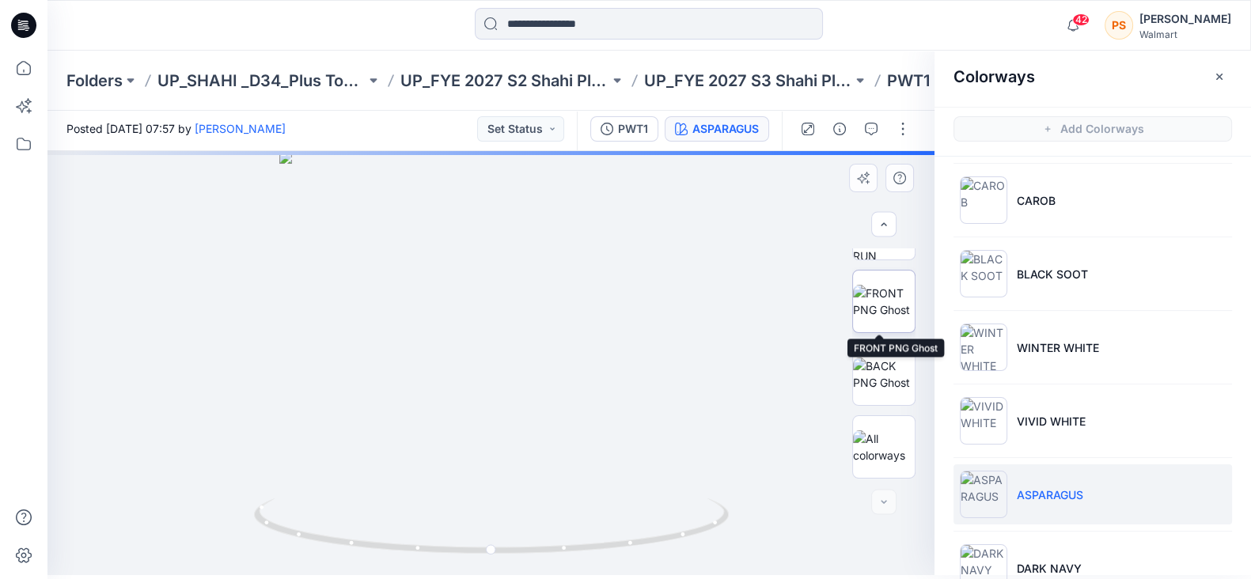
click at [875, 301] on img at bounding box center [884, 301] width 62 height 33
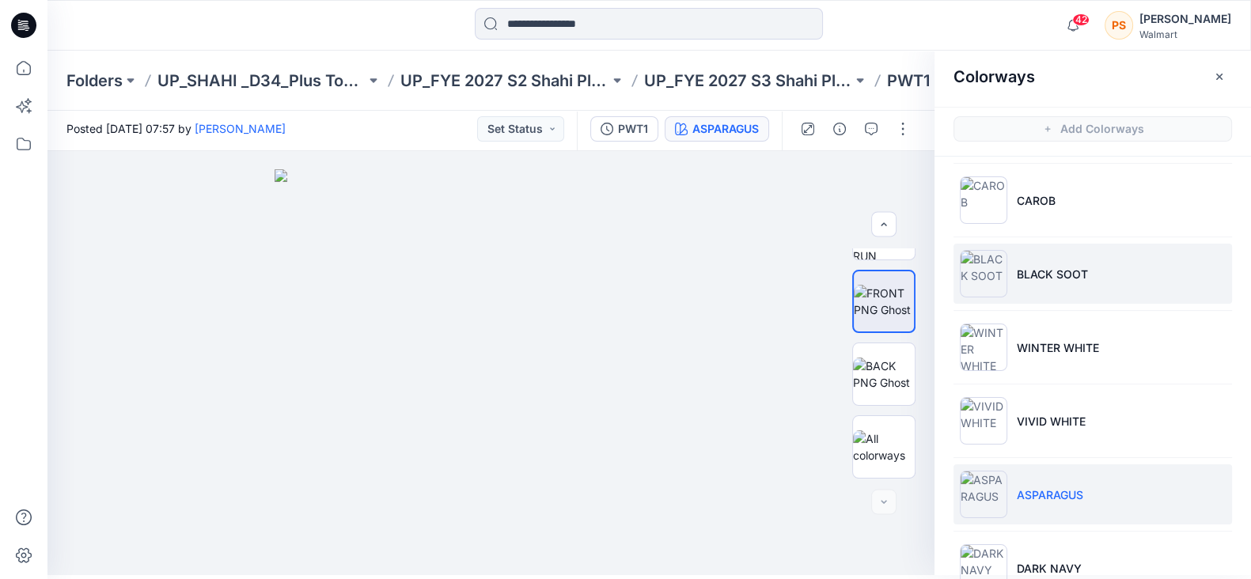
drag, startPoint x: 1040, startPoint y: 270, endPoint x: 1035, endPoint y: 290, distance: 20.5
click at [1041, 269] on p "BLACK SOOT" at bounding box center [1052, 274] width 71 height 17
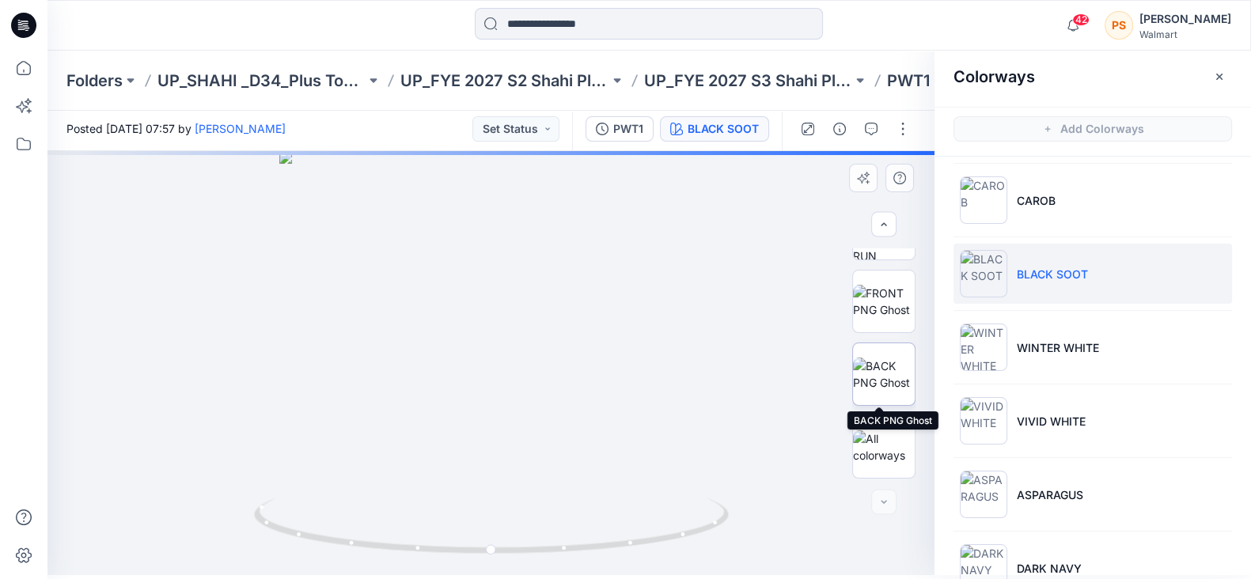
click at [887, 381] on img at bounding box center [884, 374] width 62 height 33
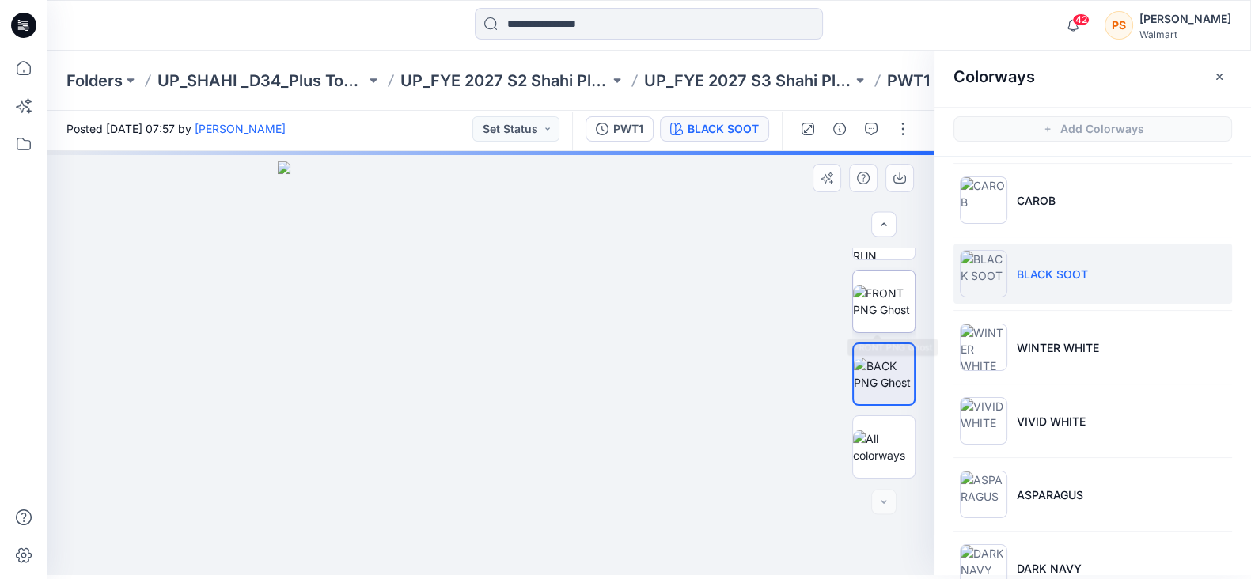
click at [889, 303] on img at bounding box center [884, 301] width 62 height 33
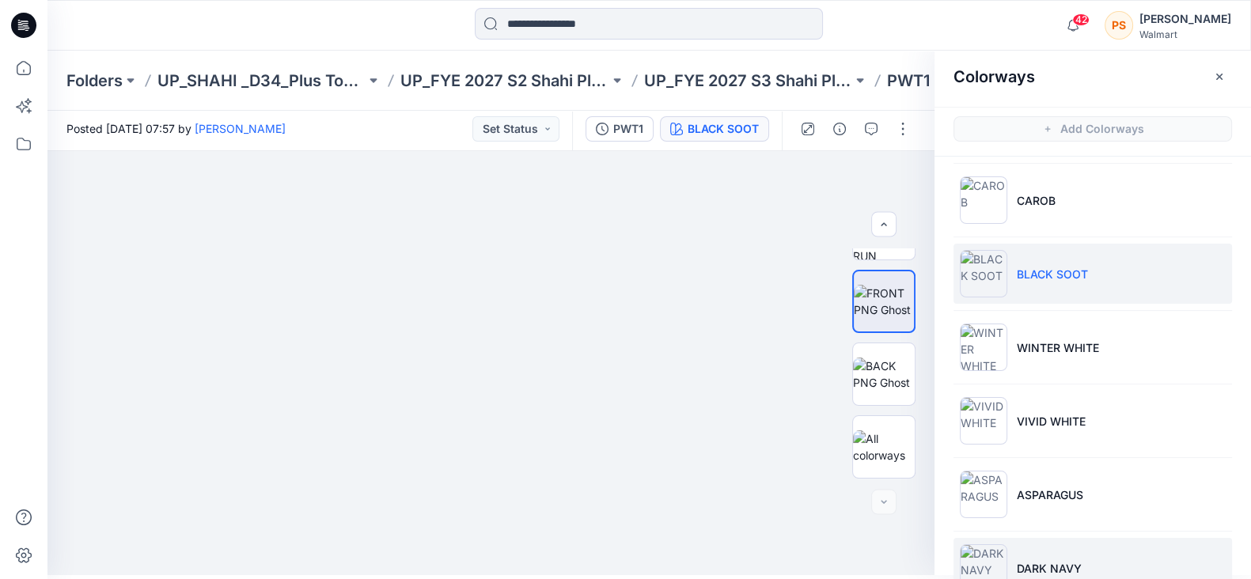
scroll to position [342, 0]
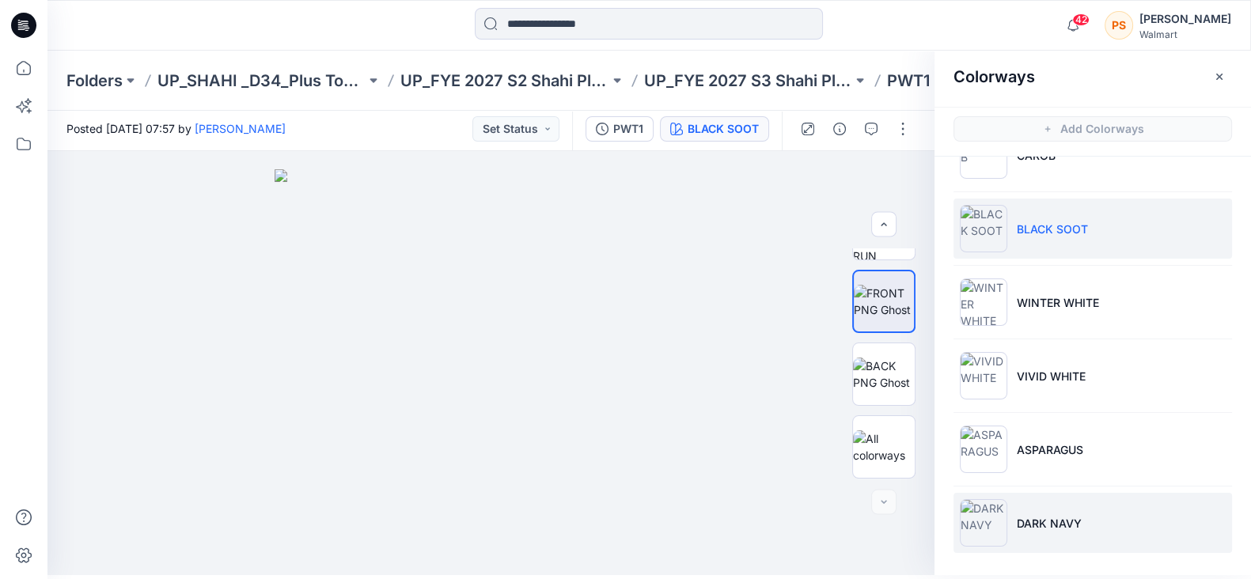
click at [1049, 522] on p "DARK NAVY" at bounding box center [1049, 523] width 65 height 17
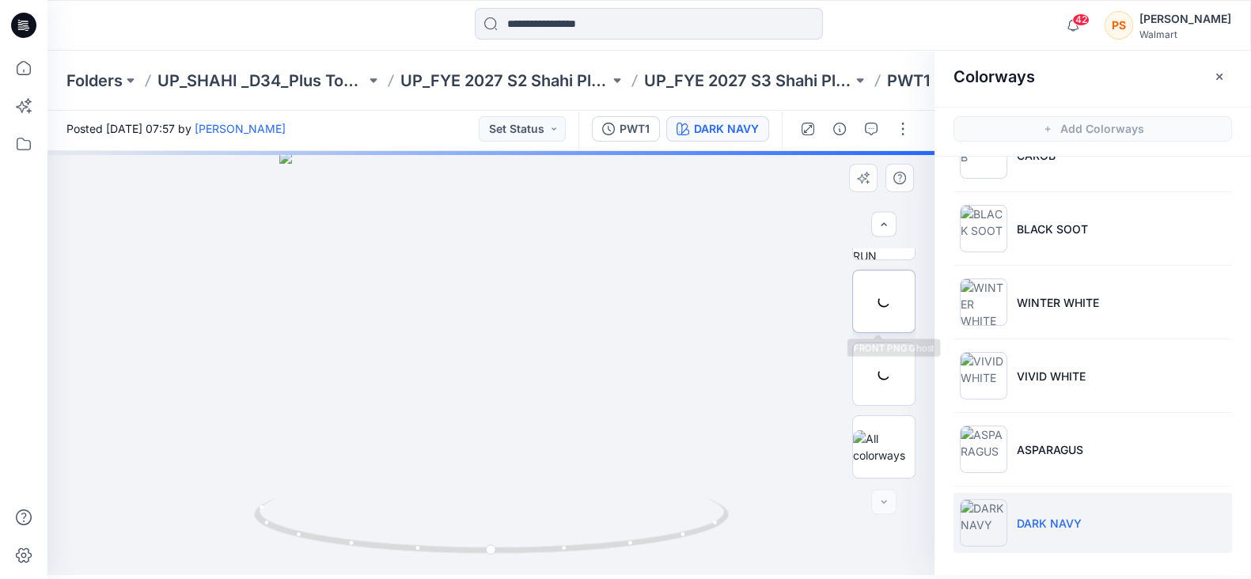
click at [875, 303] on div at bounding box center [883, 301] width 63 height 63
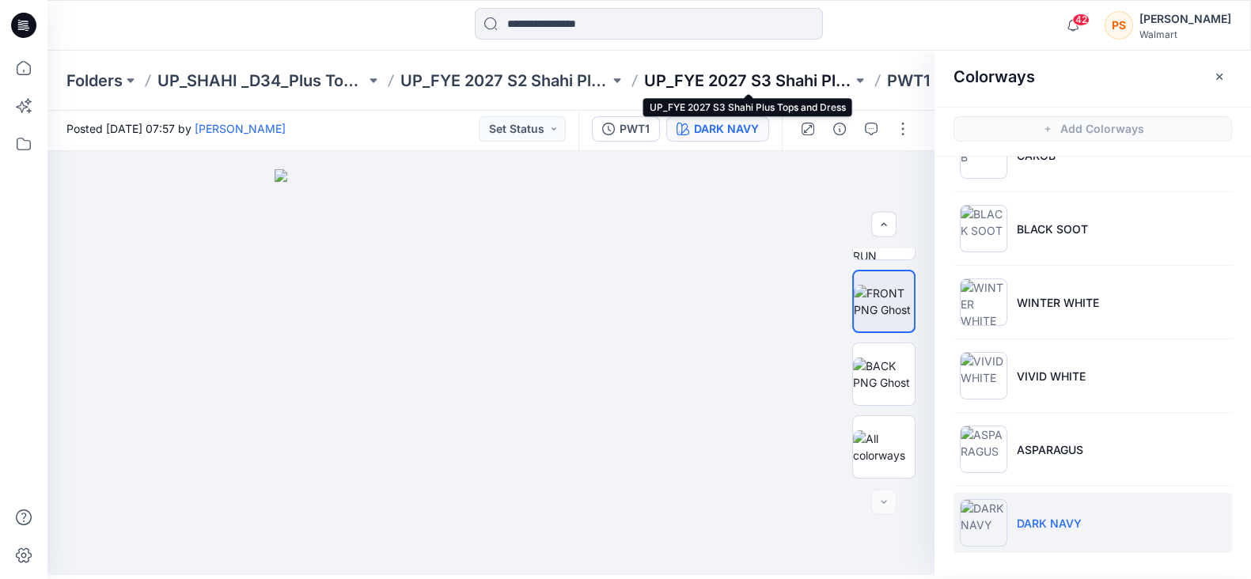
click at [732, 76] on p "UP_FYE 2027 S3 Shahi Plus Tops and Dress" at bounding box center [748, 81] width 208 height 22
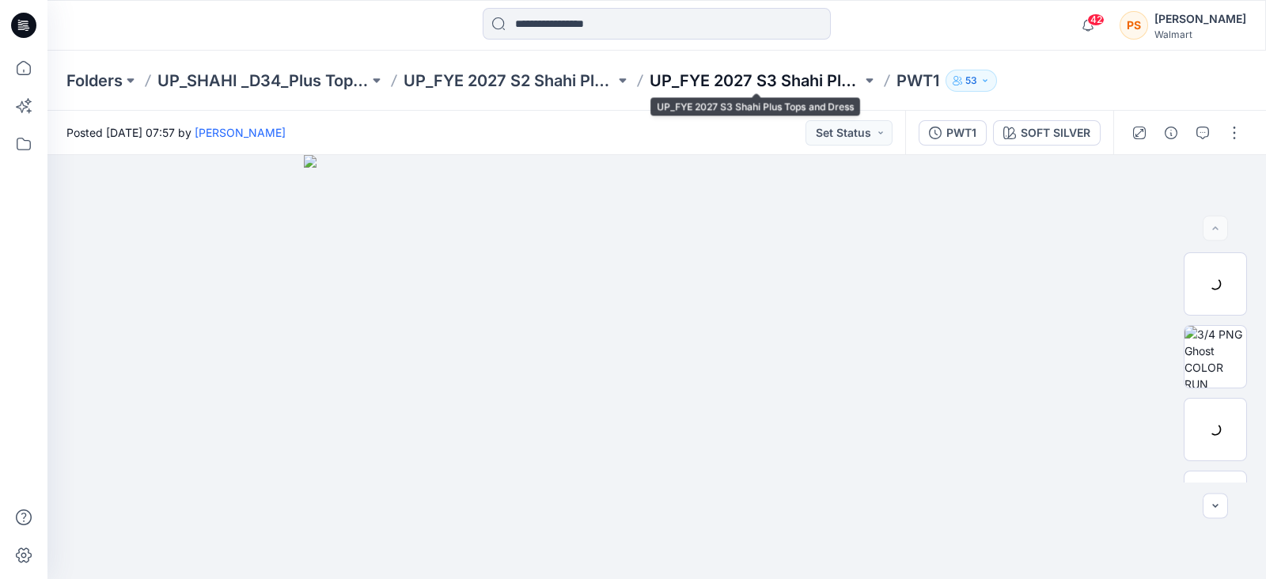
click at [743, 85] on p "UP_FYE 2027 S3 Shahi Plus Tops and Dress" at bounding box center [755, 81] width 211 height 22
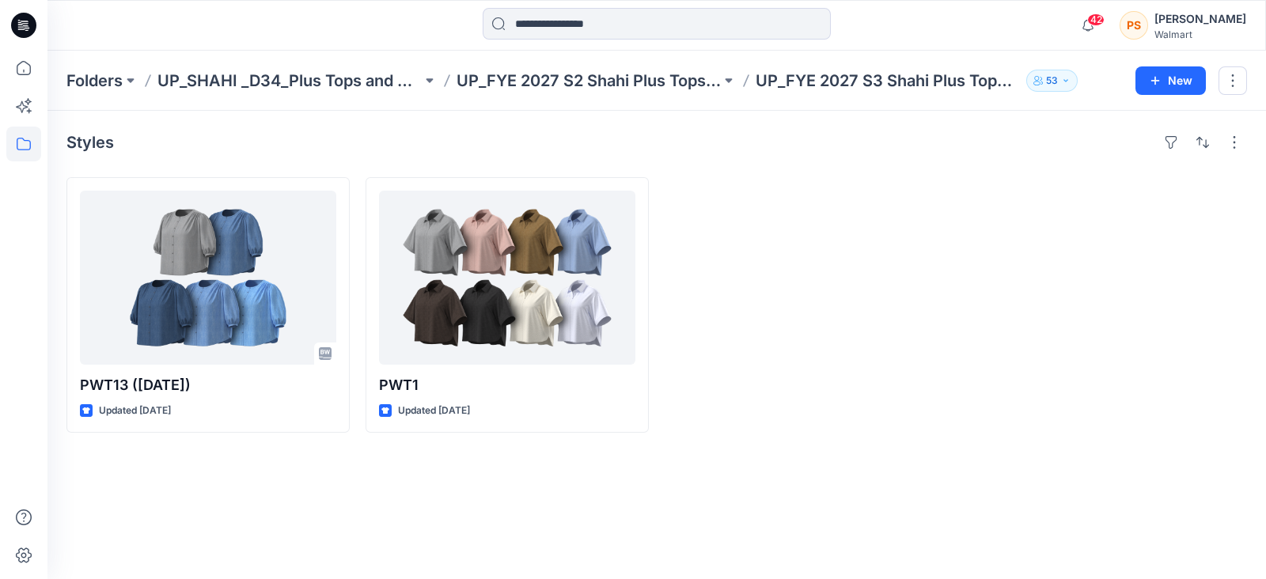
click at [261, 68] on div "Folders UP_SHAHI _D34_Plus Tops and Dresses UP_FYE 2027 S2 Shahi Plus Tops and …" at bounding box center [656, 81] width 1219 height 60
click at [264, 78] on p "UP_SHAHI _D34_Plus Tops and Dresses" at bounding box center [290, 81] width 264 height 22
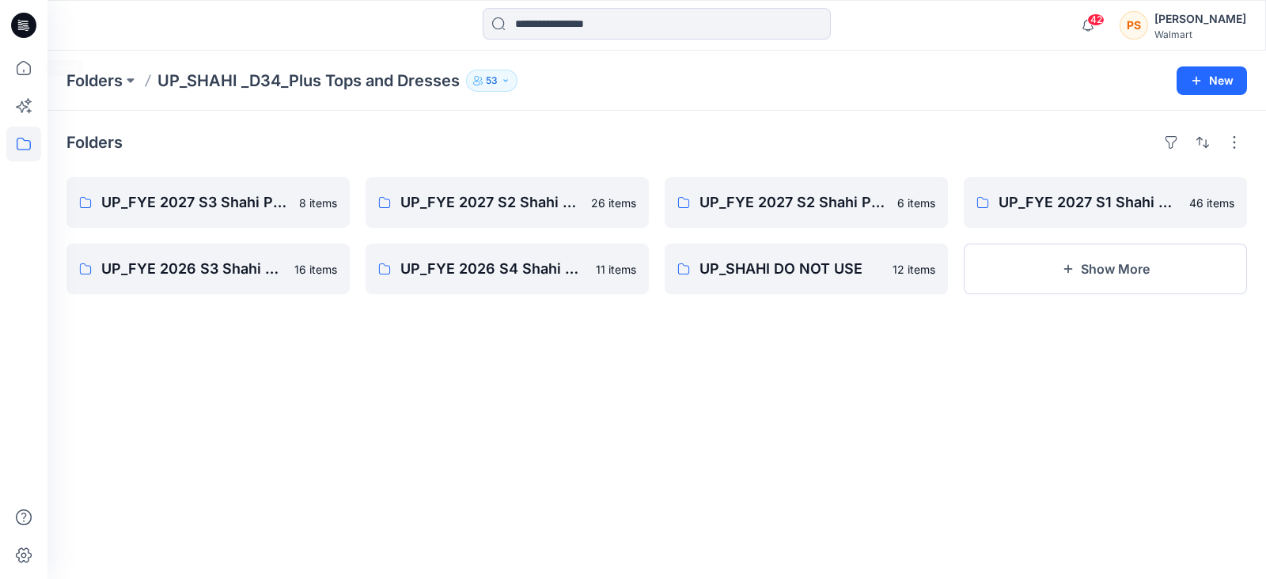
click at [27, 23] on icon at bounding box center [24, 23] width 7 height 1
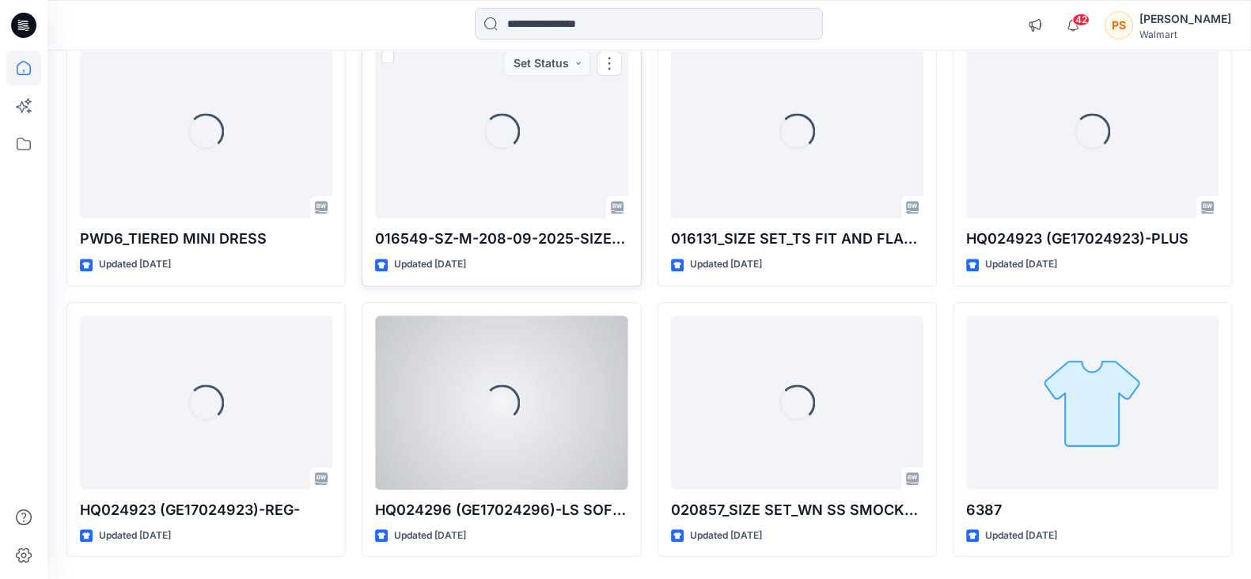
scroll to position [2120, 0]
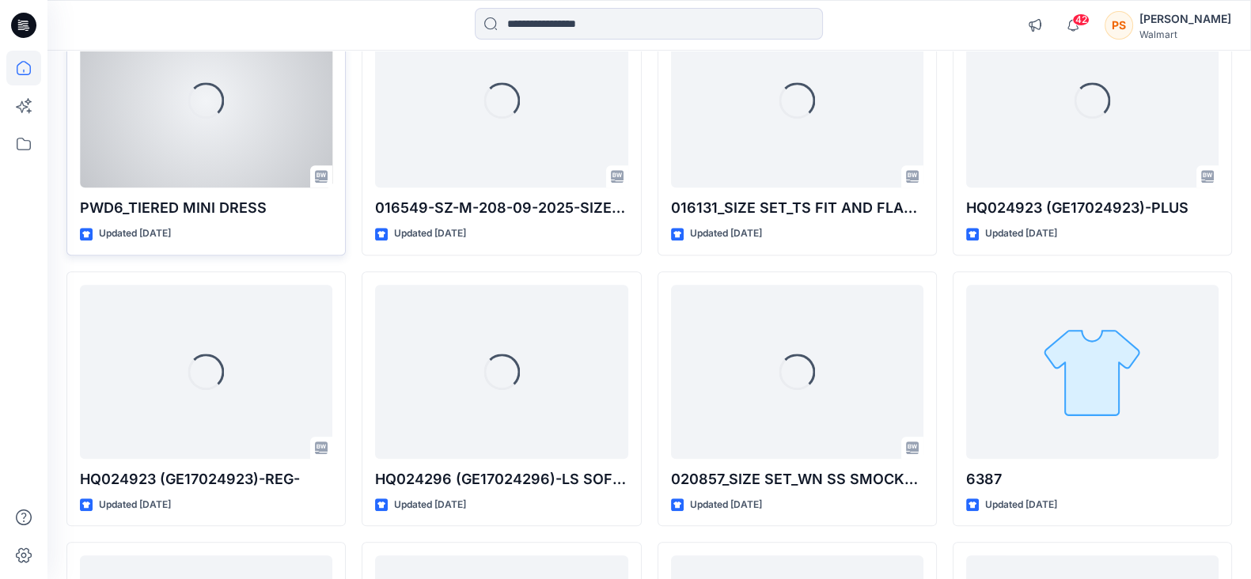
click at [180, 159] on div "Loading..." at bounding box center [206, 100] width 252 height 174
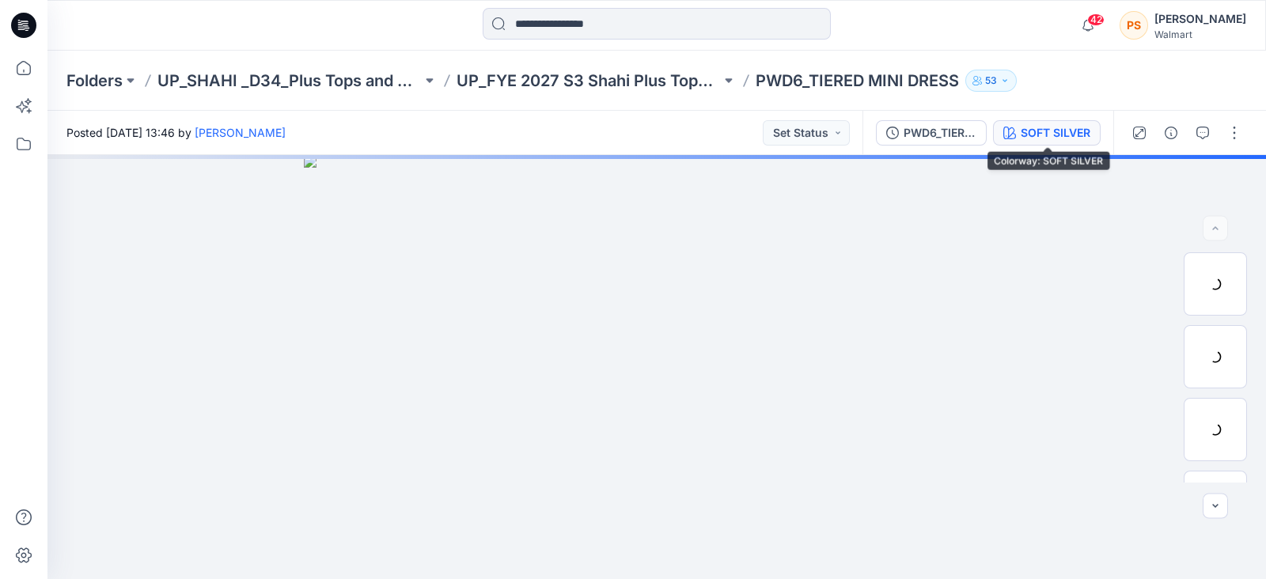
click at [1084, 136] on div "SOFT SILVER" at bounding box center [1056, 132] width 70 height 17
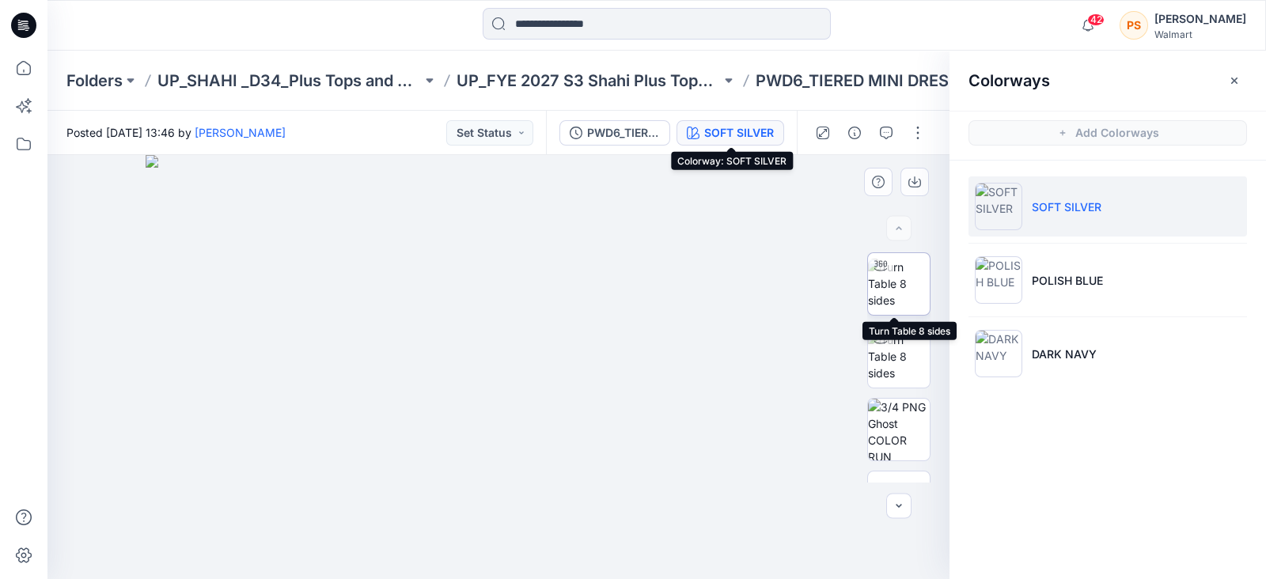
click at [913, 290] on img at bounding box center [899, 284] width 62 height 50
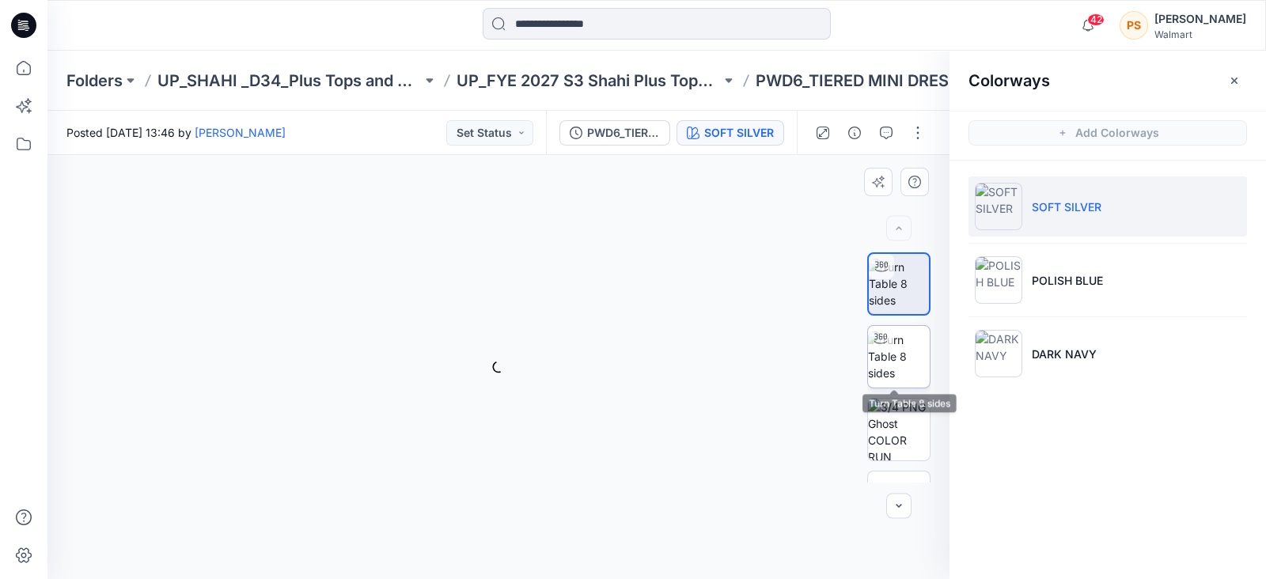
click at [897, 357] on img at bounding box center [899, 357] width 62 height 50
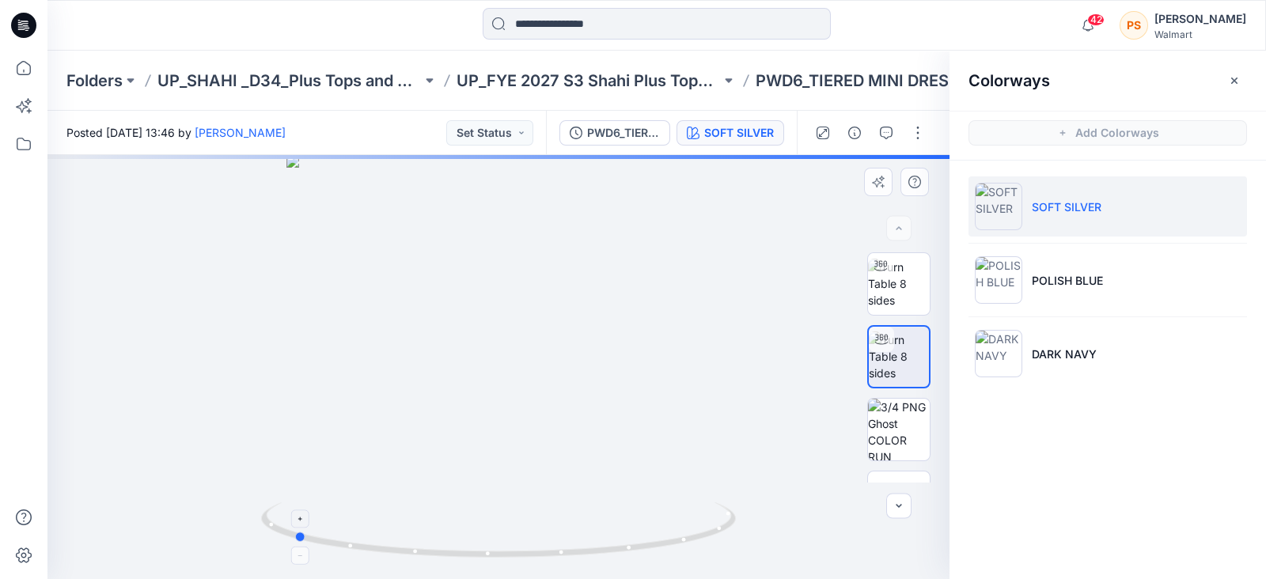
drag, startPoint x: 499, startPoint y: 559, endPoint x: 294, endPoint y: 508, distance: 211.2
click at [887, 429] on img at bounding box center [899, 430] width 62 height 62
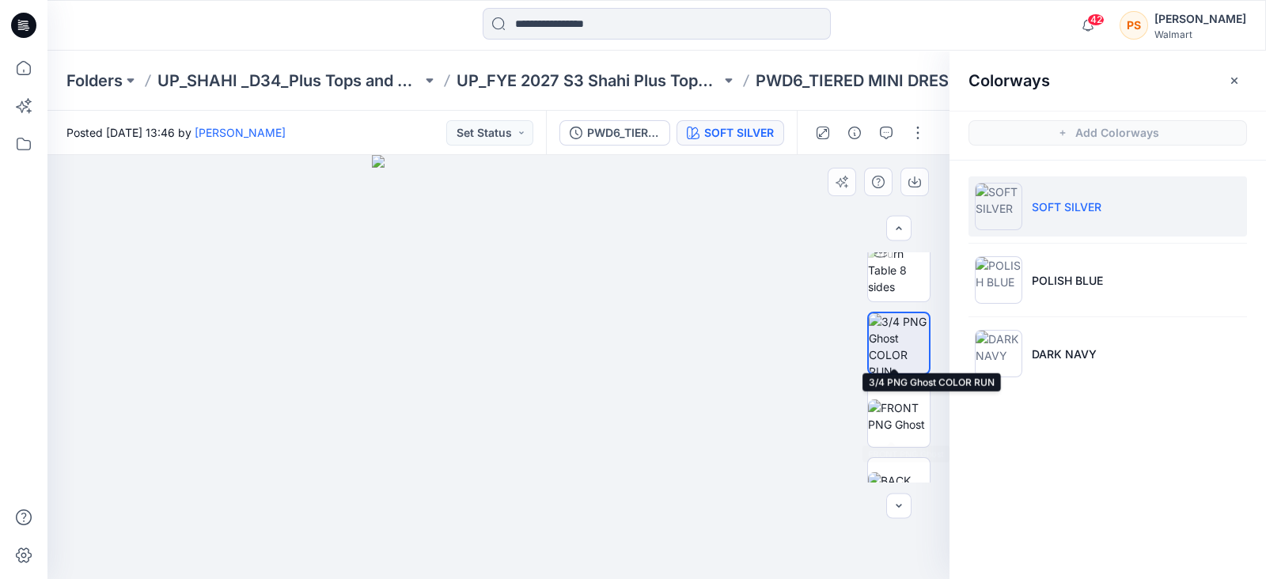
scroll to position [98, 0]
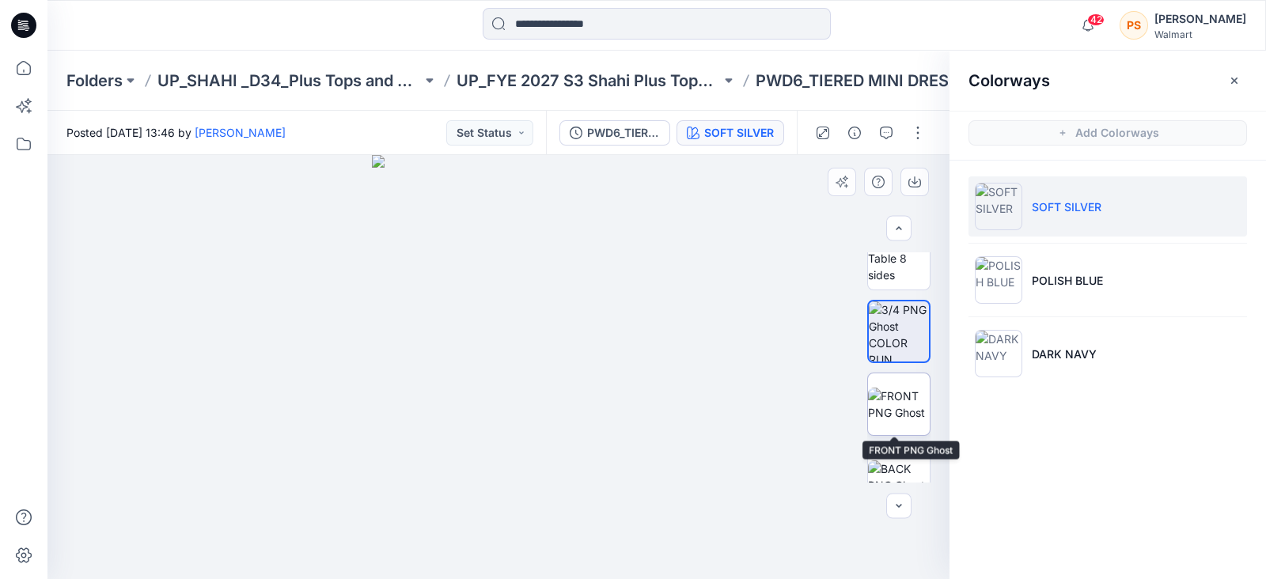
click at [887, 396] on img at bounding box center [899, 404] width 62 height 33
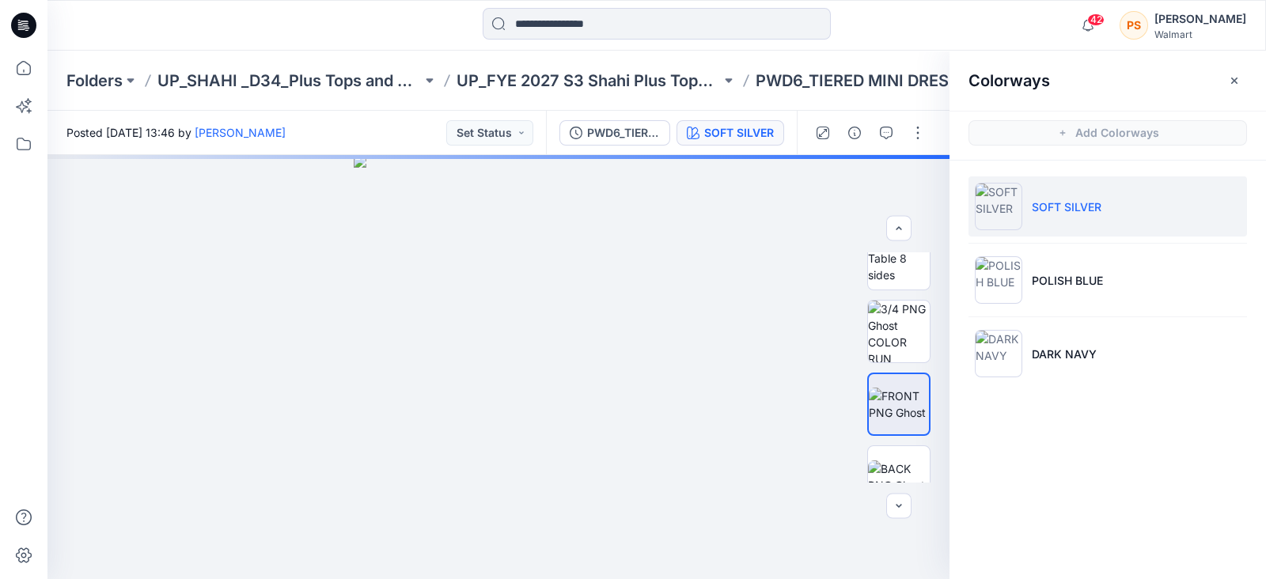
click at [921, 13] on div at bounding box center [656, 25] width 609 height 35
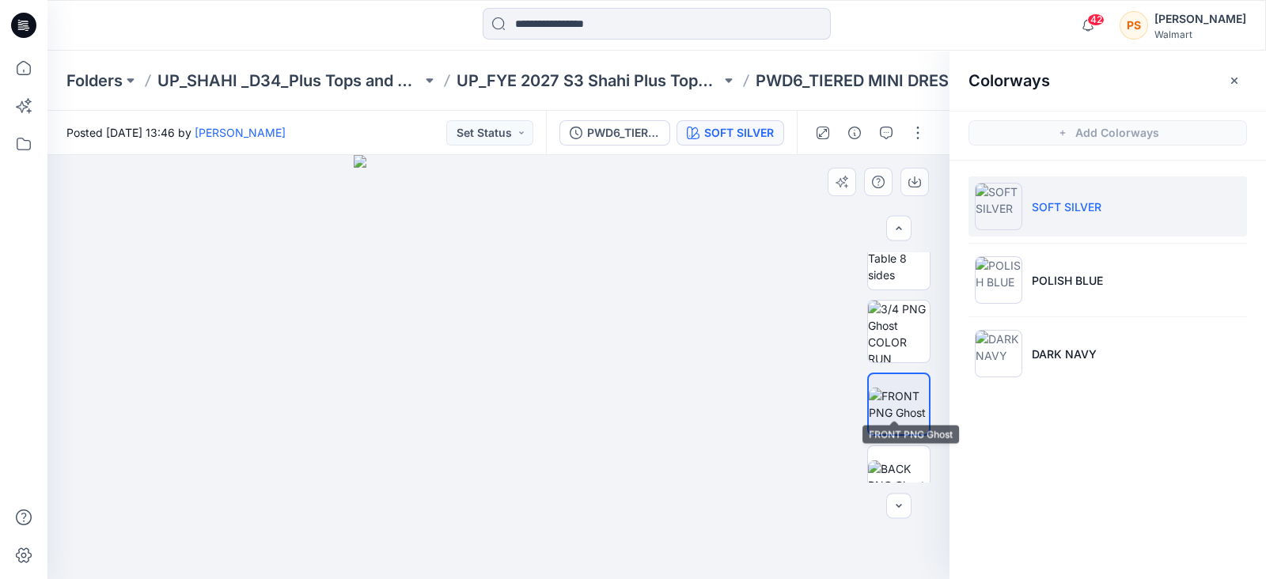
scroll to position [197, 0]
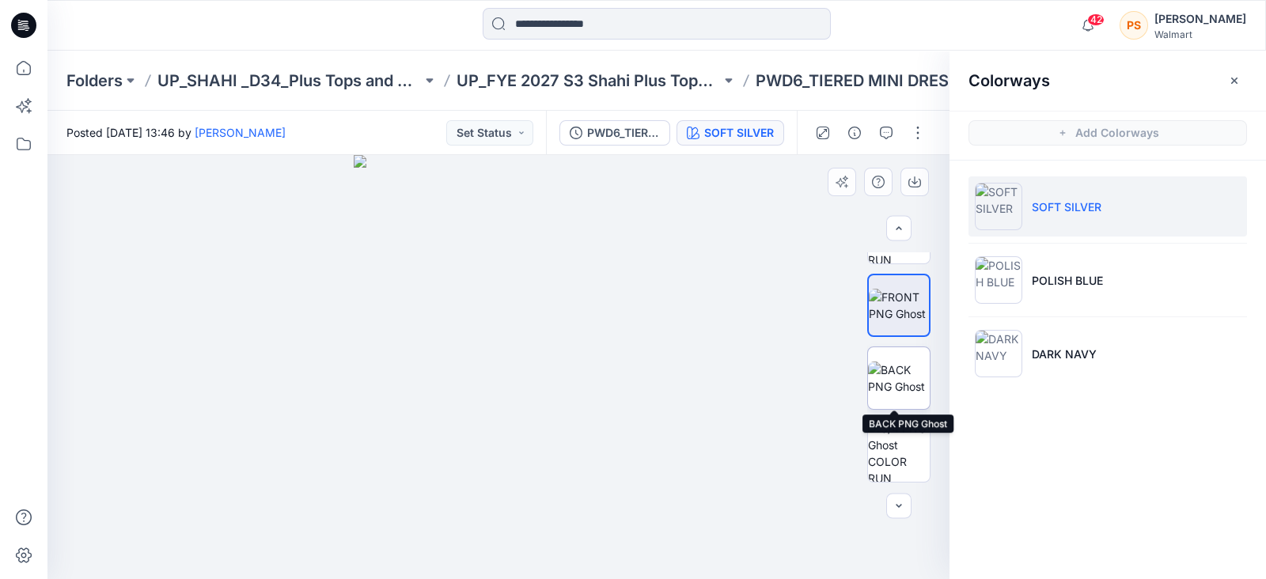
click at [896, 370] on img at bounding box center [899, 378] width 62 height 33
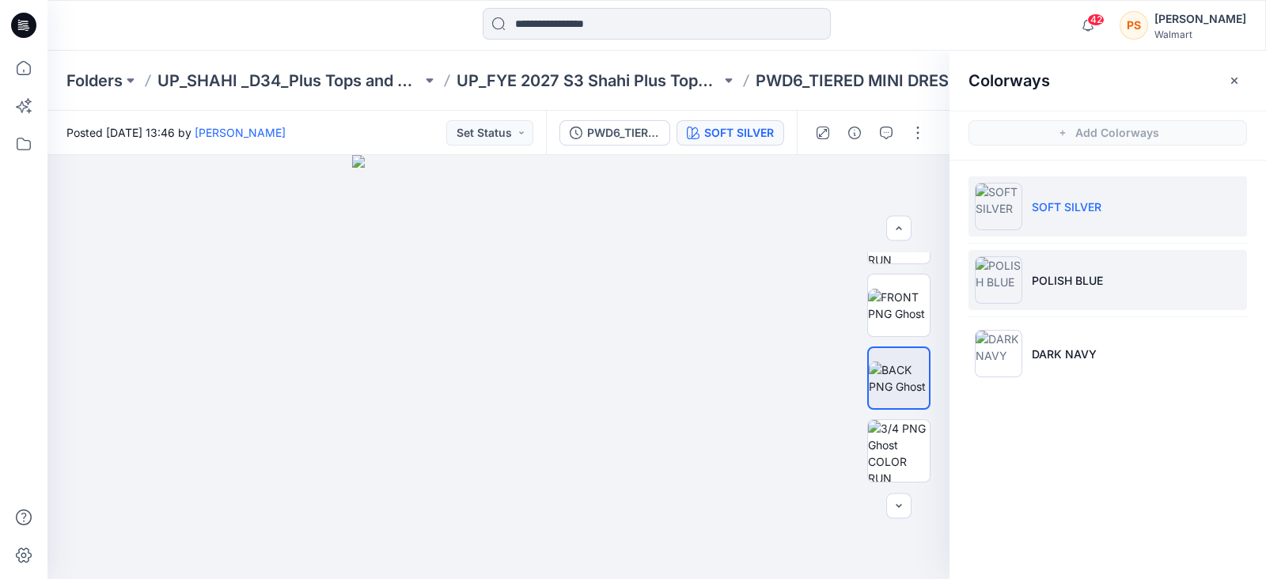
click at [1084, 287] on p "POLISH BLUE" at bounding box center [1067, 280] width 71 height 17
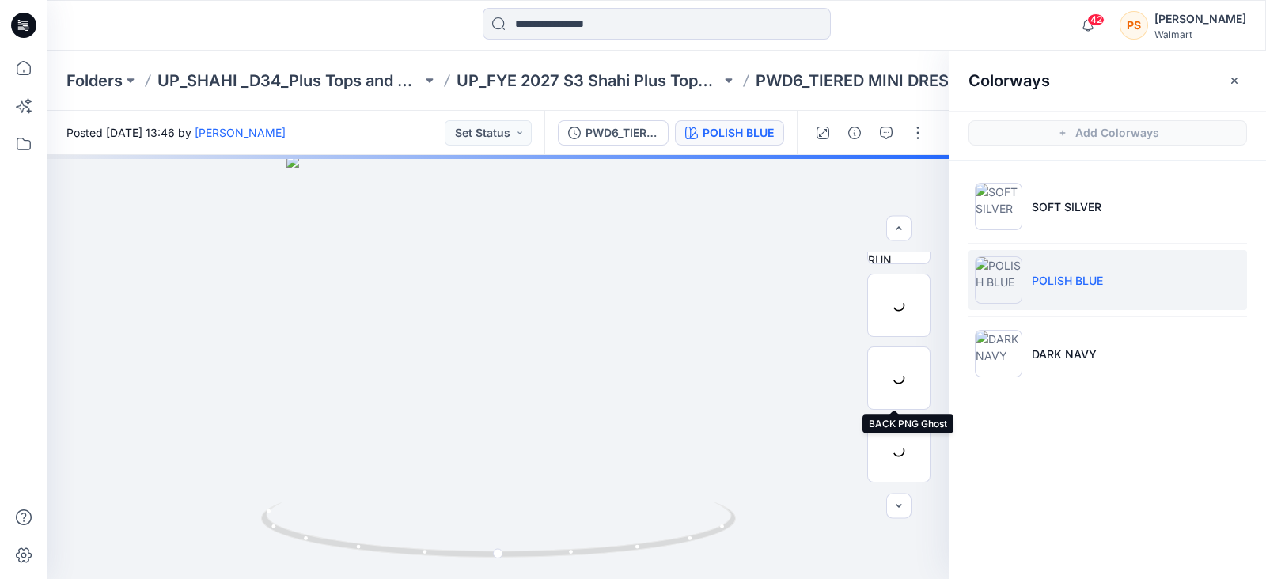
drag, startPoint x: 890, startPoint y: 382, endPoint x: 1027, endPoint y: 383, distance: 136.2
click at [890, 382] on div at bounding box center [899, 378] width 63 height 63
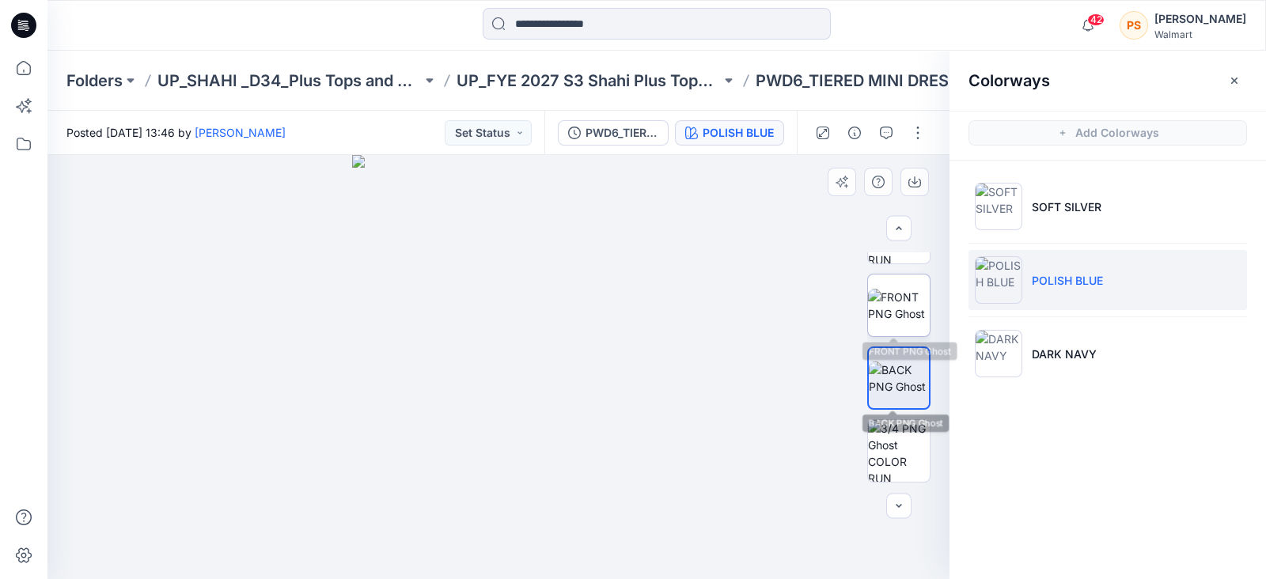
click at [908, 298] on img at bounding box center [899, 305] width 62 height 33
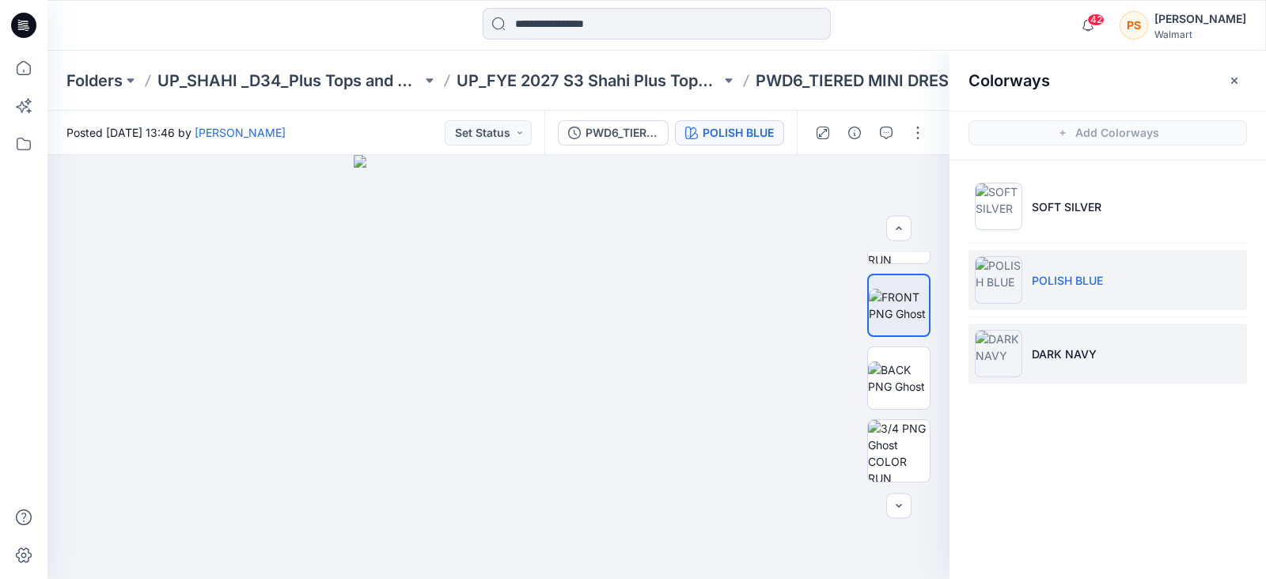
click at [1038, 347] on p "DARK NAVY" at bounding box center [1064, 354] width 65 height 17
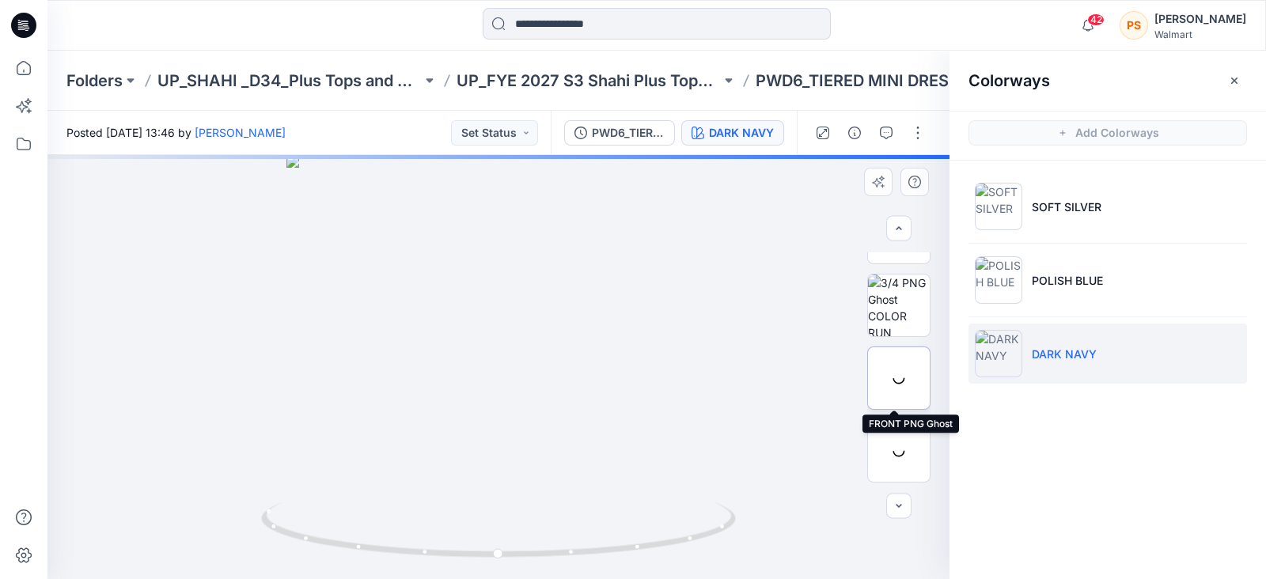
click at [891, 381] on div at bounding box center [899, 378] width 63 height 63
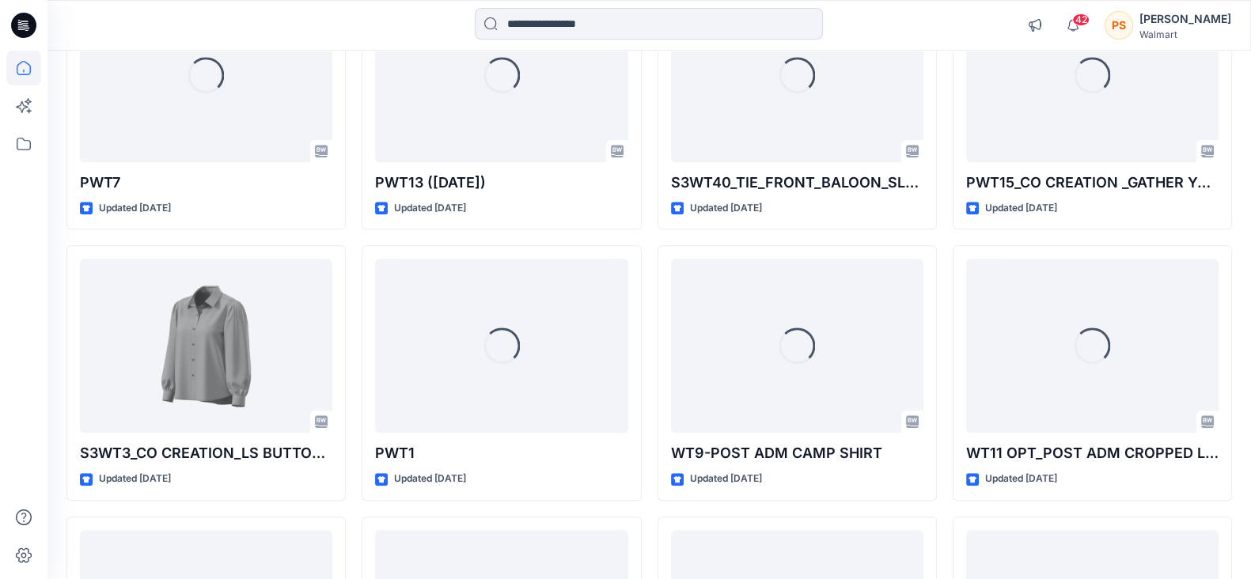
scroll to position [1369, 0]
